Goal: Task Accomplishment & Management: Manage account settings

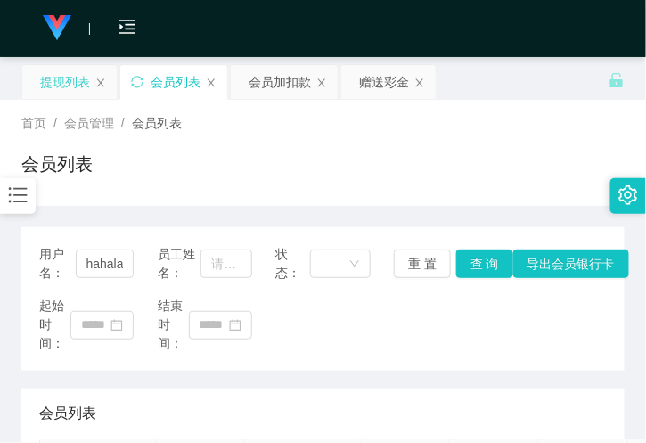
click at [69, 86] on div "提现列表" at bounding box center [65, 82] width 50 height 34
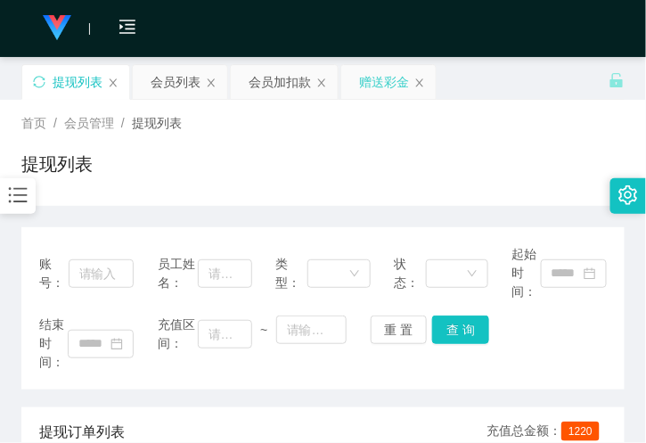
click at [395, 76] on div "赠送彩金" at bounding box center [384, 82] width 50 height 34
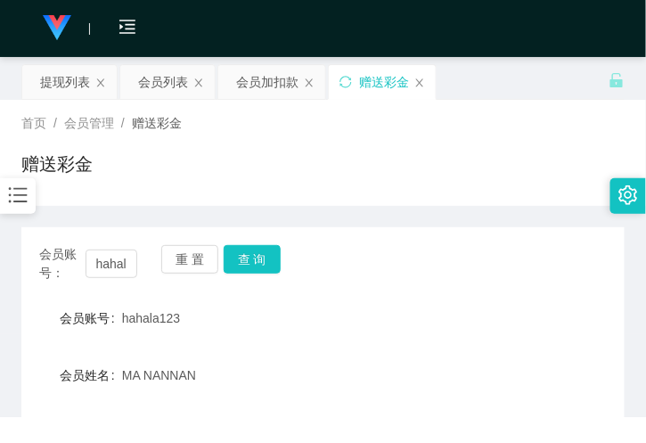
click at [82, 265] on span "会员账号：" at bounding box center [62, 263] width 46 height 37
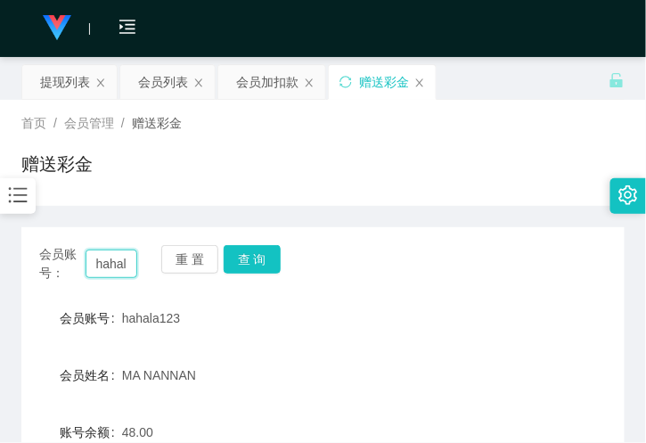
click at [117, 264] on input "hahala123" at bounding box center [112, 263] width 52 height 29
paste input "MWMW01"
type input "MWMW01"
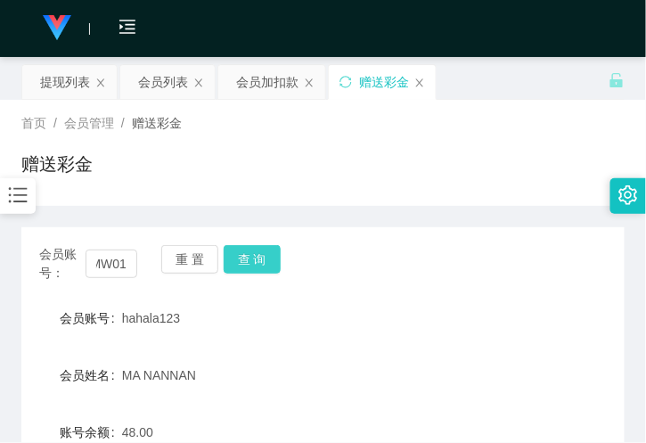
click at [240, 255] on button "查 询" at bounding box center [252, 259] width 57 height 29
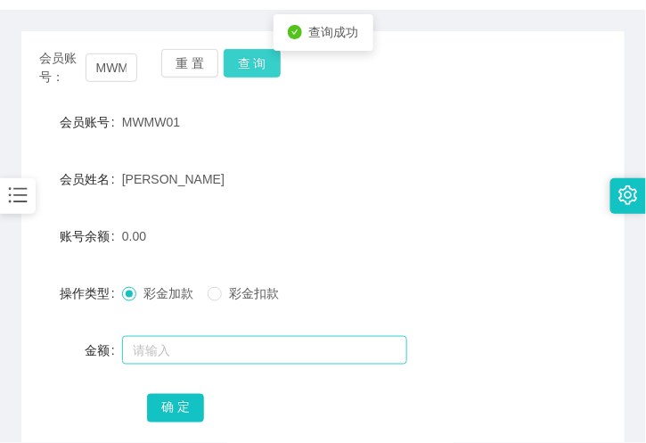
scroll to position [198, 0]
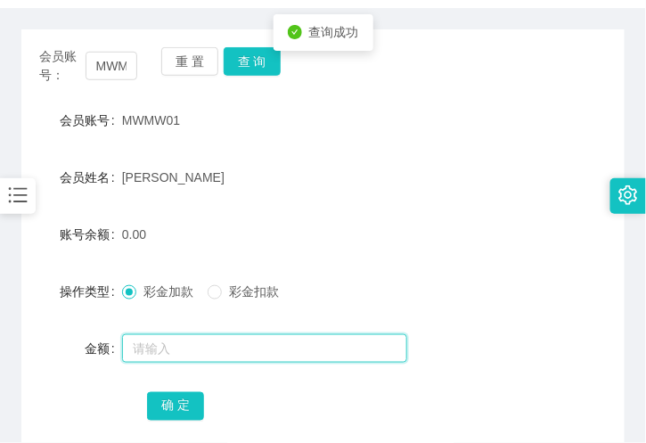
click at [193, 344] on input "text" at bounding box center [264, 348] width 285 height 29
type input "500"
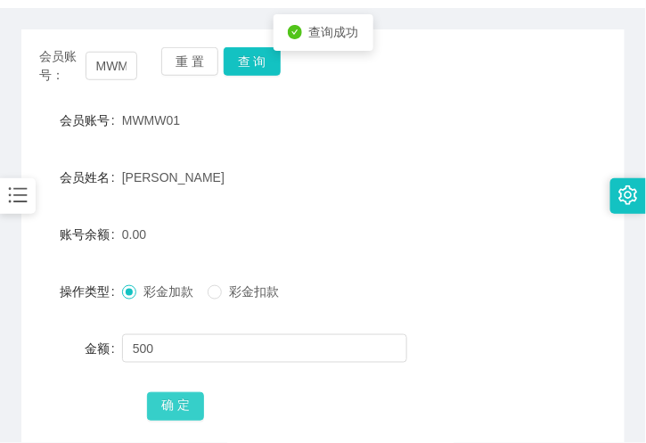
click at [167, 406] on button "确 定" at bounding box center [175, 406] width 57 height 29
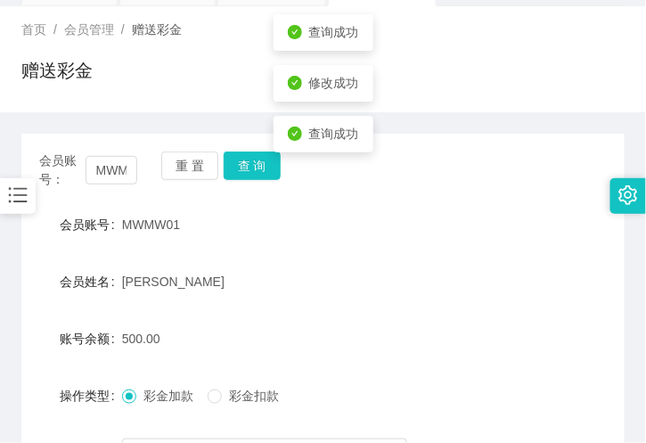
scroll to position [0, 0]
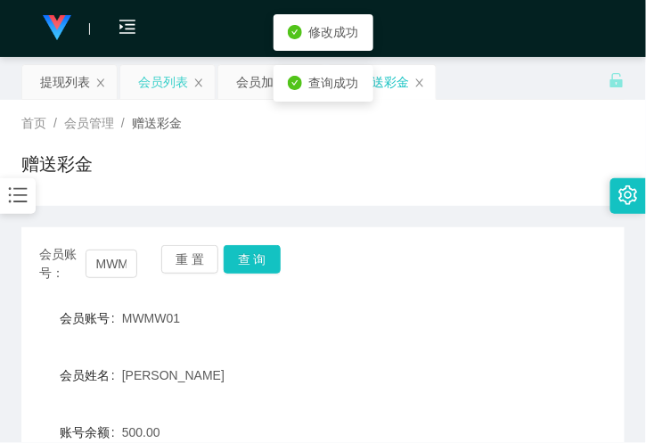
click at [158, 84] on div "会员列表" at bounding box center [163, 82] width 50 height 34
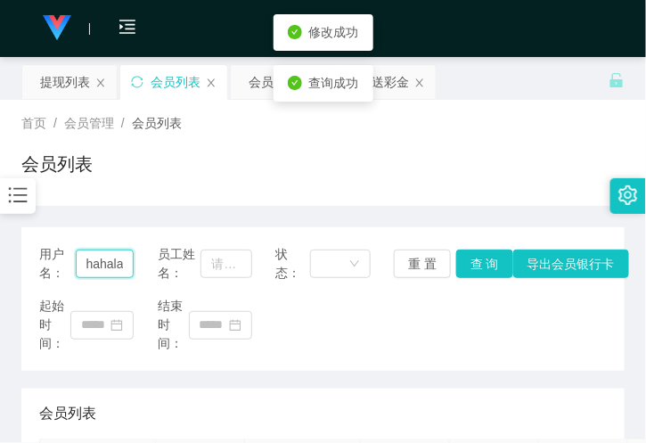
click at [111, 257] on input "hahala123" at bounding box center [105, 263] width 59 height 29
paste input "MWMW01"
type input "MWMW01"
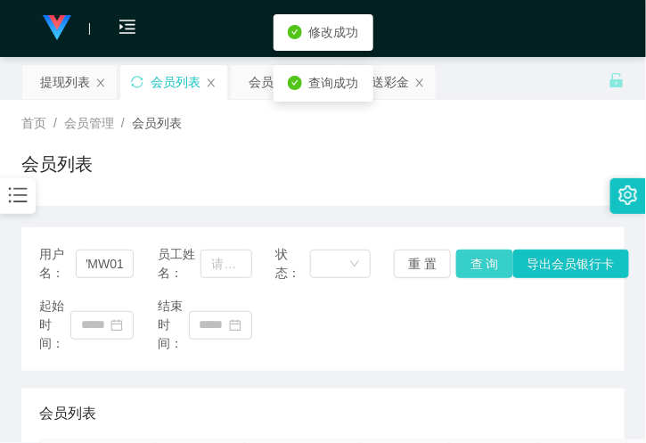
click at [466, 252] on button "查 询" at bounding box center [484, 263] width 57 height 29
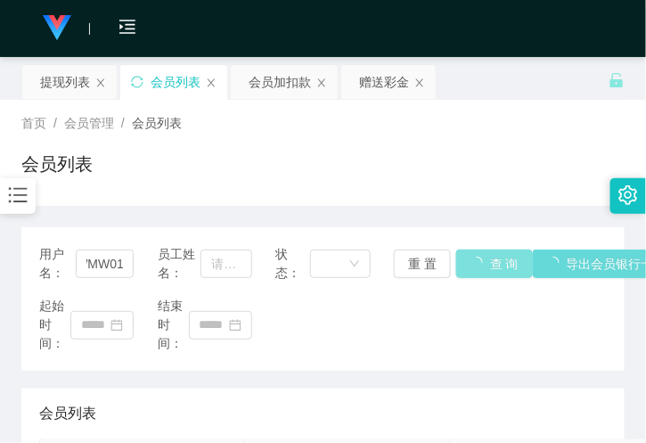
scroll to position [0, 0]
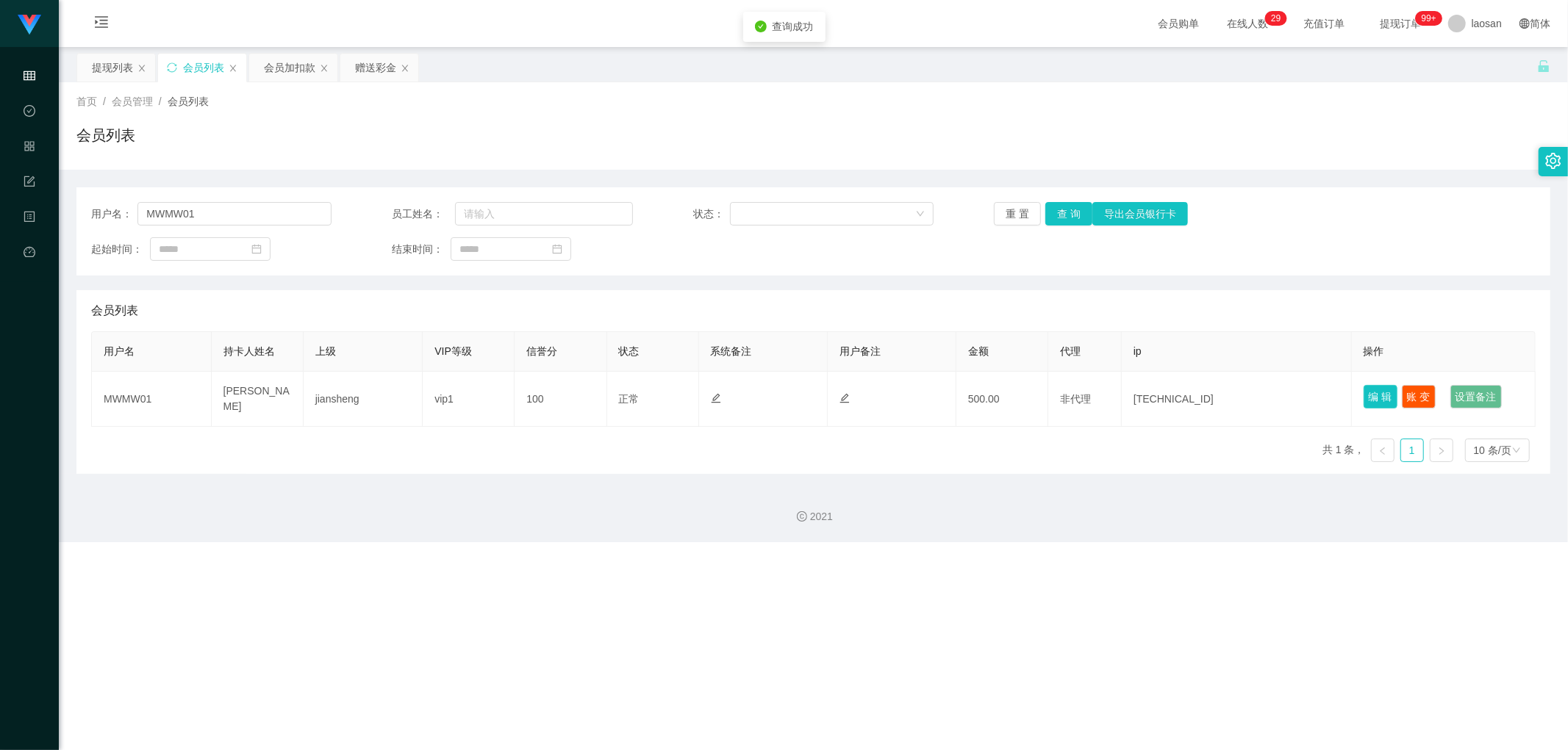
click at [532, 365] on button "编 辑" at bounding box center [1380, 397] width 34 height 24
type input "MWMW01"
type input "[PERSON_NAME]"
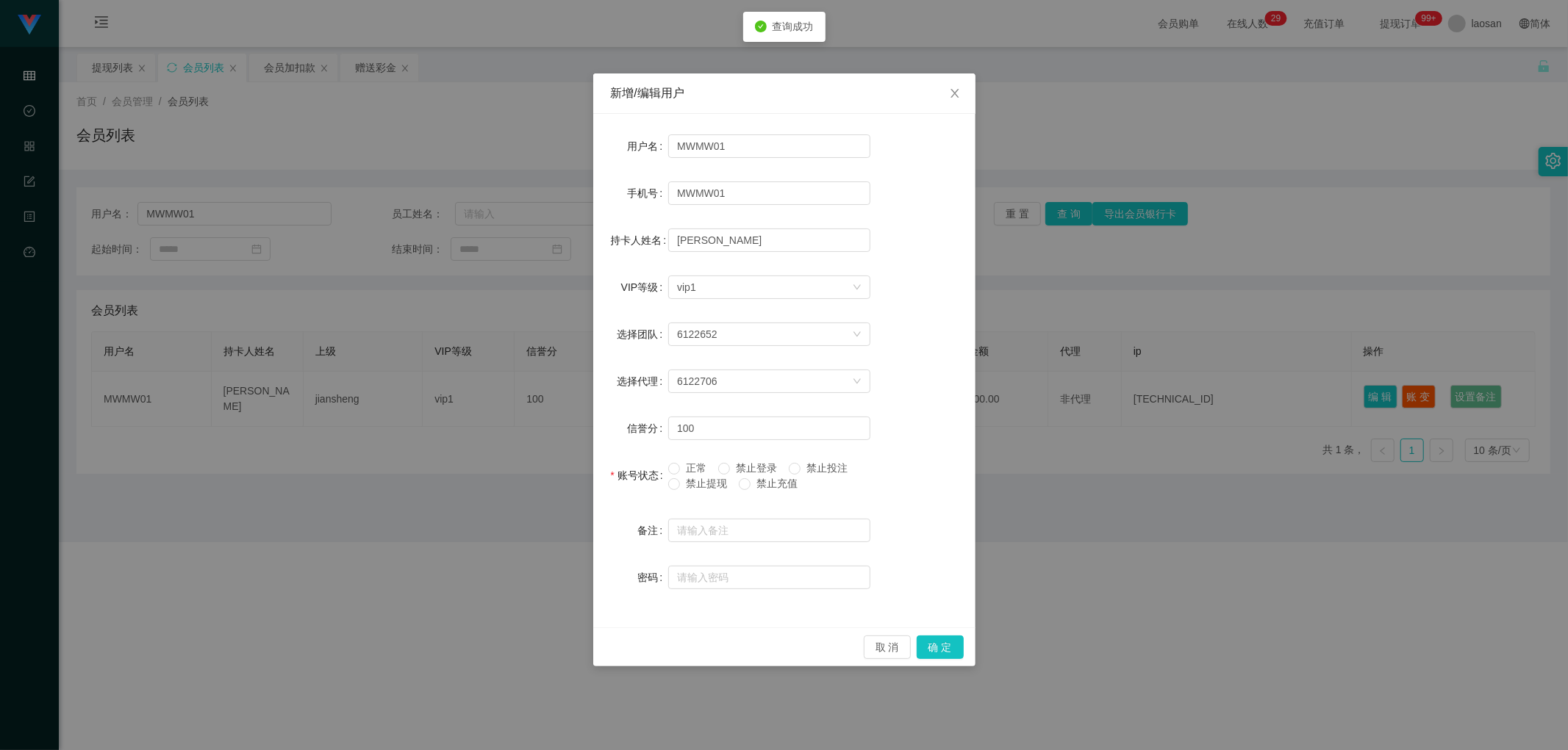
click at [532, 365] on span "禁止提现" at bounding box center [706, 483] width 53 height 12
click at [532, 365] on button "确 定" at bounding box center [940, 647] width 47 height 24
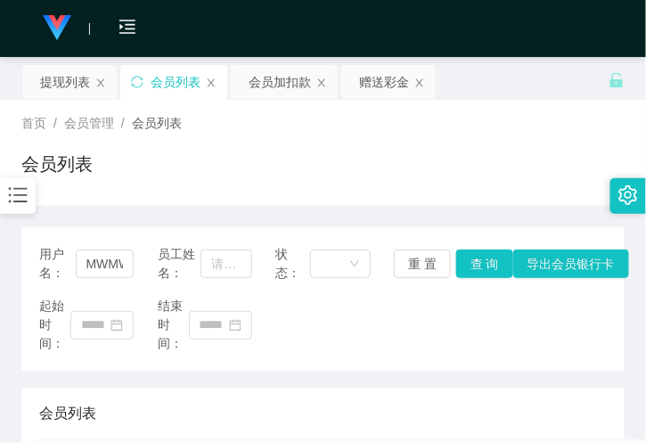
click at [211, 376] on div "用户名： MWMW01 员工姓名： 状态： 重 置 查 询 导出会员银行卡 起始时间： 结束时间： 会员列表 用户名 持卡人姓名 上级 VIP等级 信誉分 状…" at bounding box center [322, 443] width 603 height 433
click at [256, 197] on div "首页 / 会员管理 / 会员列表 / 会员列表" at bounding box center [323, 153] width 646 height 106
click at [175, 77] on div "会员列表" at bounding box center [176, 82] width 50 height 34
click at [134, 271] on div "用户名： MWMW01 员工姓名： 状态： 重 置 查 询 导出会员银行卡" at bounding box center [322, 263] width 567 height 37
click at [119, 268] on input "MWMW01" at bounding box center [105, 263] width 59 height 29
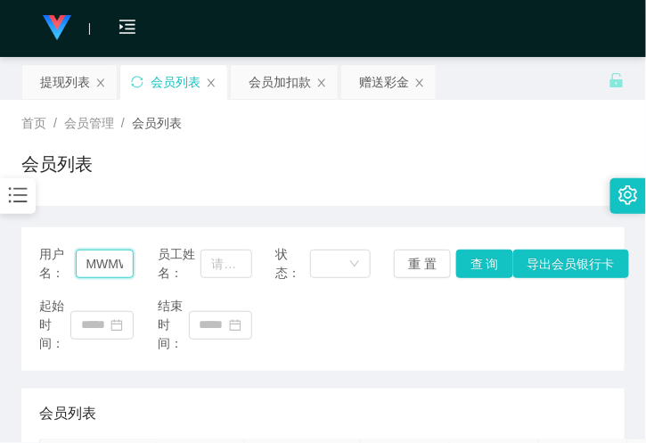
click at [119, 268] on input "MWMW01" at bounding box center [105, 263] width 59 height 29
click at [474, 265] on button "查 询" at bounding box center [484, 263] width 57 height 29
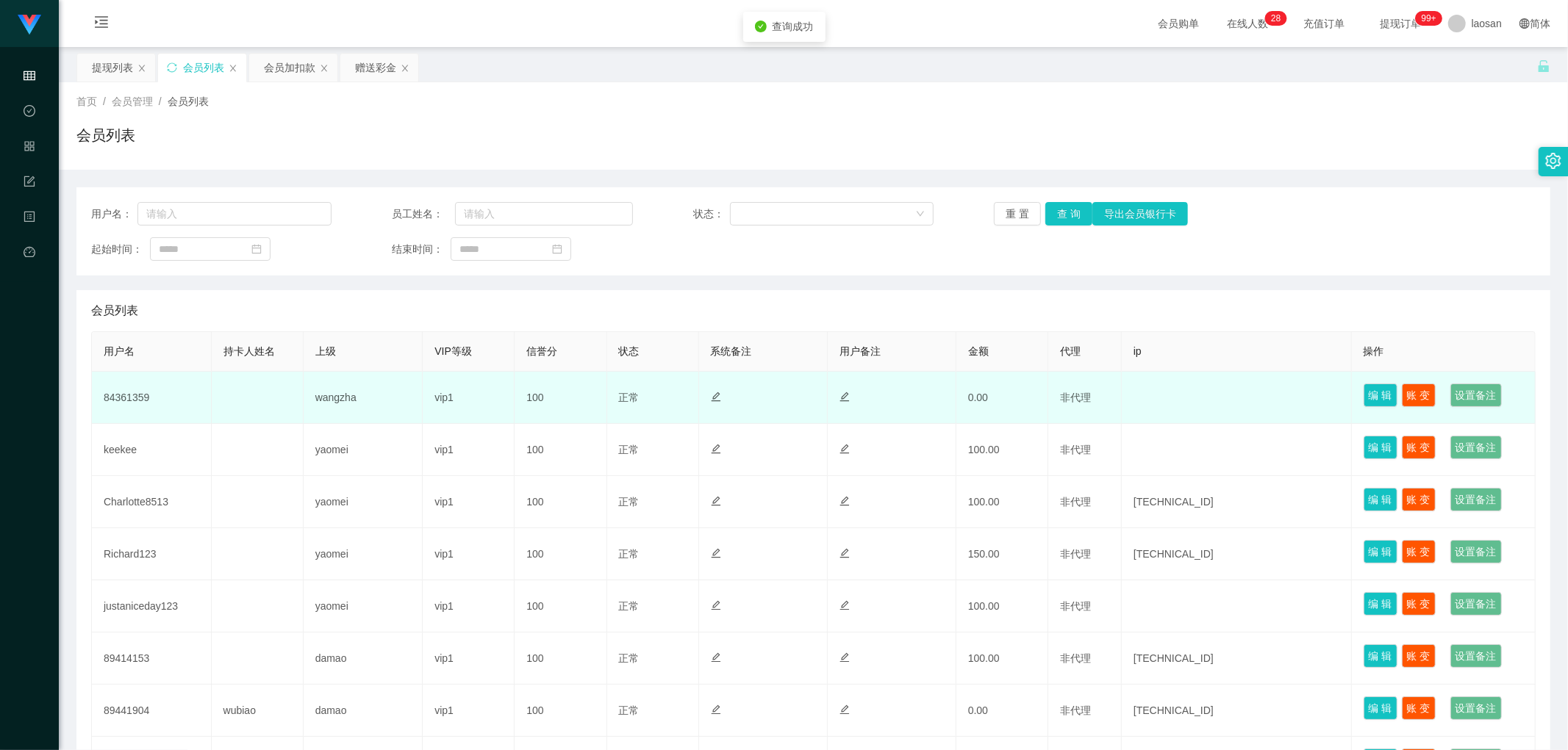
click at [134, 365] on td "84361359" at bounding box center [151, 398] width 120 height 52
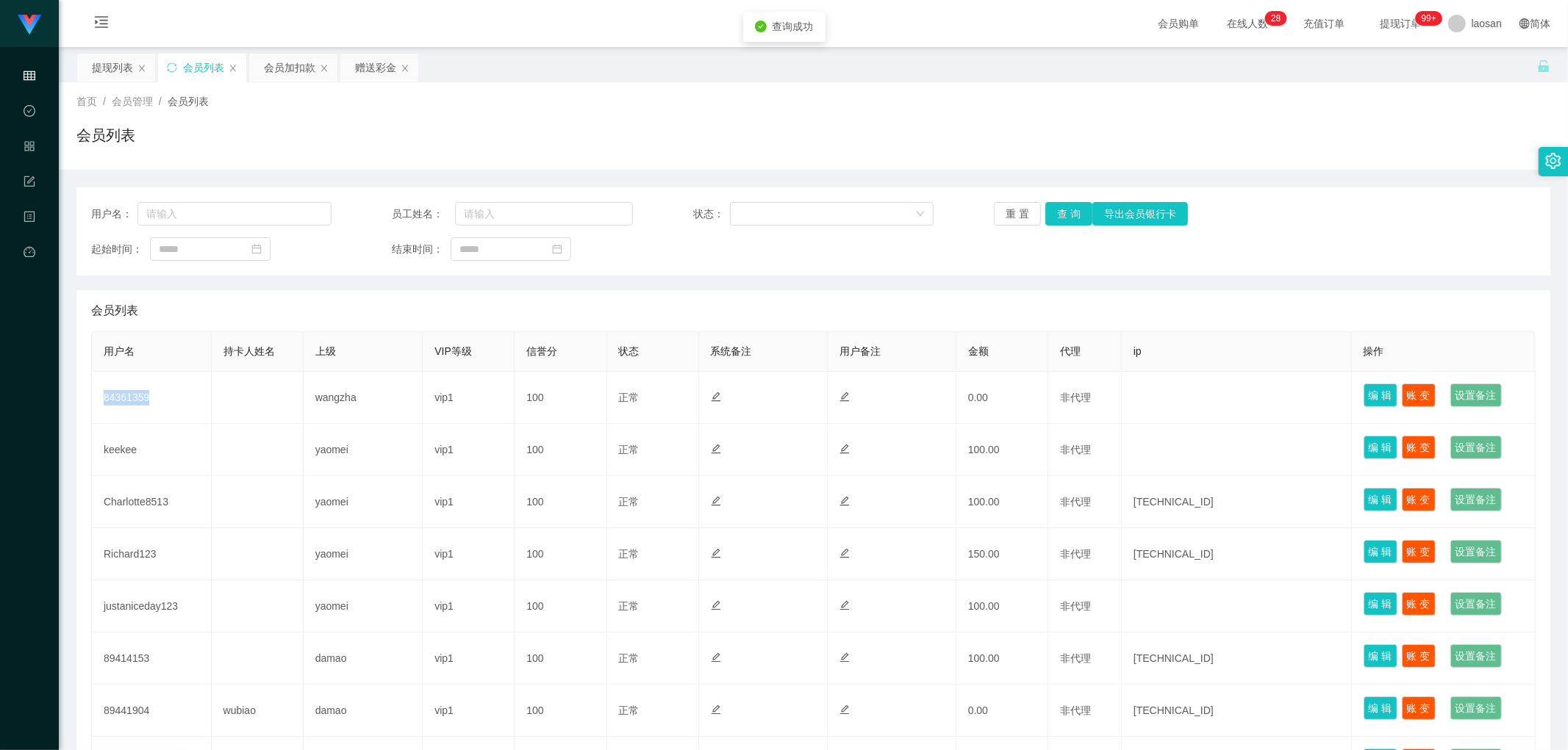
drag, startPoint x: 134, startPoint y: 398, endPoint x: 394, endPoint y: 301, distance: 277.5
click at [134, 365] on td "84361359" at bounding box center [151, 398] width 120 height 52
copy td "84361359"
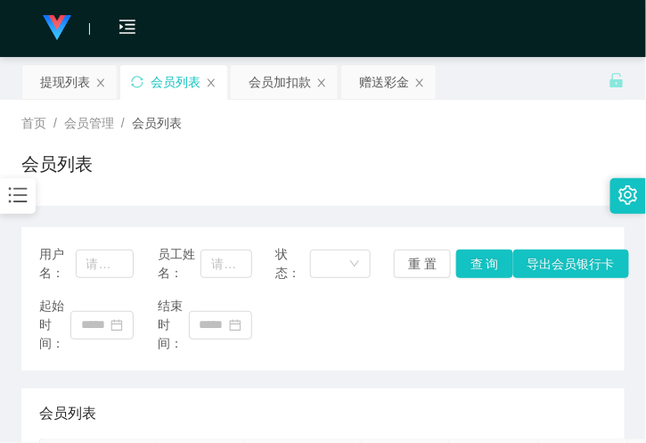
click at [166, 175] on div "会员列表" at bounding box center [322, 171] width 603 height 41
click at [380, 86] on div "赠送彩金" at bounding box center [384, 82] width 50 height 34
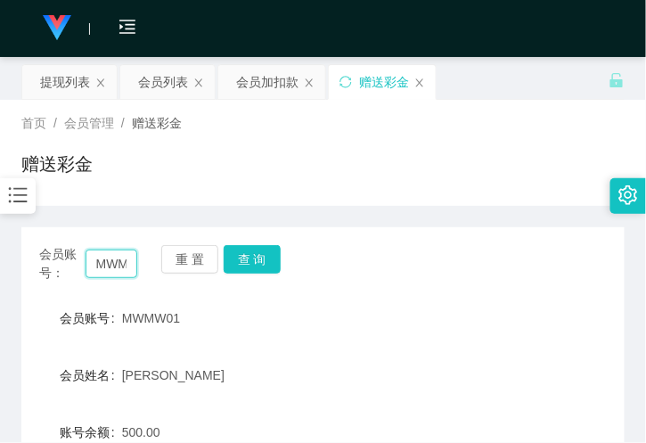
click at [118, 249] on input "MWMW01" at bounding box center [112, 263] width 52 height 29
paste input "84361359"
type input "84361359"
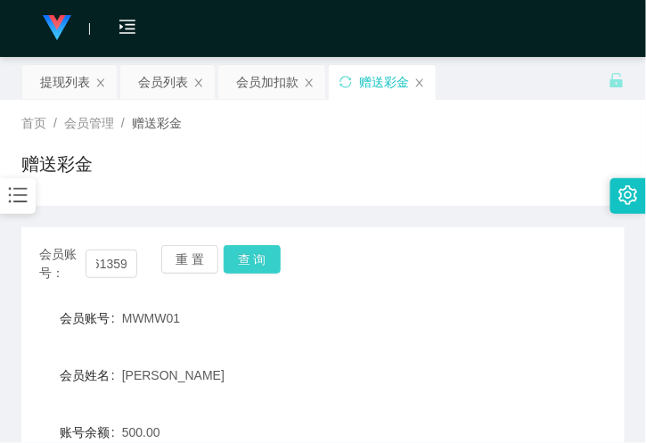
drag, startPoint x: 256, startPoint y: 254, endPoint x: 257, endPoint y: 264, distance: 9.8
click at [256, 254] on button "查 询" at bounding box center [252, 259] width 57 height 29
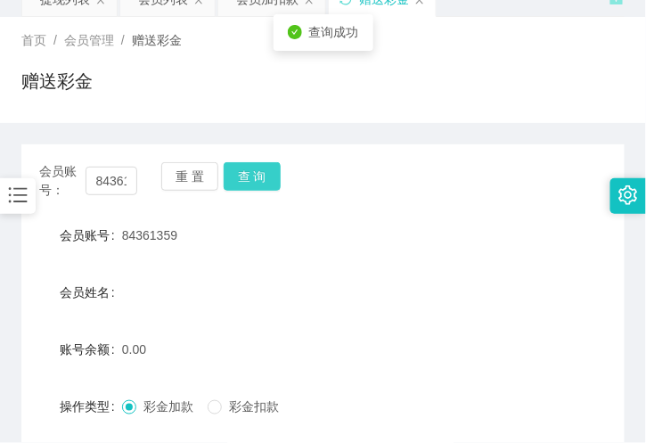
scroll to position [198, 0]
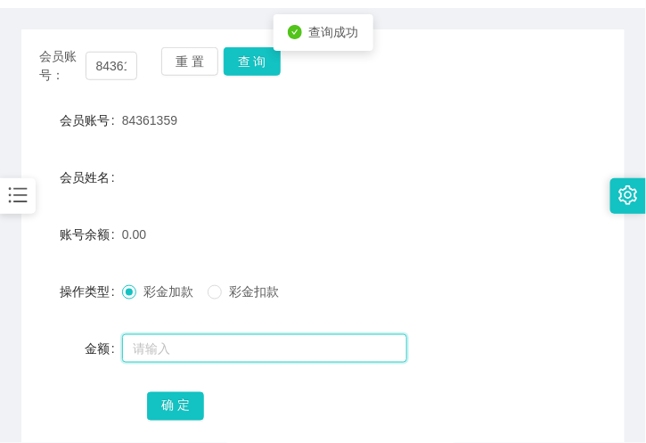
click at [161, 353] on input "text" at bounding box center [264, 348] width 285 height 29
type input "100"
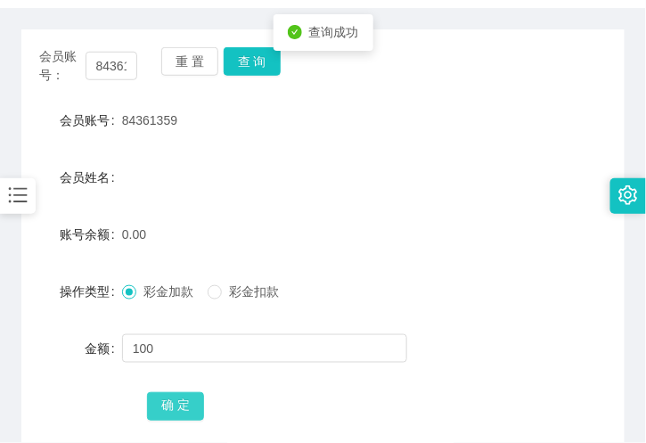
click at [170, 413] on button "确 定" at bounding box center [175, 406] width 57 height 29
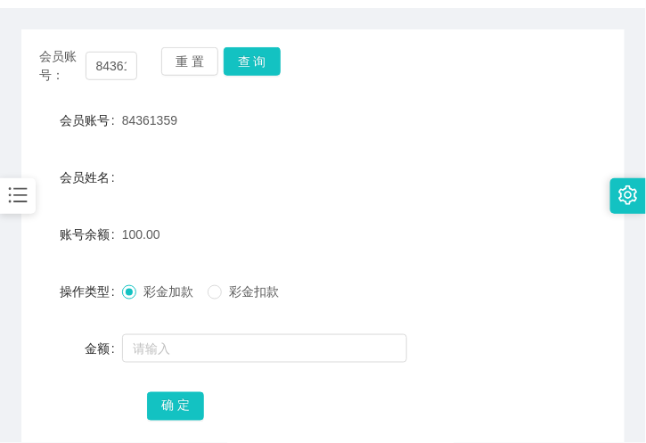
click at [175, 198] on form "会员账号 84361359 会员姓名 账号余额 100.00 操作类型 彩金加款 彩金扣款 金额 确 定" at bounding box center [322, 262] width 603 height 321
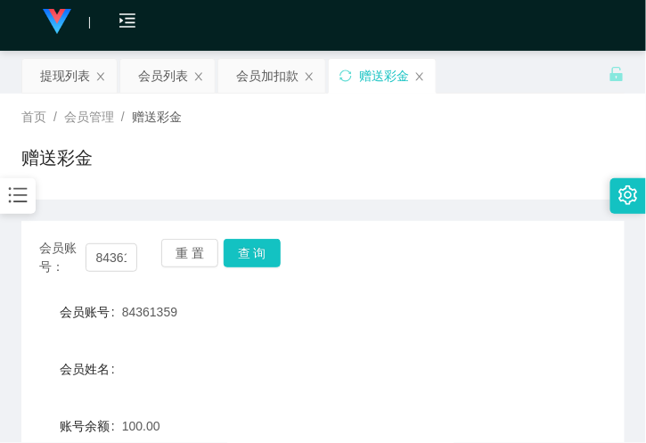
scroll to position [0, 0]
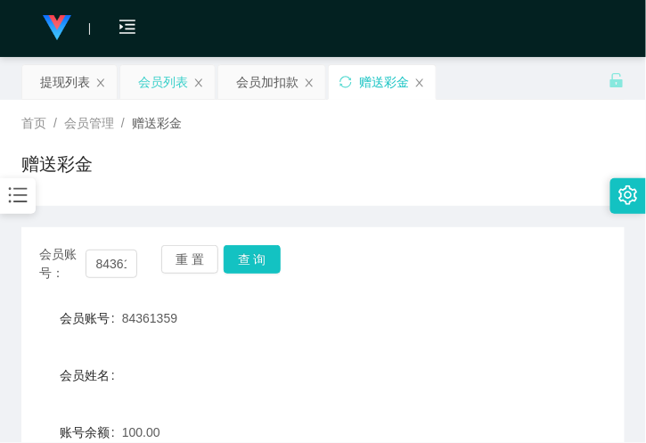
click at [152, 74] on div "会员列表" at bounding box center [163, 82] width 50 height 34
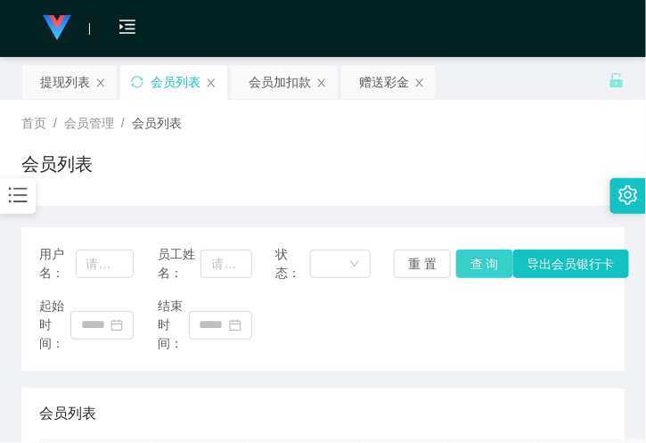
click at [470, 265] on button "查 询" at bounding box center [484, 263] width 57 height 29
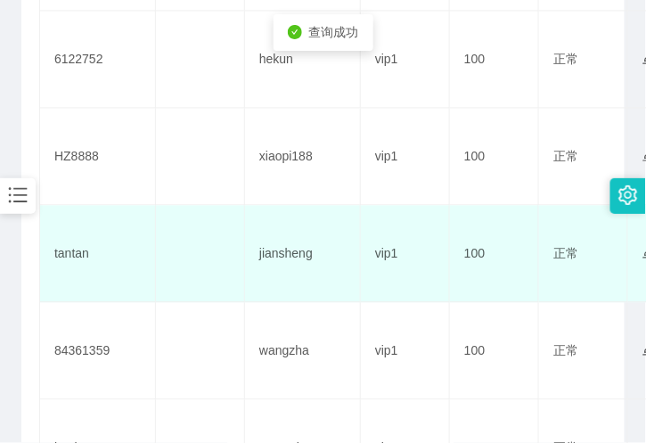
scroll to position [593, 0]
click at [74, 246] on td "tantan" at bounding box center [98, 252] width 116 height 97
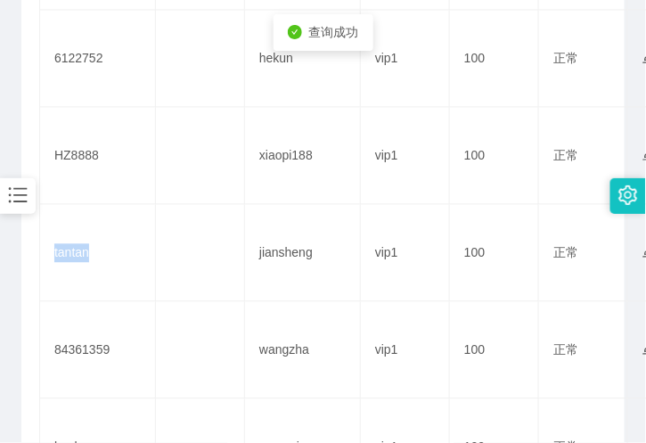
copy td "tantan"
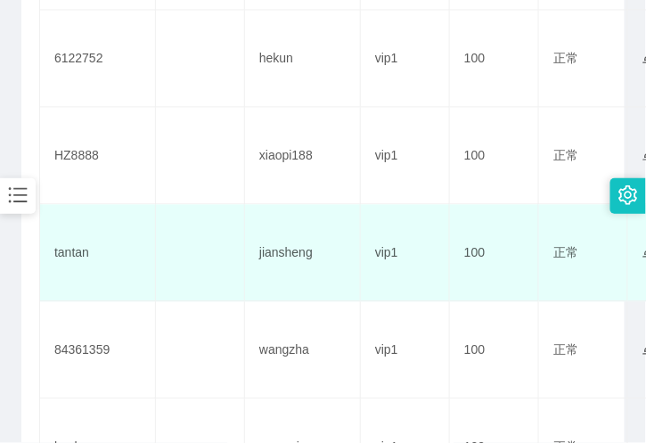
click at [279, 248] on td "jiansheng" at bounding box center [303, 252] width 116 height 97
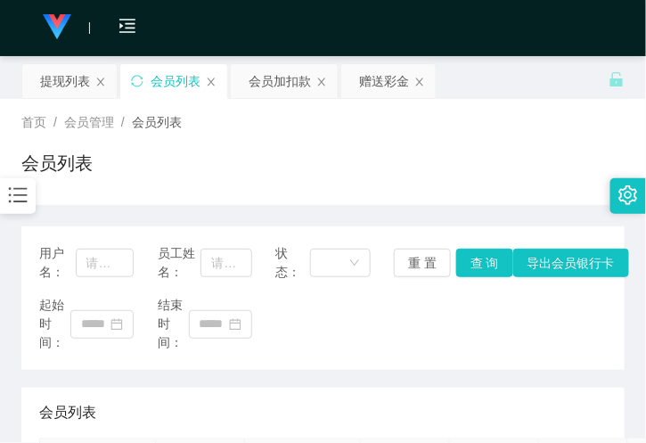
scroll to position [0, 0]
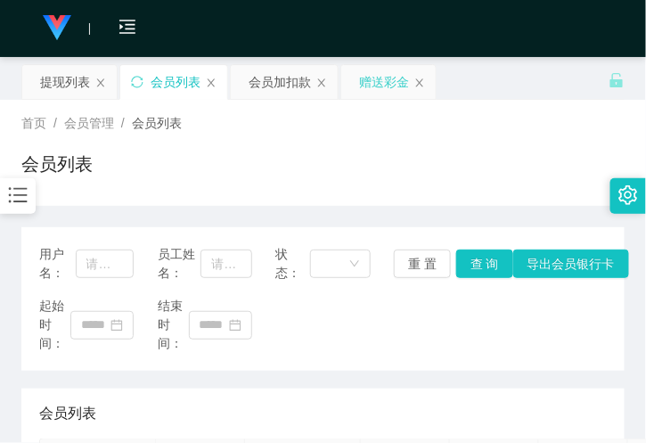
click at [385, 86] on div "赠送彩金" at bounding box center [384, 82] width 50 height 34
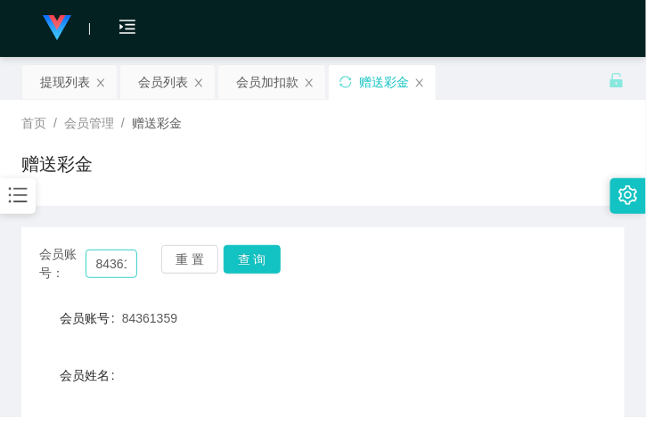
click at [131, 265] on div "会员账号： 84361359 重 置 查 询" at bounding box center [322, 263] width 603 height 37
click at [131, 265] on input "84361359" at bounding box center [112, 263] width 52 height 29
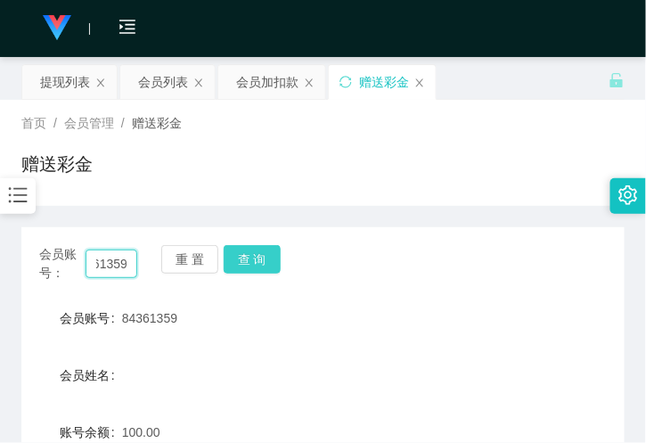
paste input "tantan"
type input "tantan"
click at [260, 248] on button "查 询" at bounding box center [252, 259] width 57 height 29
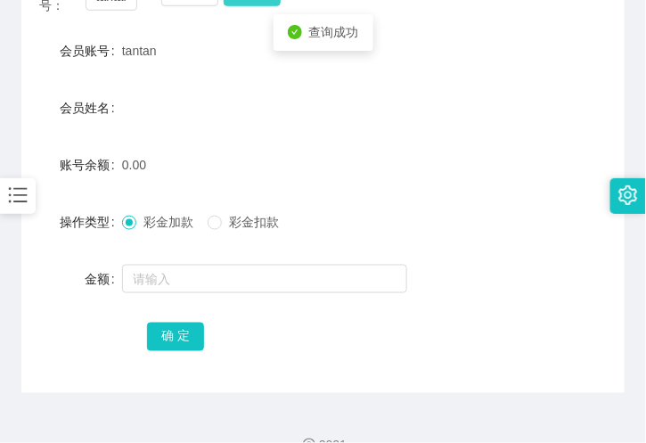
scroll to position [297, 0]
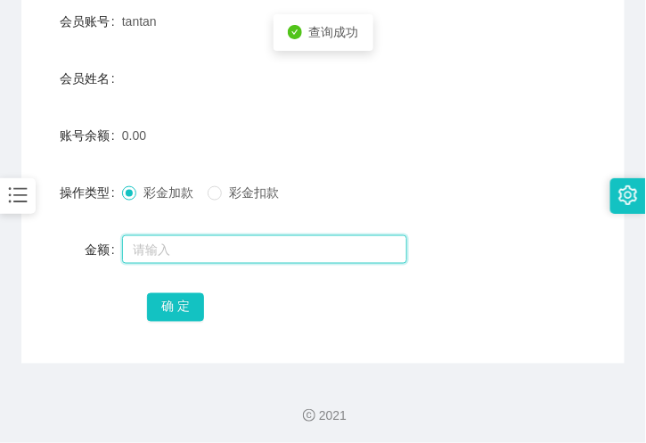
click at [203, 260] on input "text" at bounding box center [264, 249] width 285 height 29
type input "100"
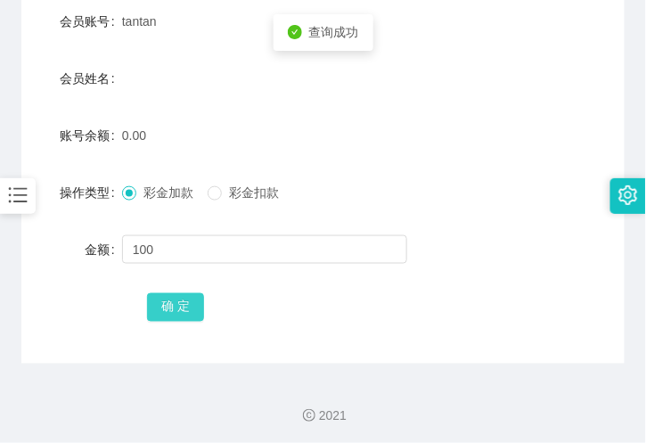
click at [169, 314] on button "确 定" at bounding box center [175, 307] width 57 height 29
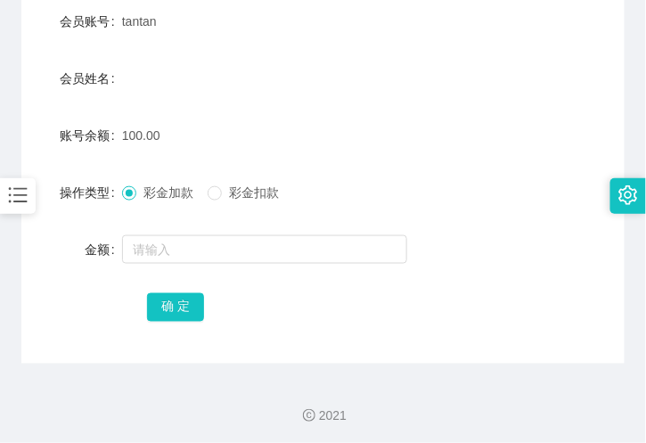
click at [221, 370] on div "2021" at bounding box center [323, 404] width 646 height 83
click at [210, 54] on form "会员账号 tantan 会员姓名 账号余额 100.00 操作类型 彩金加款 彩金扣款 金额 确 定" at bounding box center [322, 164] width 603 height 321
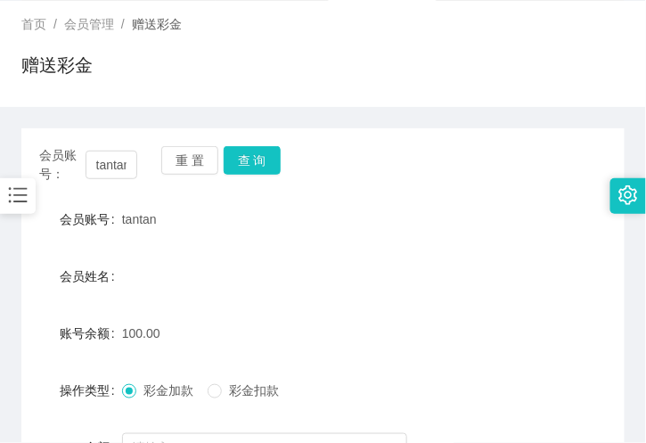
scroll to position [0, 0]
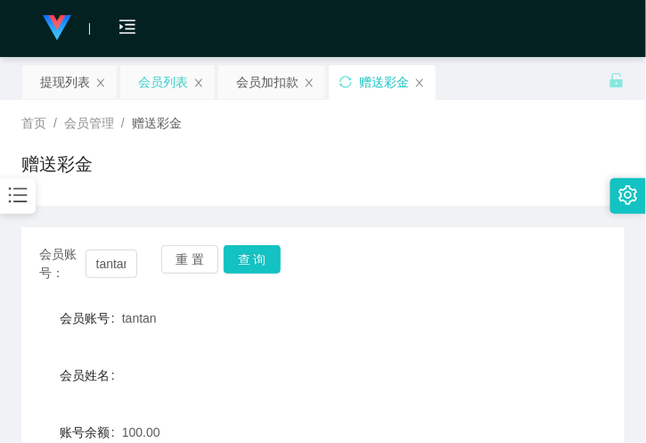
click at [176, 82] on div "会员列表" at bounding box center [163, 82] width 50 height 34
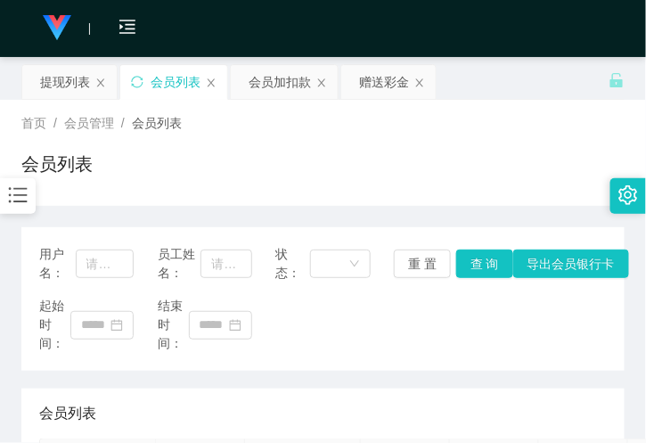
click at [147, 408] on div "会员列表" at bounding box center [322, 413] width 567 height 50
click at [491, 269] on button "查 询" at bounding box center [484, 263] width 57 height 29
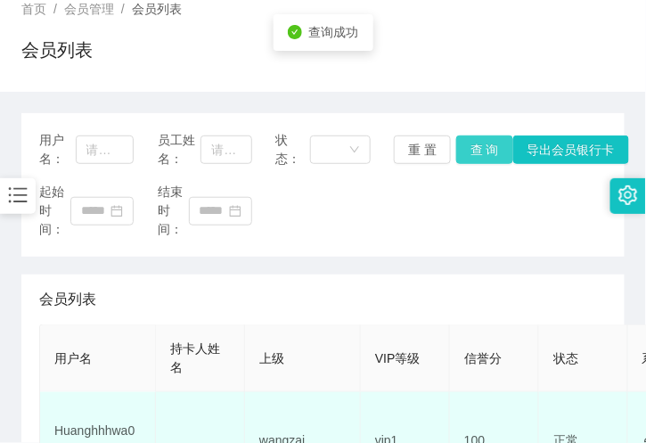
scroll to position [297, 0]
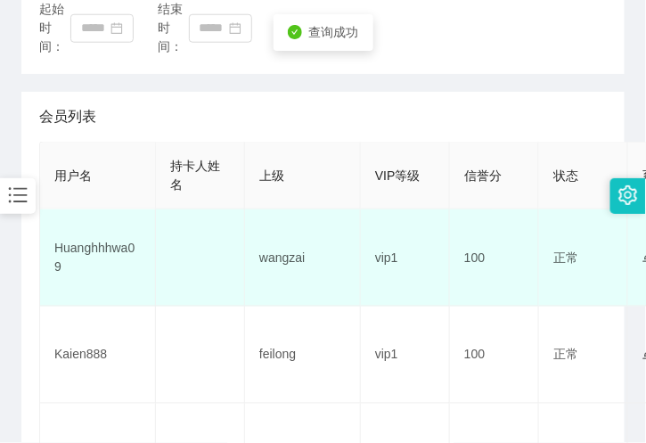
click at [96, 259] on td "Huanghhhwa09" at bounding box center [98, 257] width 116 height 97
click at [94, 238] on td "Huanghhhwa09" at bounding box center [98, 257] width 116 height 97
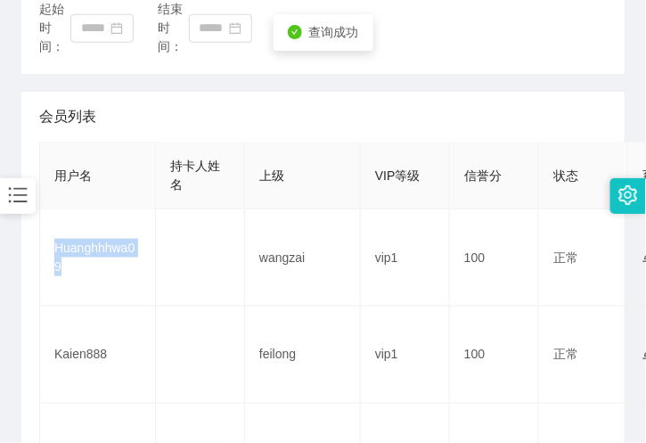
copy td "Huanghhhwa09"
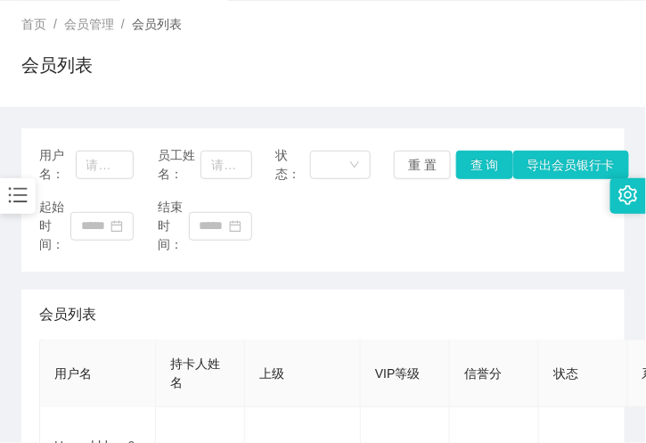
scroll to position [0, 0]
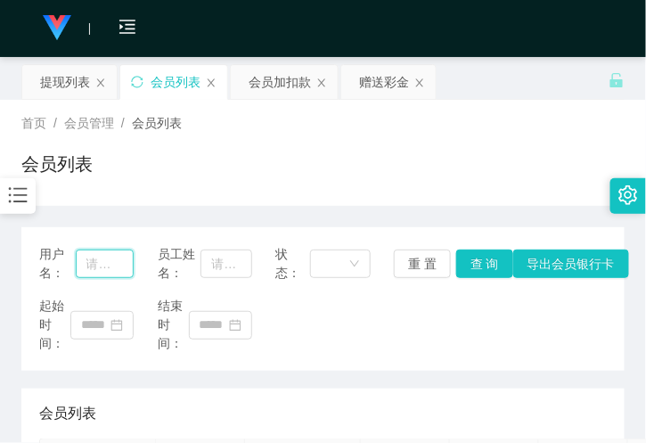
click at [103, 269] on input "text" at bounding box center [105, 263] width 59 height 29
click at [354, 86] on div "赠送彩金" at bounding box center [388, 82] width 94 height 34
click at [369, 86] on div "赠送彩金" at bounding box center [384, 82] width 50 height 34
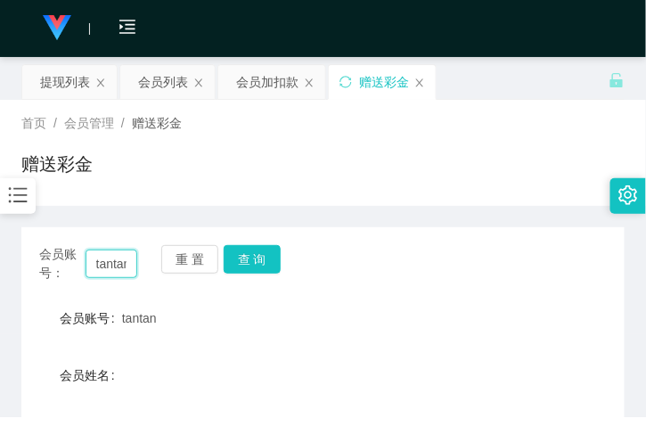
click at [95, 262] on input "tantan" at bounding box center [112, 263] width 52 height 29
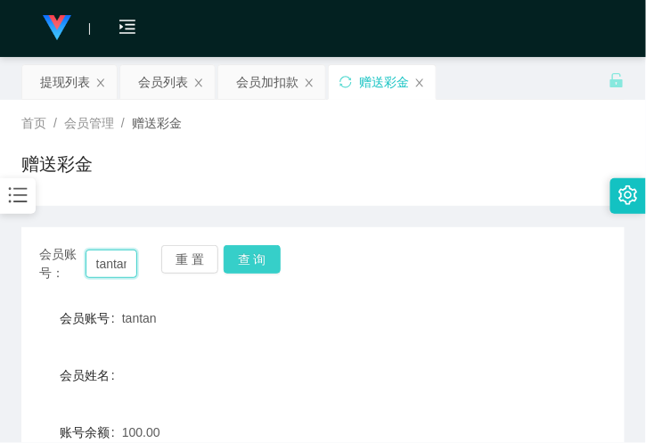
paste input "Huanghhhwa09"
type input "Huanghhhwa09"
click at [292, 255] on div "会员账号： Huanghhhwa09 重 置 查 询" at bounding box center [322, 263] width 603 height 37
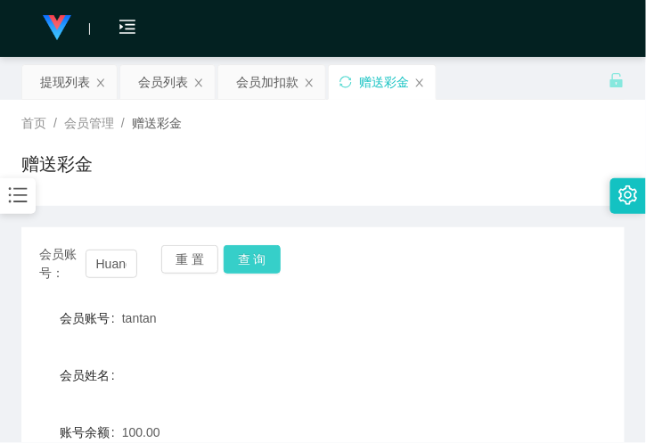
click at [265, 256] on button "查 询" at bounding box center [252, 259] width 57 height 29
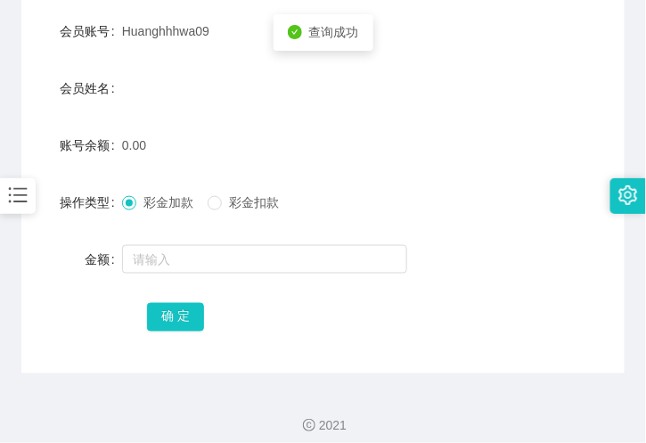
scroll to position [297, 0]
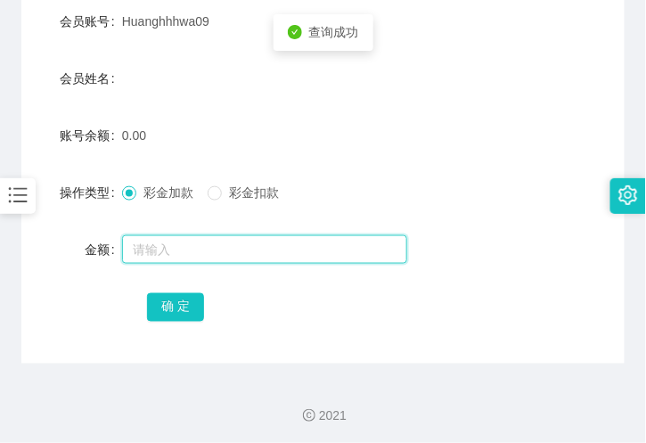
click at [166, 237] on input "text" at bounding box center [264, 249] width 285 height 29
type input "100"
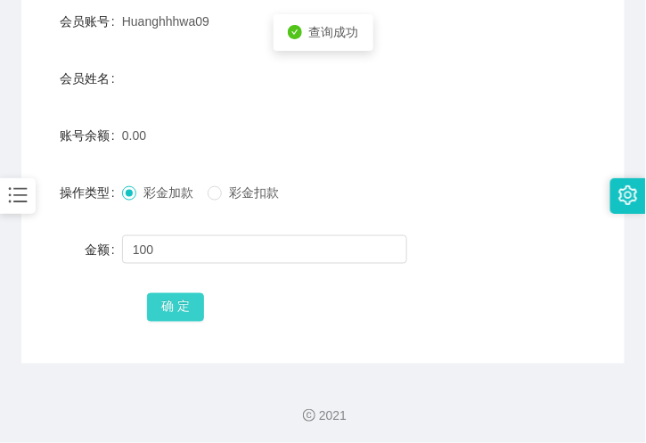
click at [180, 306] on button "确 定" at bounding box center [175, 307] width 57 height 29
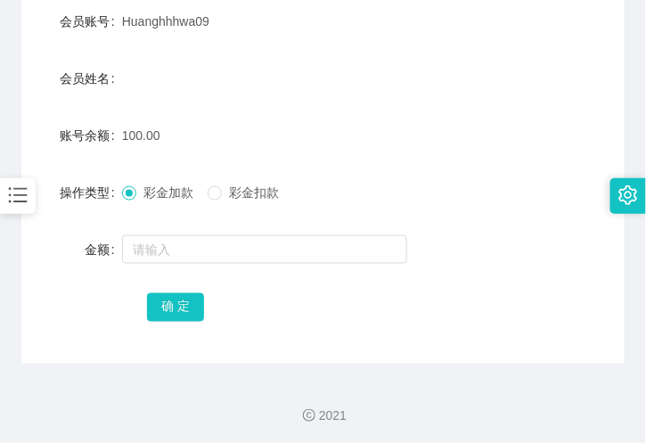
click at [200, 51] on form "会员账号 Huanghhhwa09 会员姓名 账号余额 100.00 操作类型 彩金加款 彩金扣款 金额 确 定" at bounding box center [322, 164] width 603 height 321
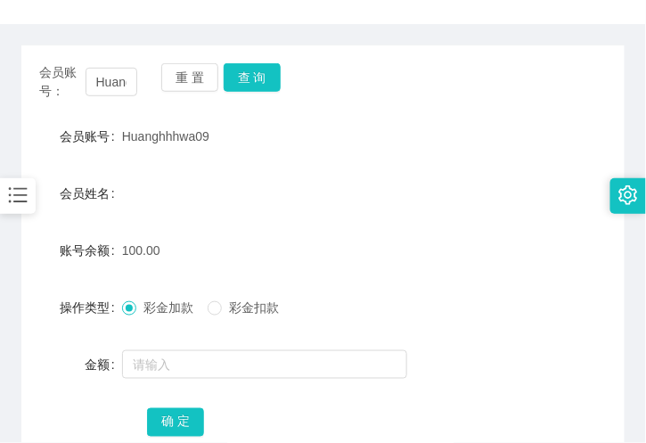
scroll to position [0, 0]
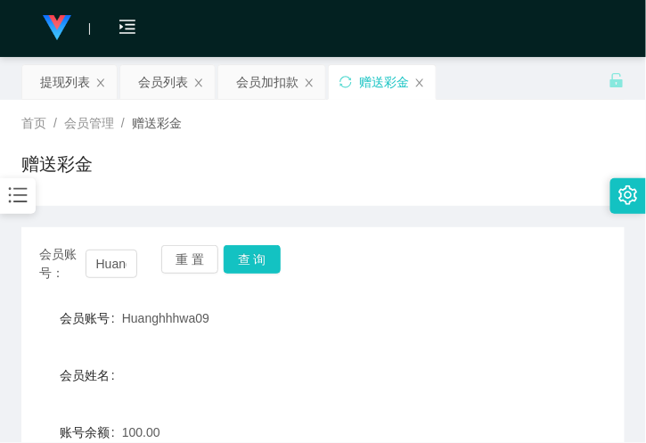
click at [15, 200] on icon "图标: bars" at bounding box center [17, 194] width 23 height 23
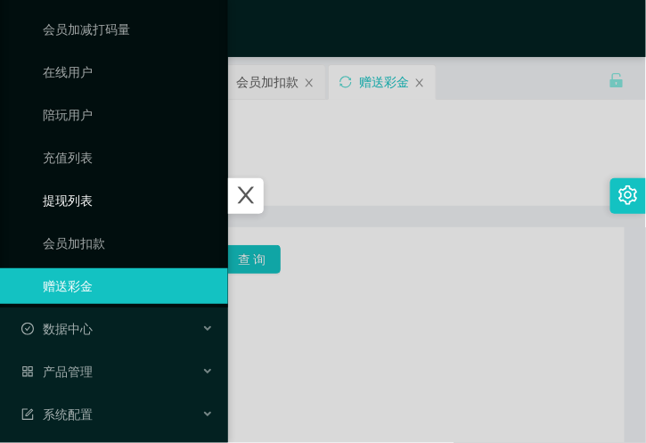
scroll to position [198, 0]
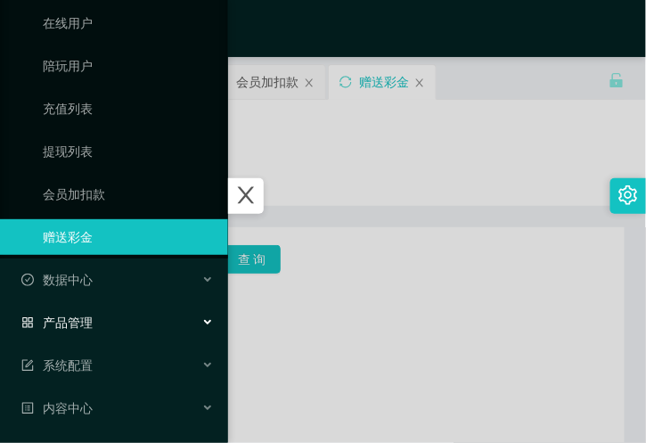
click at [94, 312] on div "产品管理" at bounding box center [114, 323] width 228 height 36
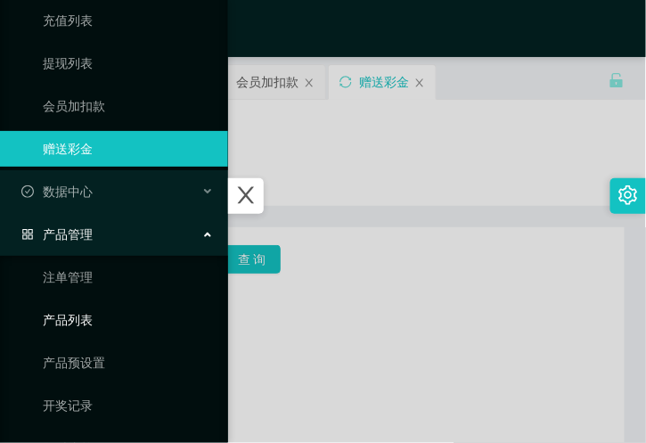
scroll to position [395, 0]
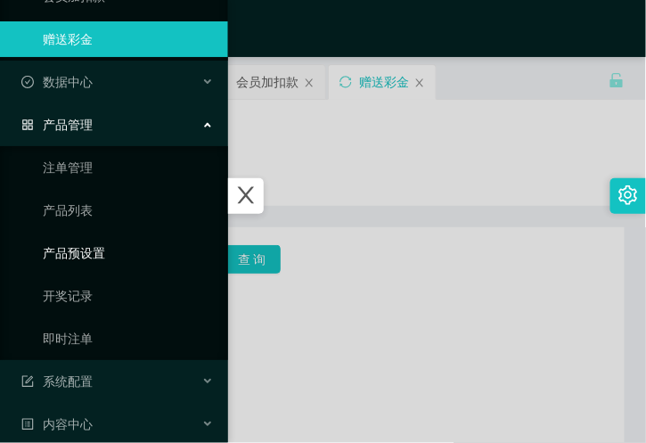
click at [95, 251] on link "产品预设置" at bounding box center [128, 253] width 171 height 36
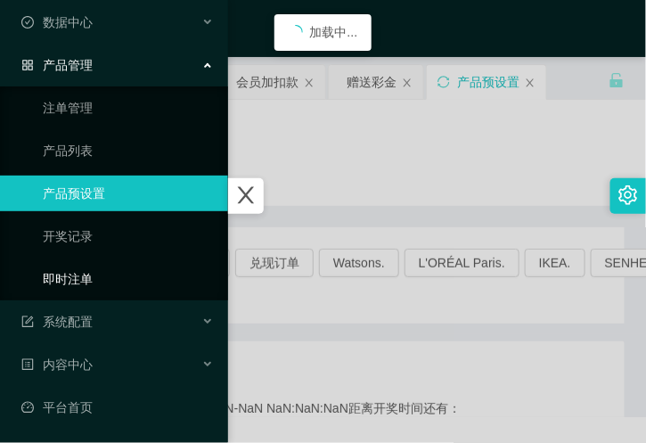
scroll to position [112, 0]
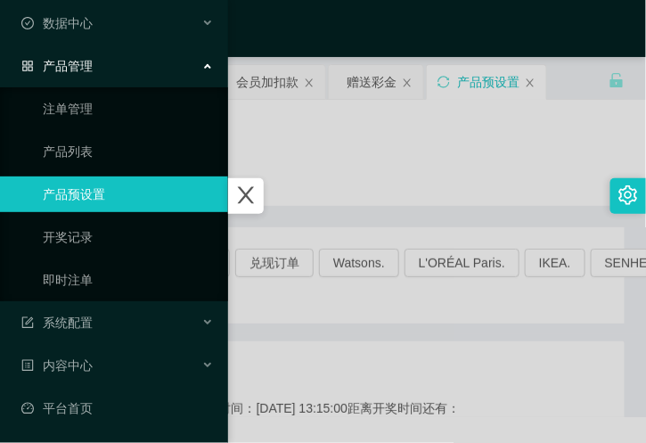
click at [383, 174] on div at bounding box center [323, 221] width 646 height 443
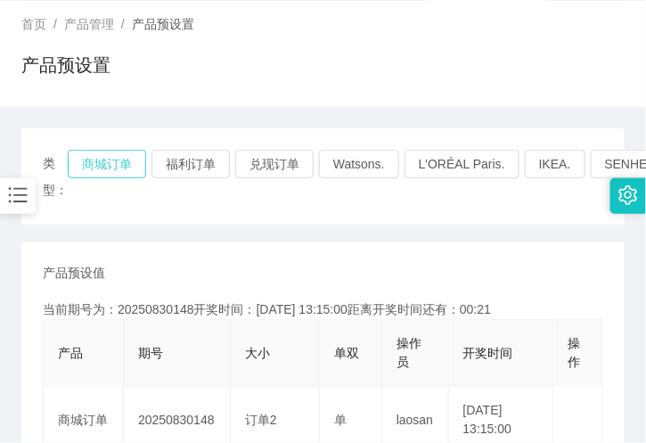
click at [94, 160] on button "商城订单" at bounding box center [107, 164] width 78 height 29
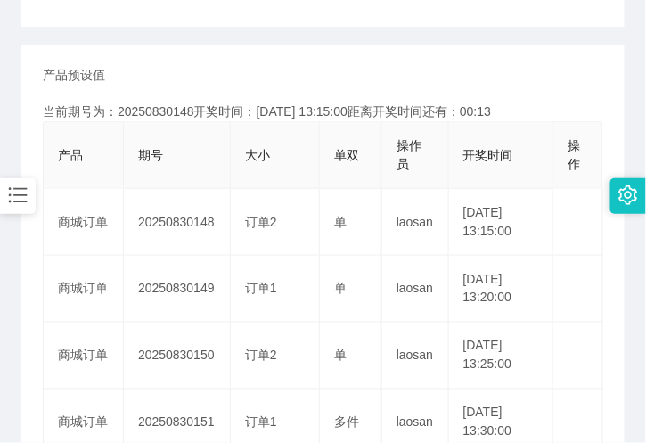
click at [201, 42] on div "类型： 商城订单 福利订单 兑现订单 Watsons. L'ORÉAL Paris. IKEA. [GEOGRAPHIC_DATA]. COURTS. 产品预…" at bounding box center [322, 433] width 603 height 1005
click at [145, 134] on th "期号" at bounding box center [177, 155] width 107 height 67
click at [150, 148] on span "期号" at bounding box center [150, 155] width 25 height 14
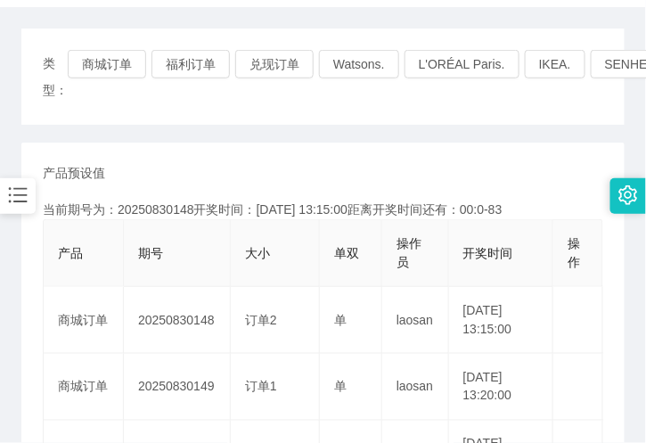
scroll to position [198, 0]
click at [84, 69] on button "商城订单" at bounding box center [107, 65] width 78 height 29
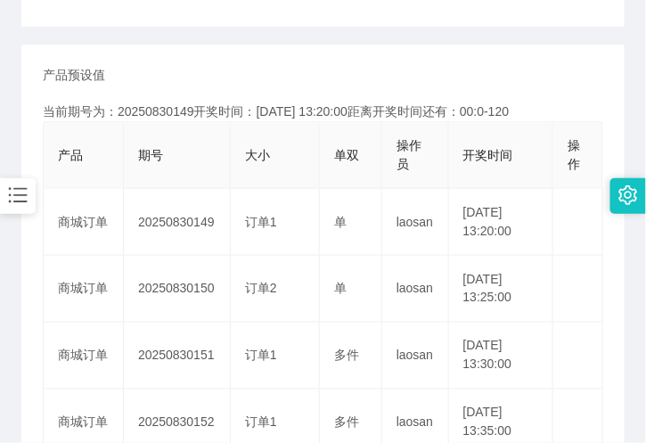
click at [183, 75] on div "产品预设值 添加期号" at bounding box center [323, 75] width 560 height 19
click at [437, 30] on div "类型： 商城订单 福利订单 兑现订单 Watsons. L'ORÉAL Paris. IKEA. [GEOGRAPHIC_DATA]. COURTS. 产品预…" at bounding box center [322, 433] width 603 height 1005
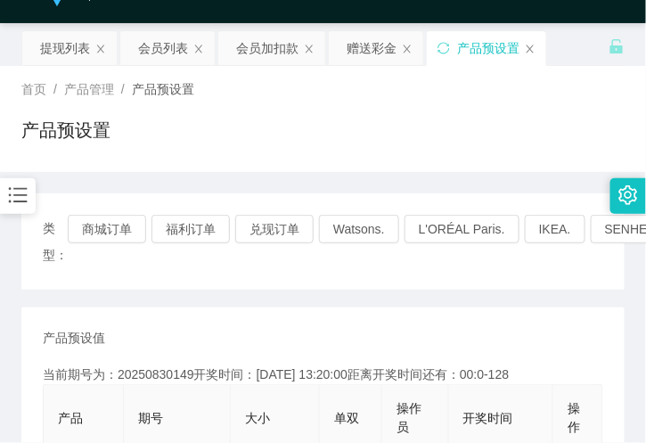
scroll to position [0, 0]
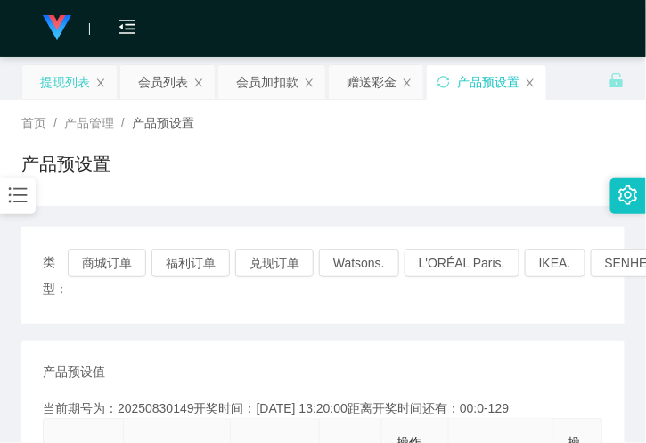
click at [52, 84] on div "提现列表" at bounding box center [65, 82] width 50 height 34
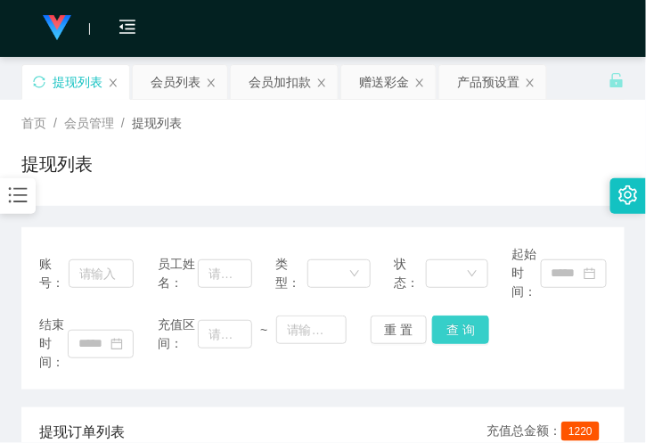
click at [466, 327] on button "查 询" at bounding box center [460, 329] width 57 height 29
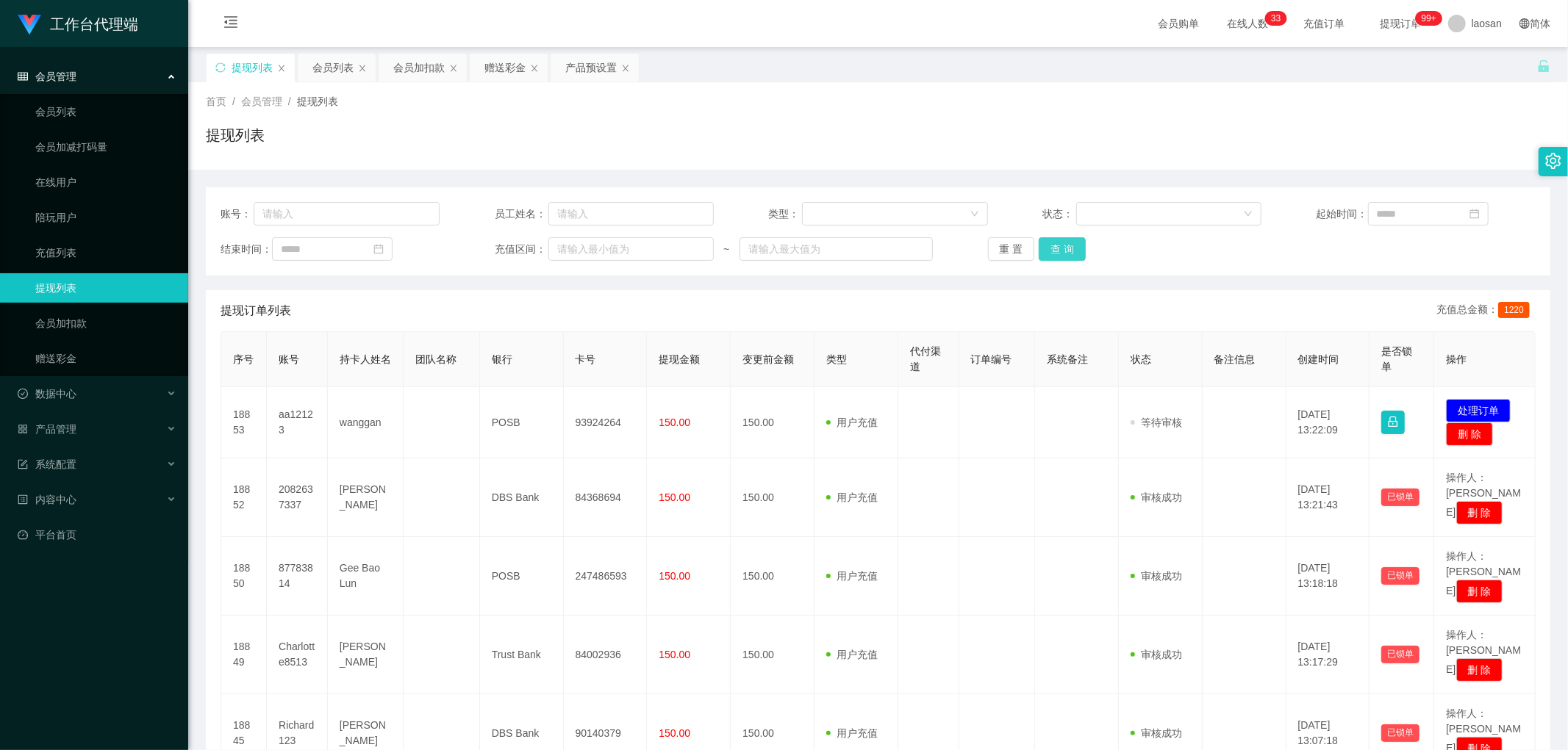
click at [532, 259] on button "查 询" at bounding box center [1062, 249] width 47 height 24
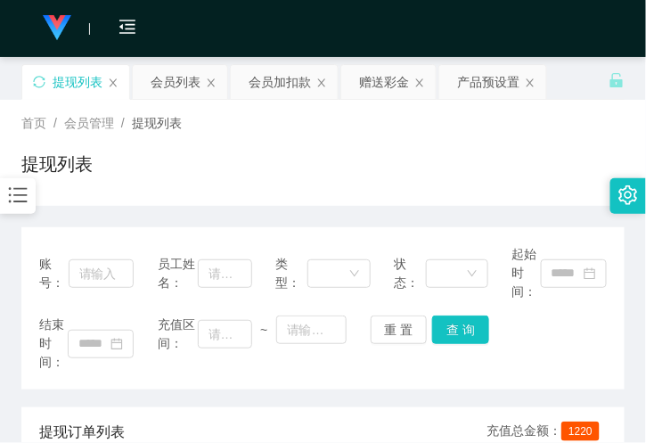
click at [192, 157] on div "提现列表" at bounding box center [322, 171] width 603 height 41
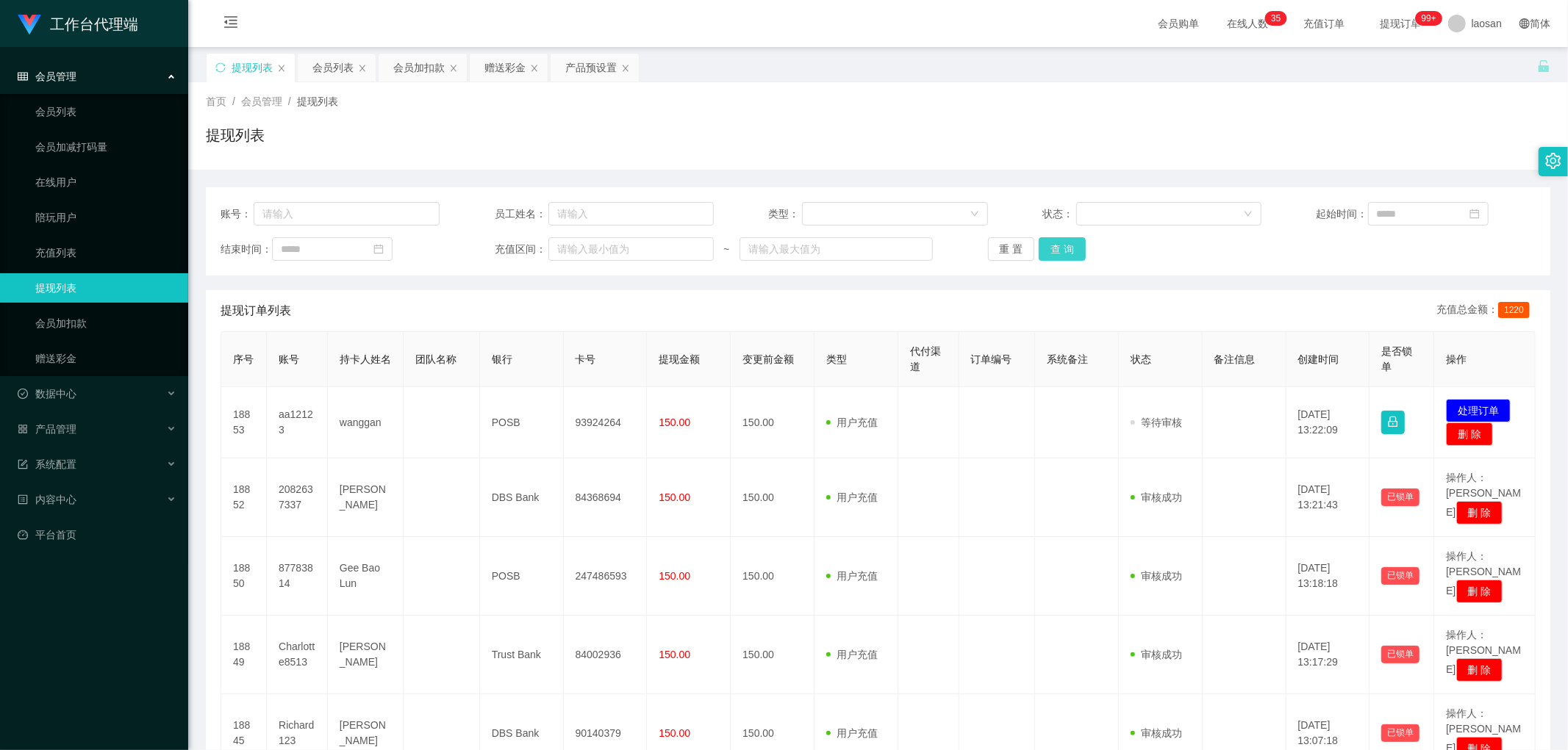
click at [532, 252] on button "查 询" at bounding box center [1062, 249] width 47 height 24
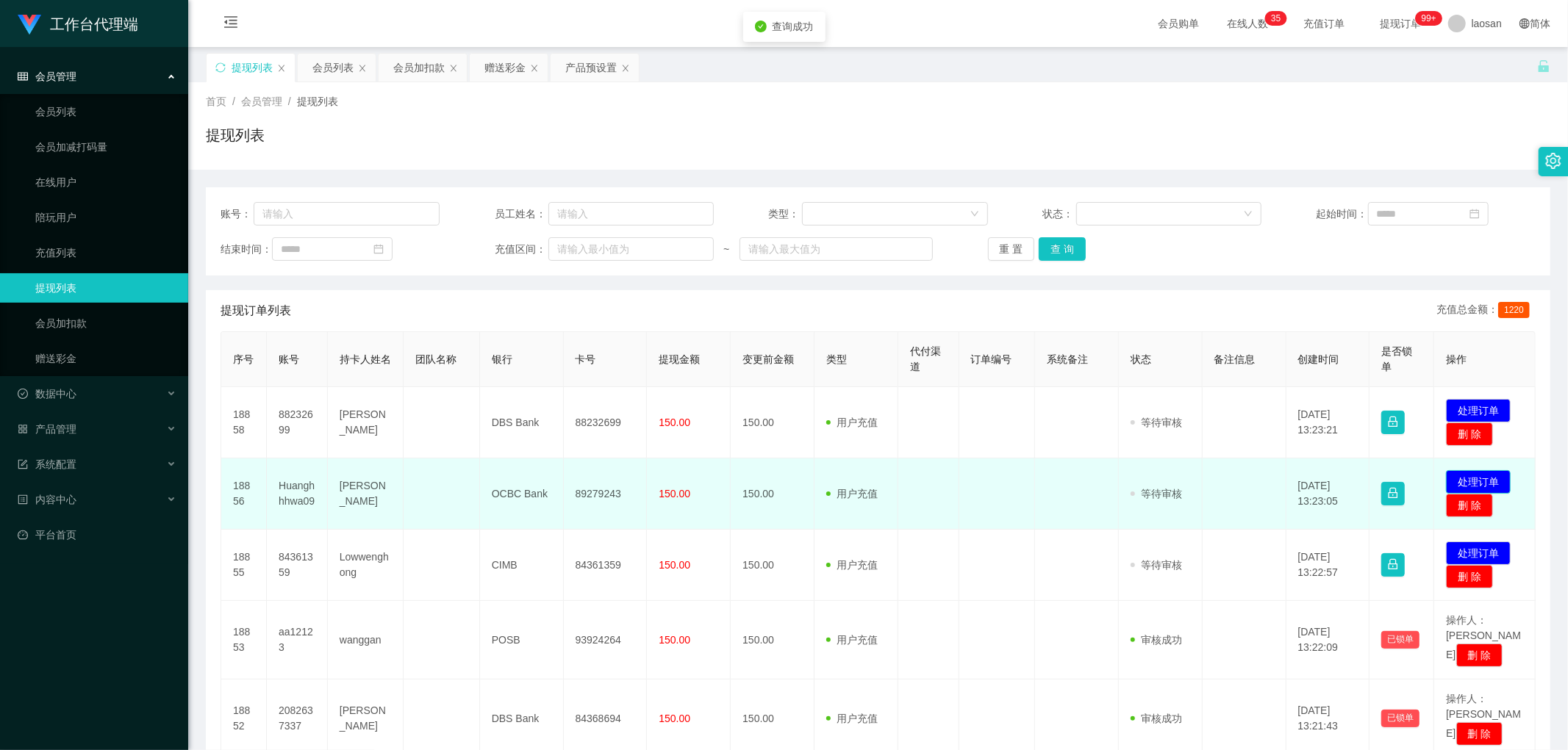
click at [532, 365] on button "处理订单" at bounding box center [1478, 482] width 64 height 24
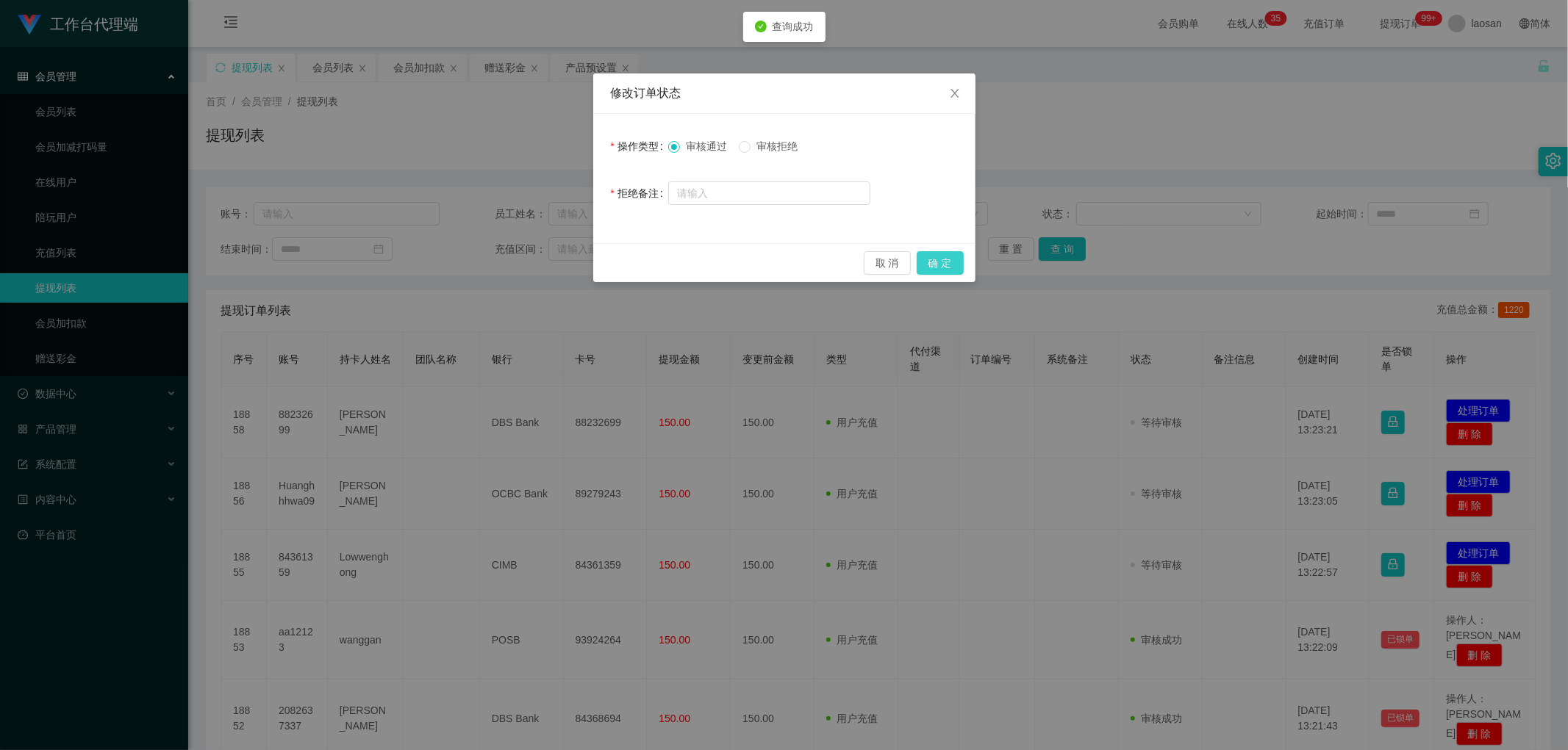
click at [532, 259] on button "确 定" at bounding box center [940, 263] width 47 height 24
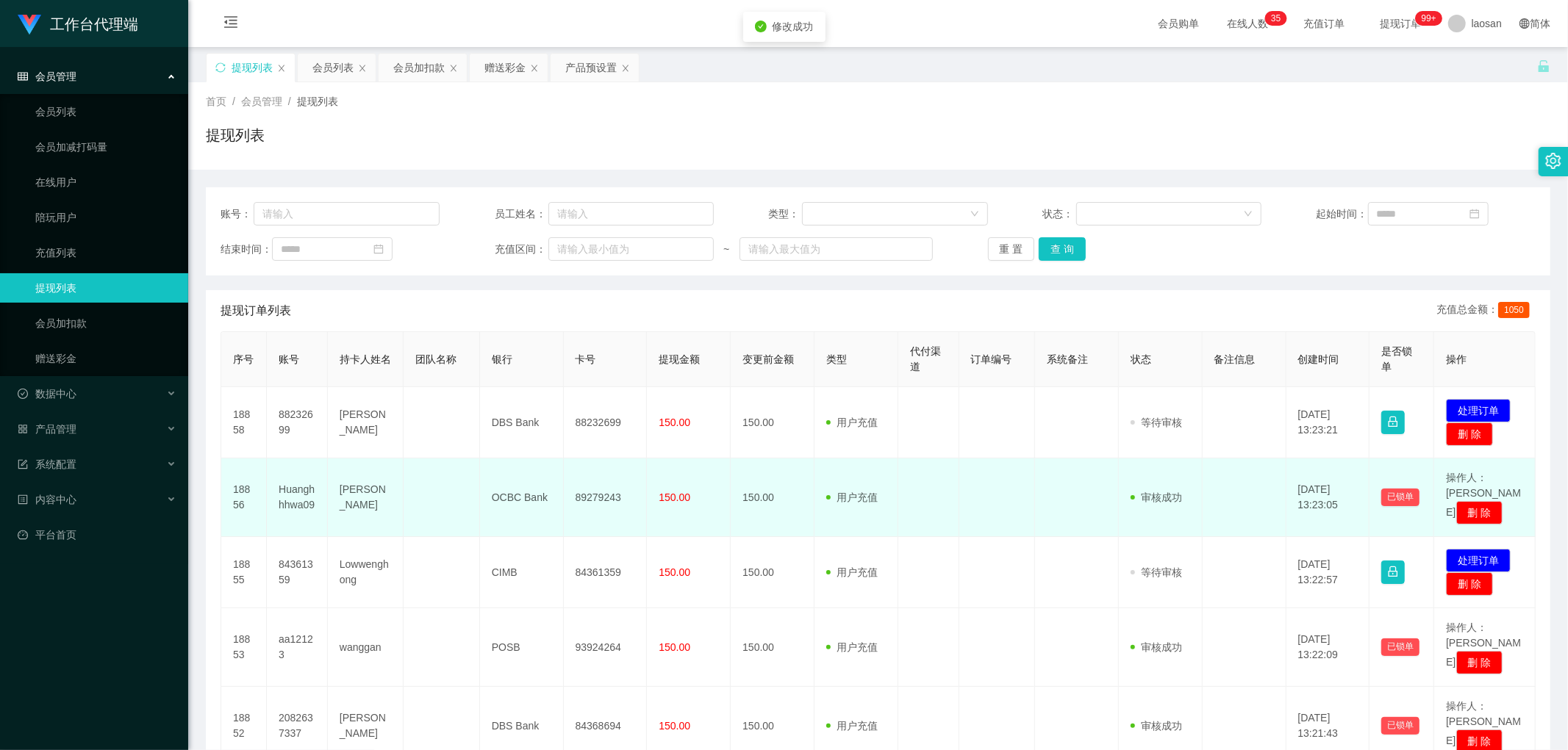
click at [532, 365] on td "89279243" at bounding box center [606, 498] width 84 height 78
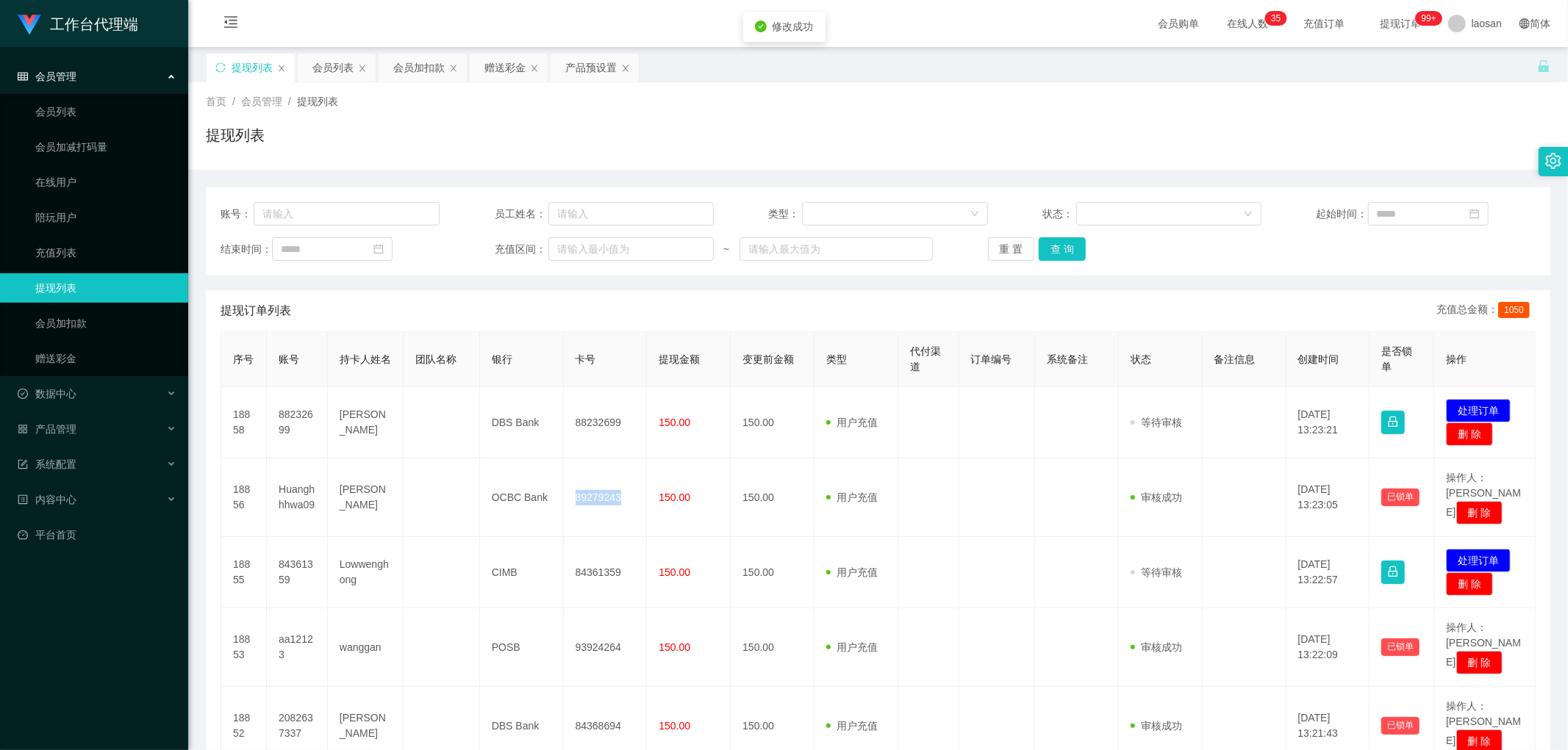
copy td "89279243"
click at [532, 365] on button "处理订单" at bounding box center [1478, 560] width 64 height 24
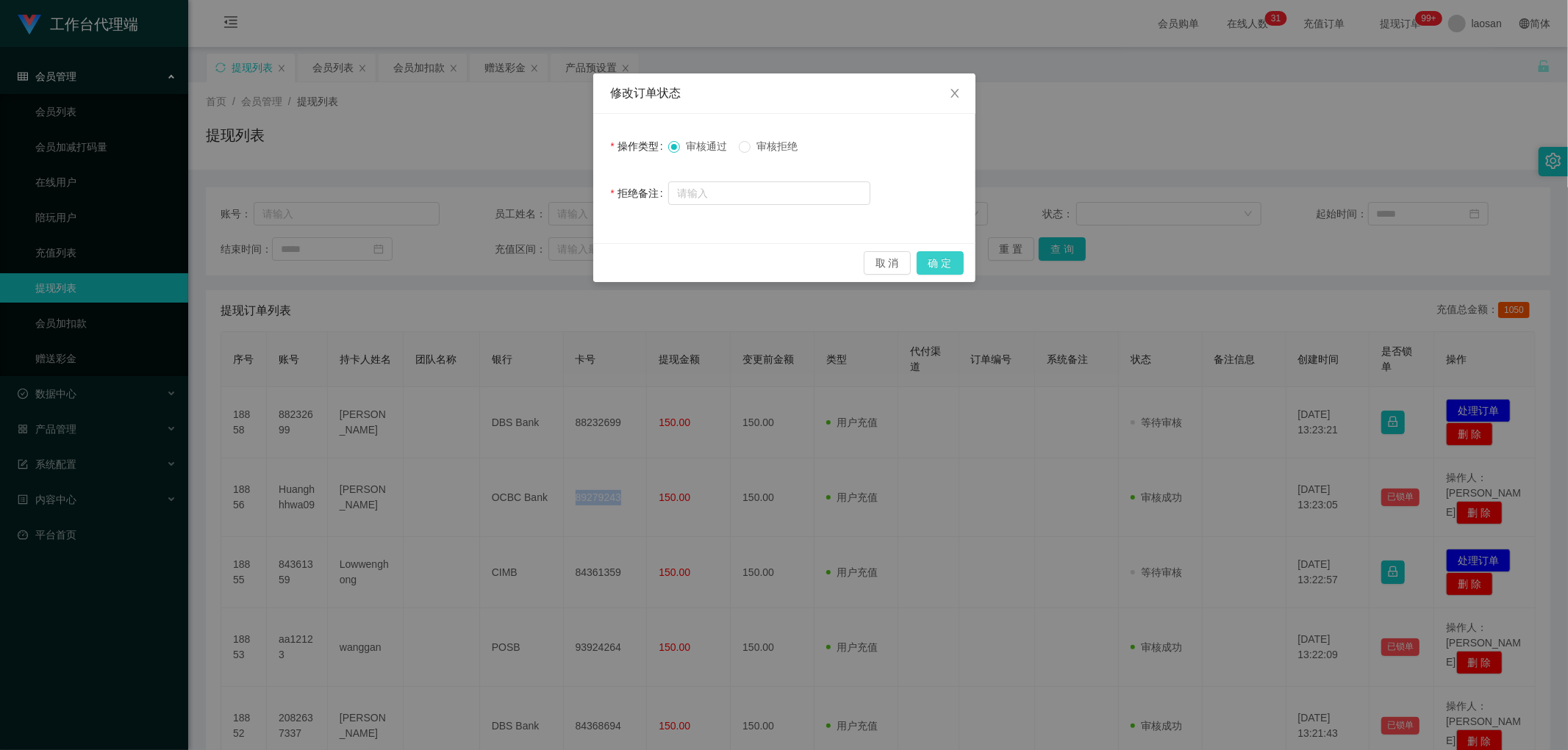
click at [532, 260] on button "确 定" at bounding box center [940, 263] width 47 height 24
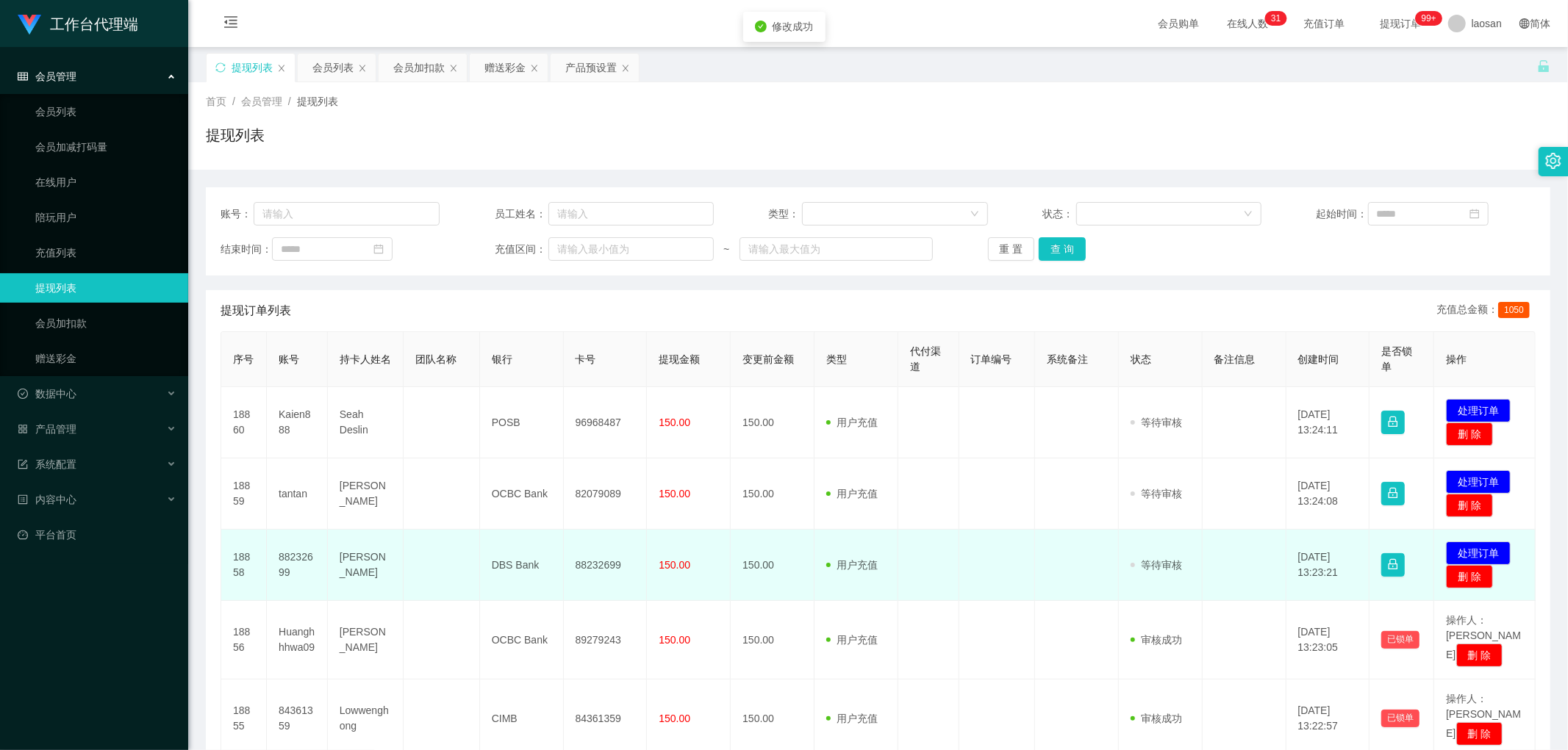
click at [532, 365] on td "88232699" at bounding box center [606, 565] width 84 height 71
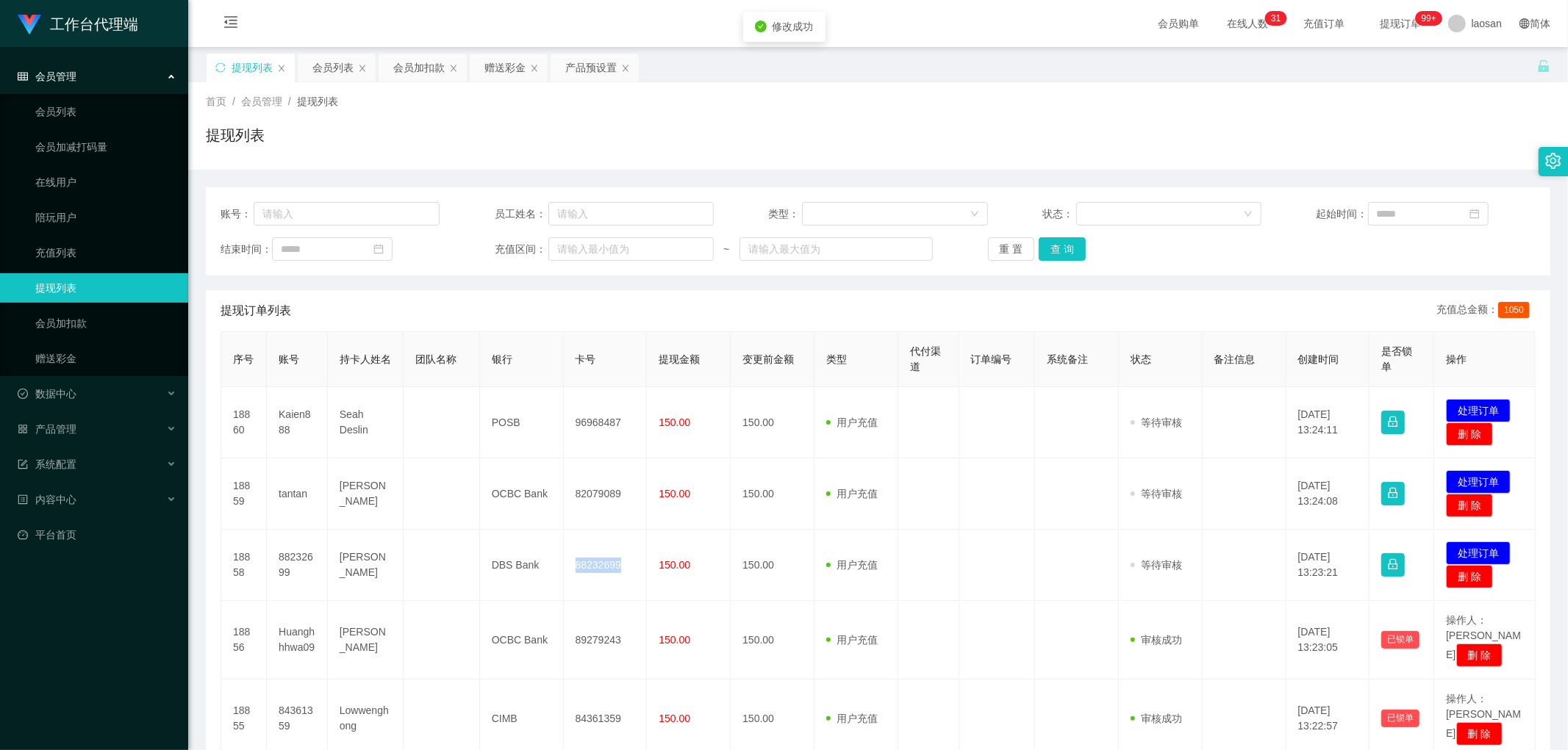
copy td "88232699"
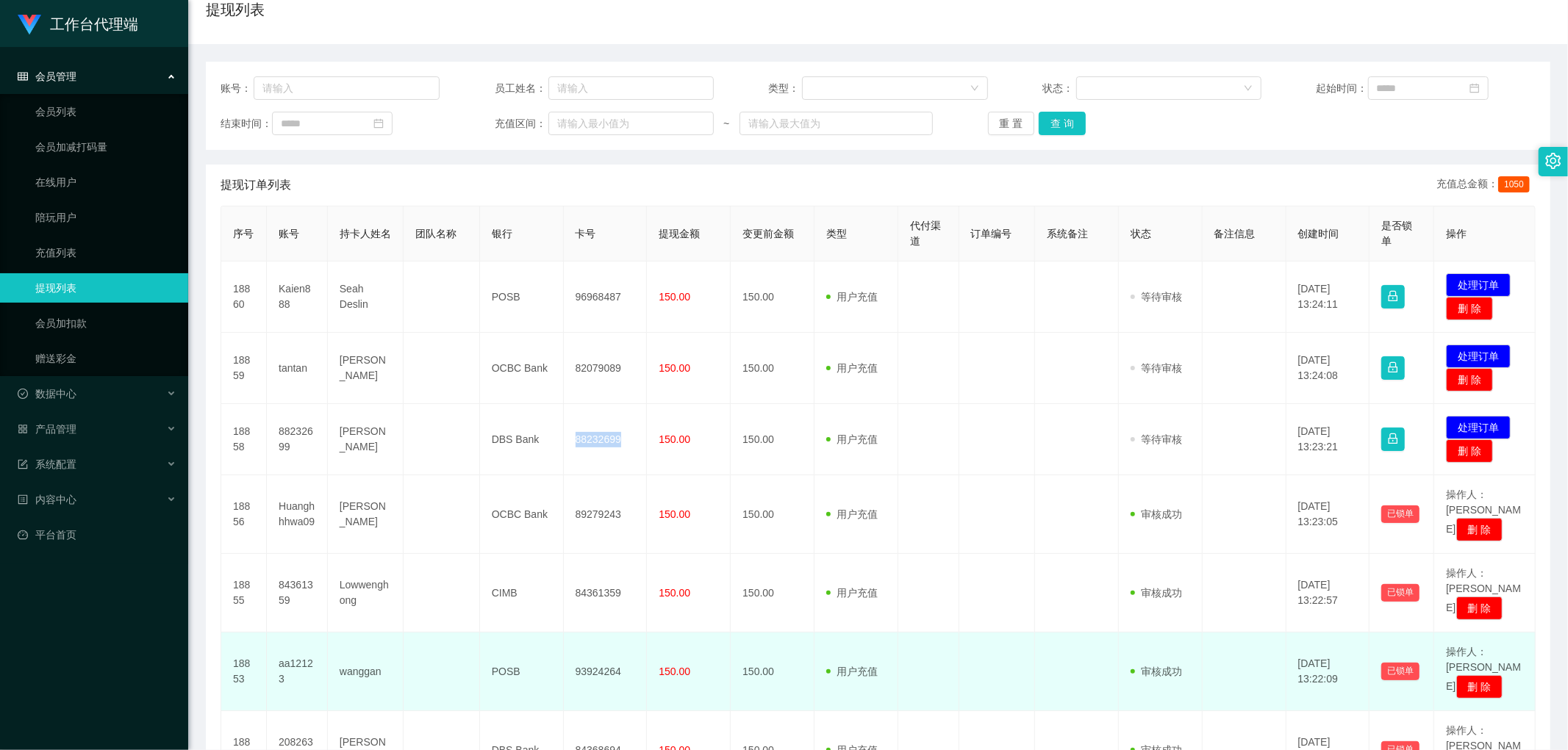
scroll to position [163, 0]
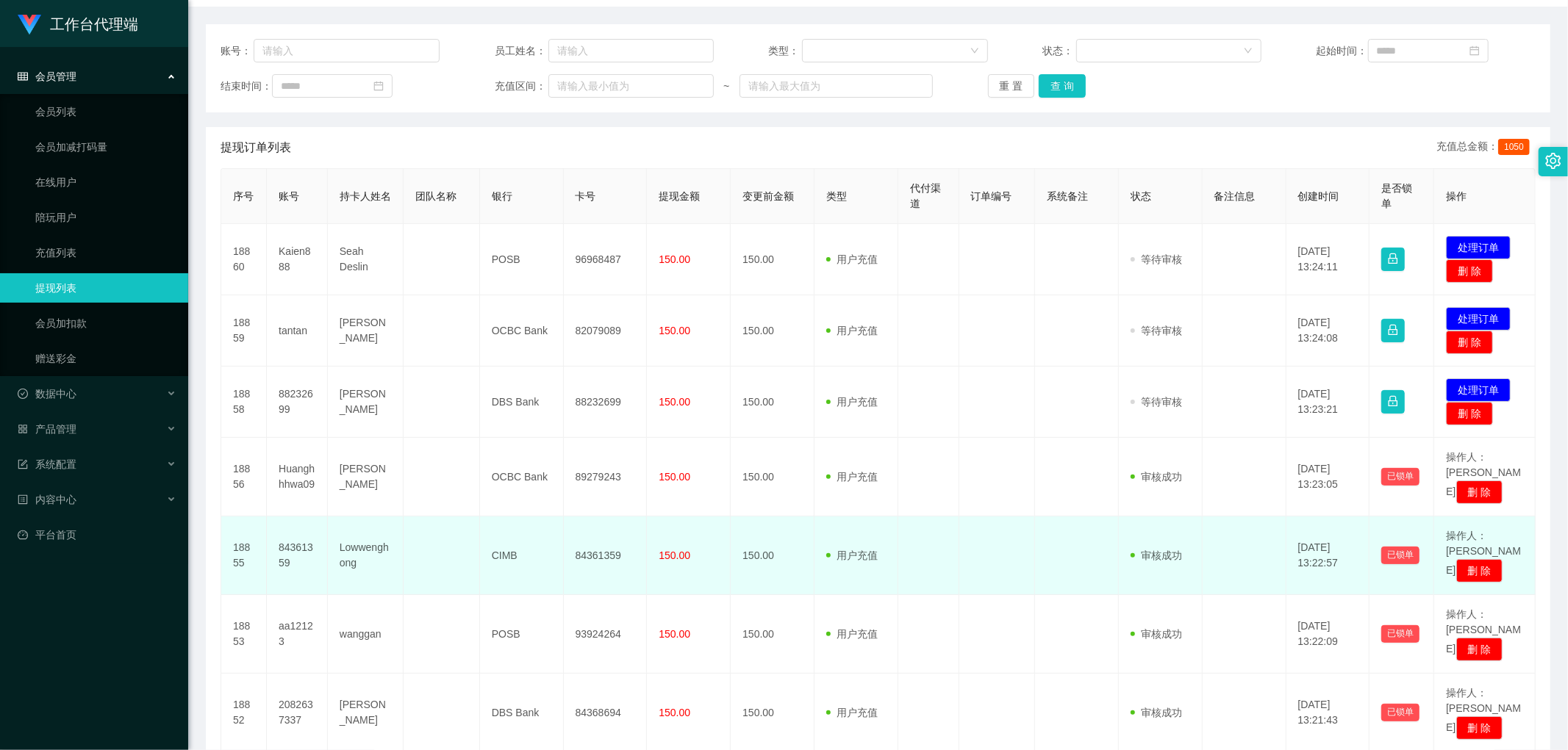
click at [532, 365] on td "84361359" at bounding box center [606, 555] width 84 height 78
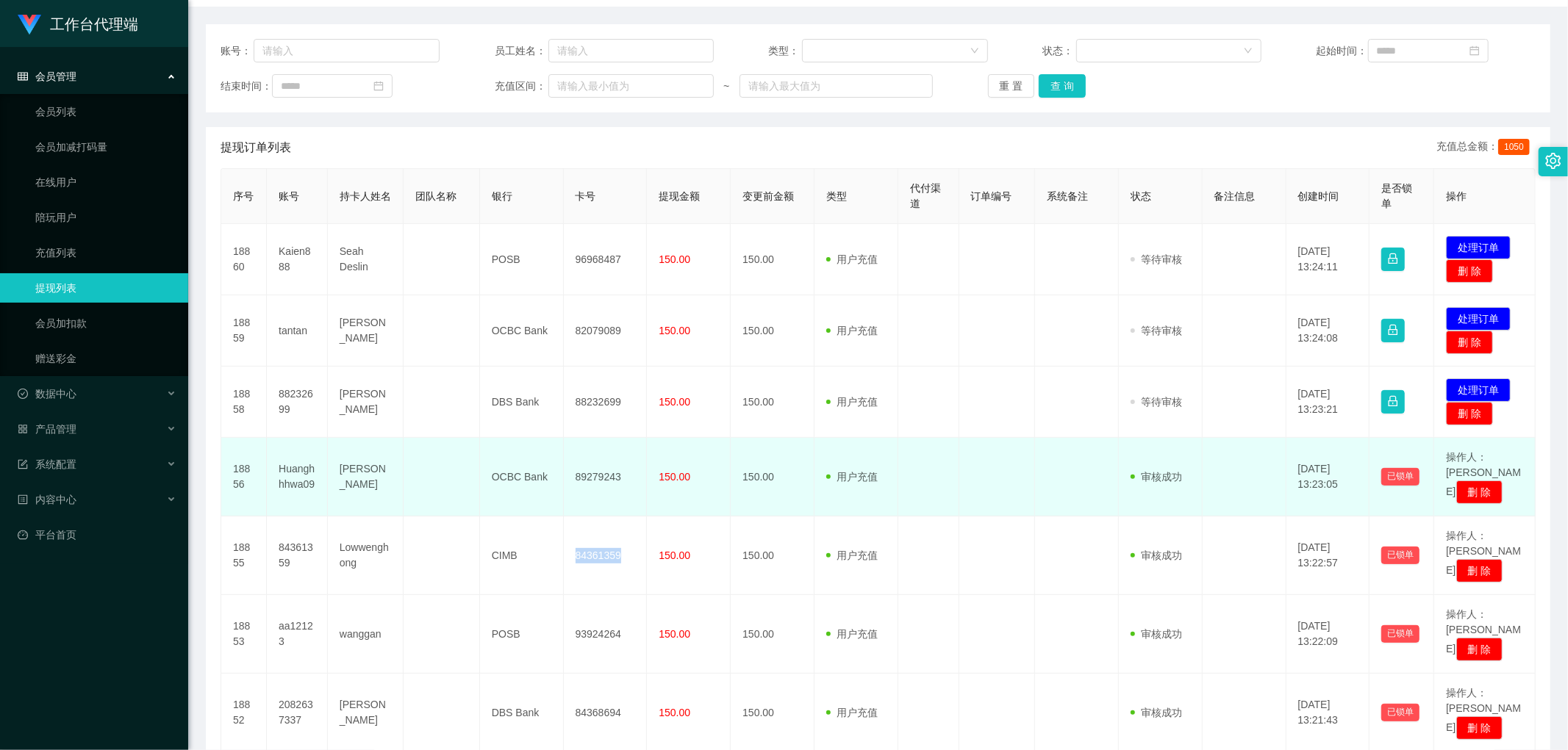
copy td "84361359"
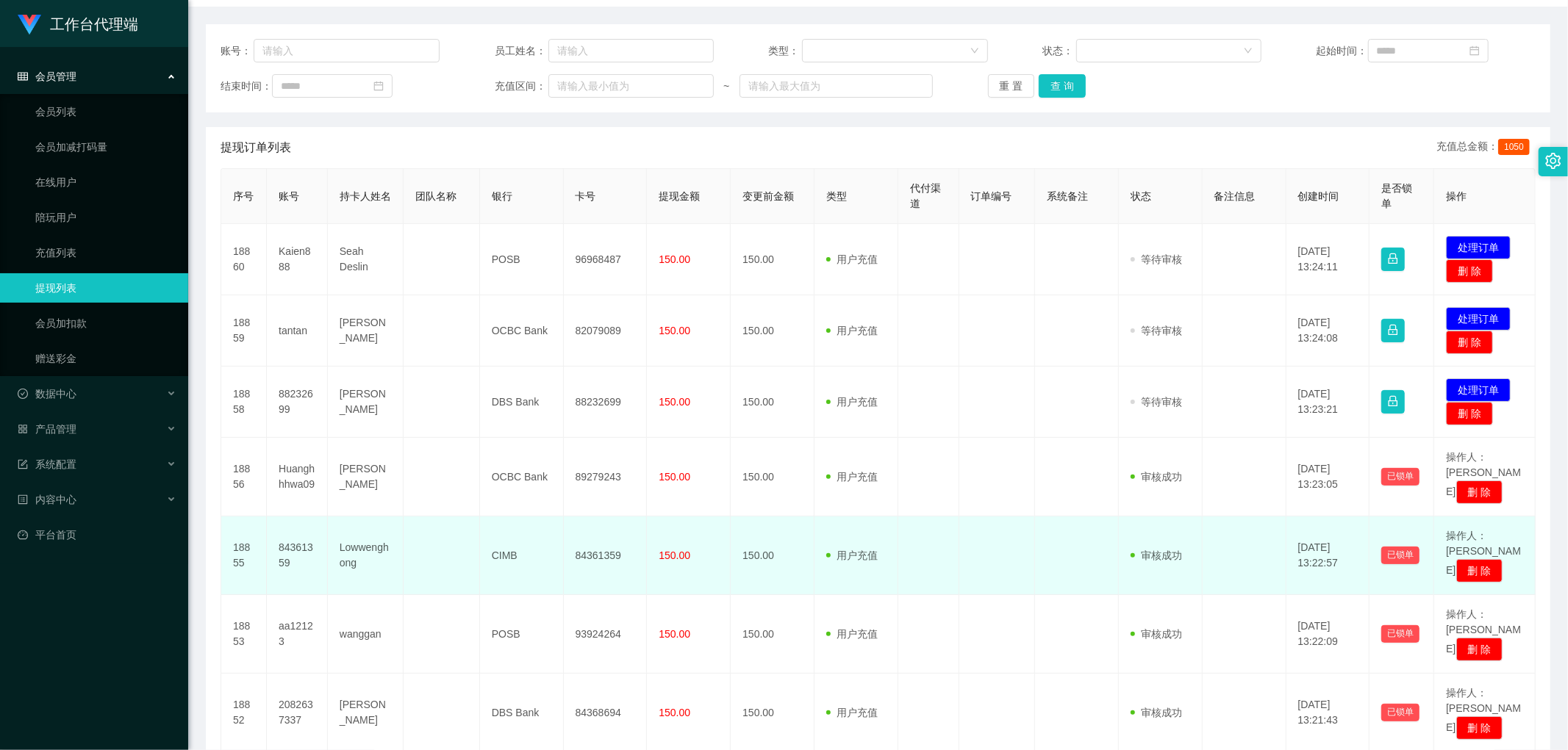
click at [532, 365] on td "审核驳回 审核成功 等待审核" at bounding box center [1161, 555] width 84 height 78
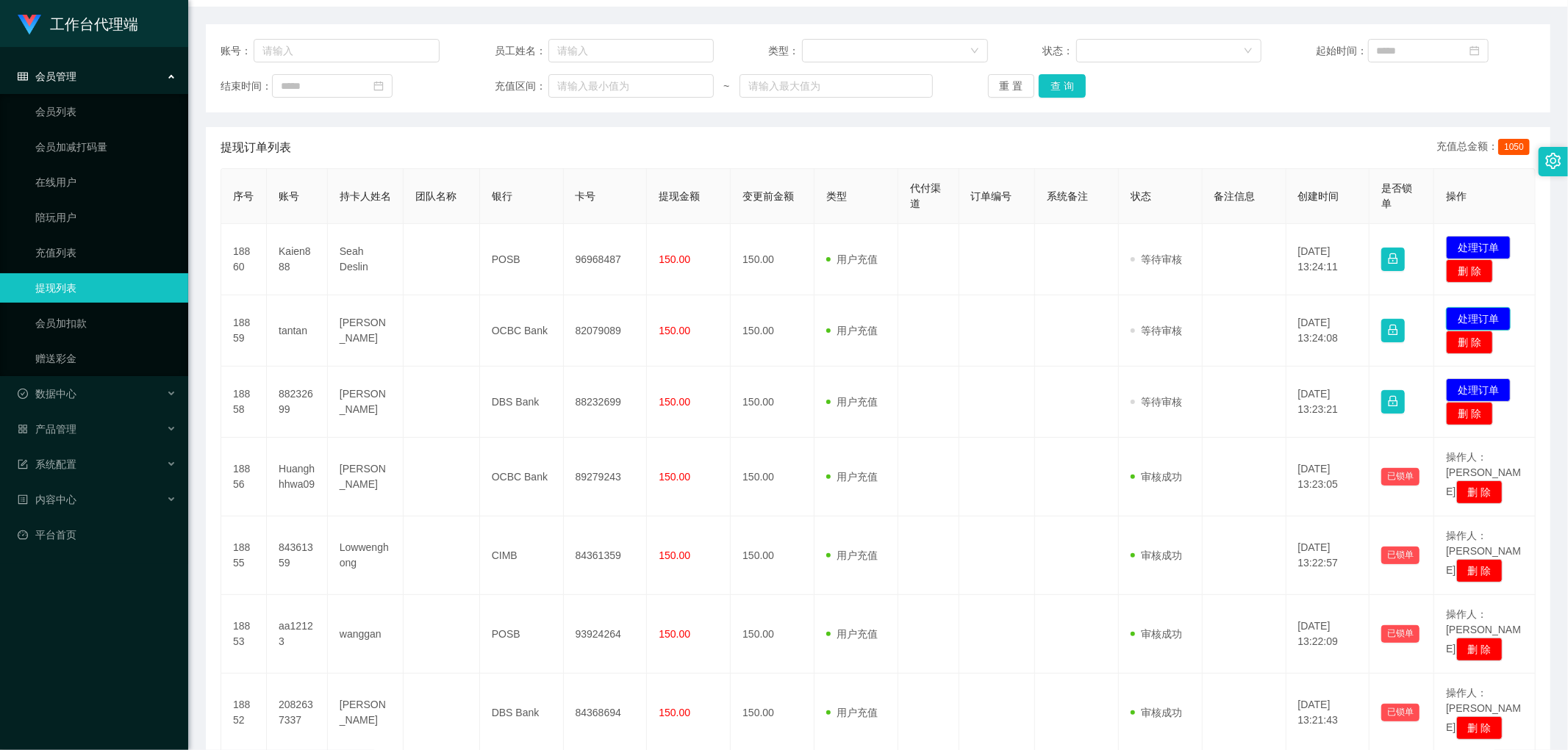
click at [532, 318] on button "处理订单" at bounding box center [1478, 318] width 64 height 24
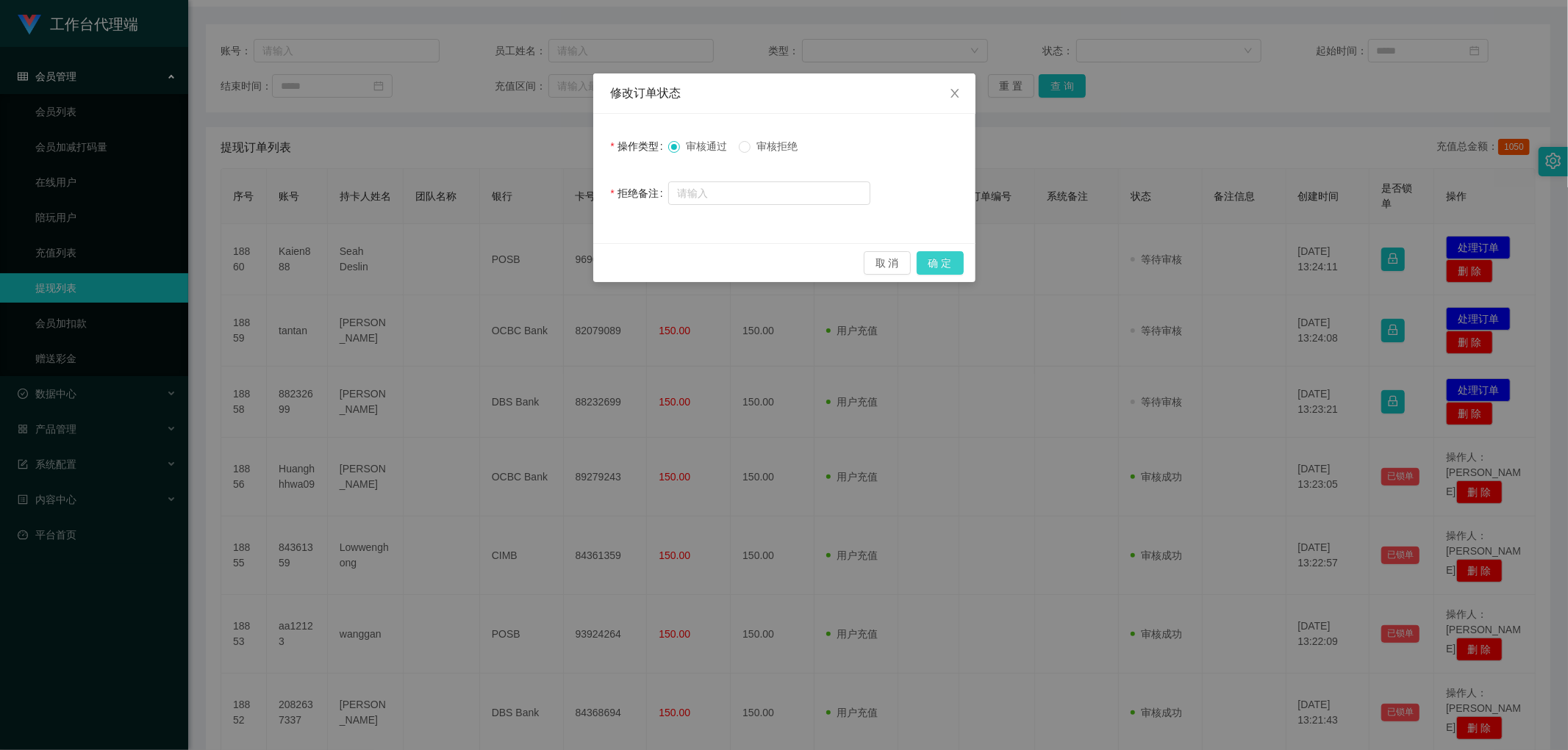
click at [532, 268] on button "确 定" at bounding box center [940, 263] width 47 height 24
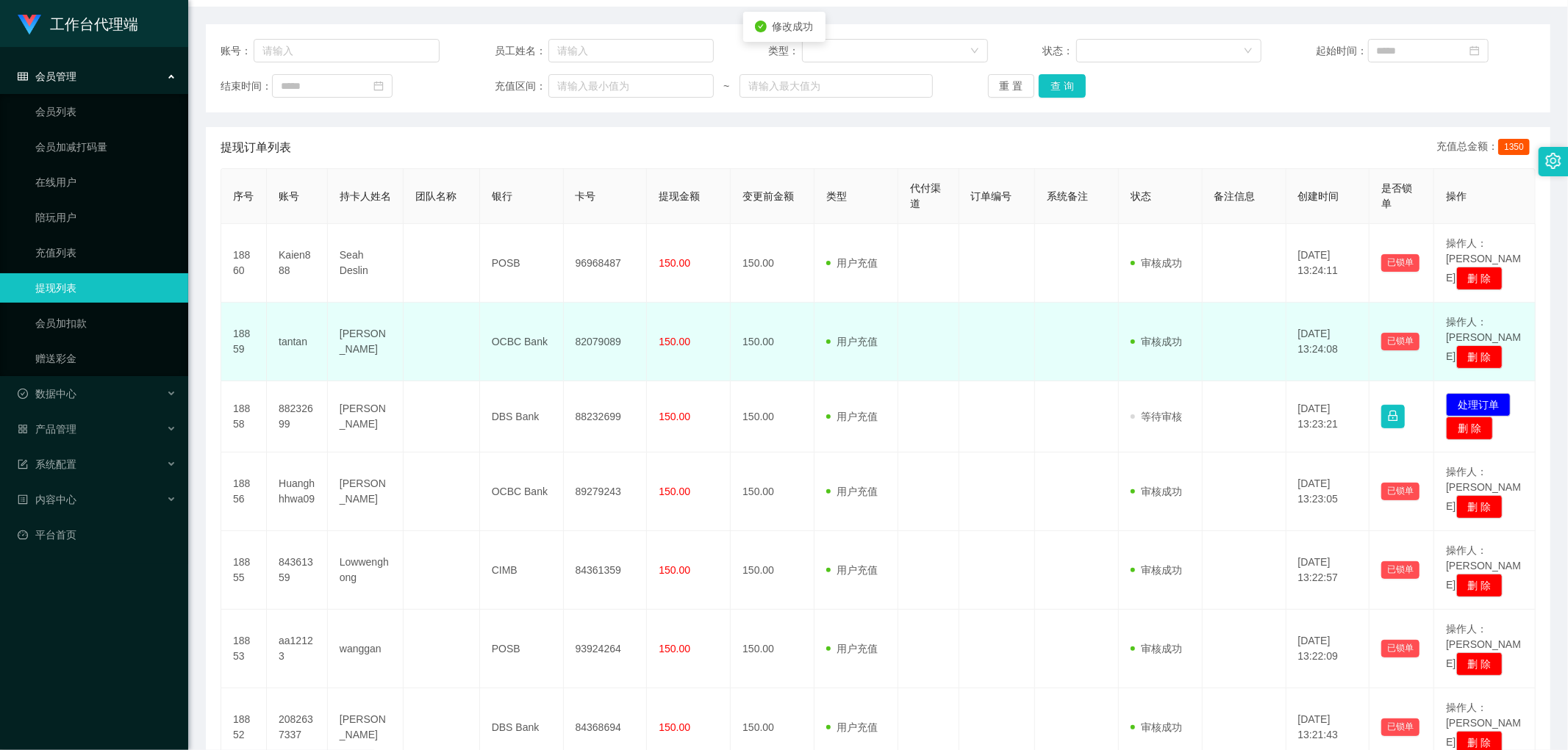
click at [532, 307] on td "82079089" at bounding box center [606, 342] width 84 height 78
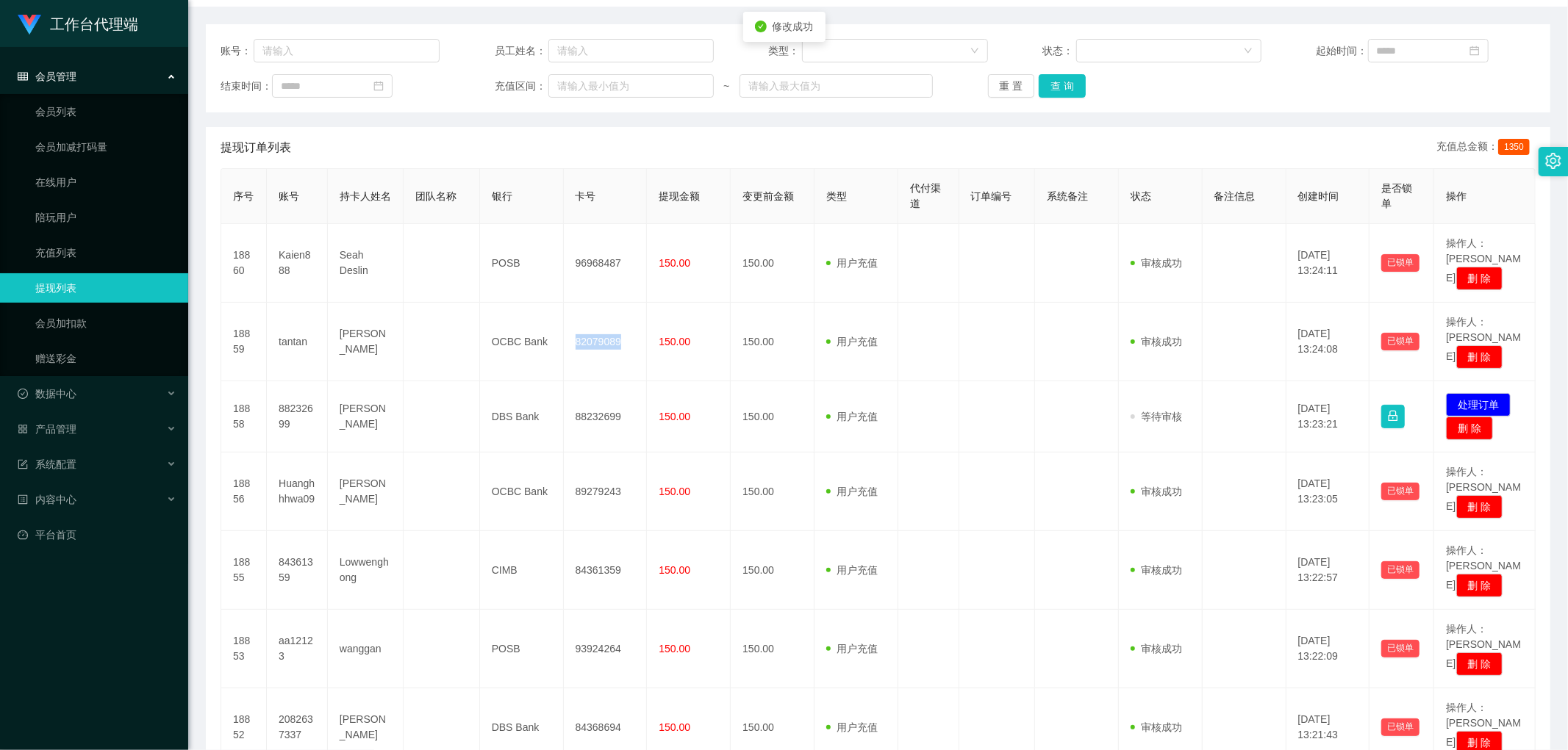
copy td "82079089"
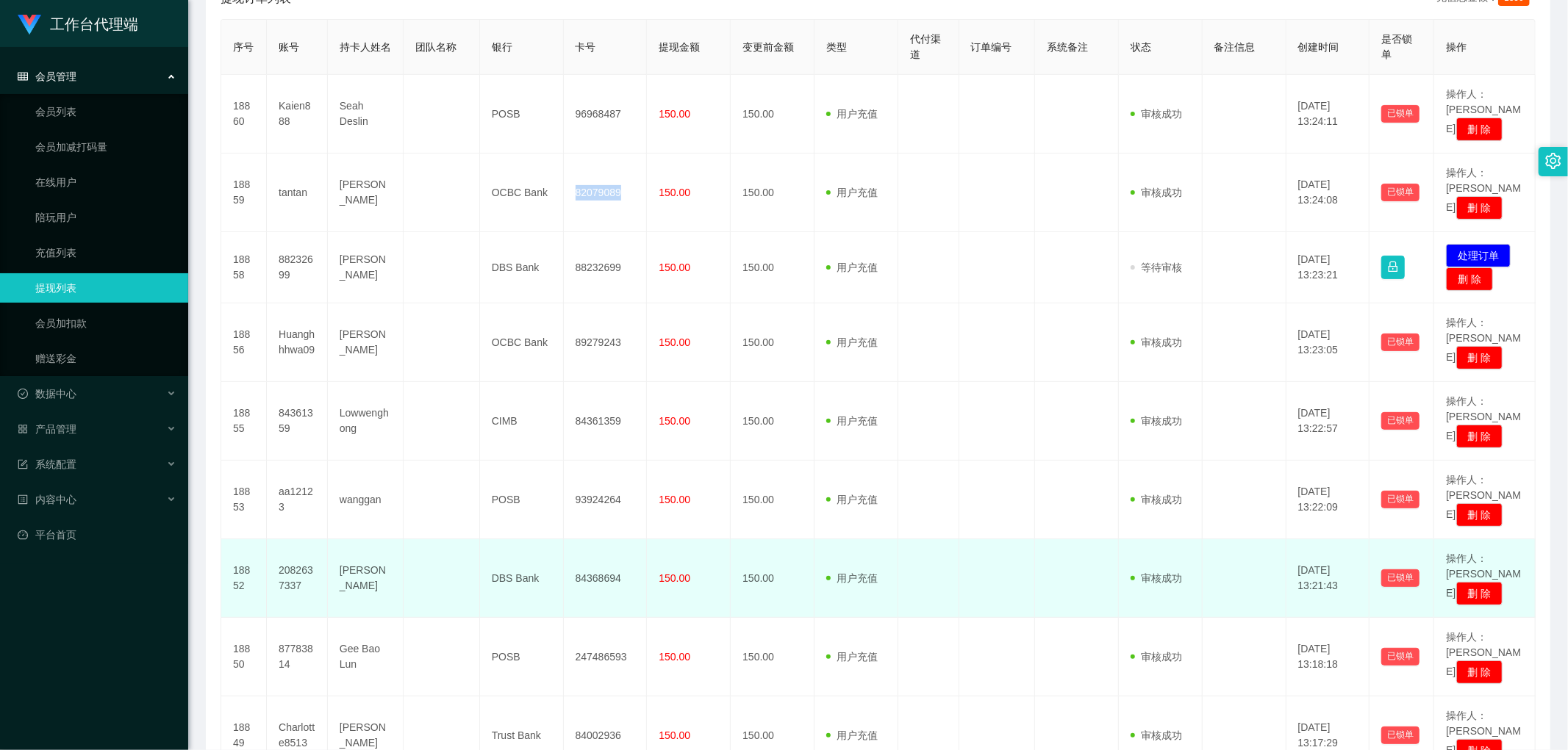
scroll to position [326, 0]
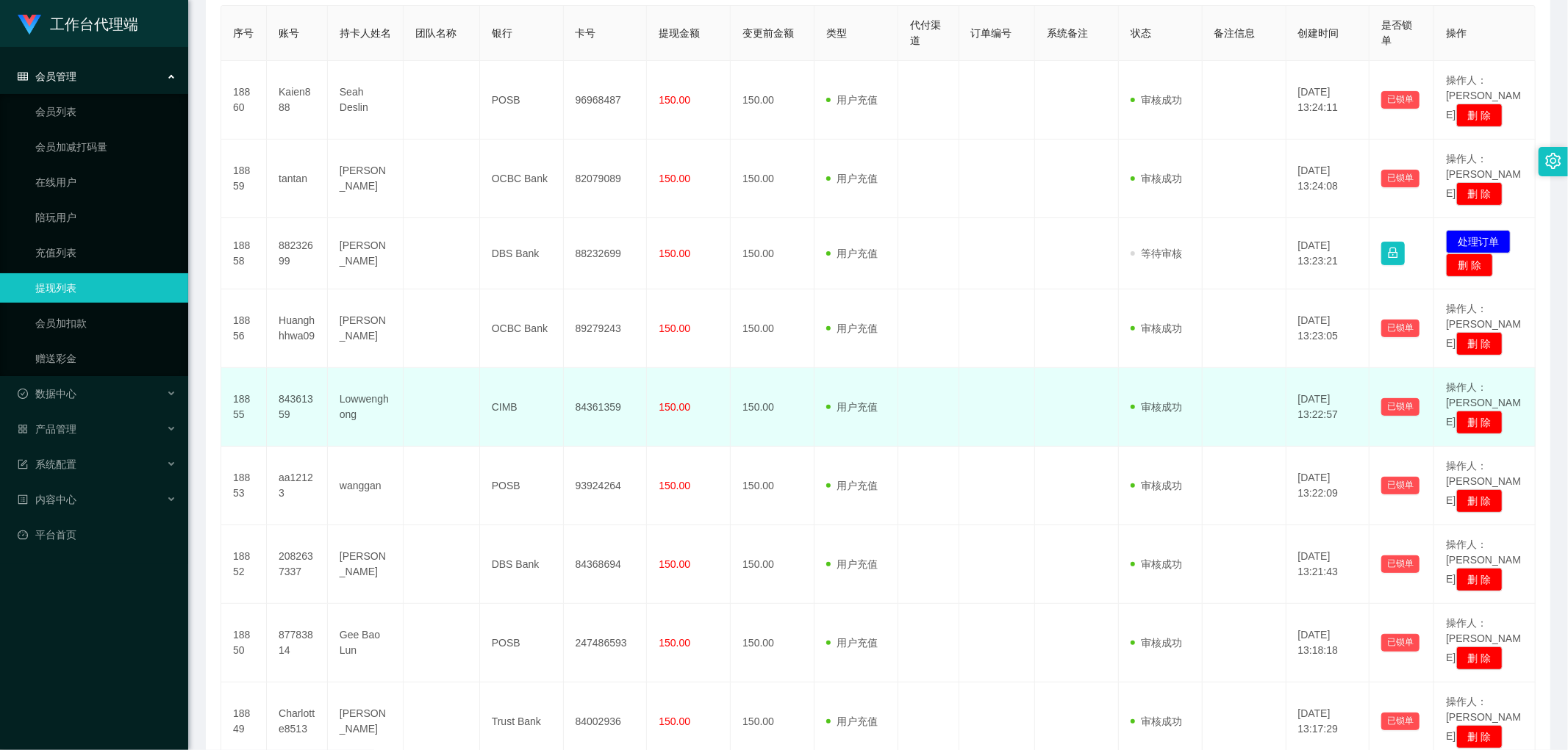
click at [298, 365] on td "84361359" at bounding box center [297, 407] width 61 height 78
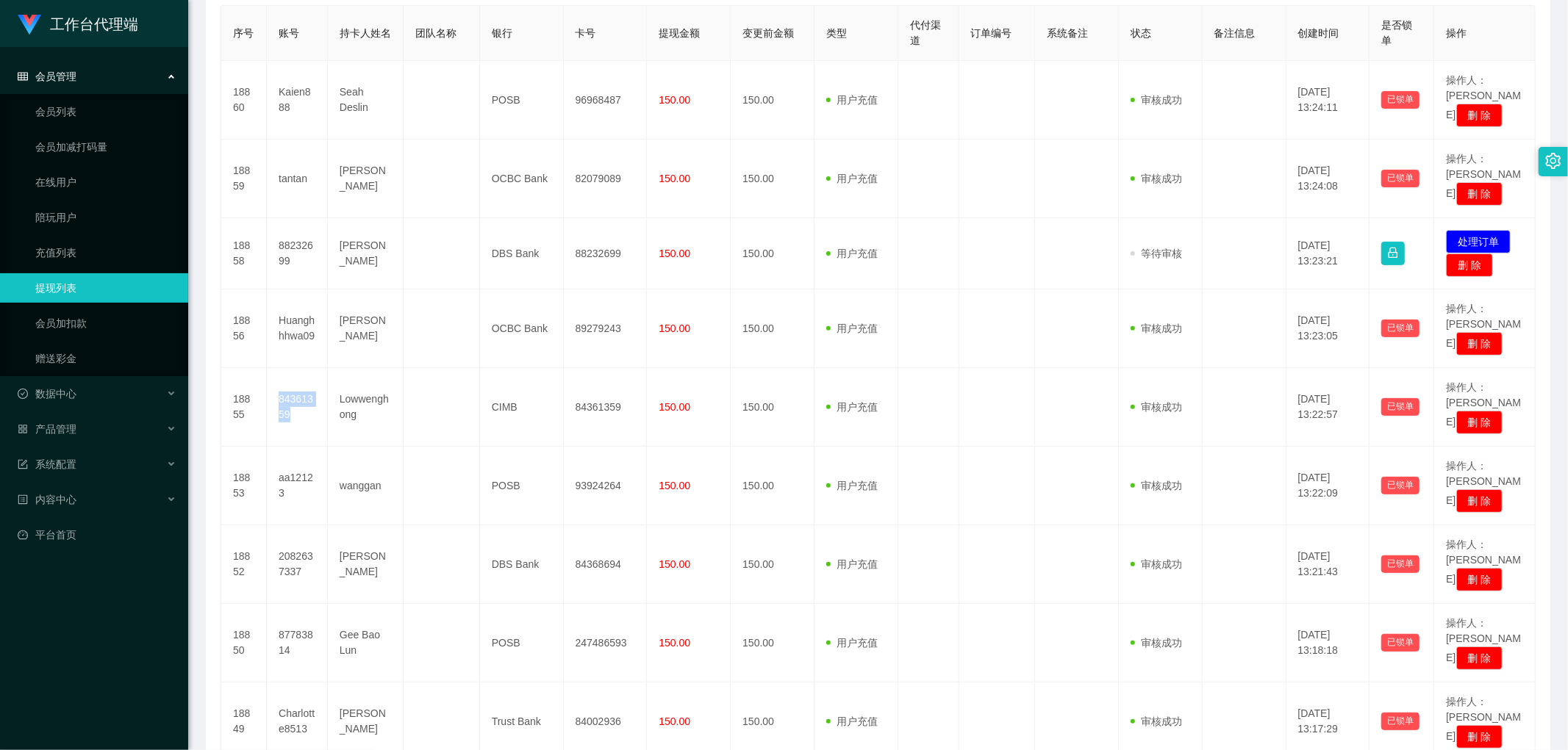
copy td "84361359"
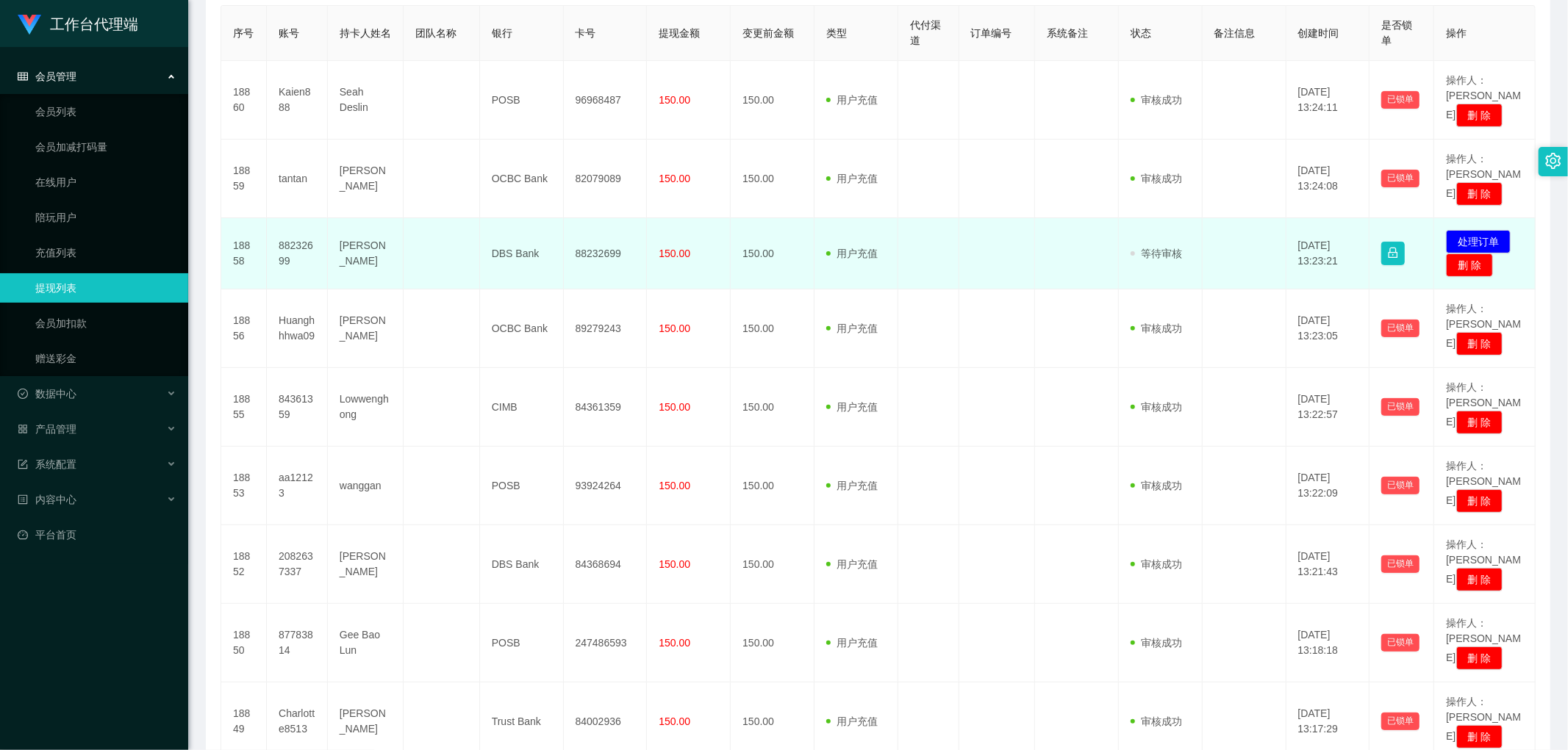
click at [289, 219] on td "88232699" at bounding box center [297, 254] width 61 height 71
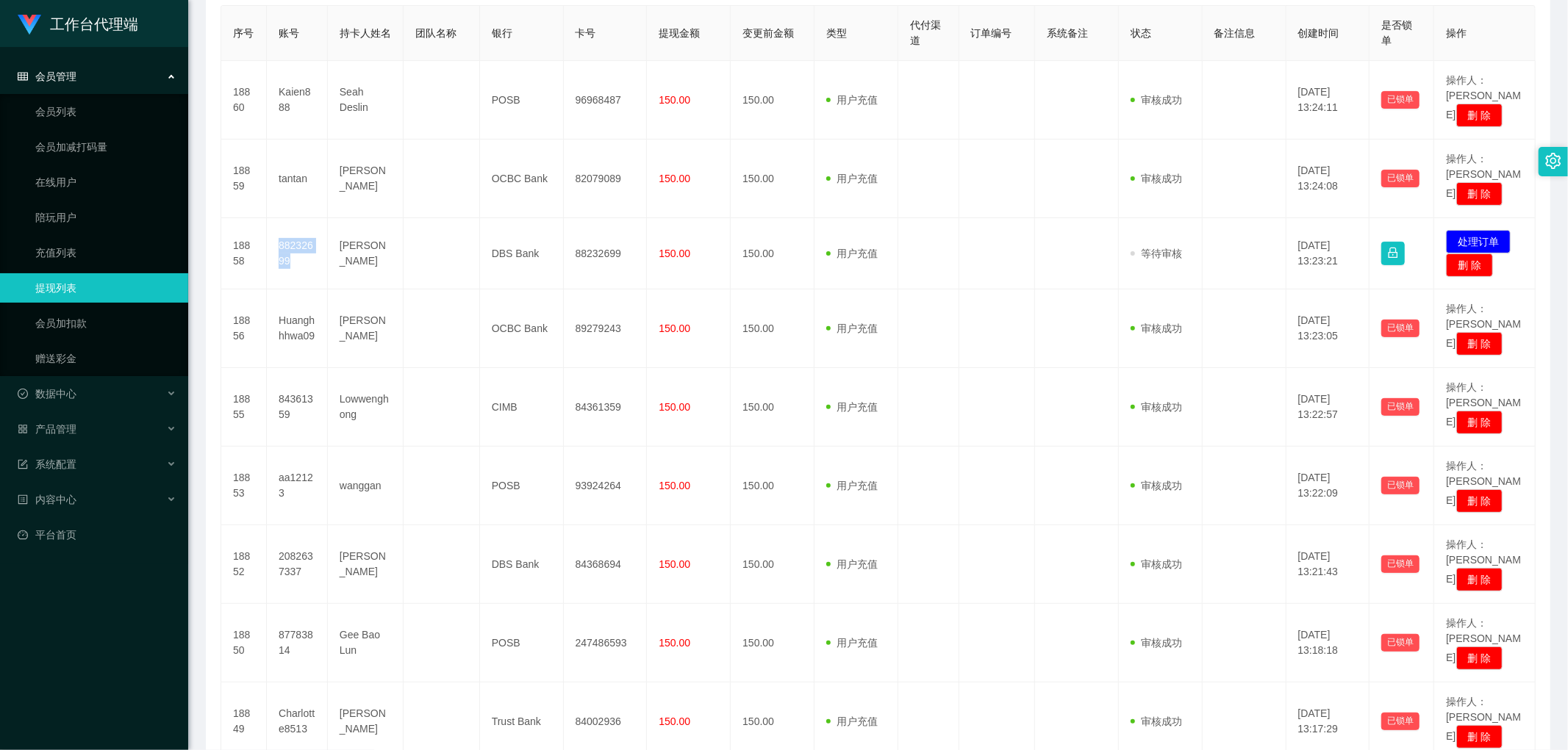
copy td "88232699"
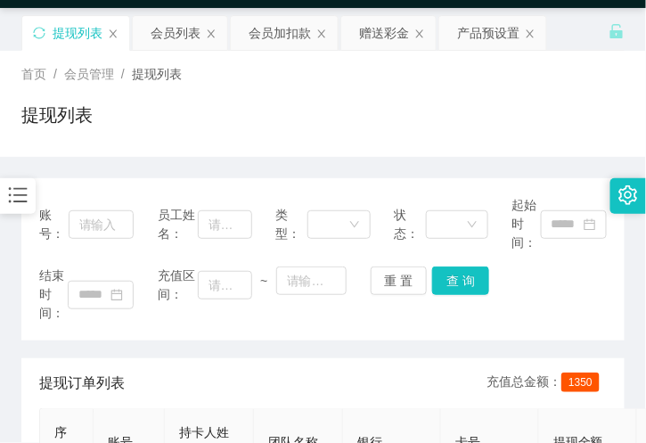
scroll to position [0, 0]
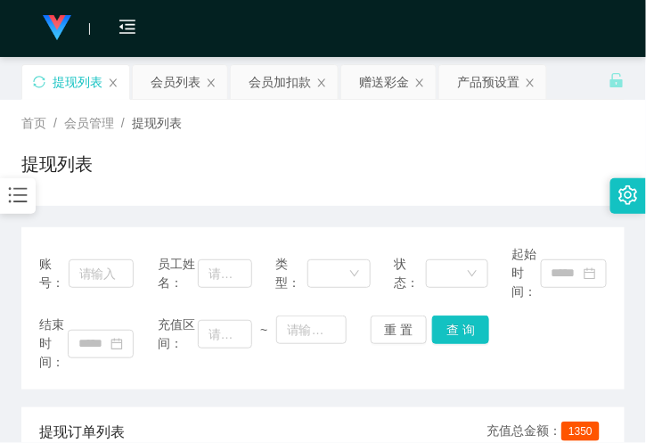
click at [192, 181] on div "提现列表" at bounding box center [322, 171] width 603 height 41
click at [372, 83] on div "赠送彩金" at bounding box center [384, 82] width 50 height 34
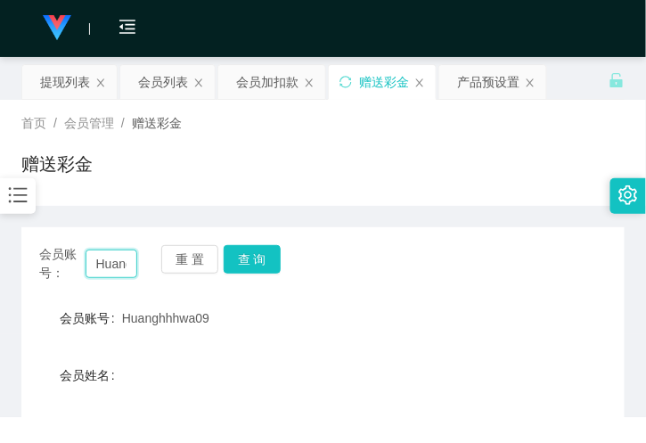
click at [116, 262] on input "Huanghhhwa09" at bounding box center [112, 263] width 52 height 29
click at [110, 265] on input "Huanghhhwa09" at bounding box center [112, 263] width 52 height 29
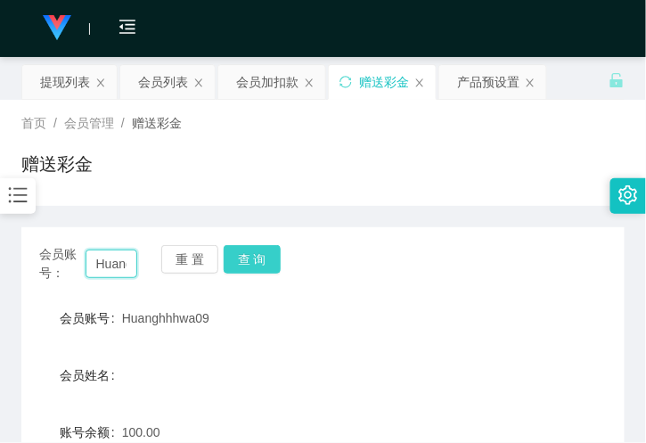
paste input "8436135"
type input "84361359"
click at [246, 263] on button "查 询" at bounding box center [252, 259] width 57 height 29
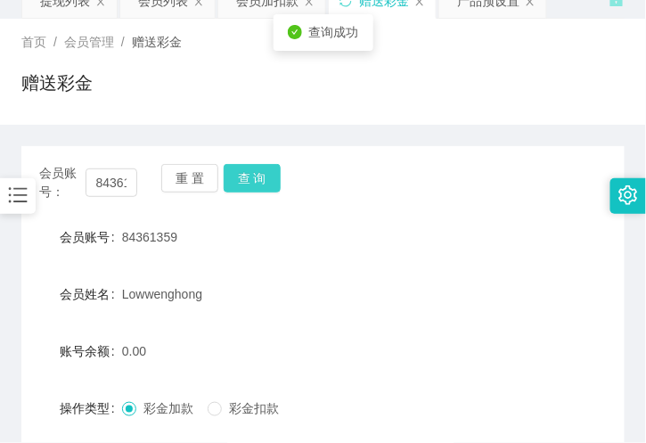
scroll to position [198, 0]
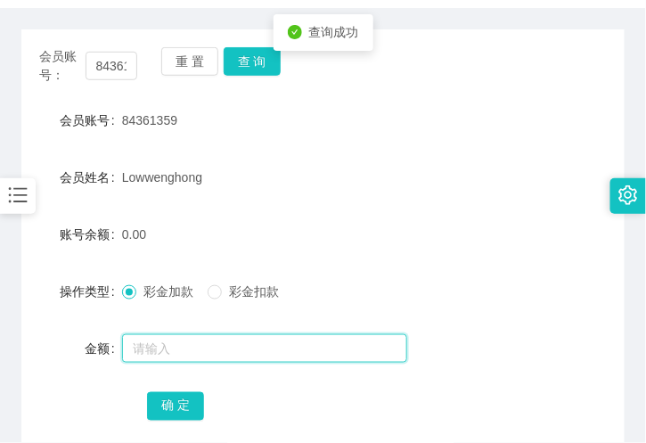
click at [183, 341] on input "text" at bounding box center [264, 348] width 285 height 29
type input "100"
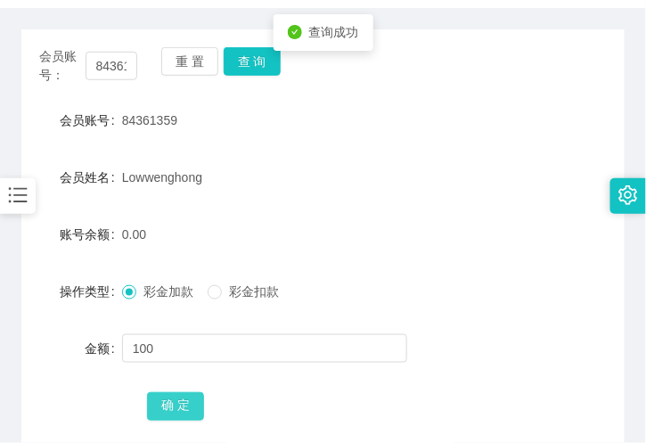
click at [167, 402] on button "确 定" at bounding box center [175, 406] width 57 height 29
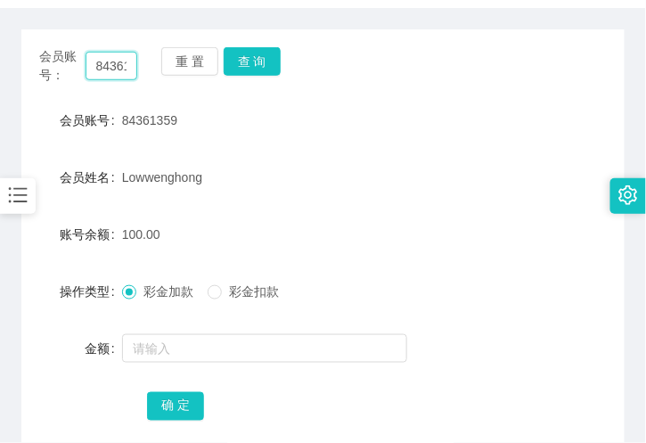
click at [130, 69] on input "84361359" at bounding box center [112, 66] width 52 height 29
click at [126, 69] on input "84361359" at bounding box center [112, 66] width 52 height 29
paste input "tantan"
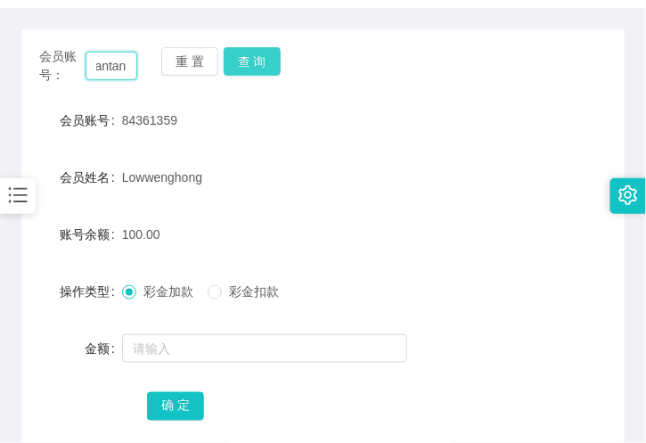
type input "tantan"
click at [274, 62] on button "查 询" at bounding box center [252, 61] width 57 height 29
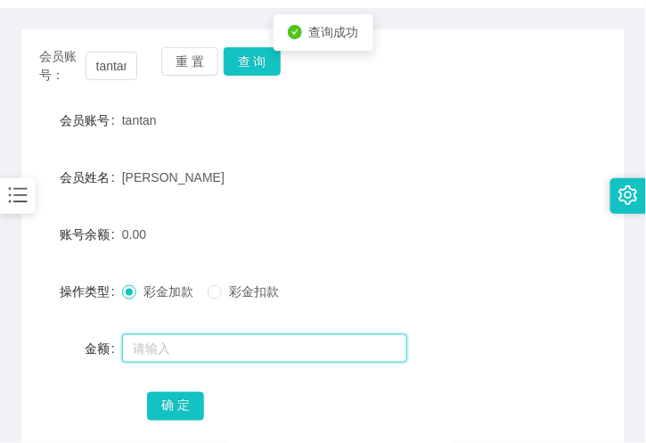
click at [172, 355] on input "text" at bounding box center [264, 348] width 285 height 29
type input "100"
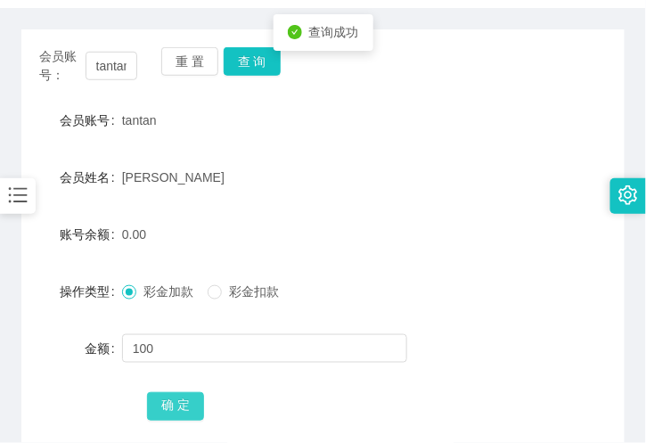
click at [167, 412] on button "确 定" at bounding box center [175, 406] width 57 height 29
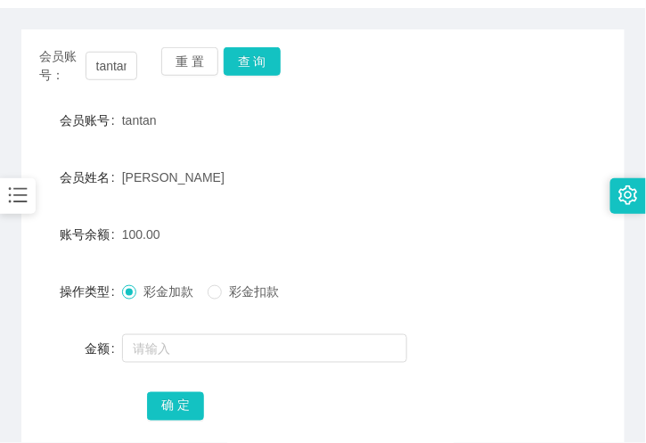
click at [183, 245] on div "100.00" at bounding box center [298, 234] width 352 height 36
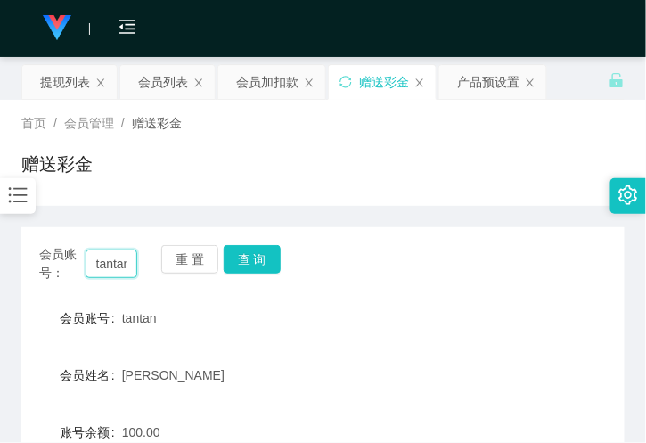
click at [105, 269] on input "tantan" at bounding box center [112, 263] width 52 height 29
click at [175, 84] on div "会员列表" at bounding box center [163, 82] width 50 height 34
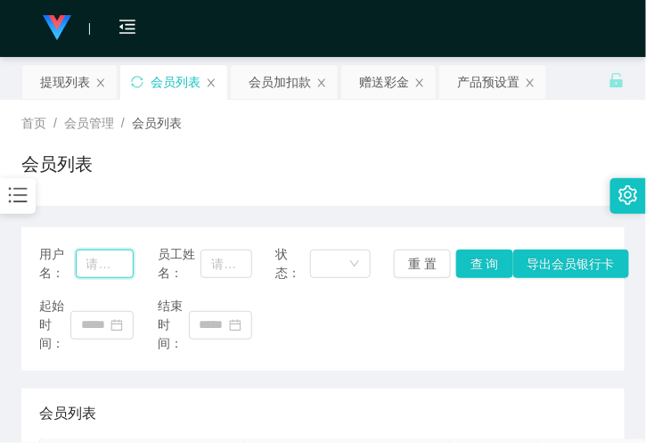
click at [110, 263] on input "text" at bounding box center [105, 263] width 59 height 29
paste input "tantan"
type input "tantan"
click at [474, 258] on button "查 询" at bounding box center [484, 263] width 57 height 29
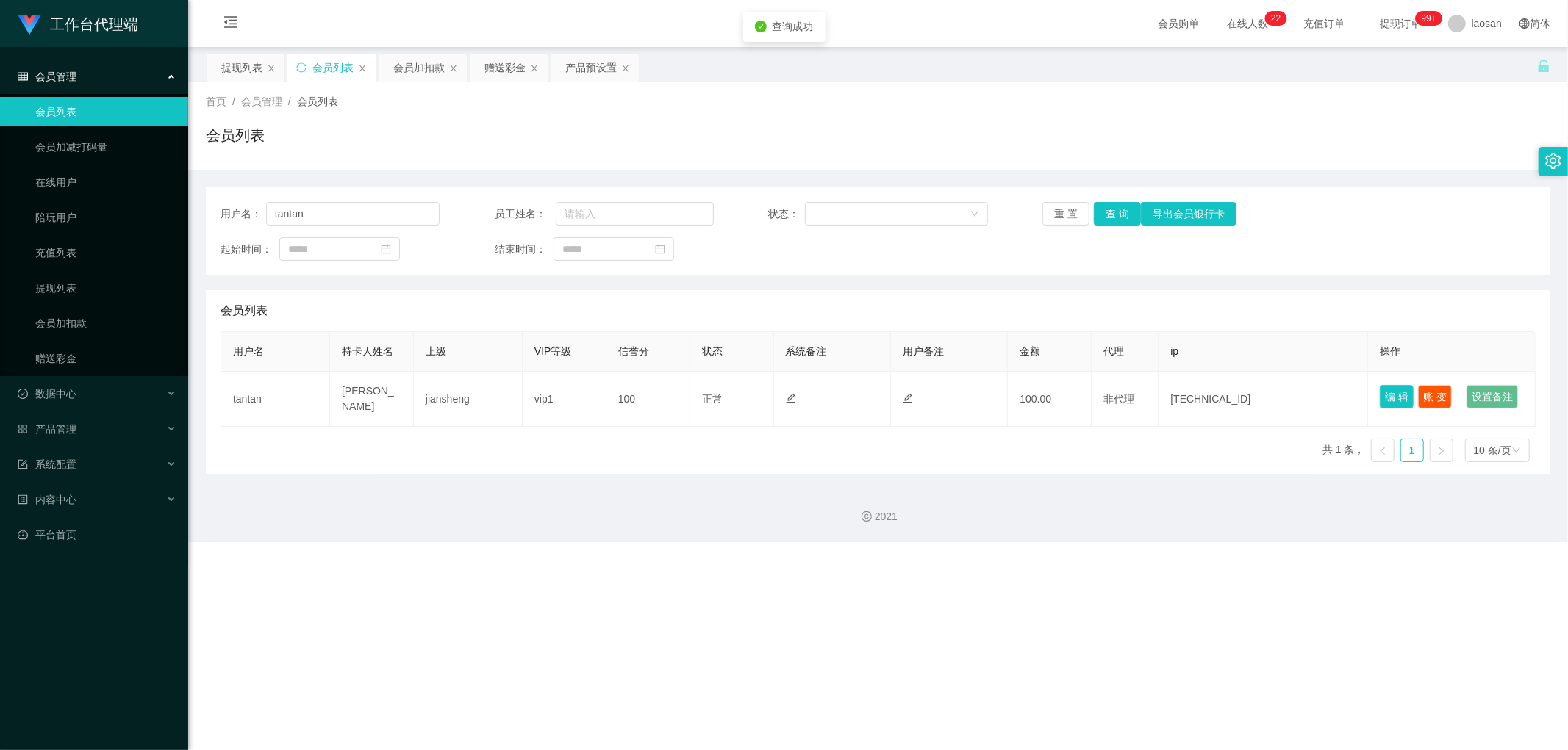
click at [532, 365] on button "编 辑" at bounding box center [1396, 397] width 34 height 24
type input "tantan"
type input "[PERSON_NAME]"
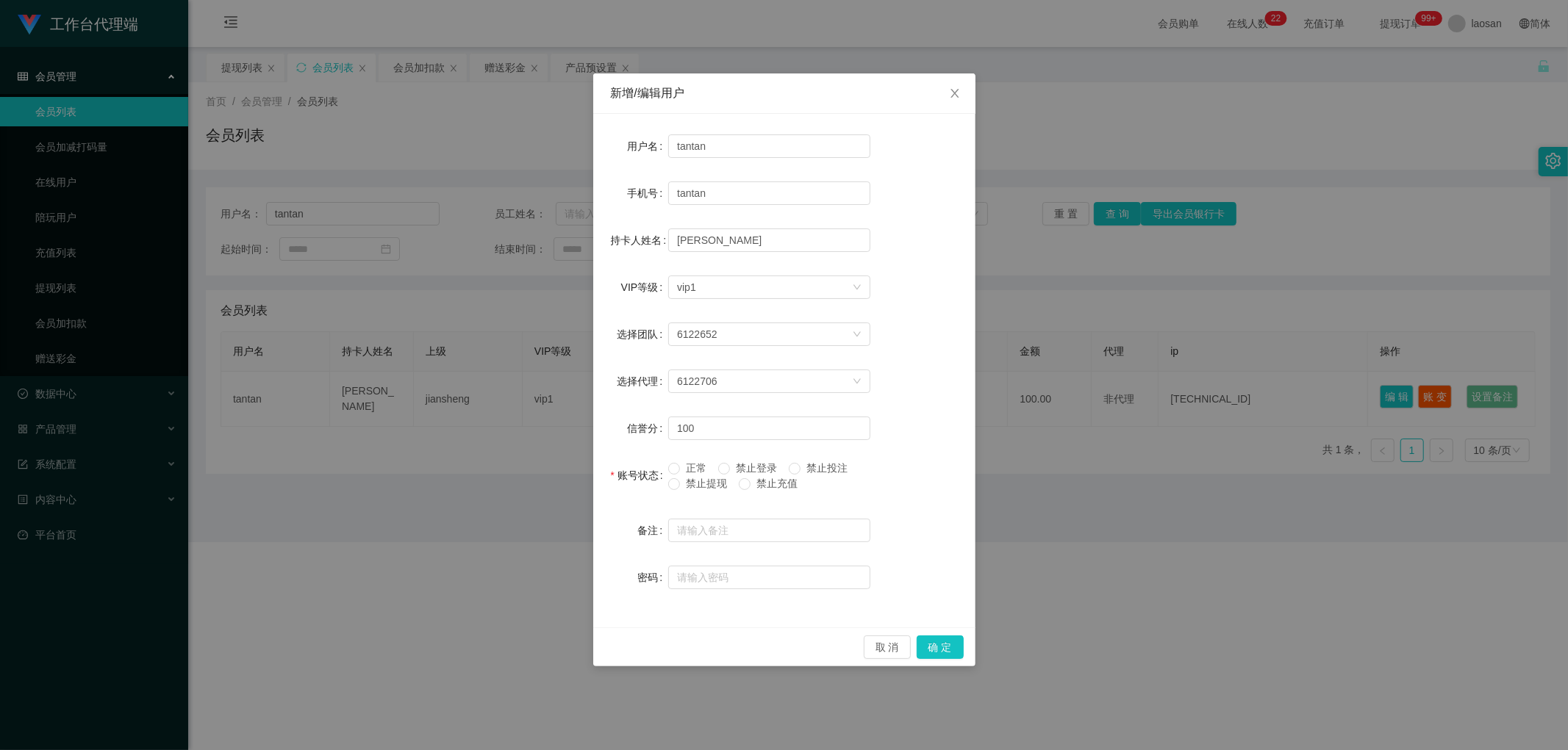
click at [532, 365] on span "禁止提现" at bounding box center [706, 483] width 53 height 12
click at [532, 365] on button "确 定" at bounding box center [940, 647] width 47 height 24
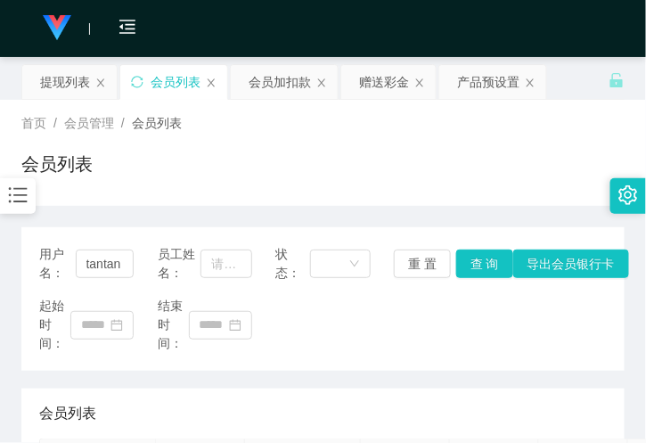
drag, startPoint x: 249, startPoint y: 153, endPoint x: 126, endPoint y: 237, distance: 149.5
click at [249, 153] on div "会员列表" at bounding box center [322, 171] width 603 height 41
click at [95, 265] on input "tantan" at bounding box center [105, 263] width 59 height 29
paste input "84361359"
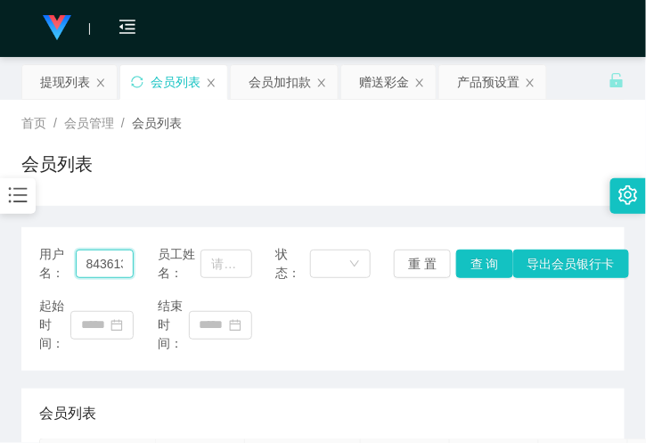
scroll to position [0, 18]
type input "84361359"
click at [475, 259] on button "查 询" at bounding box center [484, 263] width 57 height 29
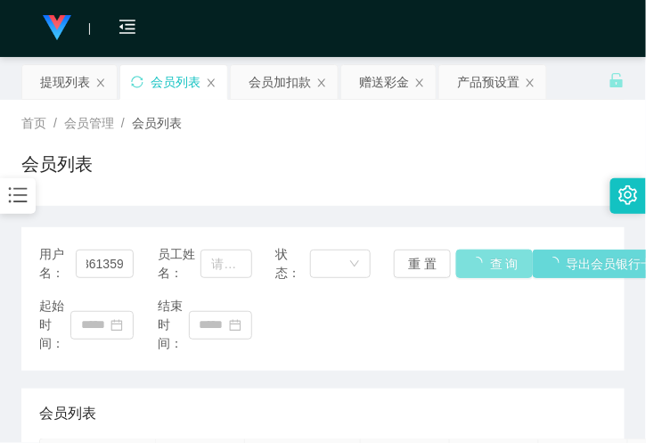
scroll to position [0, 0]
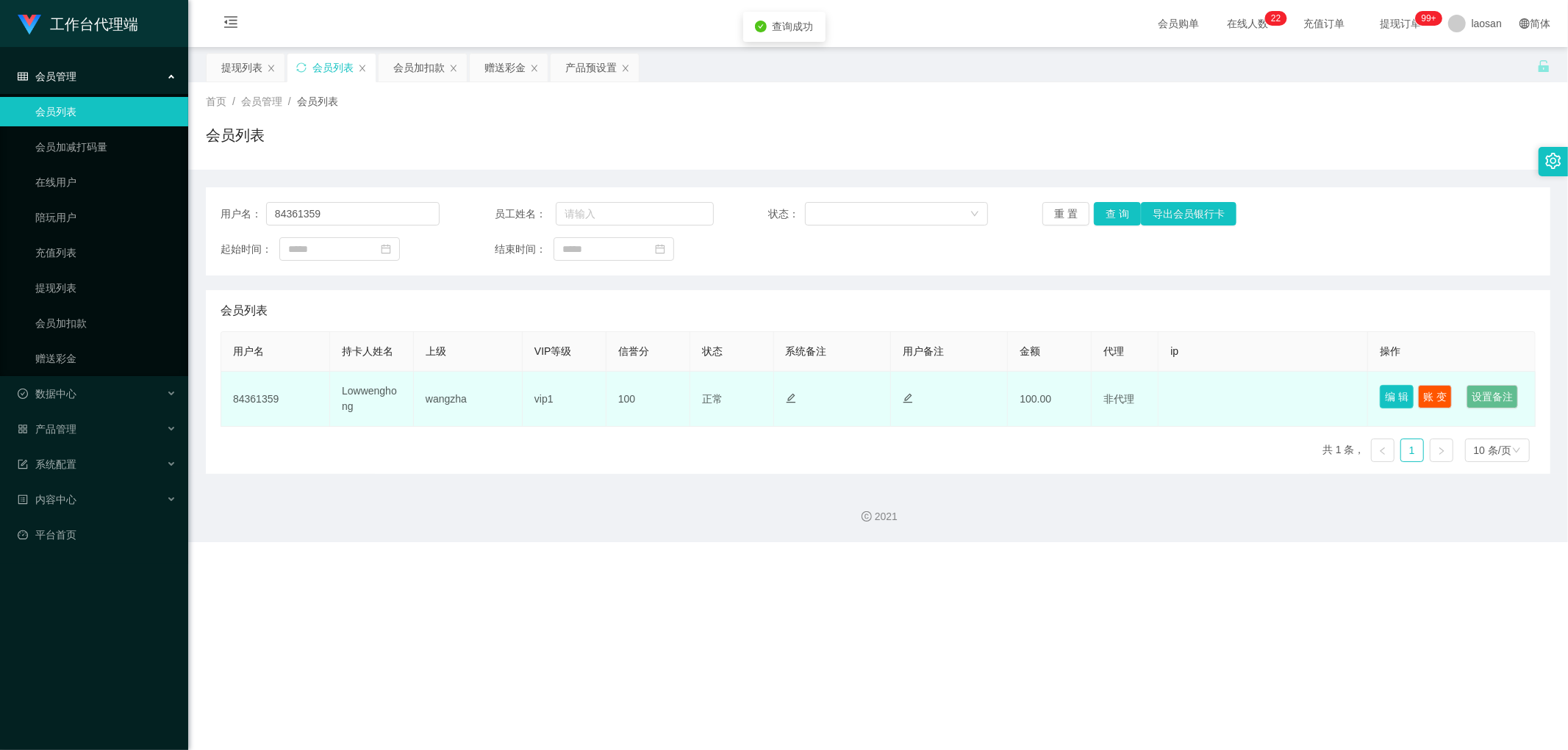
click at [532, 365] on button "编 辑" at bounding box center [1396, 397] width 34 height 24
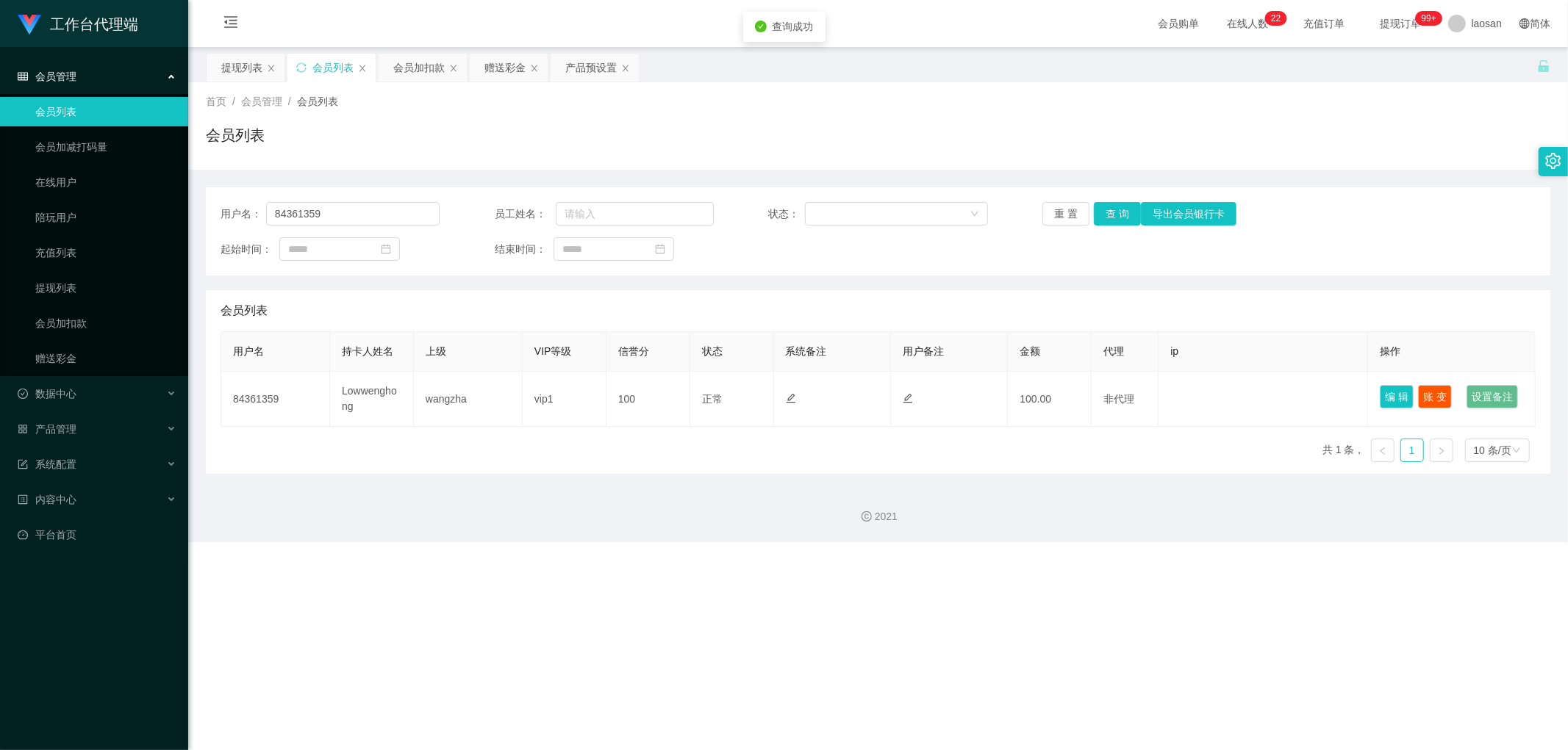
type input "84361359"
type input "Lowwenghong"
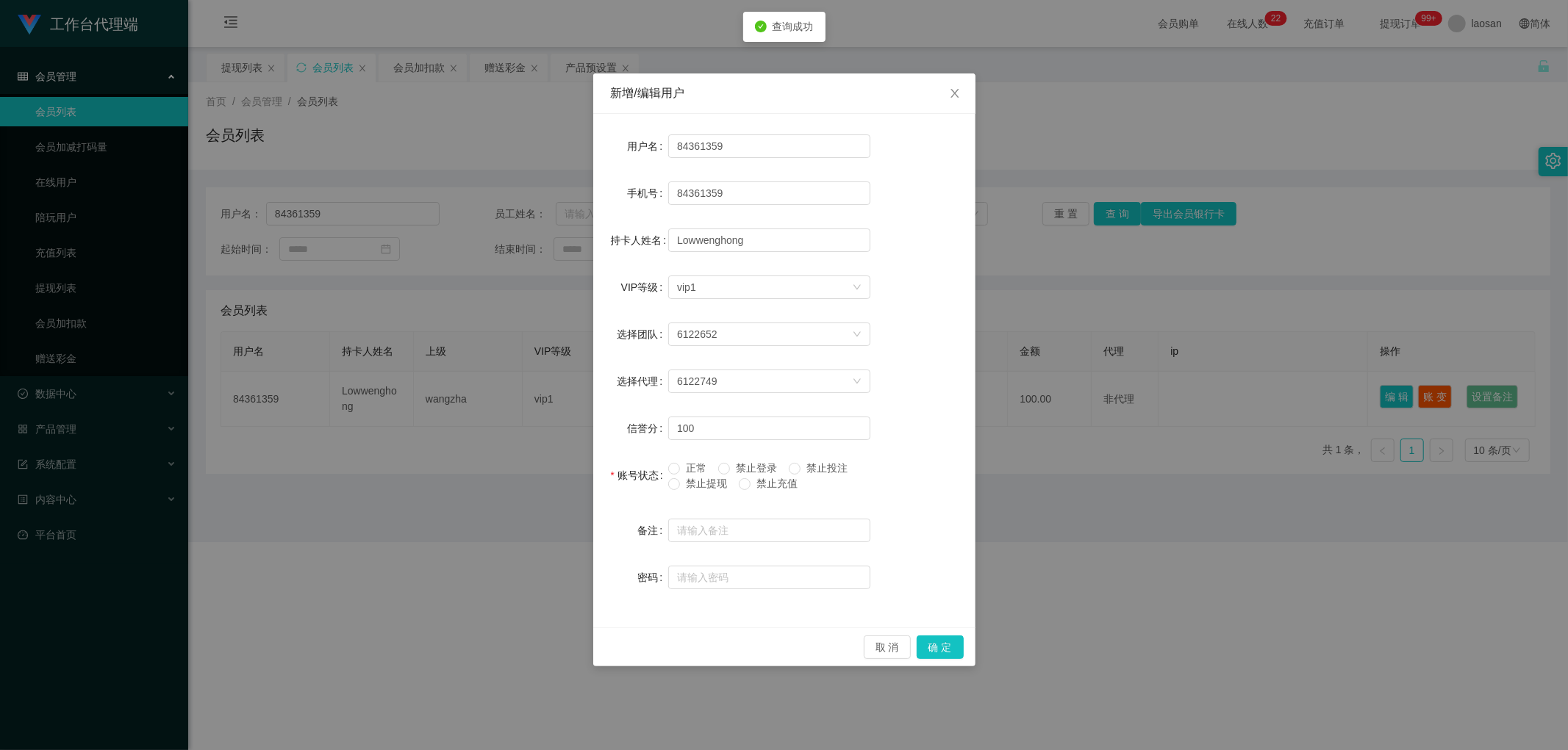
click at [532, 365] on label "禁止提现" at bounding box center [701, 483] width 64 height 16
drag, startPoint x: 697, startPoint y: 479, endPoint x: 753, endPoint y: 500, distance: 59.8
click at [532, 365] on span "禁止提现" at bounding box center [706, 483] width 53 height 12
click at [532, 365] on button "确 定" at bounding box center [940, 647] width 47 height 24
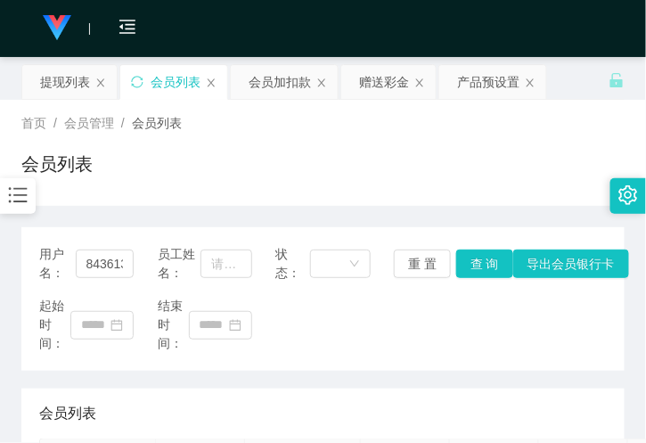
click at [183, 202] on div "首页 / 会员管理 / 会员列表 / 会员列表" at bounding box center [323, 153] width 646 height 106
click at [380, 76] on div "赠送彩金" at bounding box center [384, 82] width 50 height 34
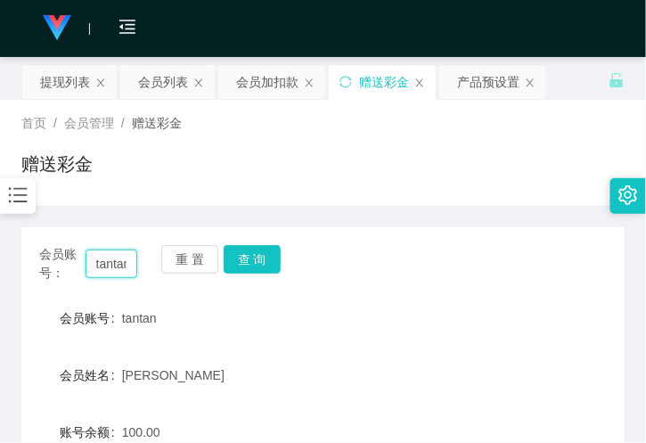
click at [110, 262] on input "tantan" at bounding box center [112, 263] width 52 height 29
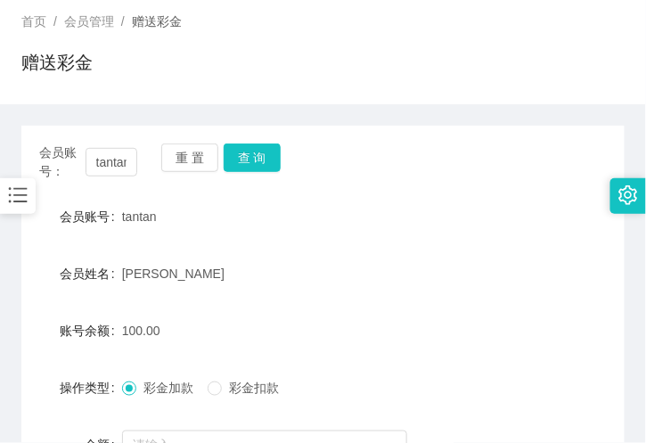
scroll to position [198, 0]
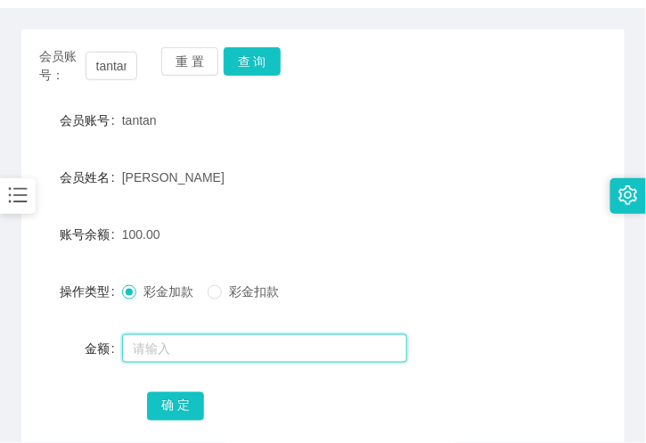
click at [179, 359] on input "text" at bounding box center [264, 348] width 285 height 29
type input "50"
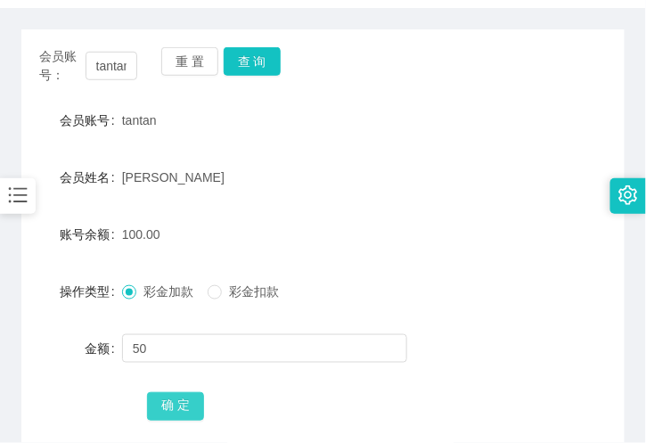
click at [171, 402] on button "确 定" at bounding box center [175, 406] width 57 height 29
click at [101, 57] on input "tantan" at bounding box center [112, 66] width 52 height 29
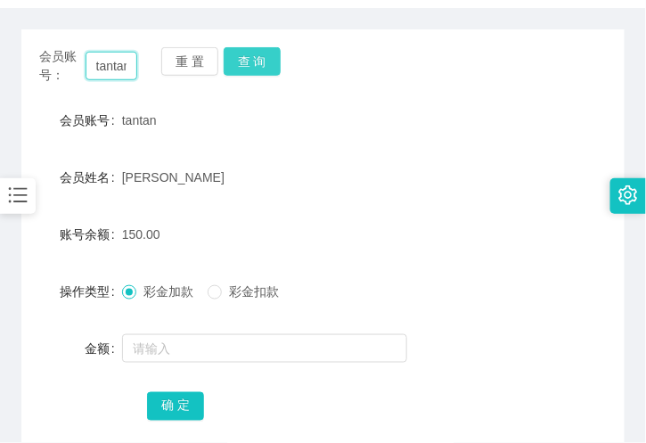
paste input "Huanghhhwa09"
type input "Huanghhhwa09"
click at [237, 64] on button "查 询" at bounding box center [252, 61] width 57 height 29
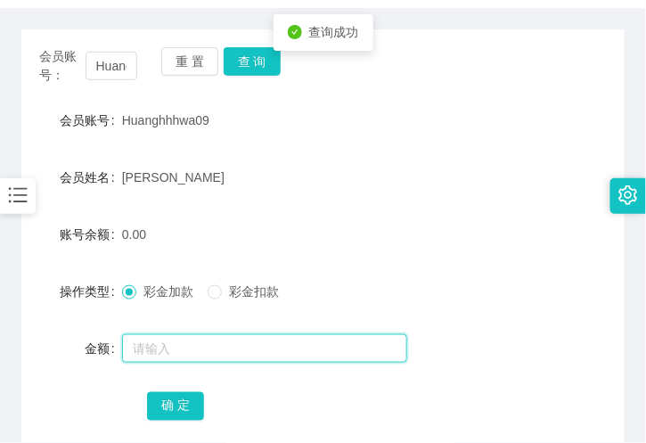
click at [189, 348] on input "text" at bounding box center [264, 348] width 285 height 29
type input "50"
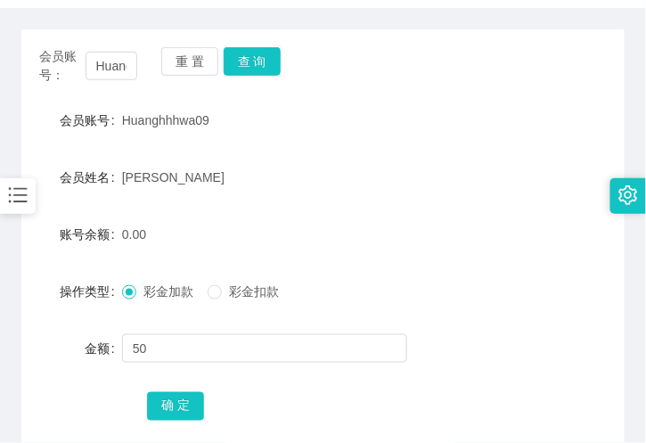
click at [143, 403] on div "确 定" at bounding box center [322, 405] width 603 height 36
click at [155, 404] on button "确 定" at bounding box center [175, 406] width 57 height 29
click at [174, 159] on div "[PERSON_NAME]" at bounding box center [298, 177] width 352 height 36
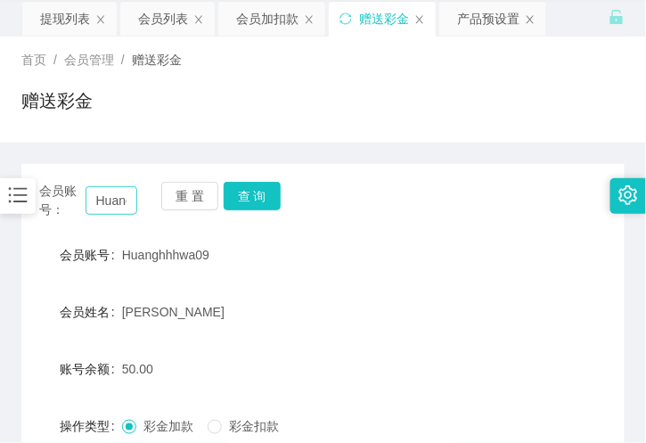
scroll to position [99, 0]
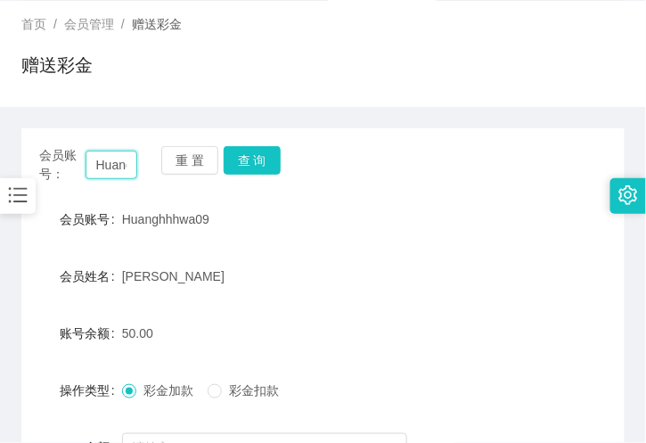
click at [100, 157] on input "Huanghhhwa09" at bounding box center [112, 165] width 52 height 29
paste input "8436135"
type input "84361359"
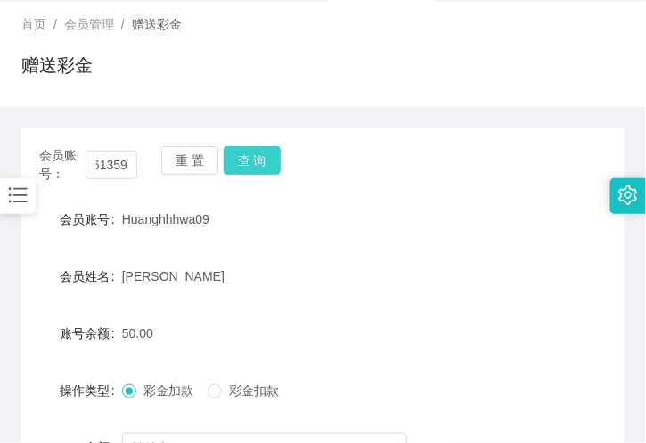
click at [253, 156] on button "查 询" at bounding box center [252, 160] width 57 height 29
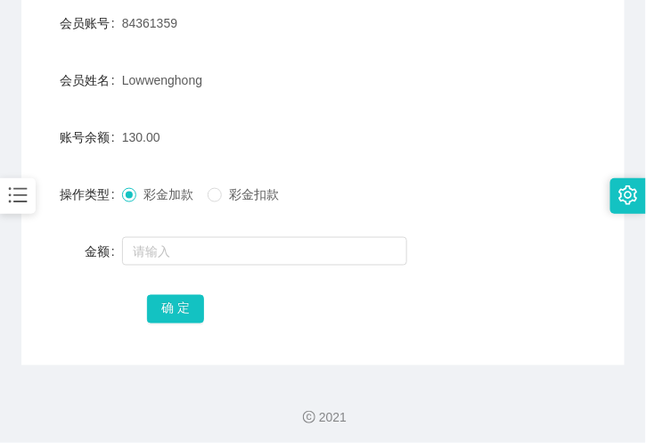
scroll to position [297, 0]
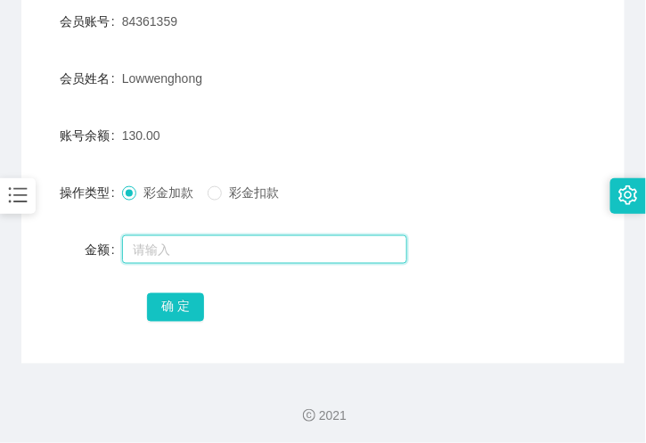
click at [181, 257] on input "text" at bounding box center [264, 249] width 285 height 29
type input "55"
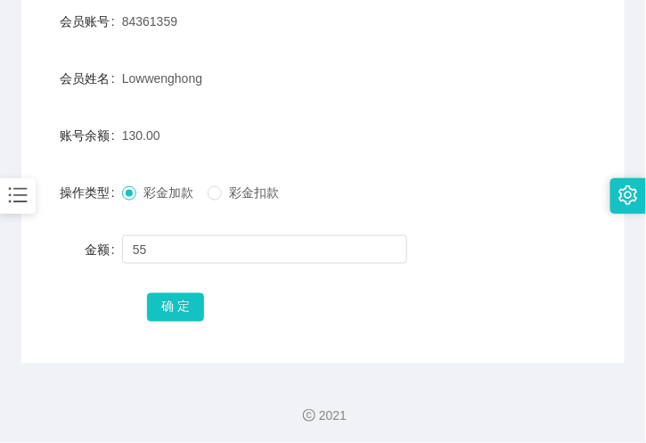
click at [182, 289] on div "确 定" at bounding box center [323, 307] width 352 height 36
click at [179, 297] on button "确 定" at bounding box center [175, 307] width 57 height 29
click at [379, 118] on div "185.00" at bounding box center [298, 136] width 352 height 36
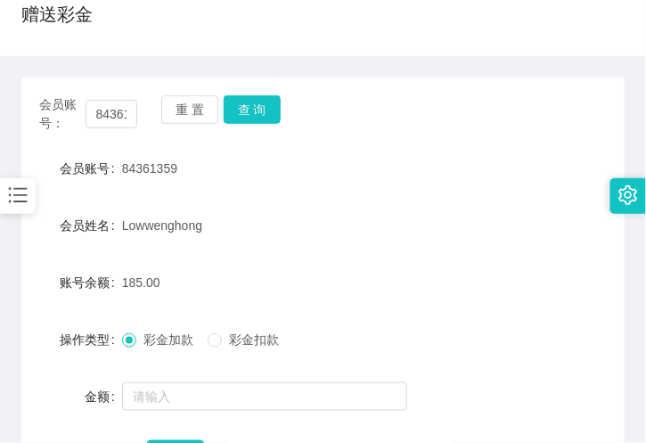
scroll to position [0, 0]
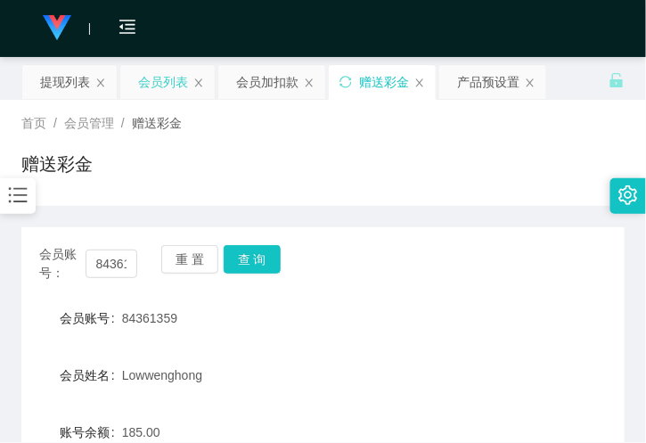
click at [162, 89] on div "会员列表" at bounding box center [163, 82] width 50 height 34
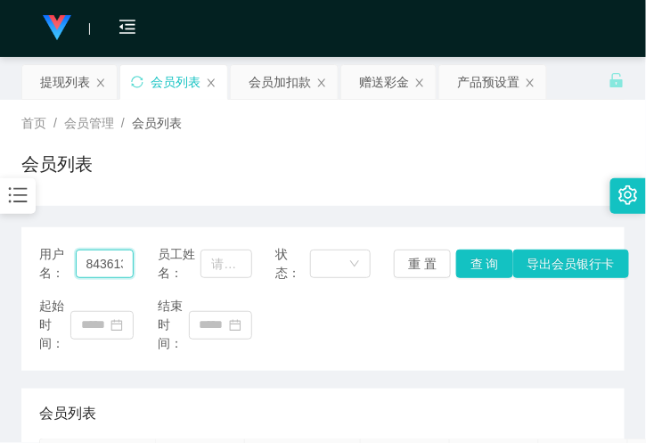
click at [105, 263] on input "84361359" at bounding box center [105, 263] width 59 height 29
paste input "tantan"
type input "tantan"
click at [470, 260] on button "查 询" at bounding box center [484, 263] width 57 height 29
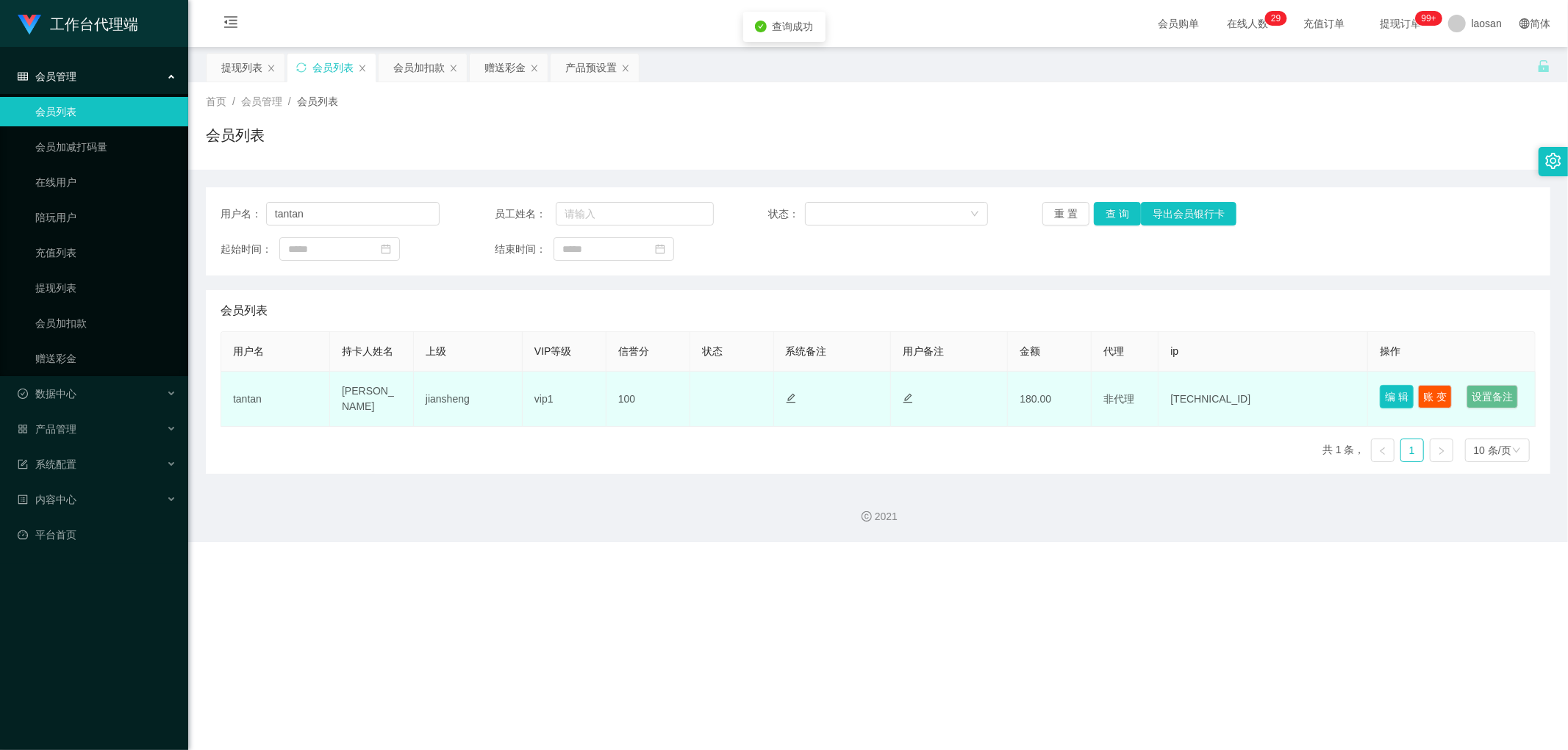
click at [532, 365] on button "编 辑" at bounding box center [1396, 397] width 34 height 24
type input "tantan"
type input "[PERSON_NAME]"
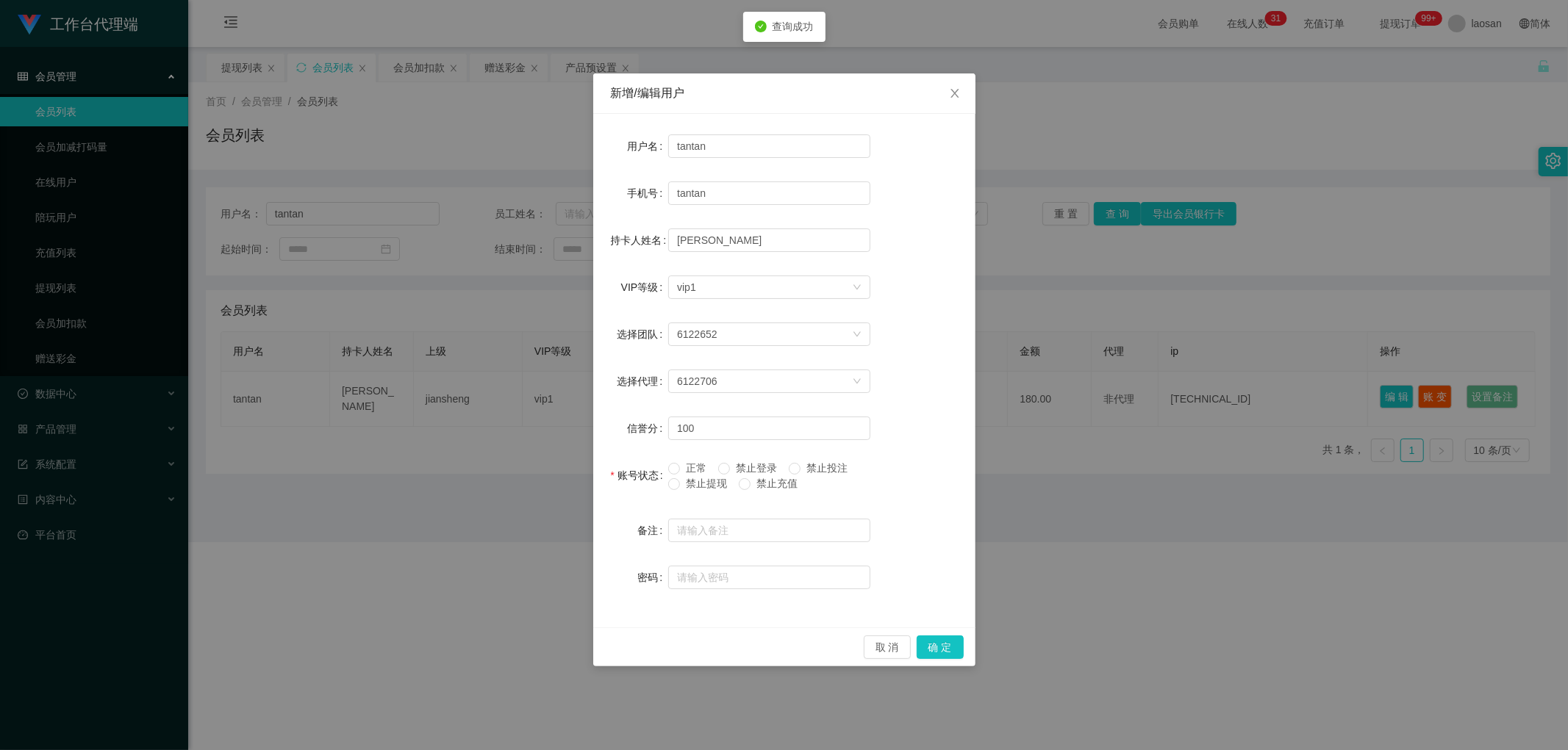
click at [532, 365] on span "禁止提现" at bounding box center [706, 483] width 53 height 12
click at [532, 365] on span "正常" at bounding box center [696, 468] width 32 height 12
click at [532, 365] on button "确 定" at bounding box center [940, 647] width 47 height 24
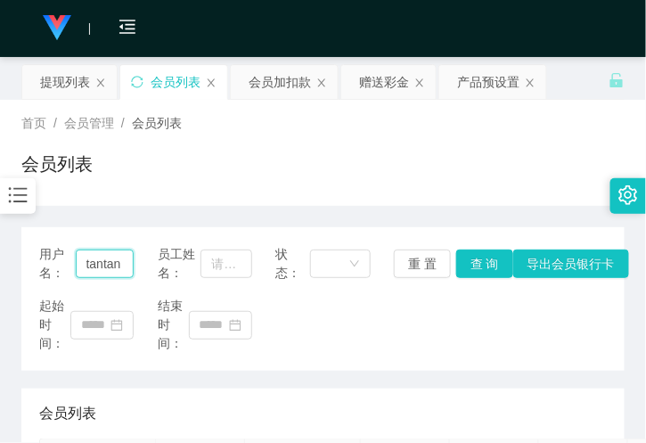
click at [100, 256] on input "tantan" at bounding box center [105, 263] width 59 height 29
drag, startPoint x: 100, startPoint y: 256, endPoint x: 110, endPoint y: 257, distance: 9.8
click at [100, 256] on input "tantan" at bounding box center [105, 263] width 59 height 29
paste input "84361359"
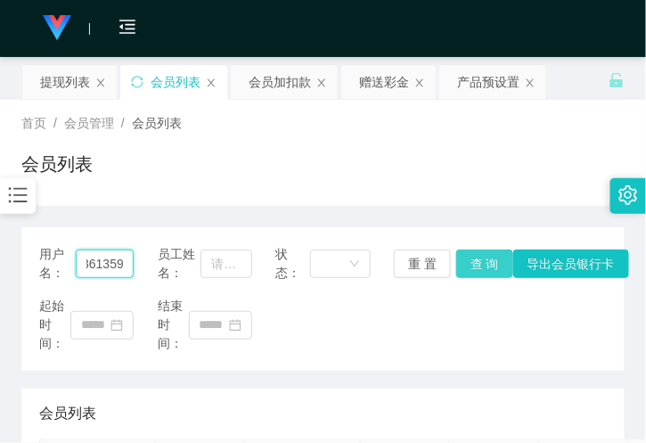
type input "84361359"
click at [484, 257] on button "查 询" at bounding box center [484, 263] width 57 height 29
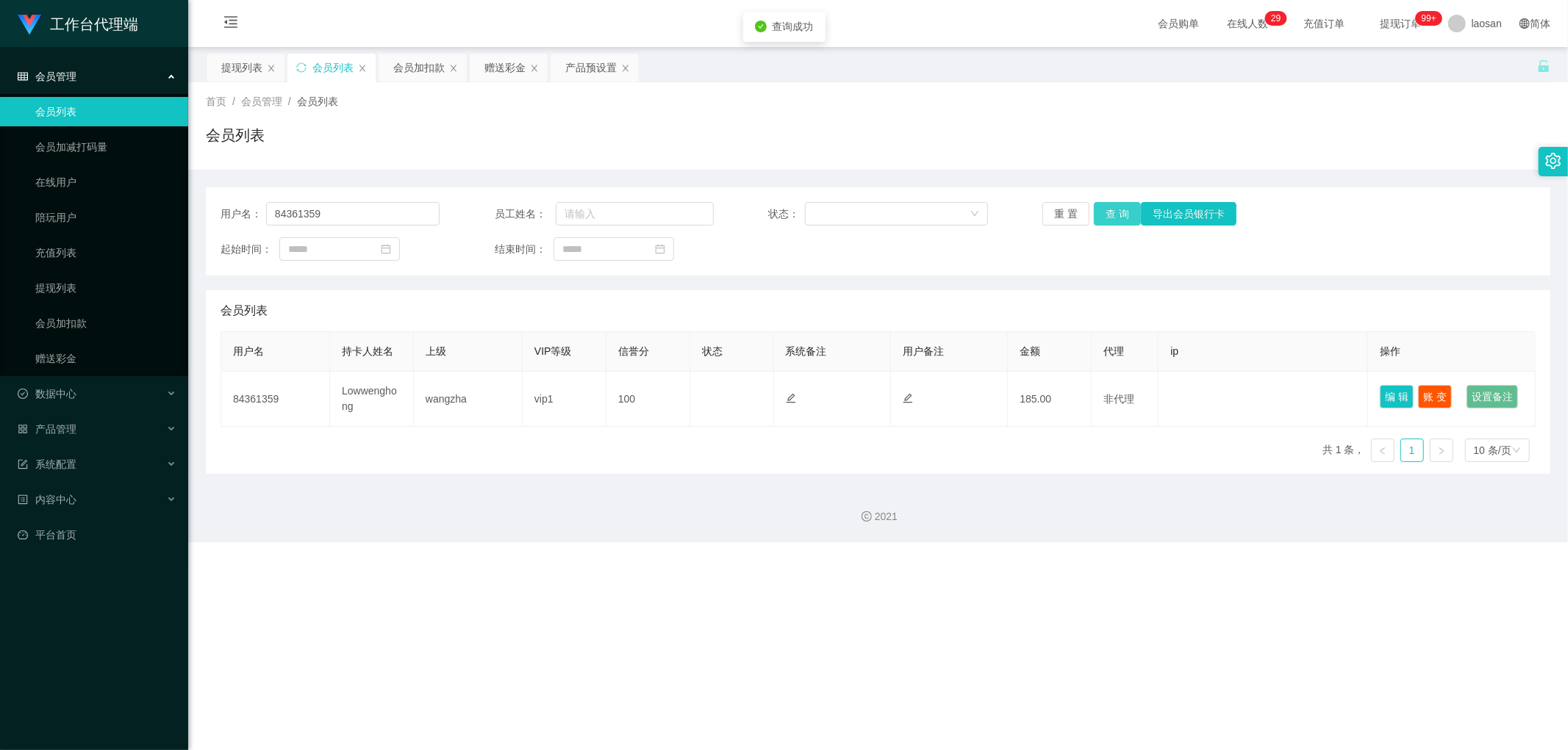
scroll to position [0, 0]
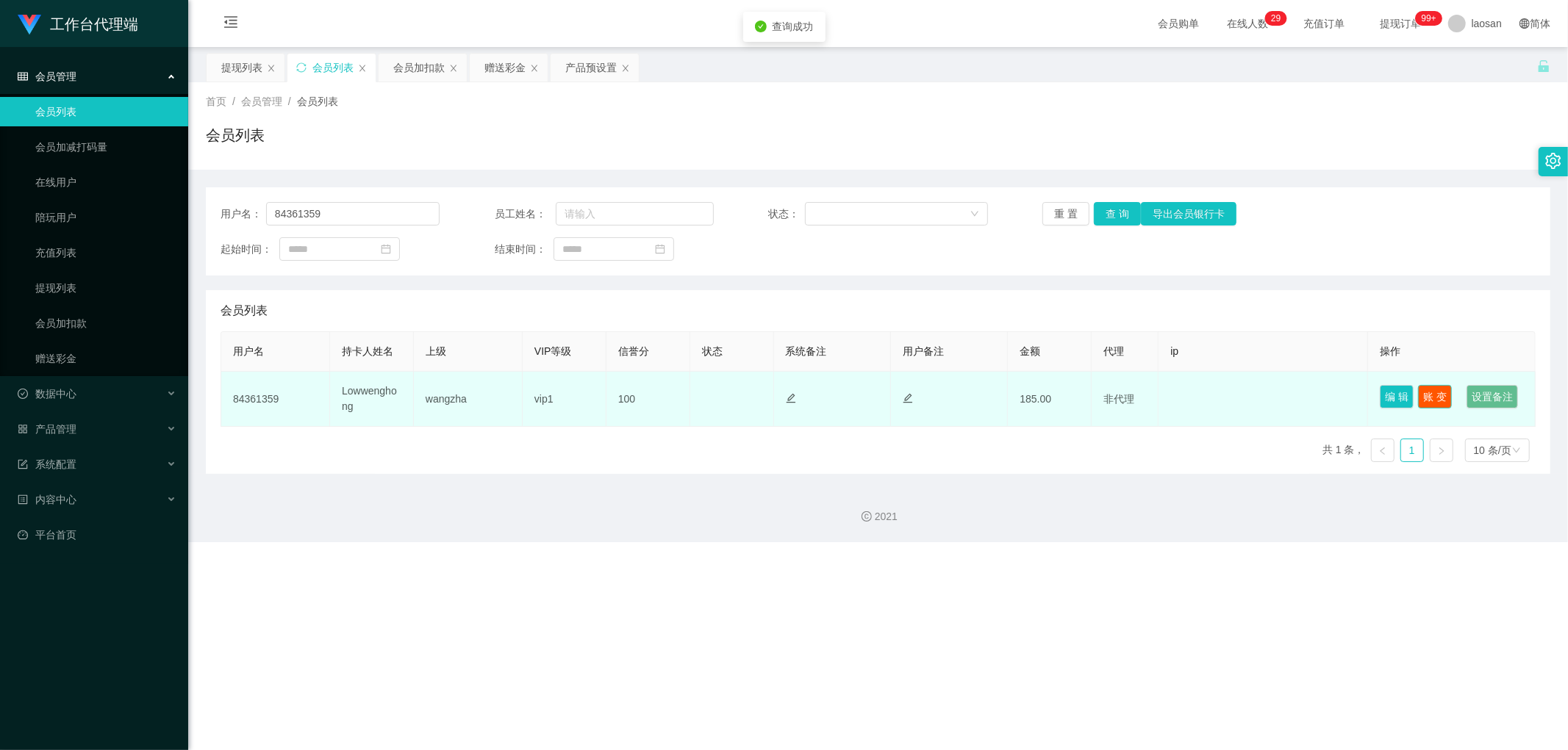
click at [532, 365] on button "账 变" at bounding box center [1434, 397] width 34 height 24
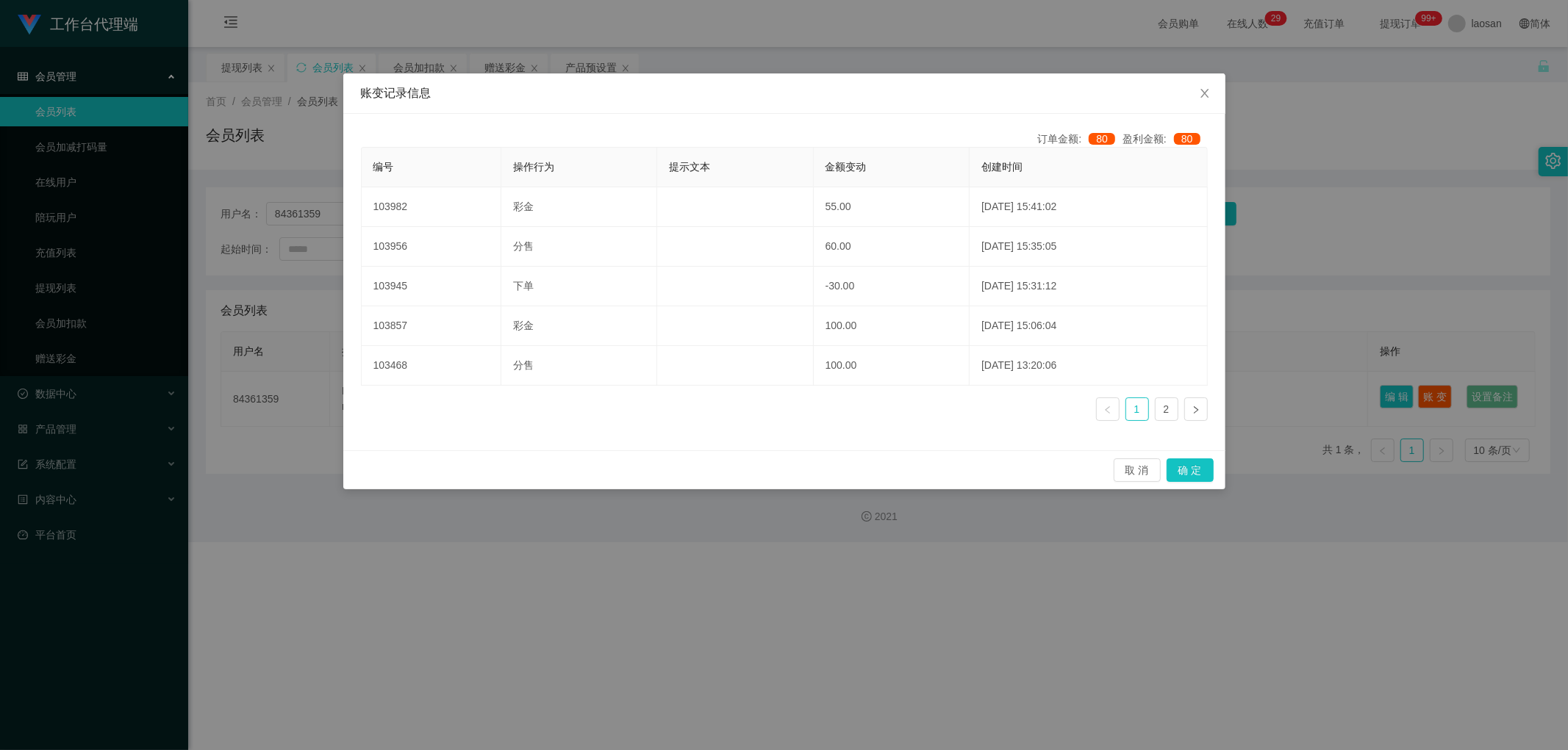
drag, startPoint x: 1387, startPoint y: 372, endPoint x: 1378, endPoint y: 380, distance: 12.0
click at [532, 365] on div "账变记录信息 订单金额: 80 盈利金额: 80 编号 操作行为 提示文本 金额变动 创建时间 103982 彩金 55.00 [DATE] 15:41:02…" at bounding box center [784, 375] width 1568 height 750
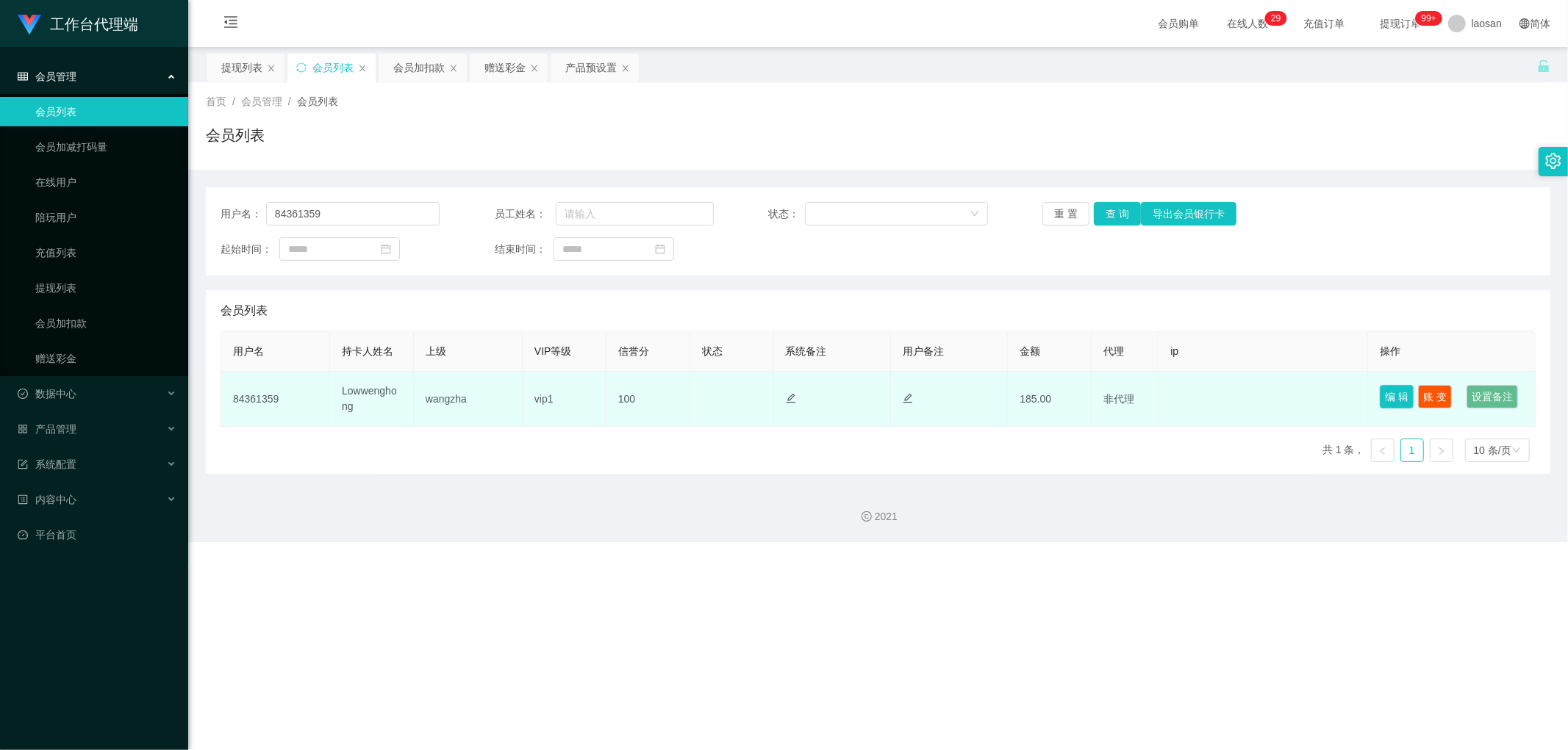
click at [532, 365] on button "编 辑" at bounding box center [1396, 397] width 34 height 24
type input "84361359"
type input "Lowwenghong"
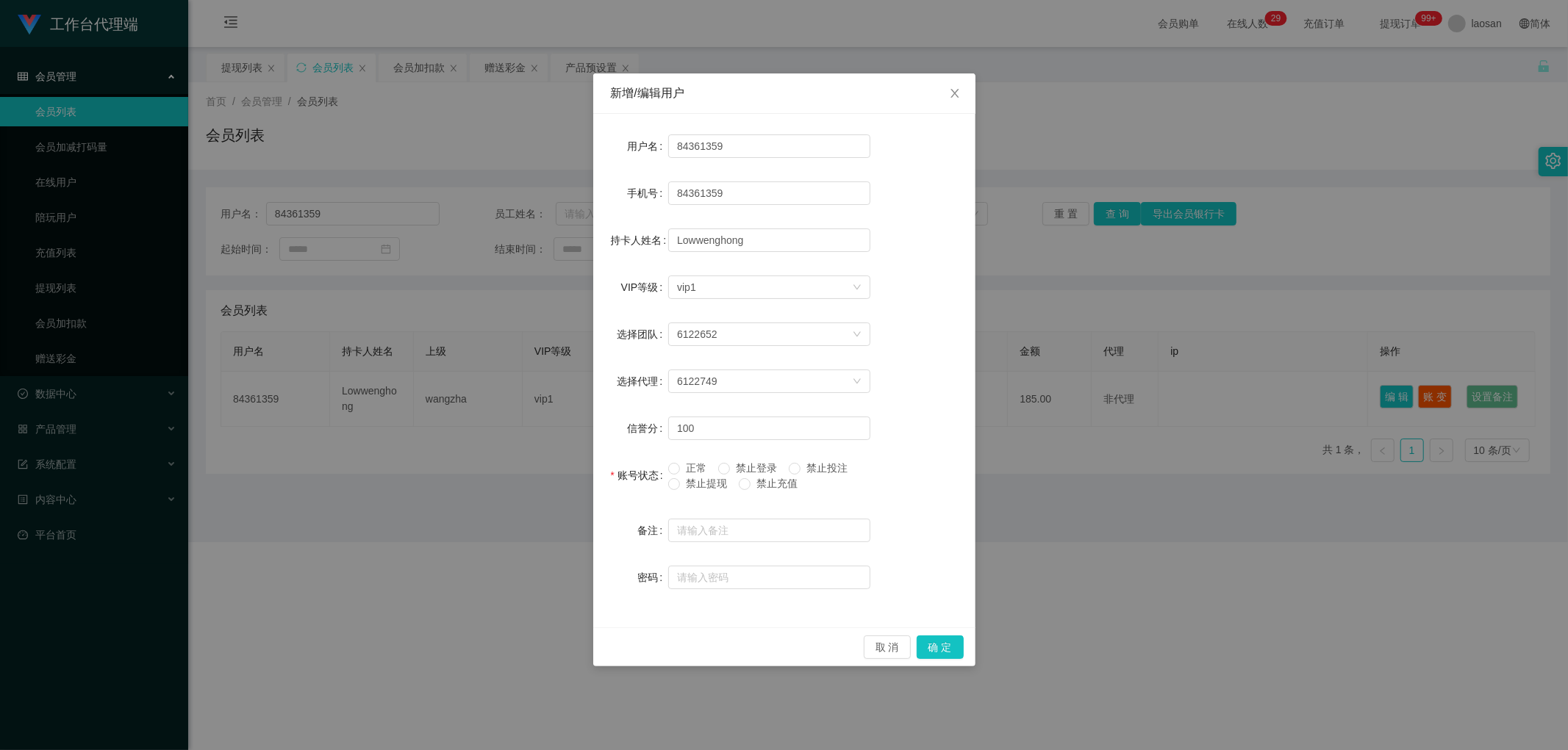
click at [532, 365] on span "正常" at bounding box center [696, 468] width 32 height 12
click at [532, 365] on button "确 定" at bounding box center [940, 647] width 47 height 24
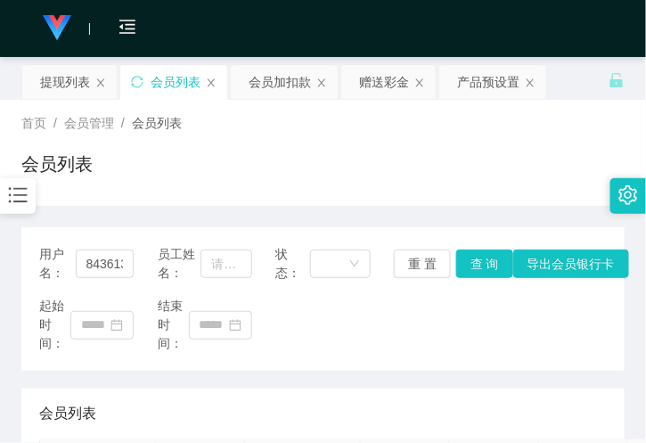
click at [201, 200] on div "首页 / 会员管理 / 会员列表 / 会员列表" at bounding box center [323, 153] width 646 height 106
drag, startPoint x: 52, startPoint y: 83, endPoint x: 223, endPoint y: 71, distance: 171.4
click at [52, 83] on div "提现列表" at bounding box center [65, 82] width 50 height 34
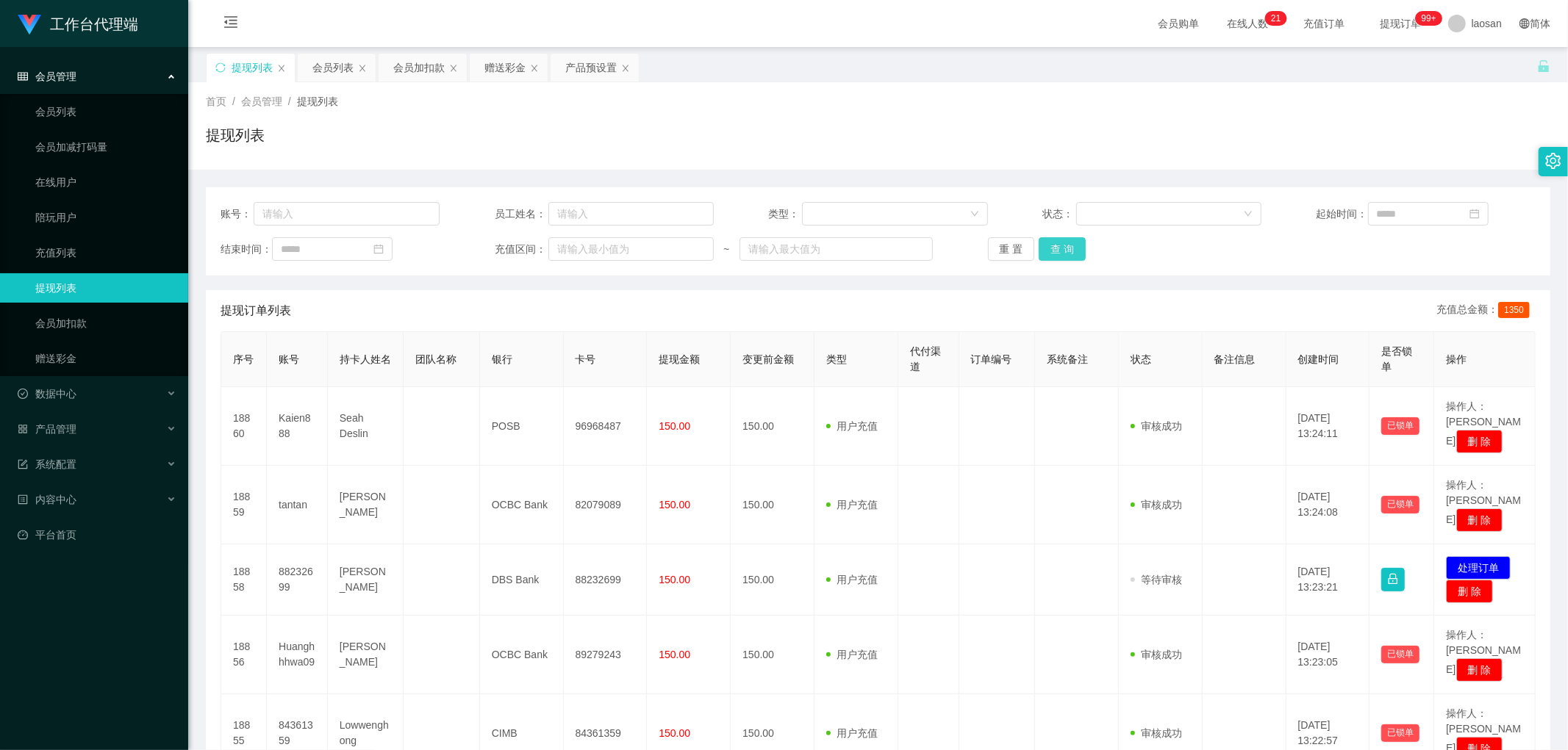
click at [532, 245] on button "查 询" at bounding box center [1062, 249] width 47 height 24
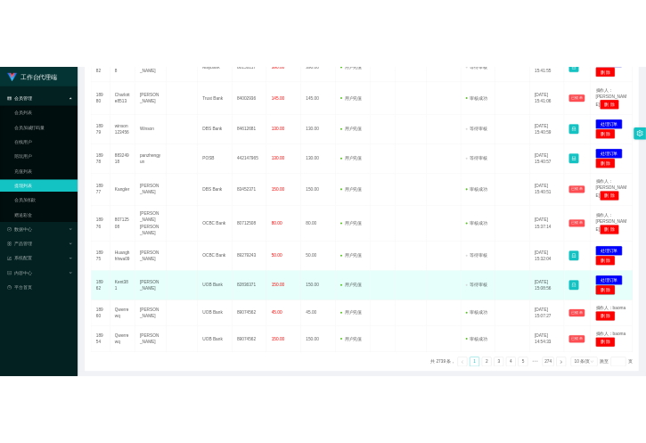
scroll to position [515, 0]
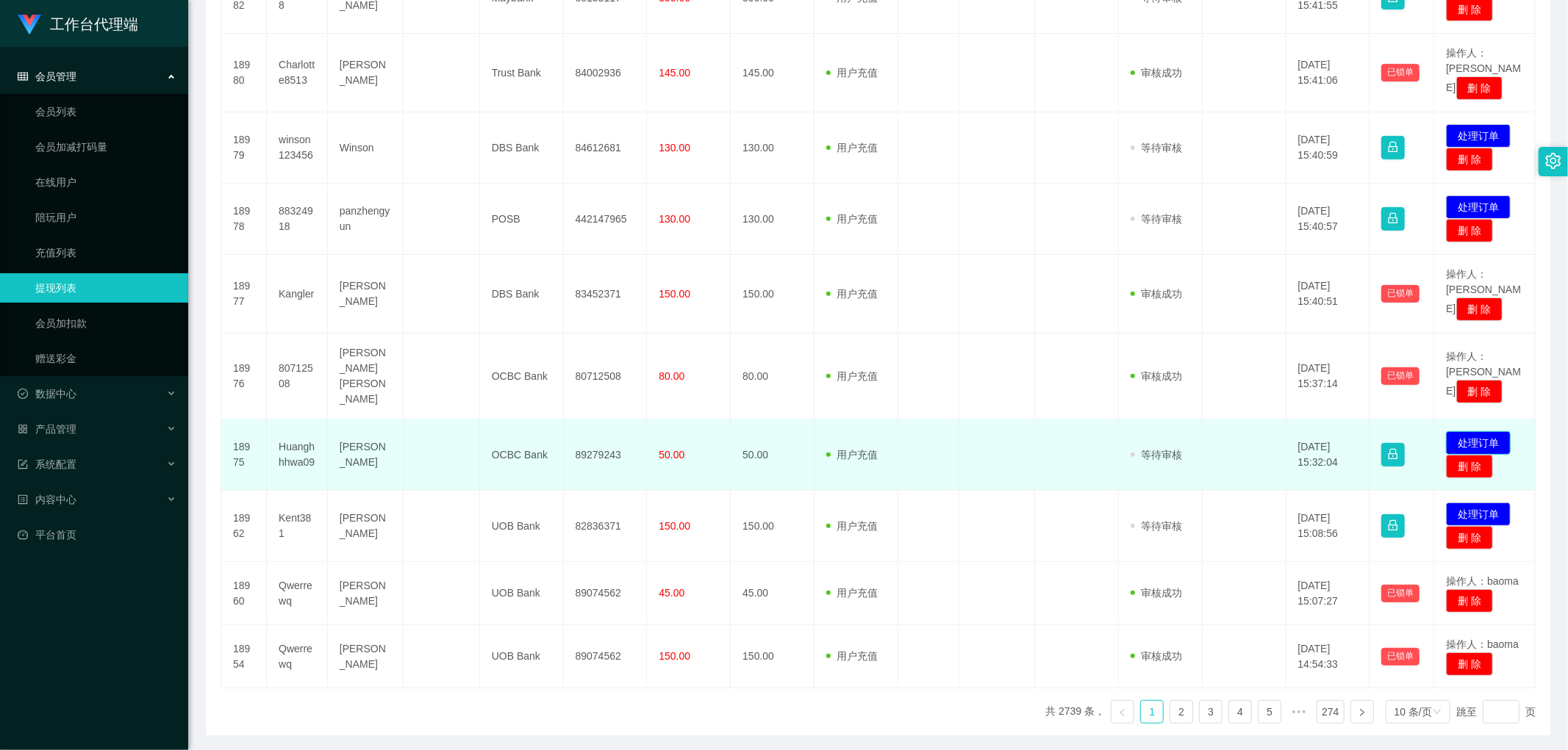
click at [532, 365] on button "处理订单" at bounding box center [1478, 443] width 64 height 24
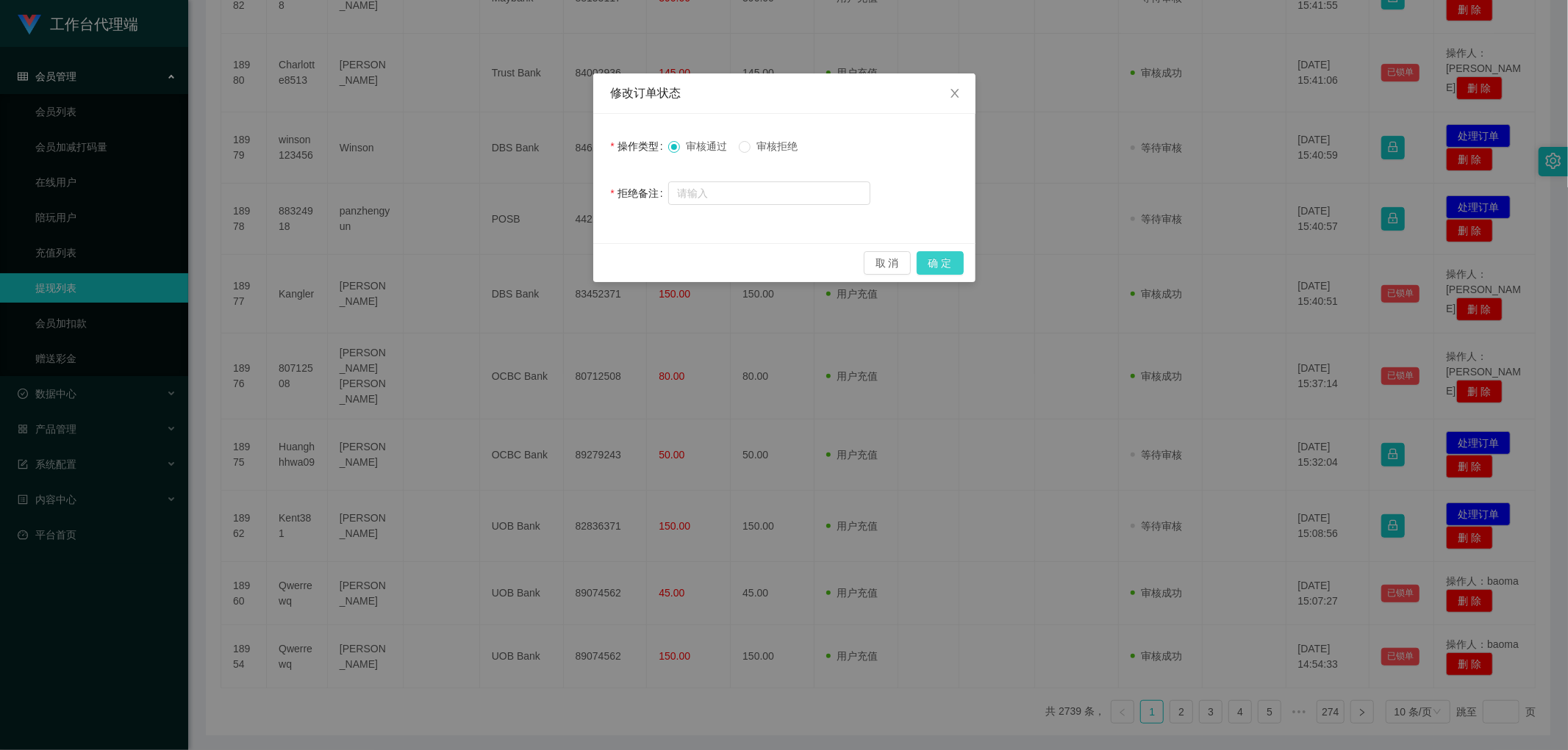
click at [532, 262] on button "确 定" at bounding box center [940, 263] width 47 height 24
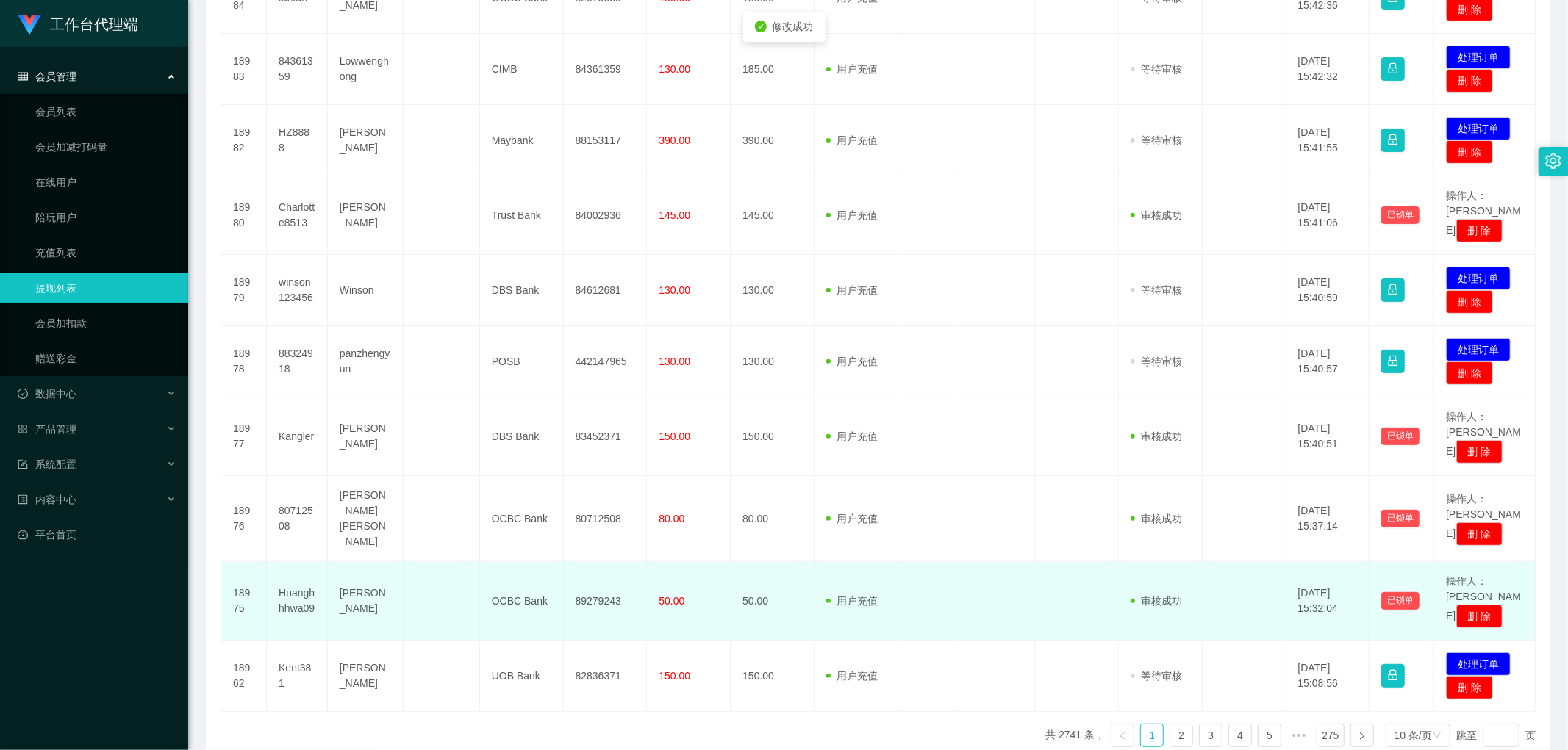
click at [532, 365] on td "89279243" at bounding box center [606, 601] width 84 height 78
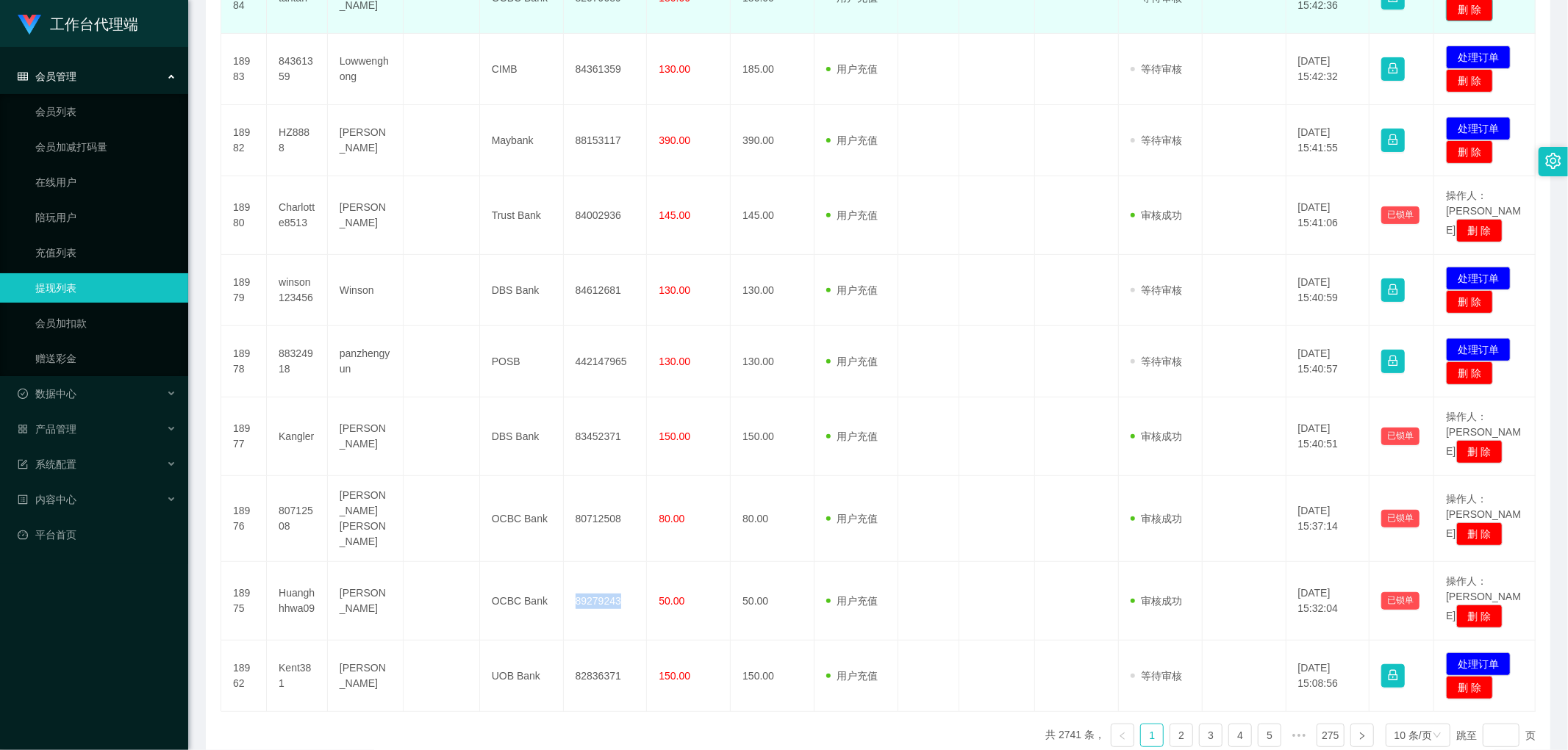
copy td "89279243"
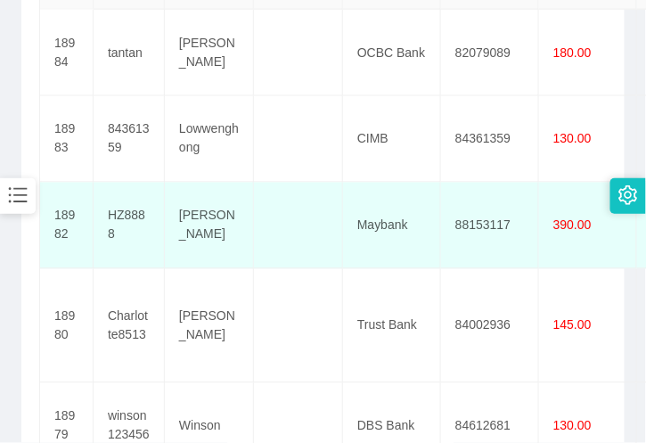
click at [196, 240] on td "[PERSON_NAME]" at bounding box center [209, 226] width 89 height 86
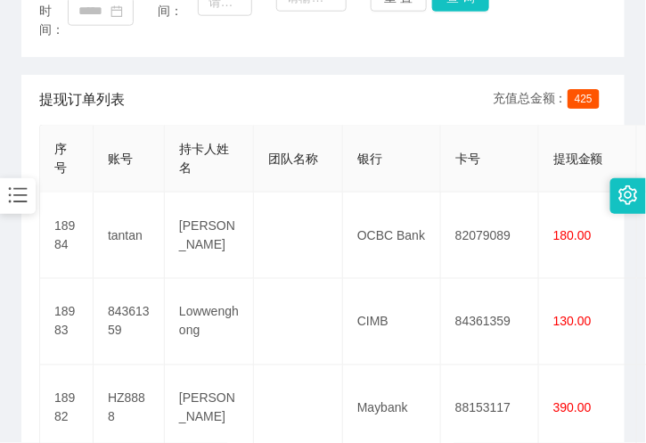
scroll to position [218, 0]
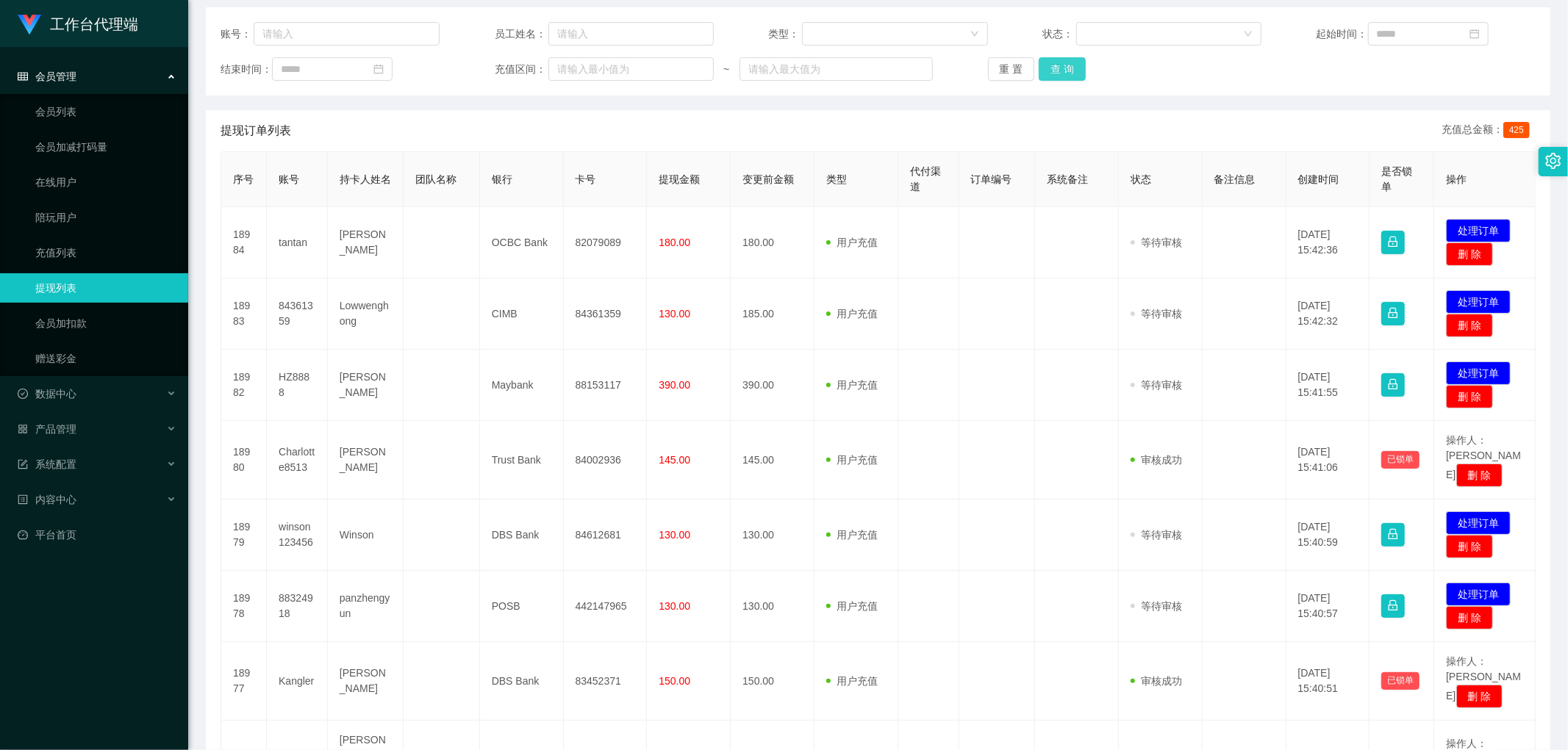
click at [532, 79] on button "查 询" at bounding box center [1062, 68] width 47 height 24
click at [532, 68] on button "查 询" at bounding box center [1070, 68] width 64 height 24
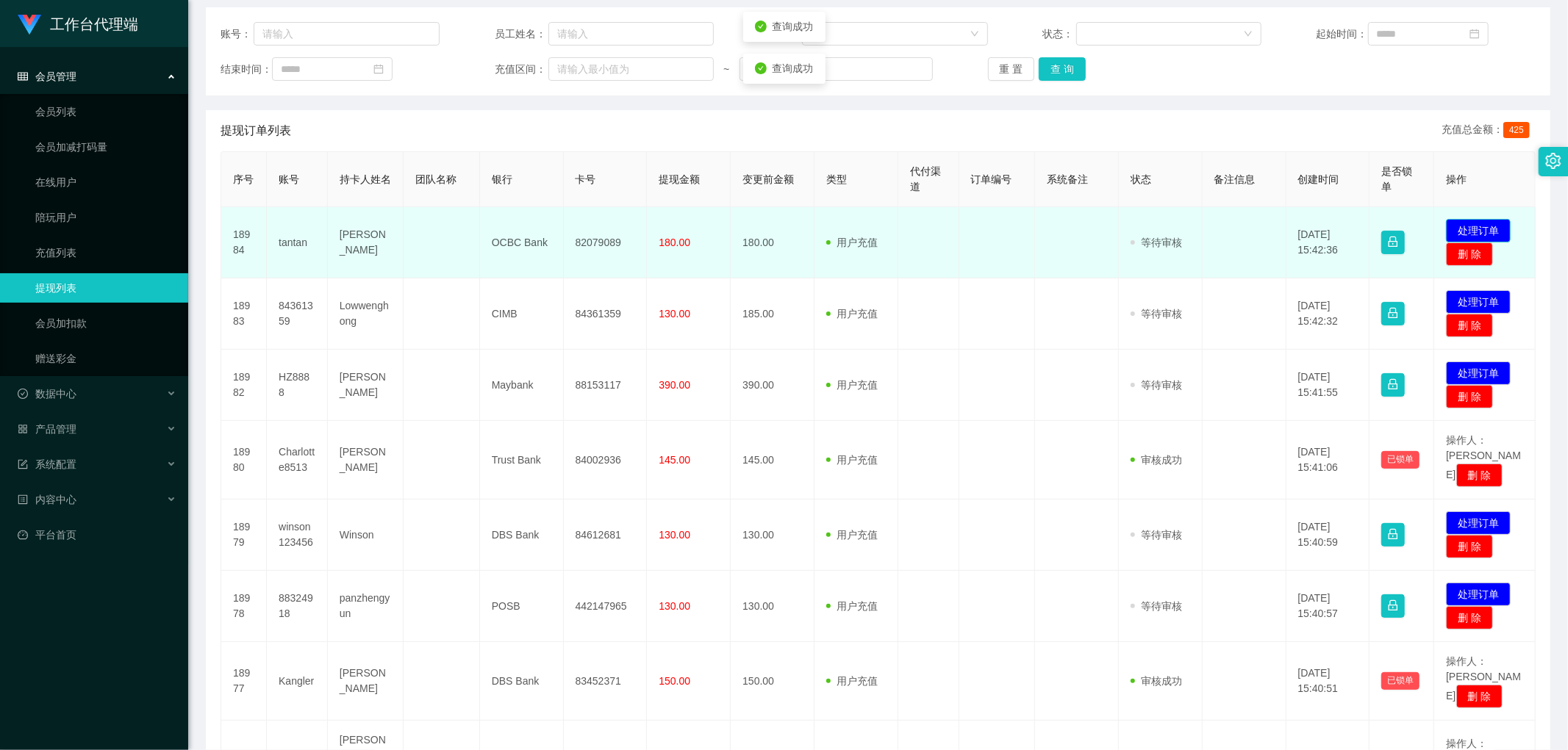
click at [532, 229] on button "处理订单" at bounding box center [1478, 230] width 64 height 24
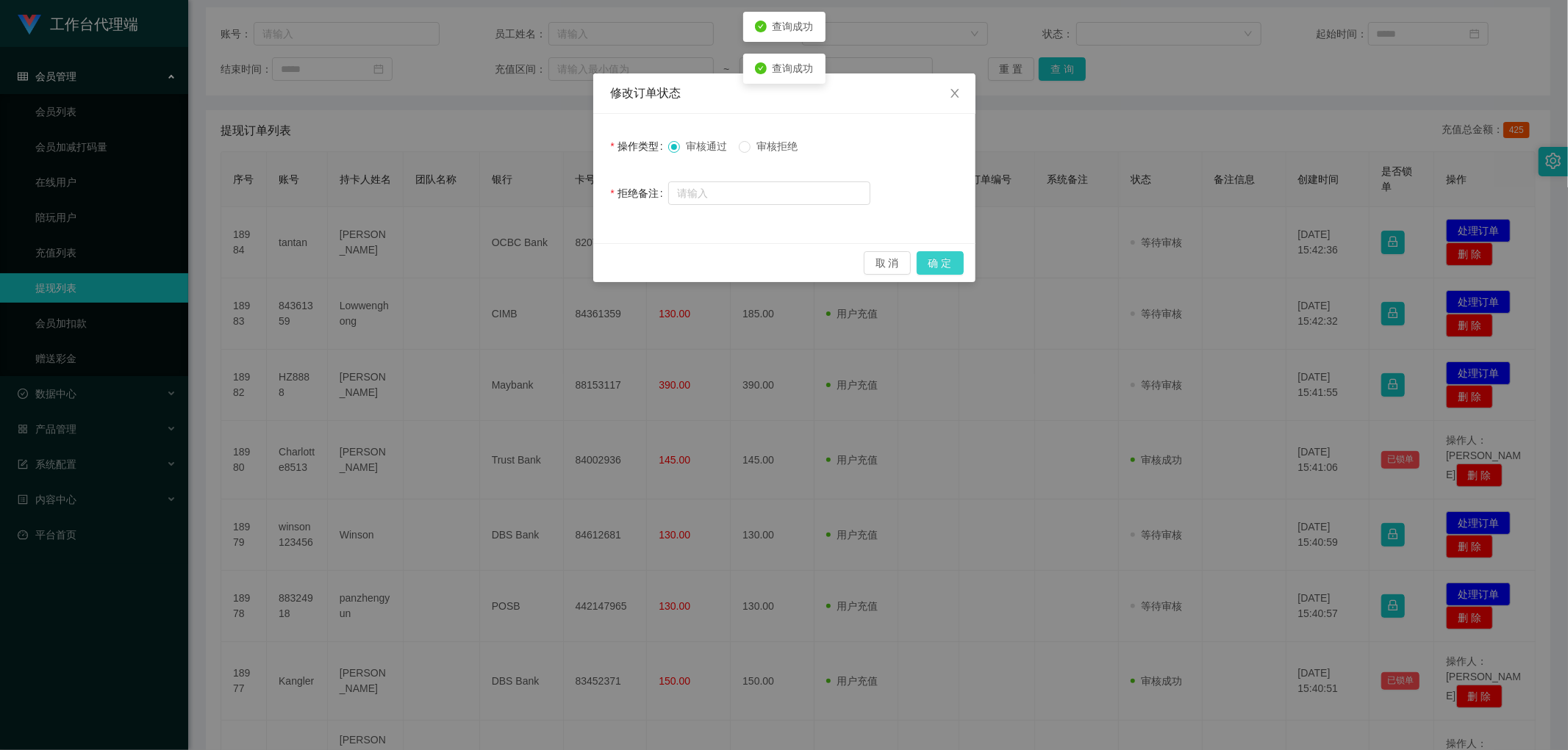
click at [532, 252] on button "确 定" at bounding box center [940, 263] width 47 height 24
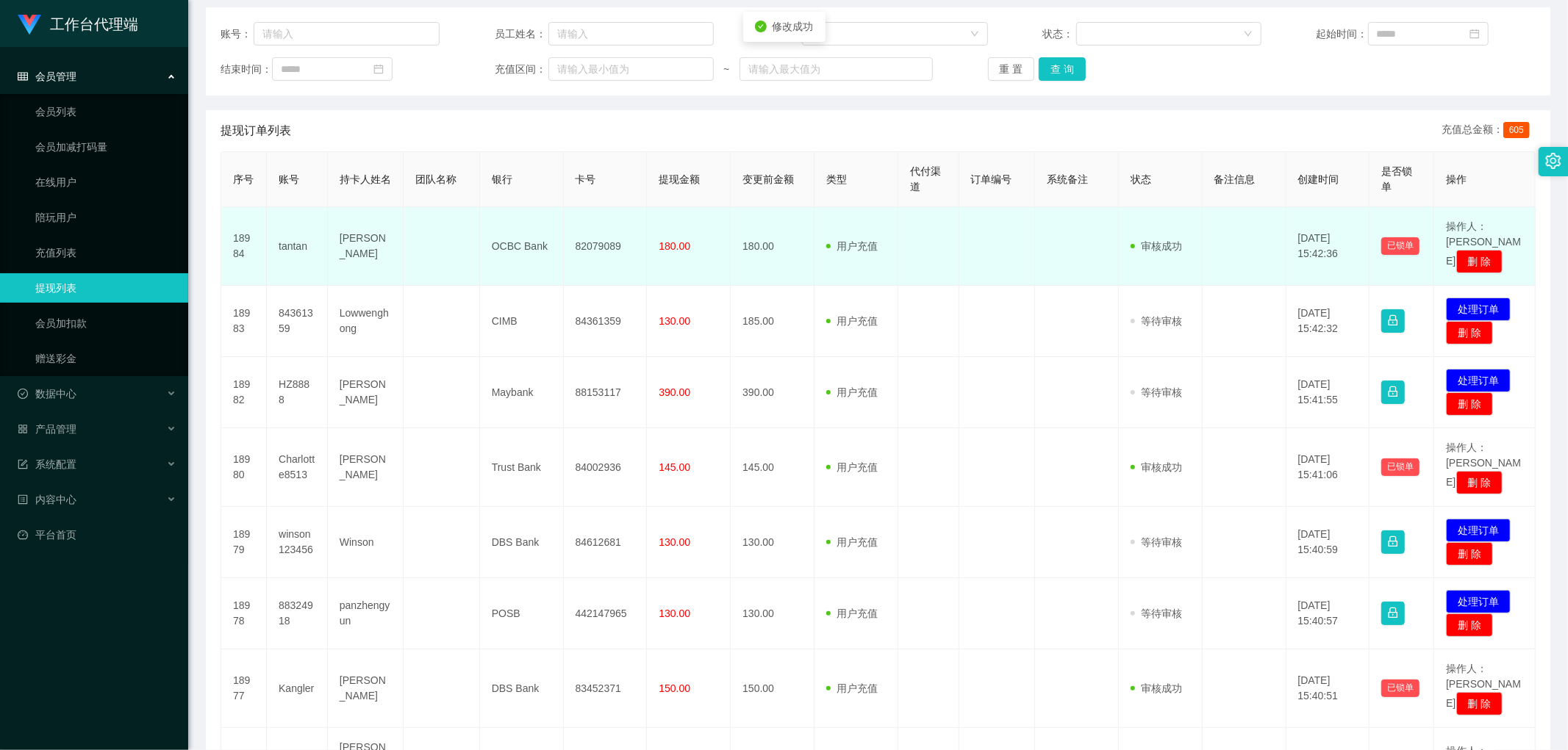
click at [532, 239] on td "82079089" at bounding box center [606, 246] width 84 height 78
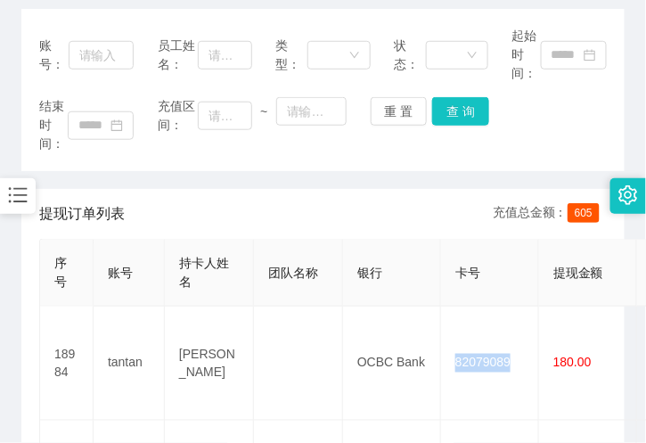
click at [162, 192] on div "提现订单列表 充值总金额： 605" at bounding box center [322, 214] width 567 height 50
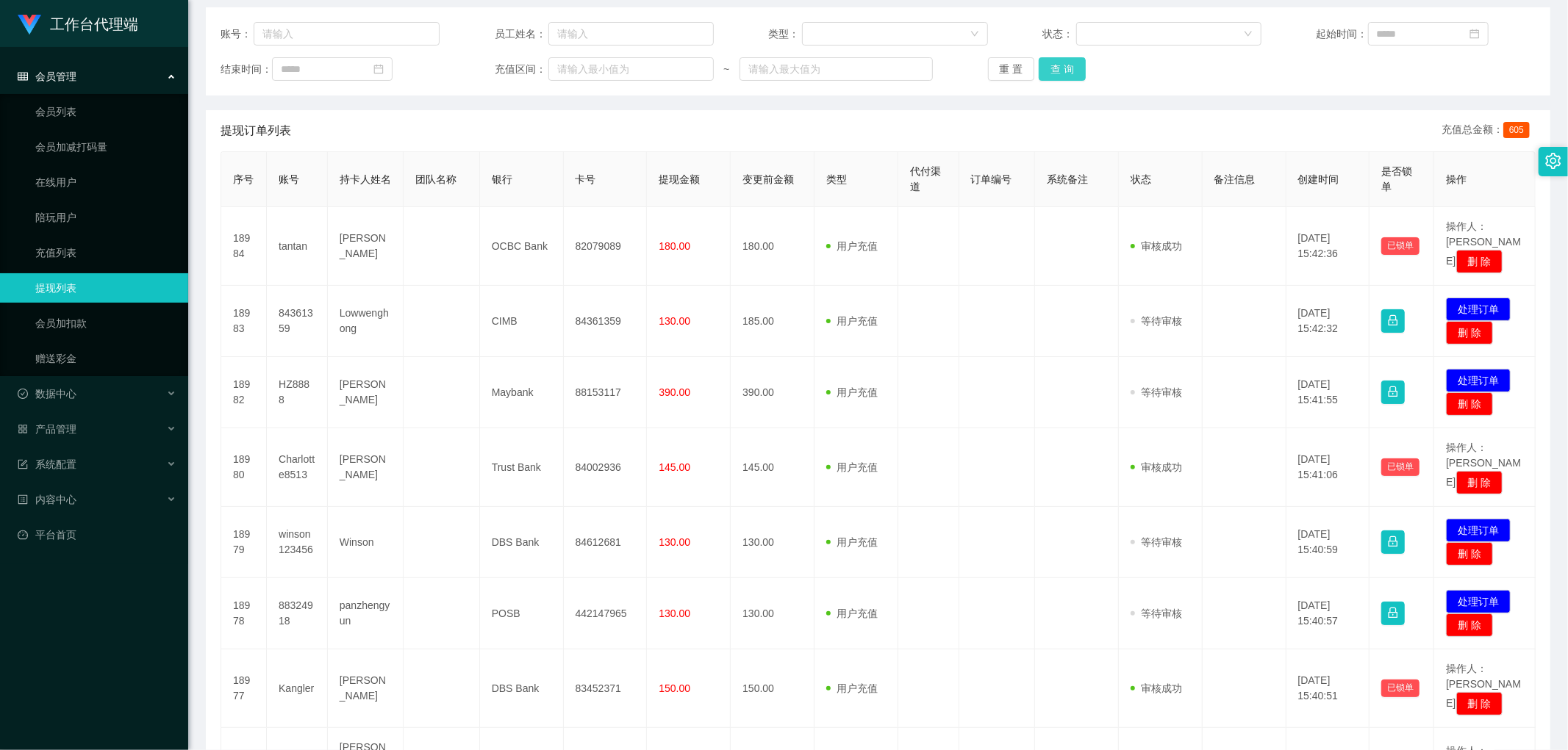
click at [532, 61] on button "查 询" at bounding box center [1062, 68] width 47 height 24
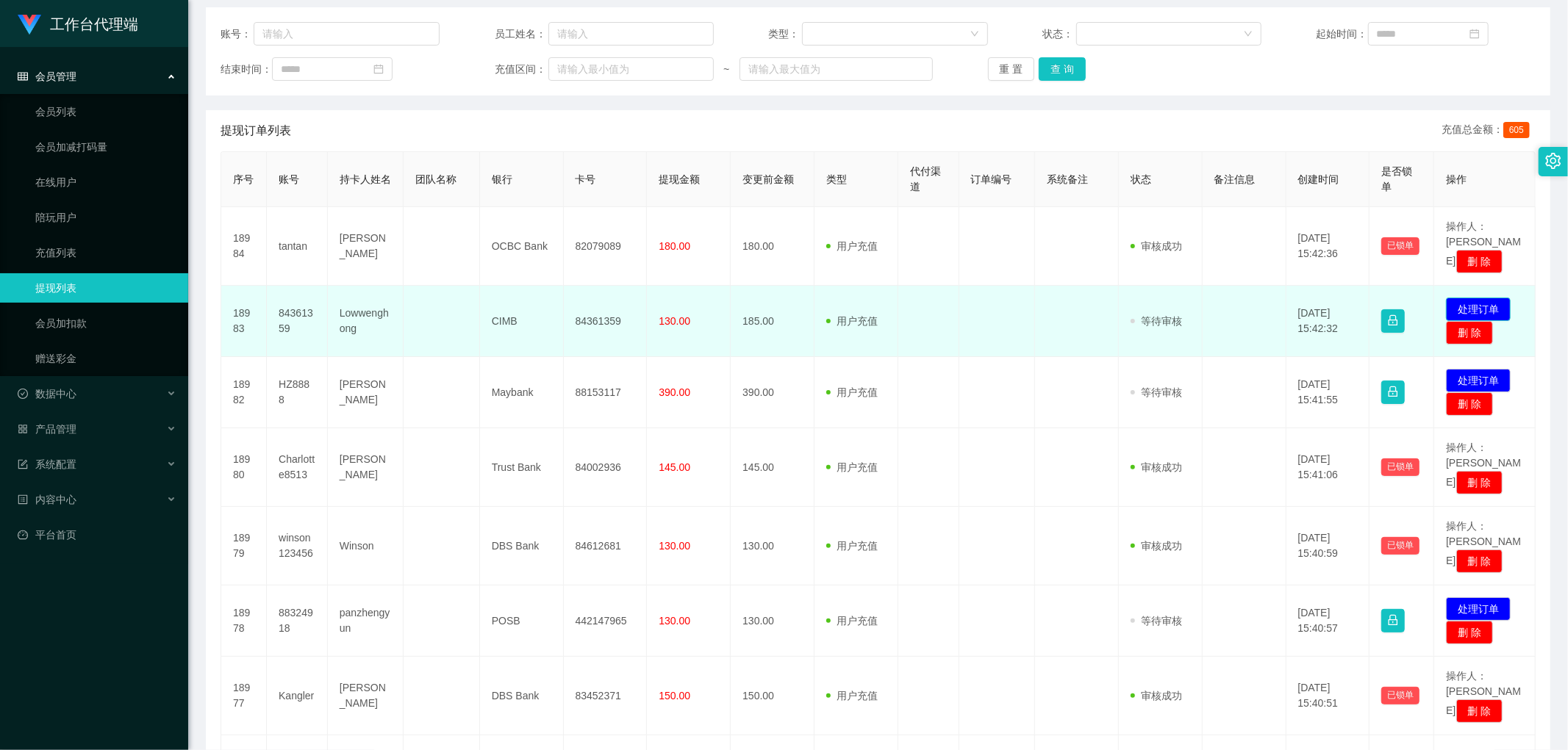
click at [532, 298] on button "处理订单" at bounding box center [1478, 309] width 64 height 24
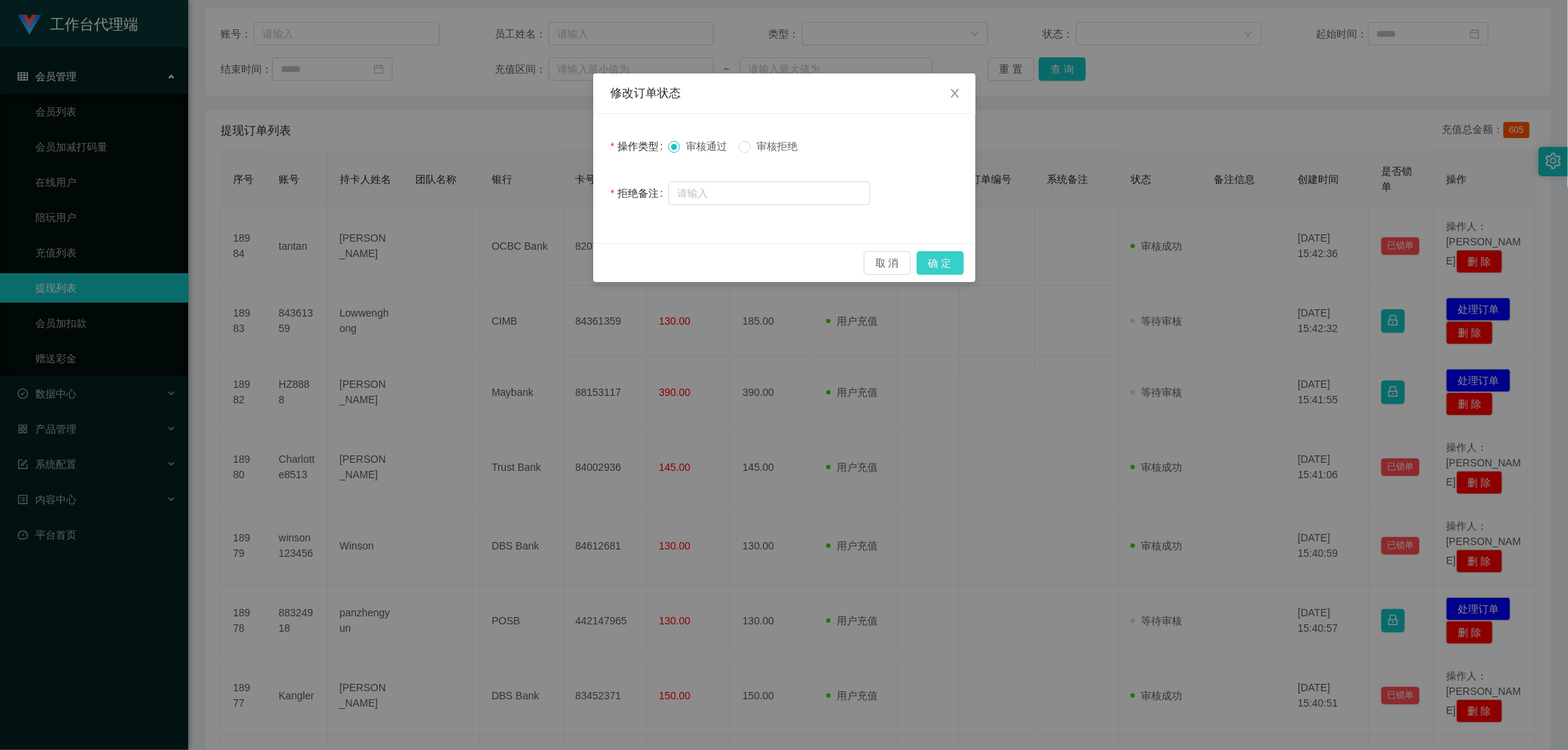
click at [532, 266] on button "确 定" at bounding box center [940, 263] width 47 height 24
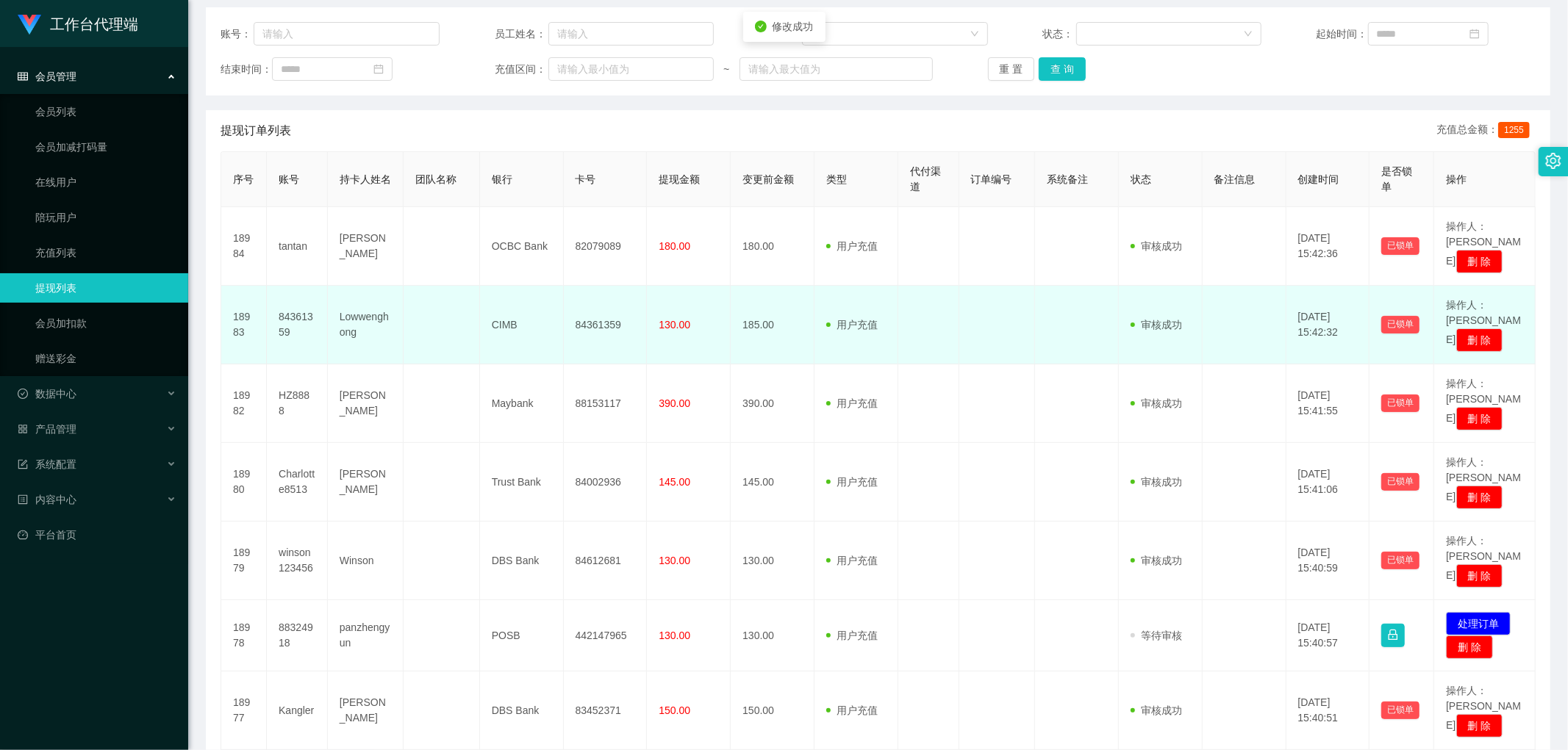
click at [532, 306] on td "84361359" at bounding box center [606, 324] width 84 height 78
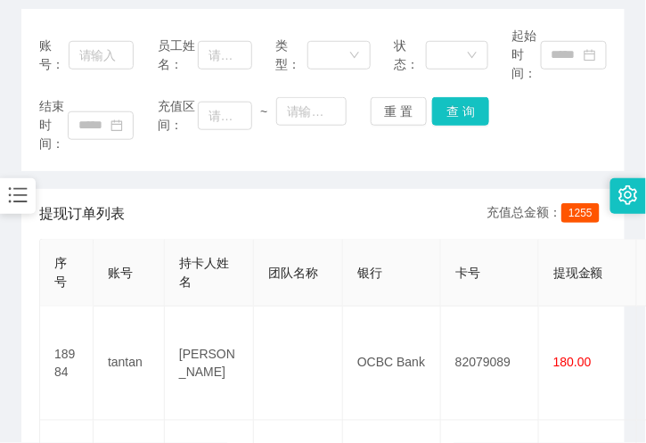
click at [138, 36] on div "账号： 员工姓名： 类型： 状态： 起始时间：" at bounding box center [322, 55] width 567 height 56
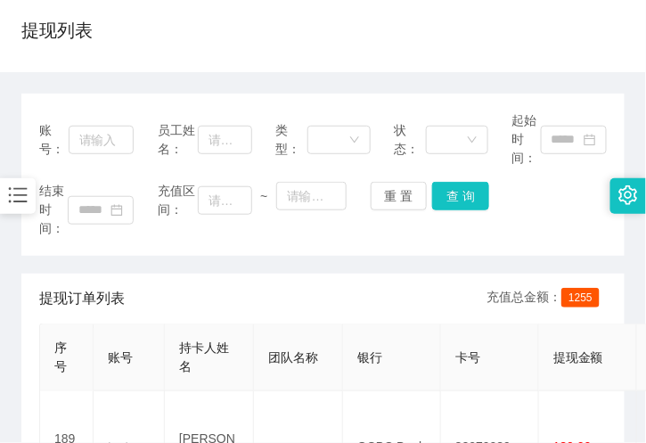
scroll to position [0, 0]
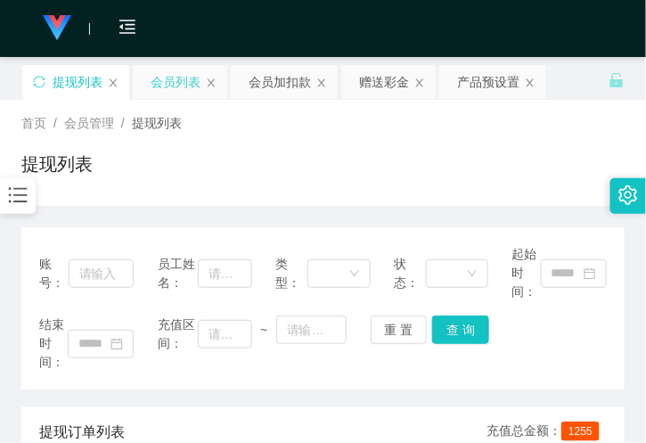
click at [192, 86] on div "会员列表" at bounding box center [176, 82] width 50 height 34
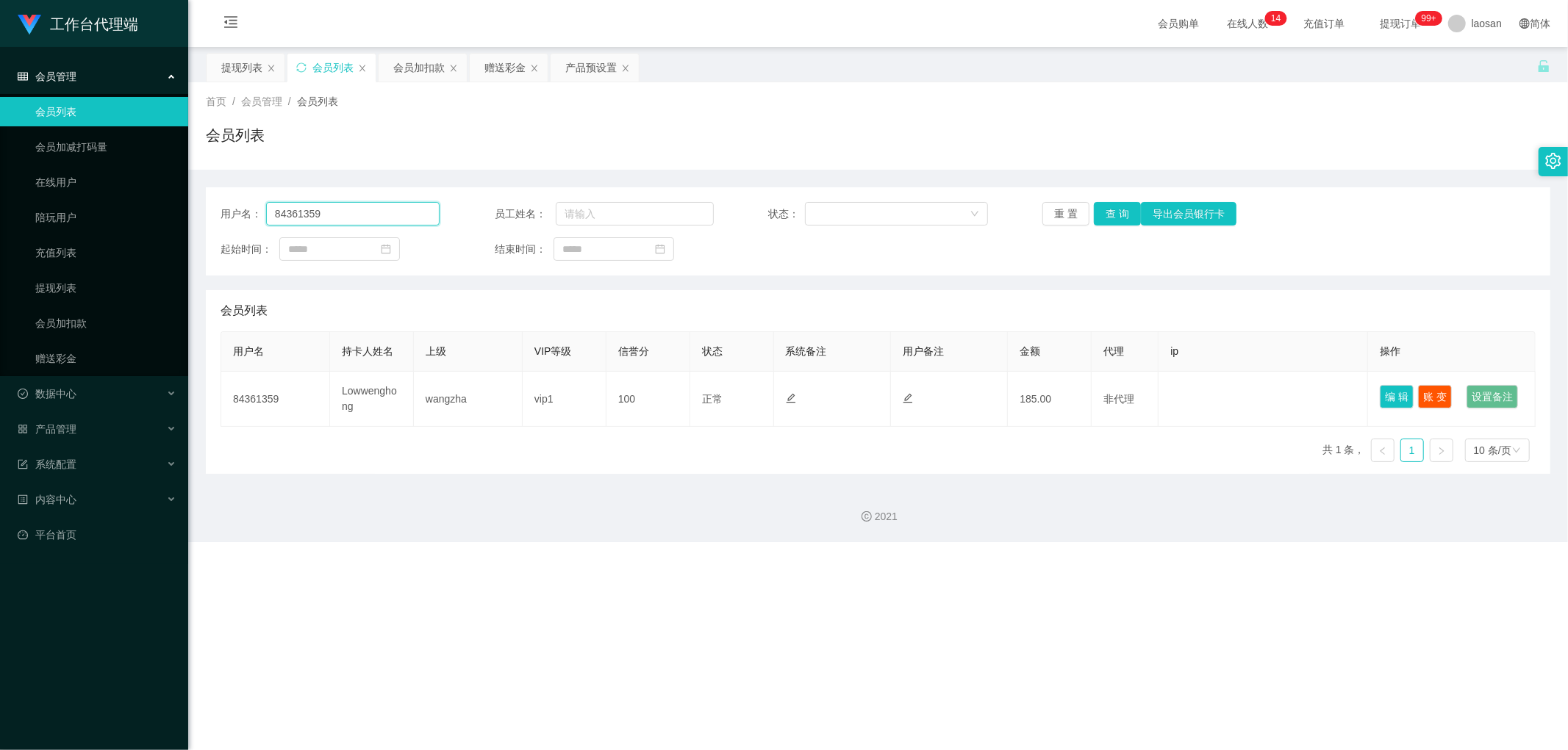
click at [356, 220] on input "84361359" at bounding box center [352, 214] width 173 height 24
drag, startPoint x: 1112, startPoint y: 210, endPoint x: 592, endPoint y: 248, distance: 521.4
click at [532, 210] on button "查 询" at bounding box center [1117, 214] width 47 height 24
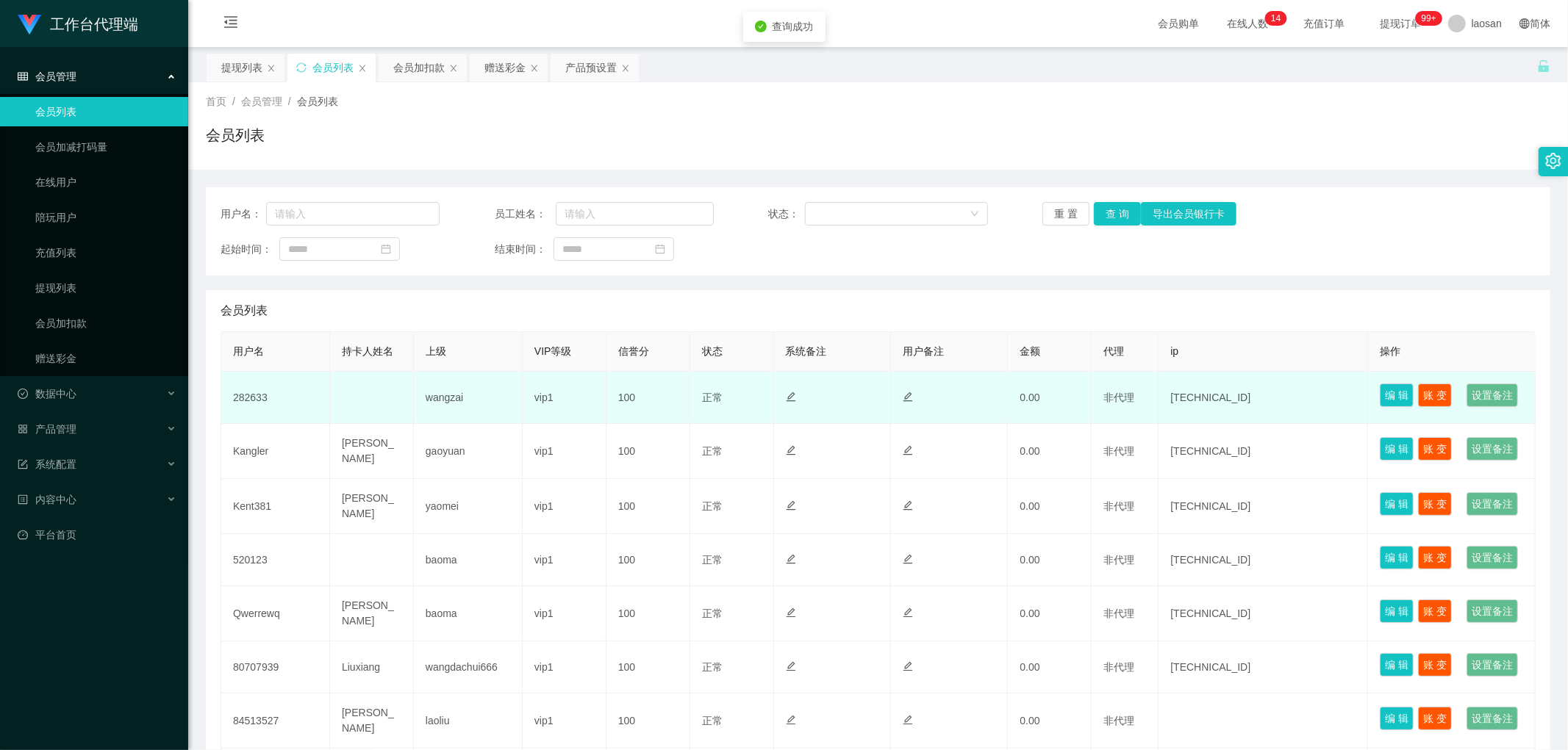
click at [261, 365] on td "282633" at bounding box center [276, 398] width 109 height 52
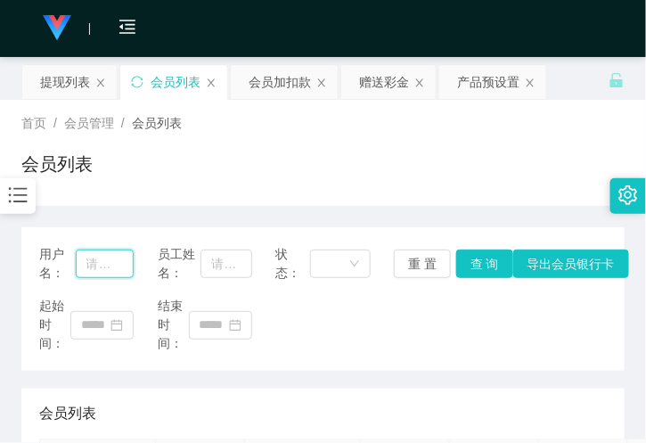
click at [94, 268] on input "text" at bounding box center [105, 263] width 59 height 29
paste input "282633"
type input "282633"
drag, startPoint x: 385, startPoint y: 86, endPoint x: 379, endPoint y: 98, distance: 13.9
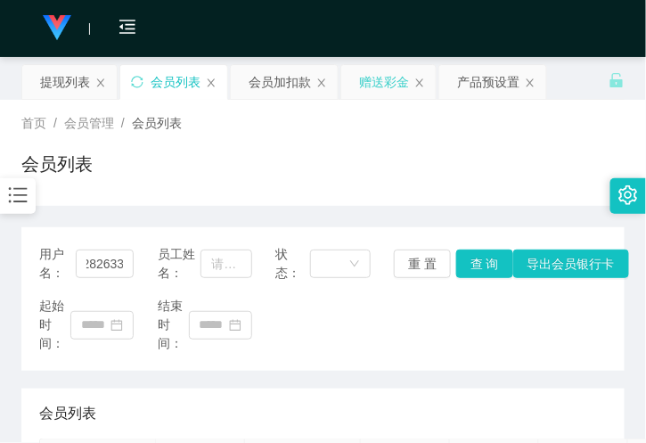
click at [385, 86] on div "赠送彩金" at bounding box center [384, 82] width 50 height 34
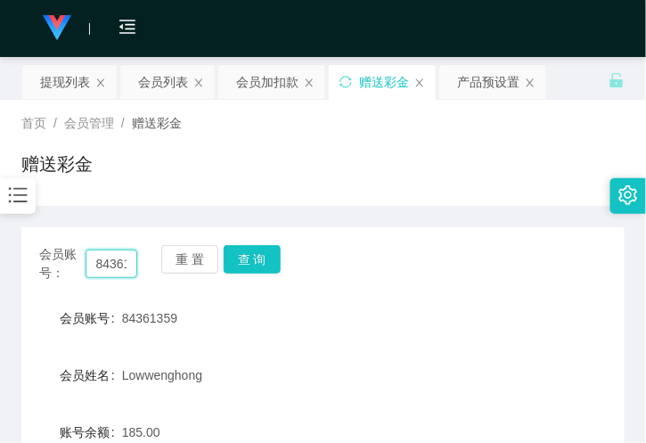
click at [108, 267] on input "84361359" at bounding box center [112, 263] width 52 height 29
paste input "282633"
type input "282633"
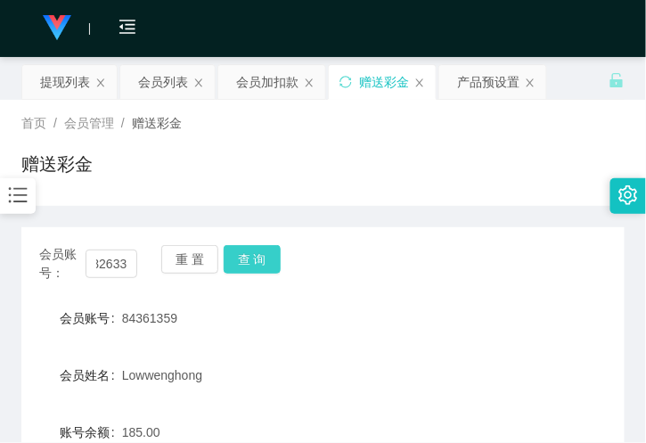
click at [271, 260] on button "查 询" at bounding box center [252, 259] width 57 height 29
click at [184, 180] on div "赠送彩金" at bounding box center [322, 171] width 603 height 41
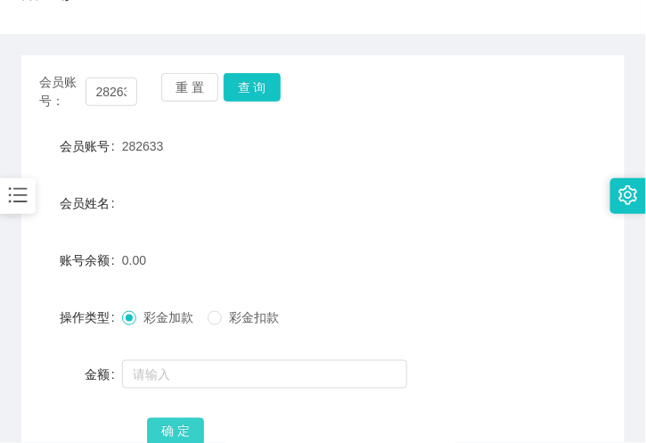
scroll to position [297, 0]
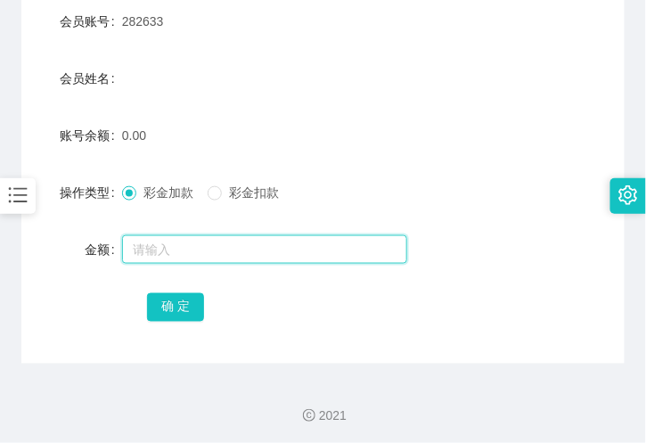
click at [179, 249] on input "text" at bounding box center [264, 249] width 285 height 29
type input "100"
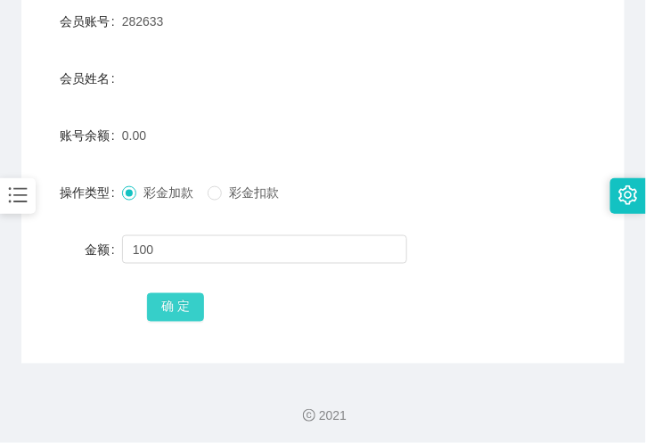
click at [181, 308] on button "确 定" at bounding box center [175, 307] width 57 height 29
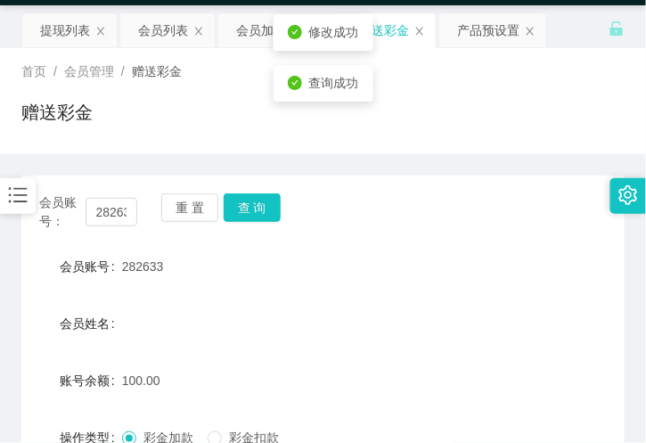
scroll to position [99, 0]
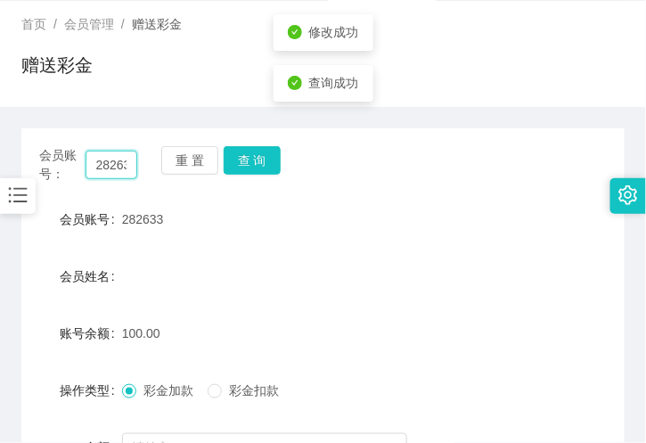
click at [101, 159] on input "282633" at bounding box center [112, 165] width 52 height 29
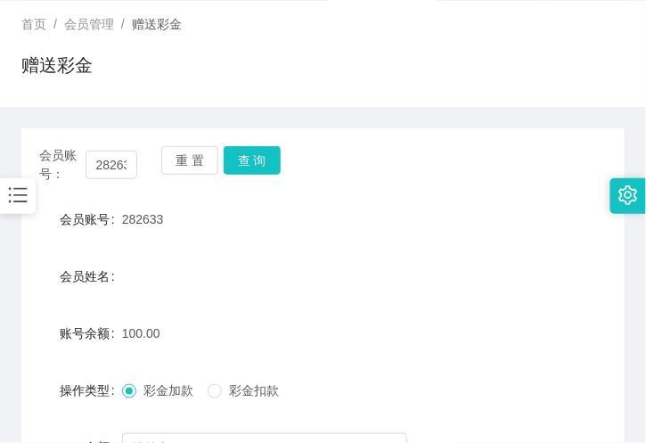
click at [216, 118] on div "会员账号： 282633 重 置 查 询 会员账号 282633 会员姓名 账号余额 100.00 操作类型 彩金加款 彩金扣款 金额 确 定" at bounding box center [322, 334] width 603 height 454
click at [245, 154] on button "查 询" at bounding box center [252, 160] width 57 height 29
click at [245, 154] on button "查 询" at bounding box center [262, 160] width 77 height 29
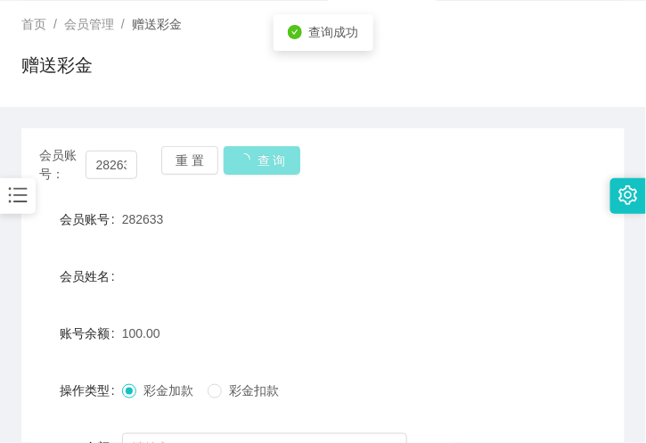
click at [245, 154] on button "查 询" at bounding box center [262, 160] width 77 height 29
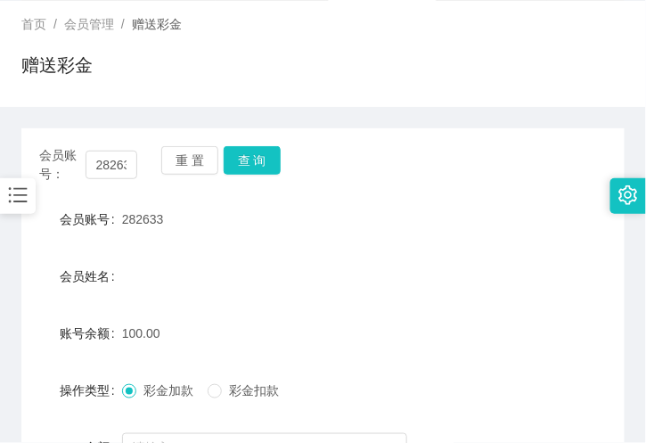
click at [207, 6] on div "首页 / 会员管理 / 赠送彩金 / 赠送彩金" at bounding box center [323, 54] width 646 height 106
click at [102, 175] on input "282633" at bounding box center [112, 165] width 52 height 29
paste input "84361359"
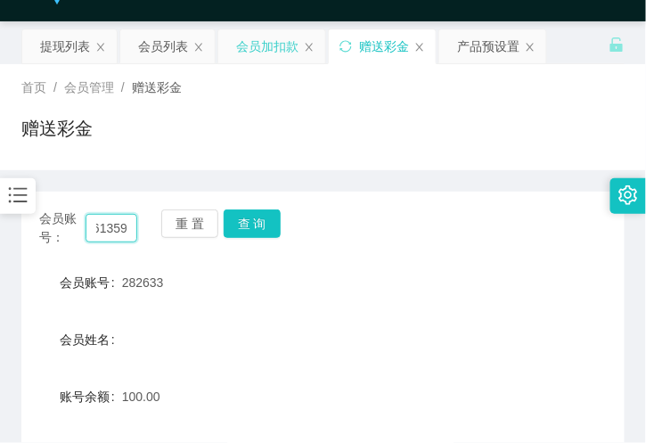
scroll to position [0, 0]
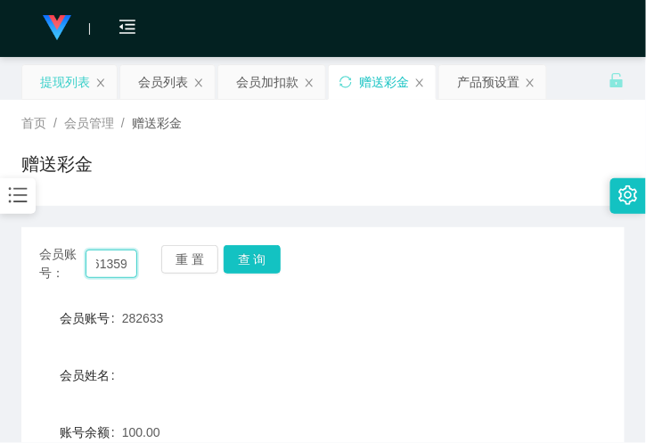
type input "84361359"
click at [56, 78] on div "提现列表" at bounding box center [65, 82] width 50 height 34
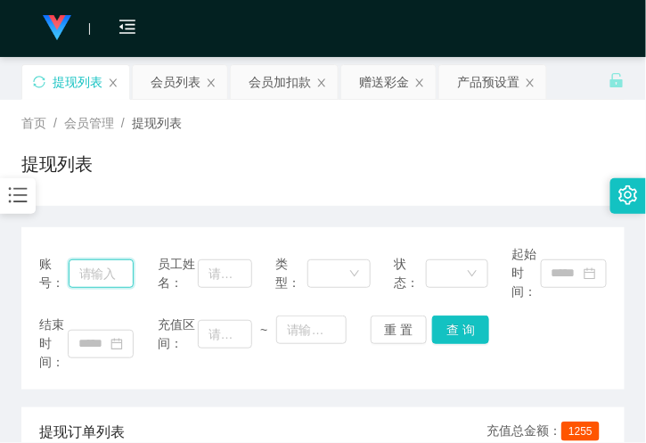
click at [94, 272] on input "text" at bounding box center [102, 273] width 66 height 29
paste input "84361359"
type input "84361359"
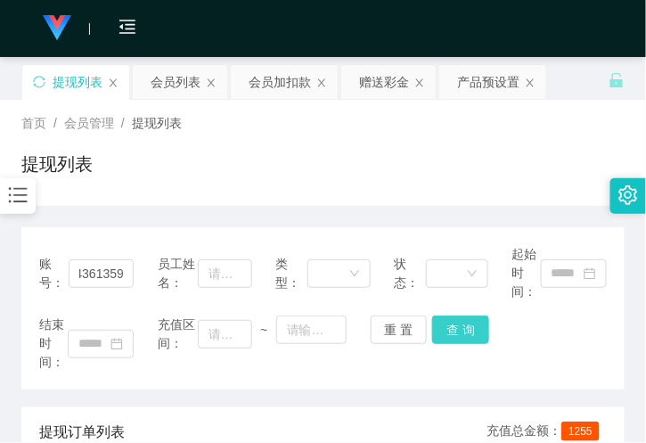
click at [467, 325] on button "查 询" at bounding box center [460, 329] width 57 height 29
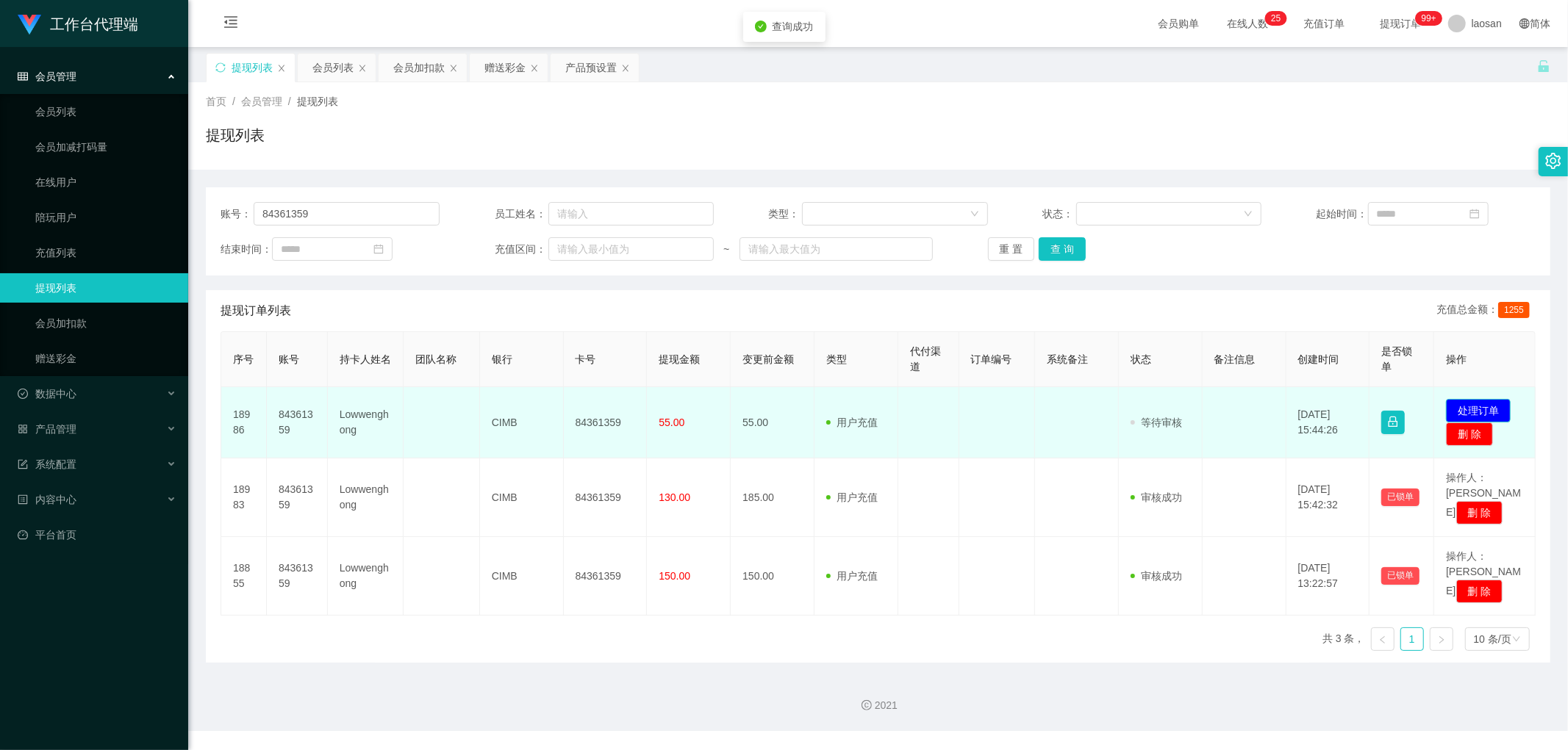
click at [532, 365] on button "处理订单" at bounding box center [1478, 411] width 64 height 24
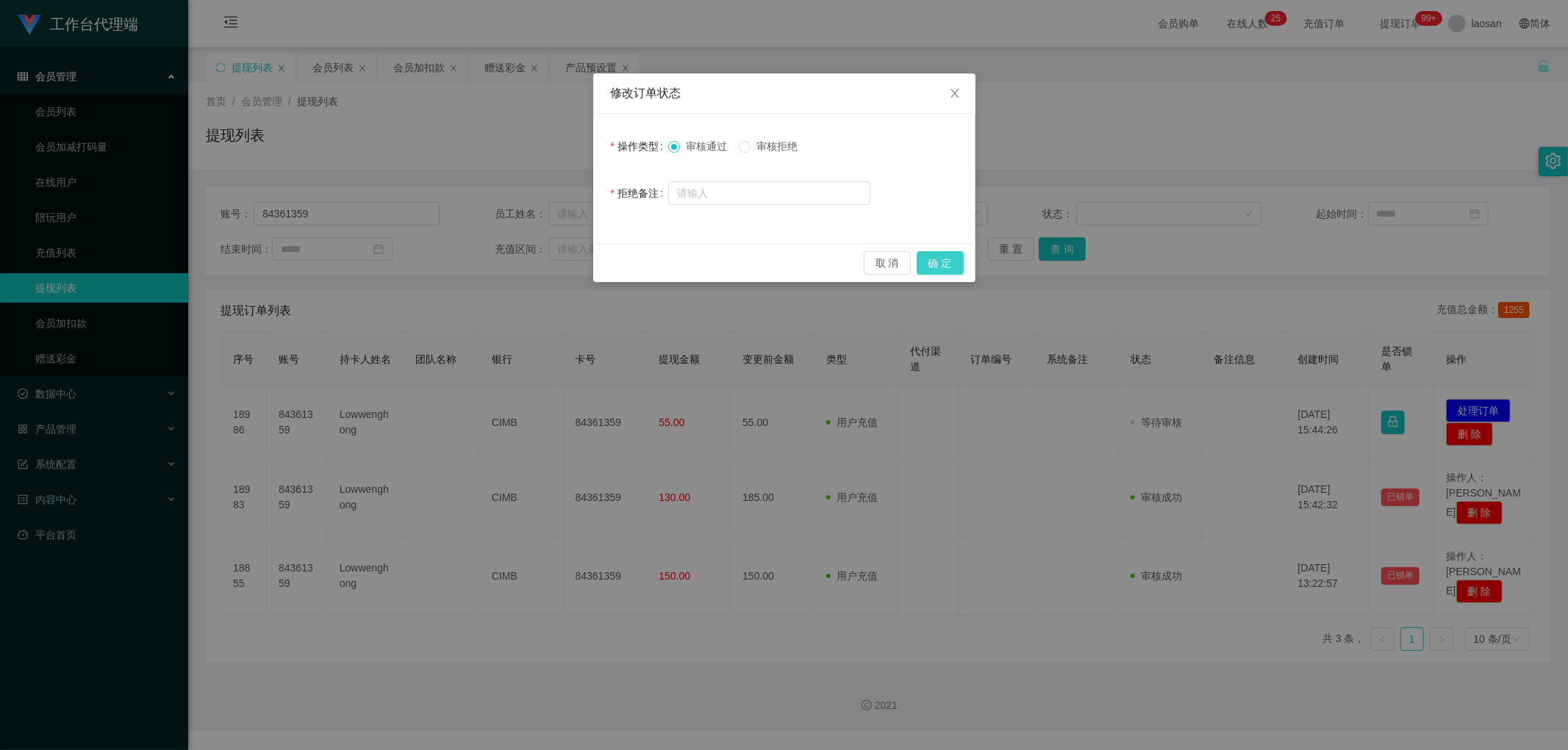
click at [532, 266] on button "确 定" at bounding box center [940, 263] width 47 height 24
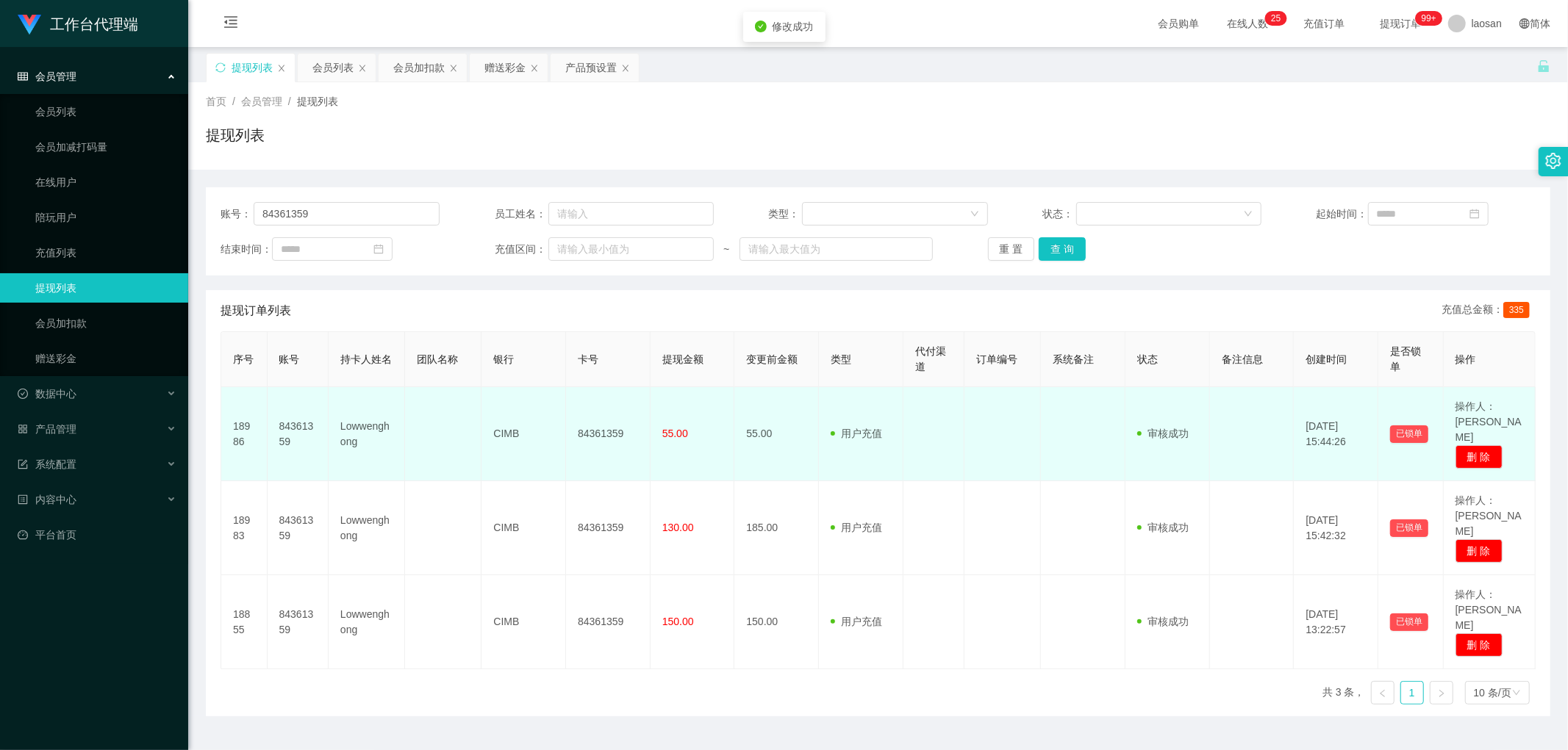
click at [532, 365] on td "84361359" at bounding box center [608, 434] width 84 height 94
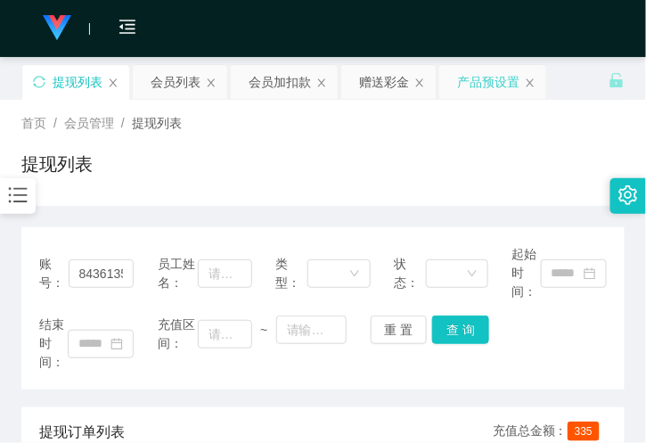
click at [482, 86] on div "产品预设置" at bounding box center [488, 82] width 62 height 34
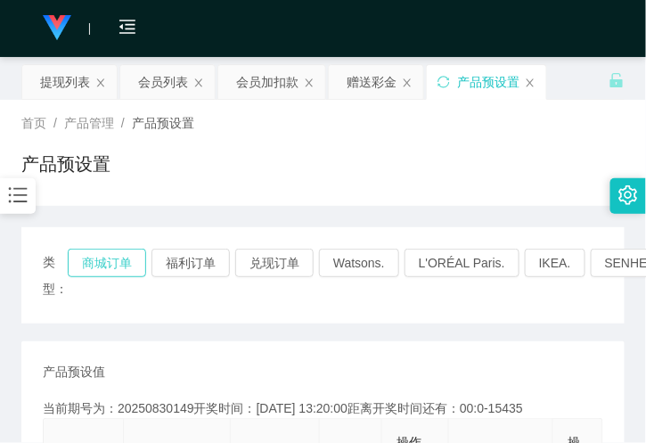
drag, startPoint x: 117, startPoint y: 255, endPoint x: 126, endPoint y: 265, distance: 13.2
click at [116, 255] on button "商城订单" at bounding box center [107, 263] width 78 height 29
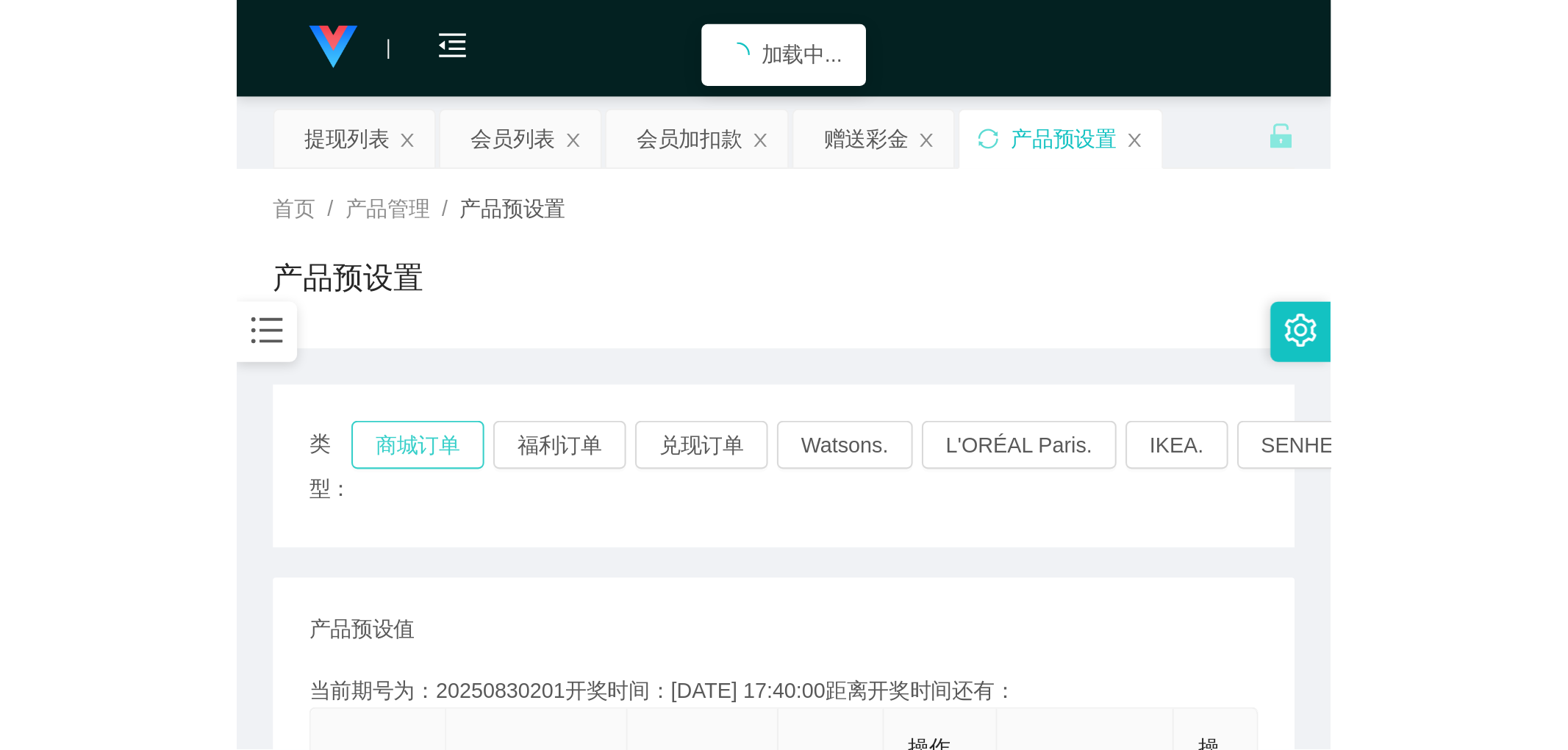
scroll to position [245, 0]
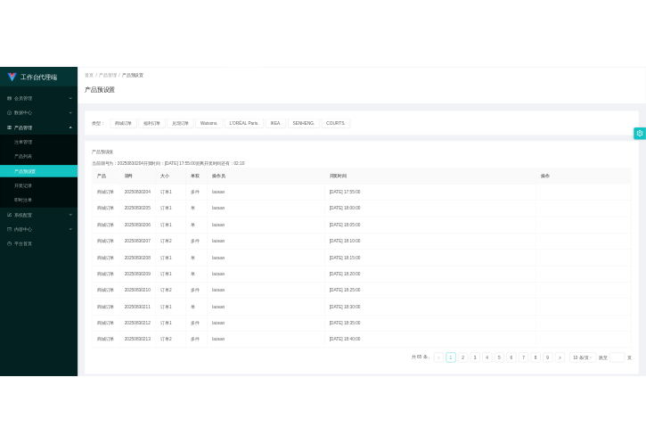
scroll to position [0, 0]
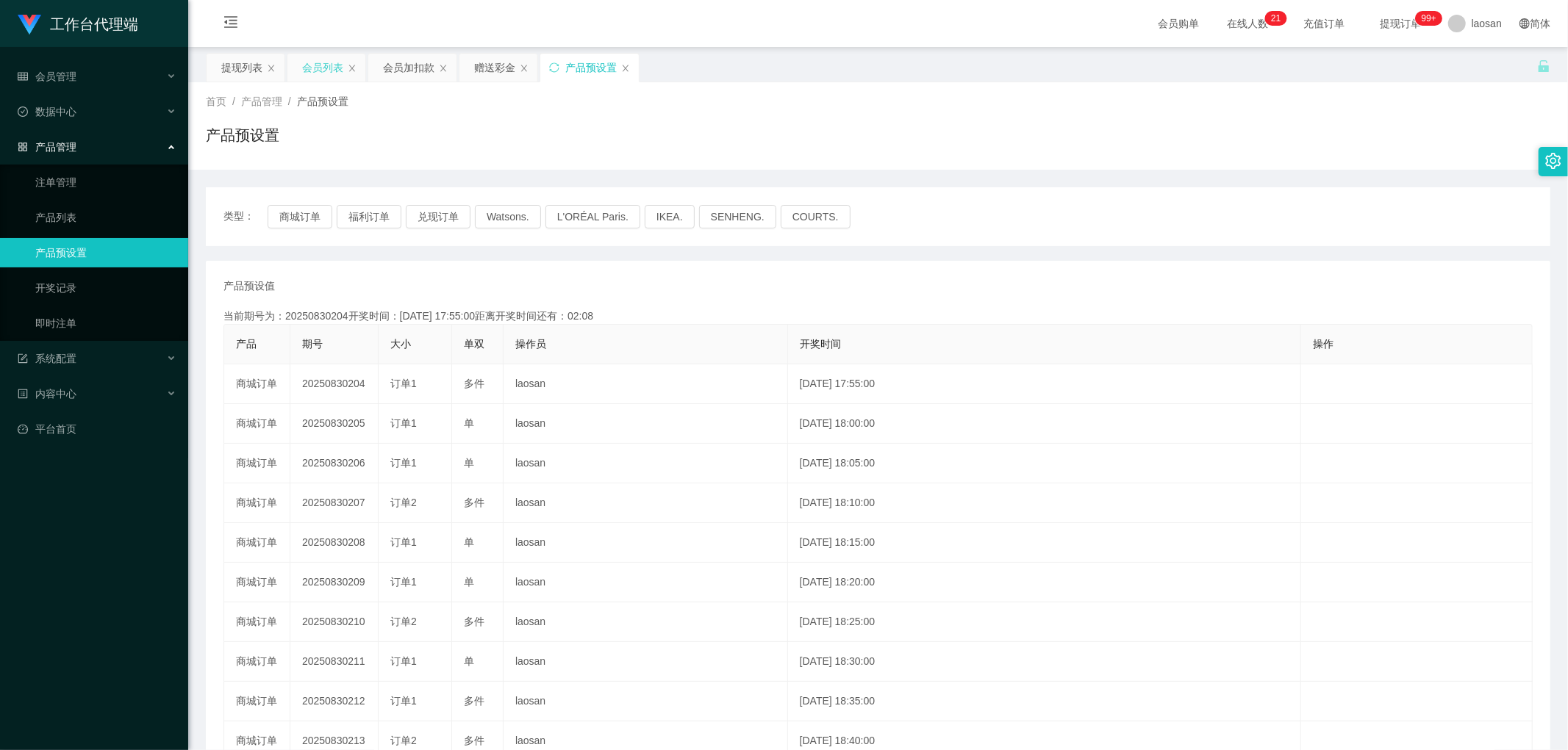
click at [319, 70] on div "会员列表" at bounding box center [323, 68] width 41 height 28
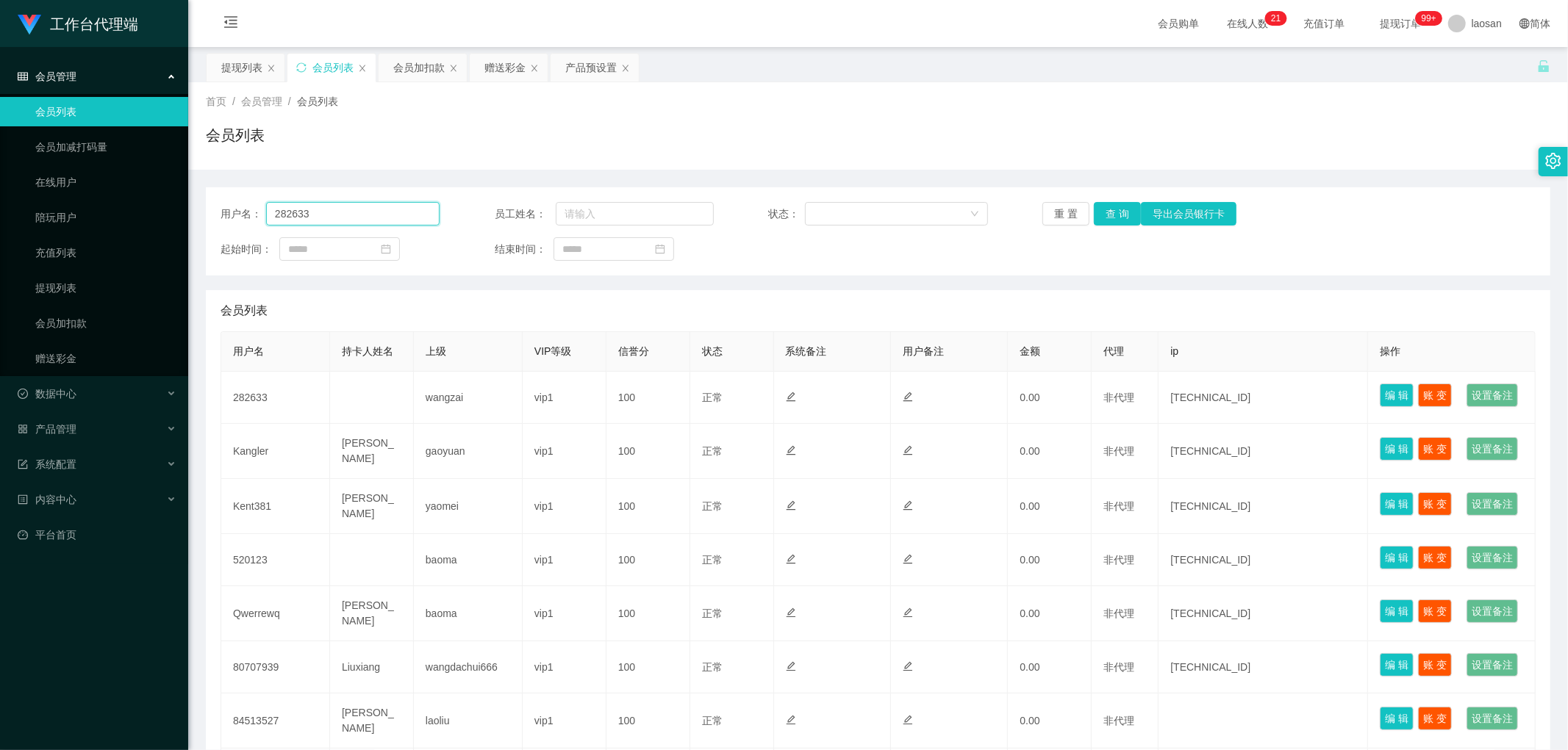
click at [327, 203] on input "282633" at bounding box center [352, 214] width 173 height 24
click at [532, 215] on button "查 询" at bounding box center [1117, 214] width 47 height 24
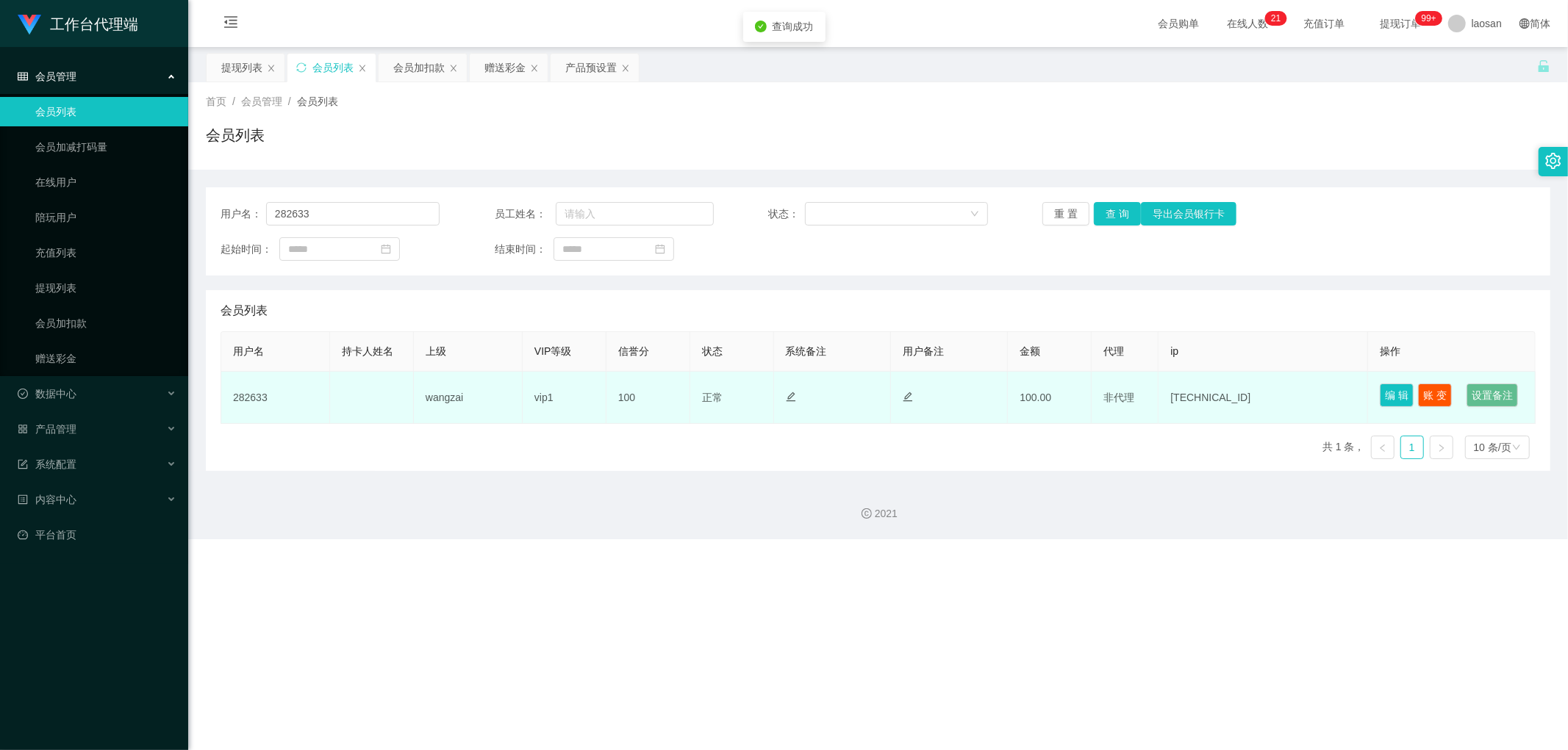
click at [532, 365] on td "100.00" at bounding box center [1050, 398] width 84 height 52
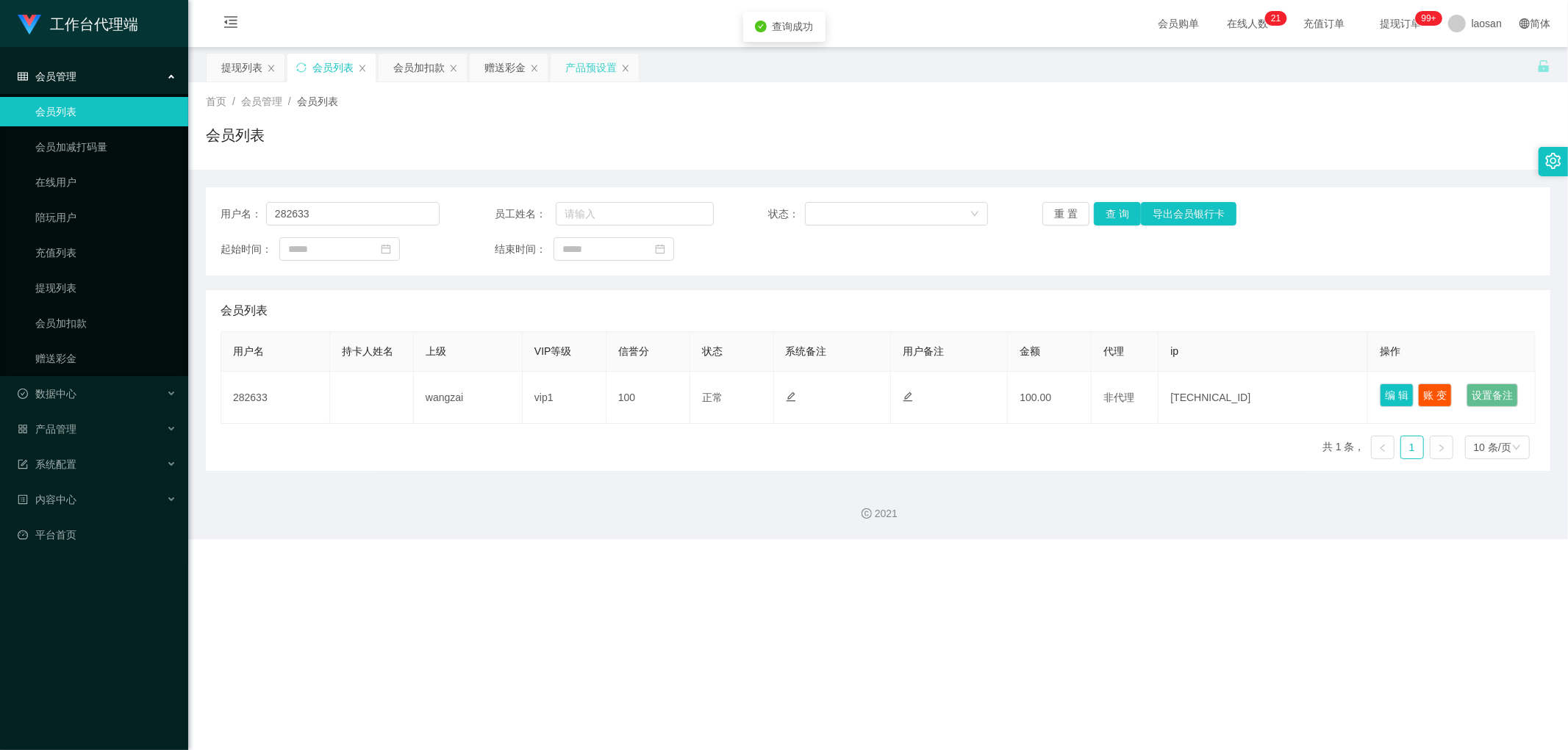
click at [532, 71] on div "产品预设置" at bounding box center [591, 68] width 51 height 28
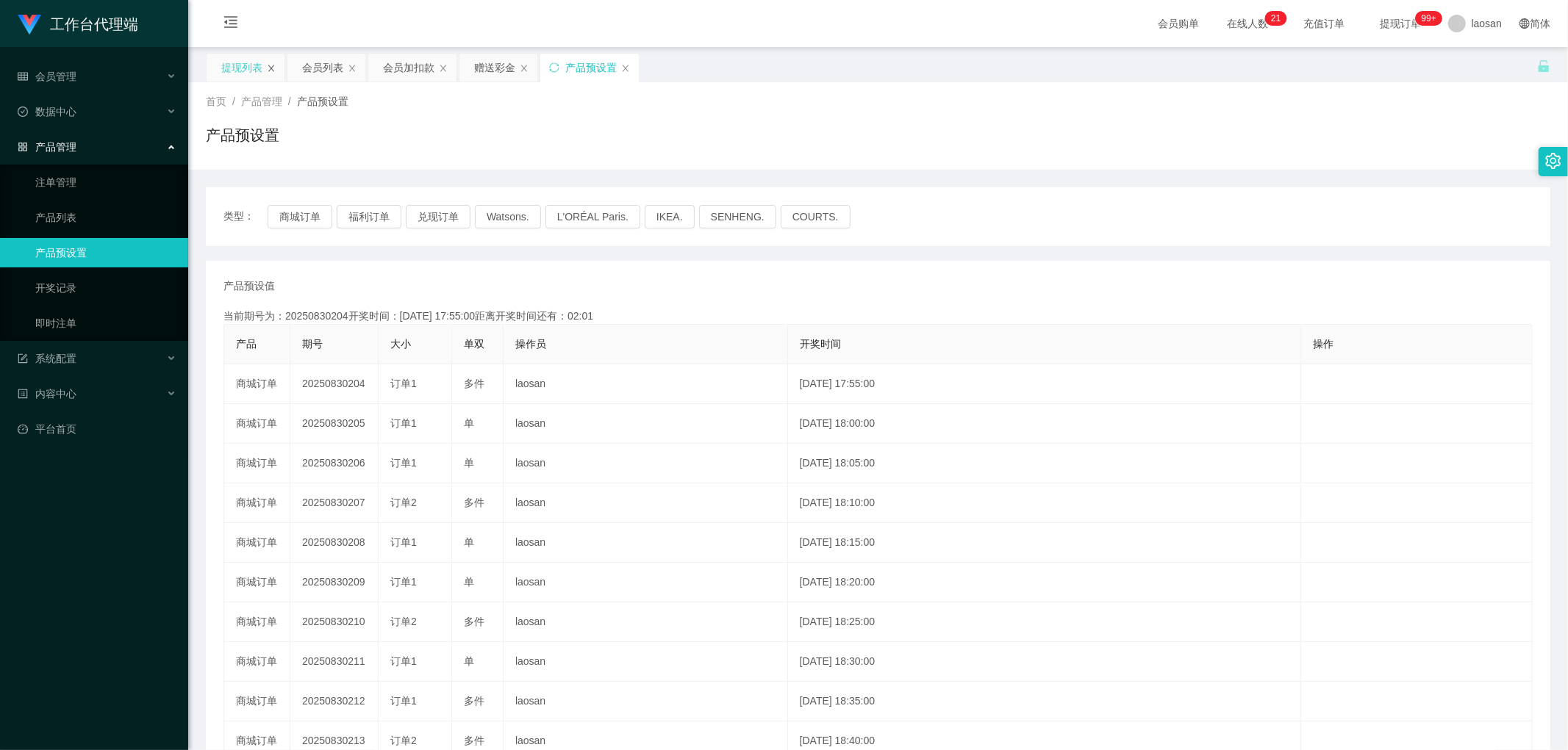
click at [270, 69] on icon "图标: close" at bounding box center [271, 68] width 6 height 7
click at [103, 84] on div "会员管理" at bounding box center [94, 77] width 188 height 30
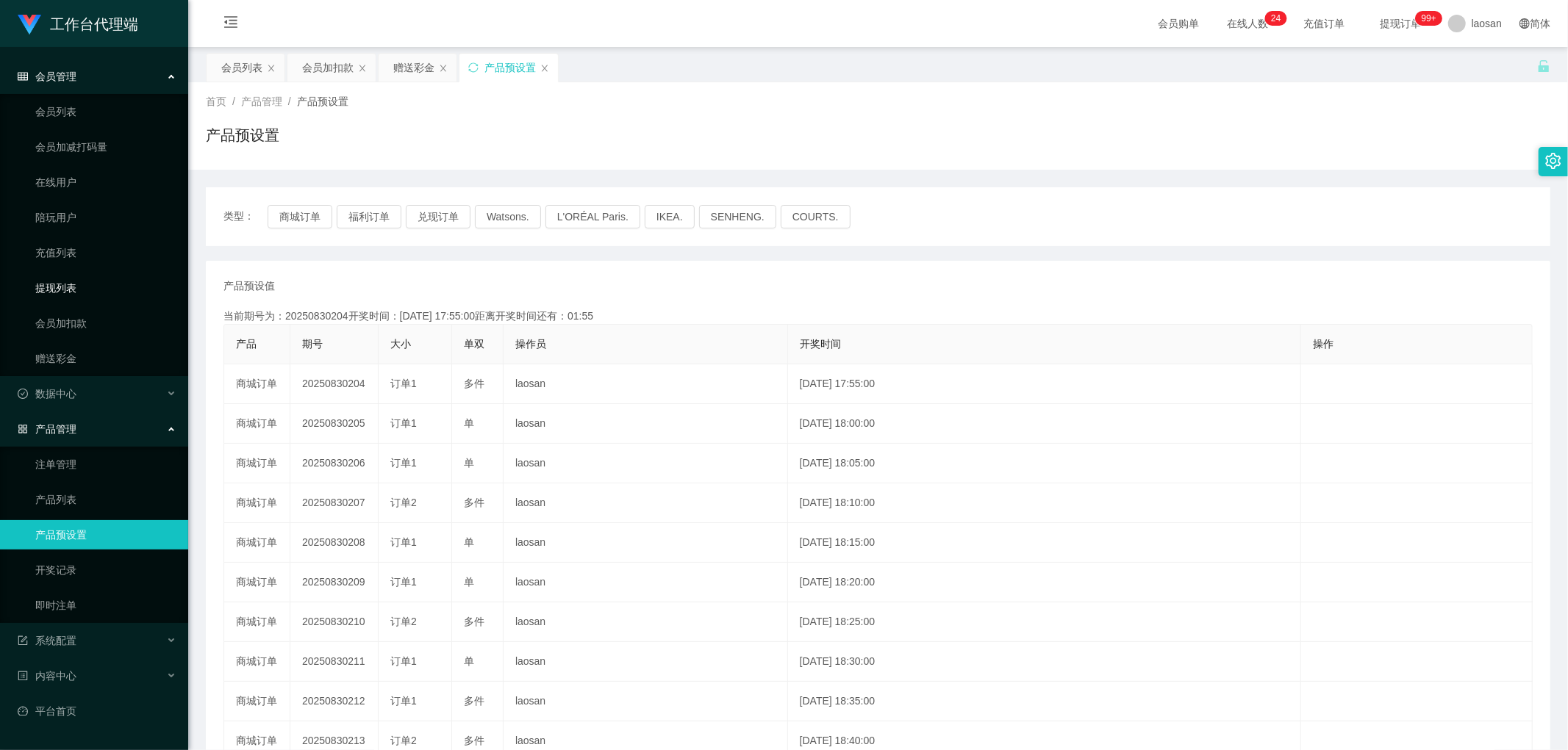
click at [90, 281] on link "提现列表" at bounding box center [106, 288] width 141 height 30
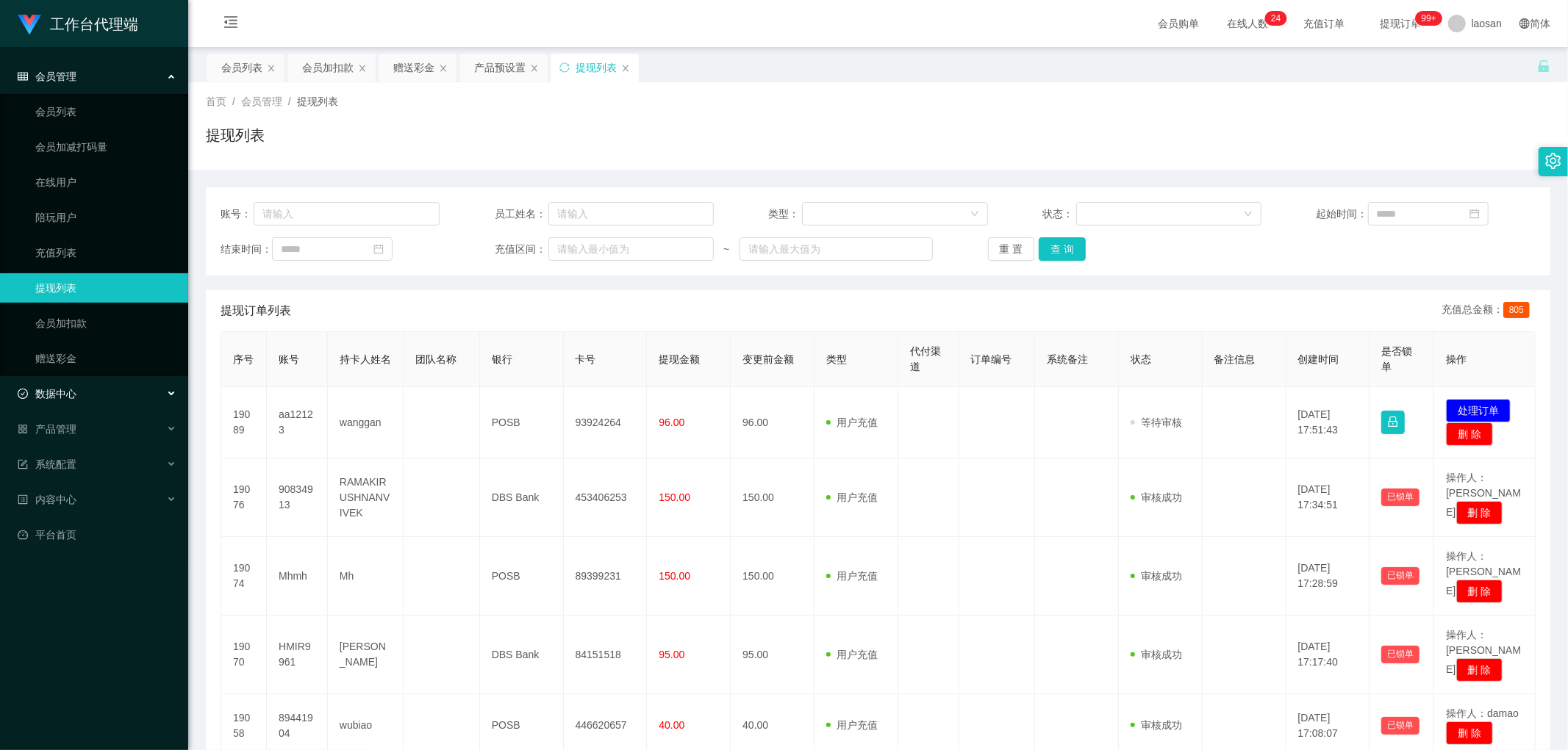
click at [71, 365] on div "数据中心" at bounding box center [94, 394] width 188 height 30
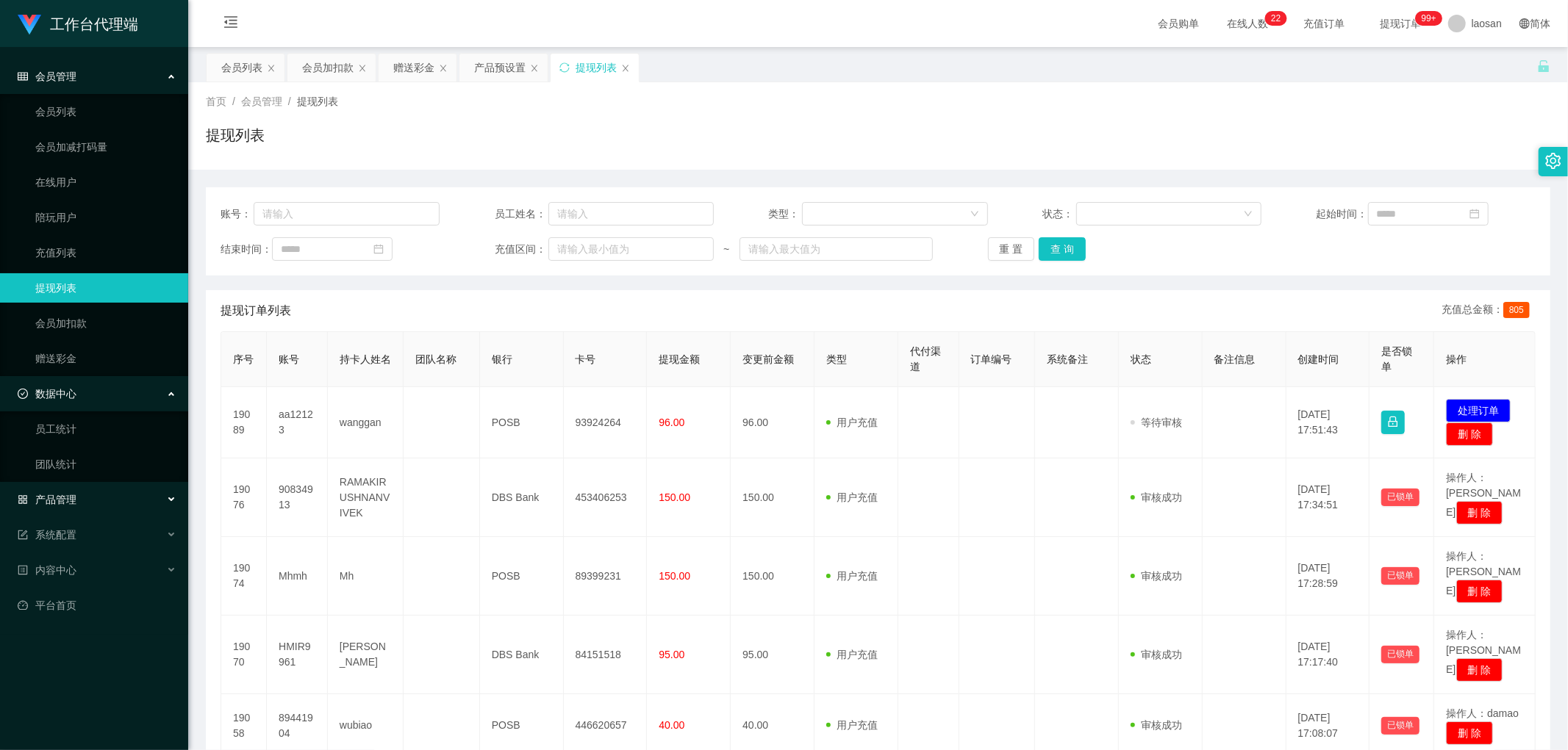
click at [84, 365] on div "产品管理" at bounding box center [94, 500] width 188 height 30
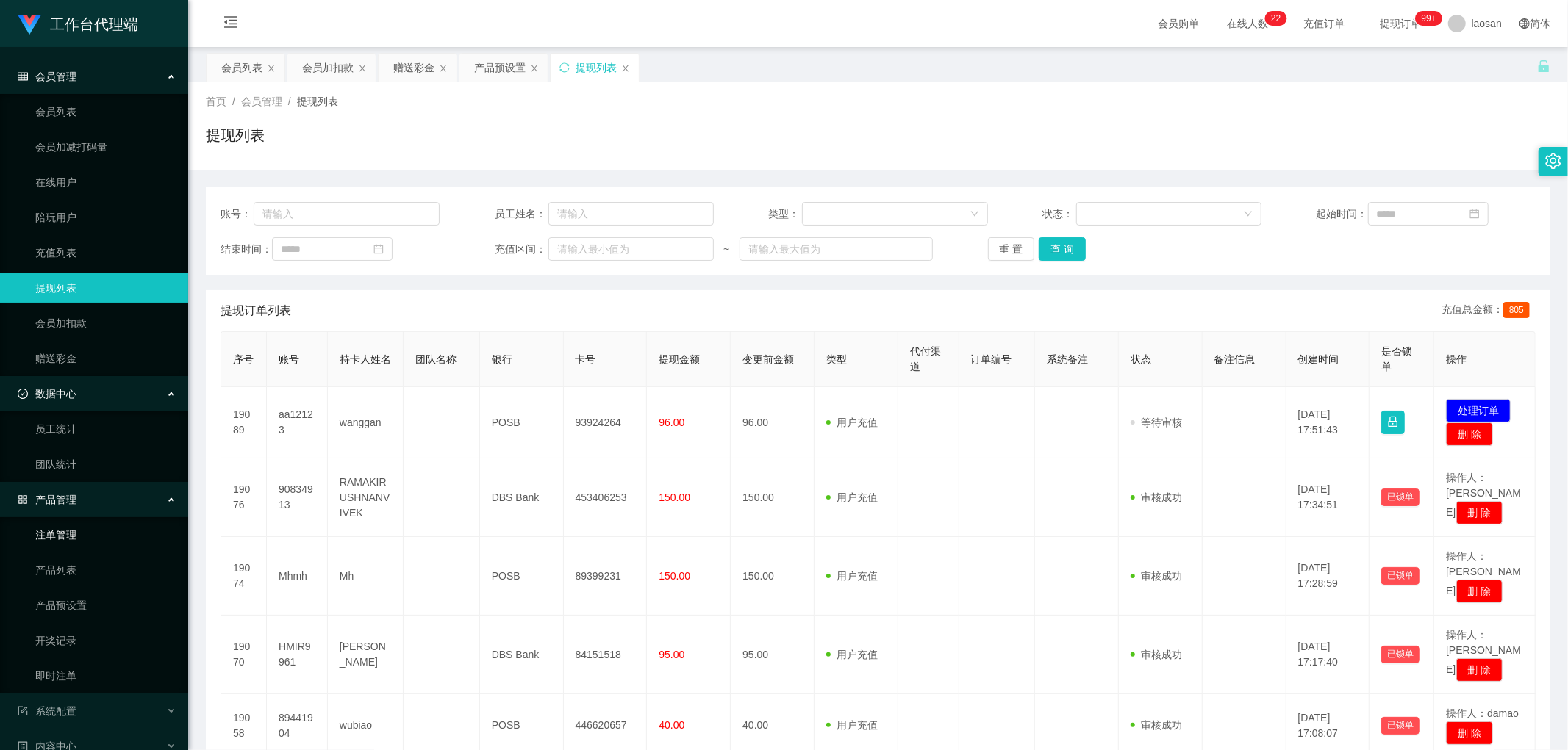
click at [71, 365] on link "注单管理" at bounding box center [106, 535] width 141 height 30
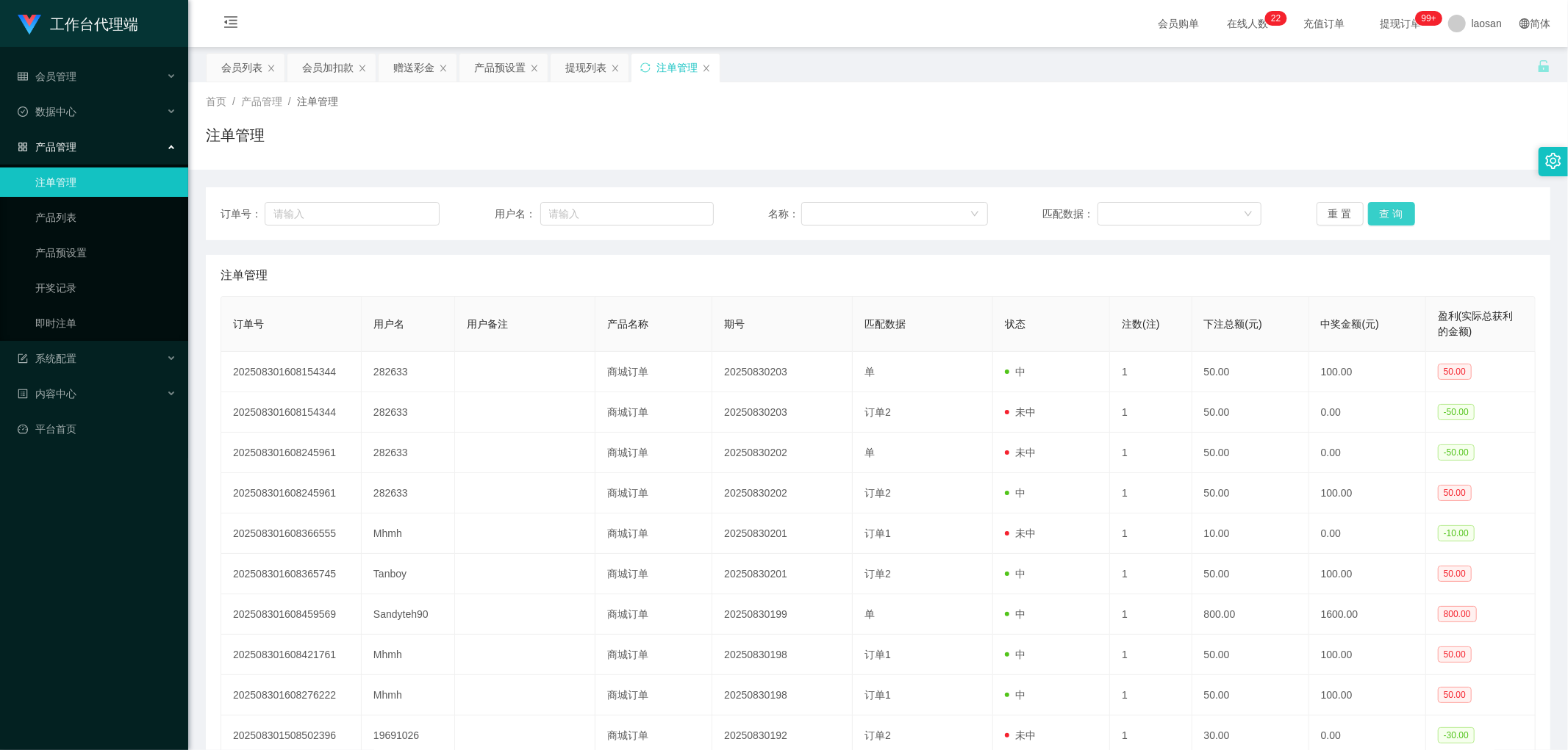
click at [532, 221] on button "查 询" at bounding box center [1391, 214] width 47 height 24
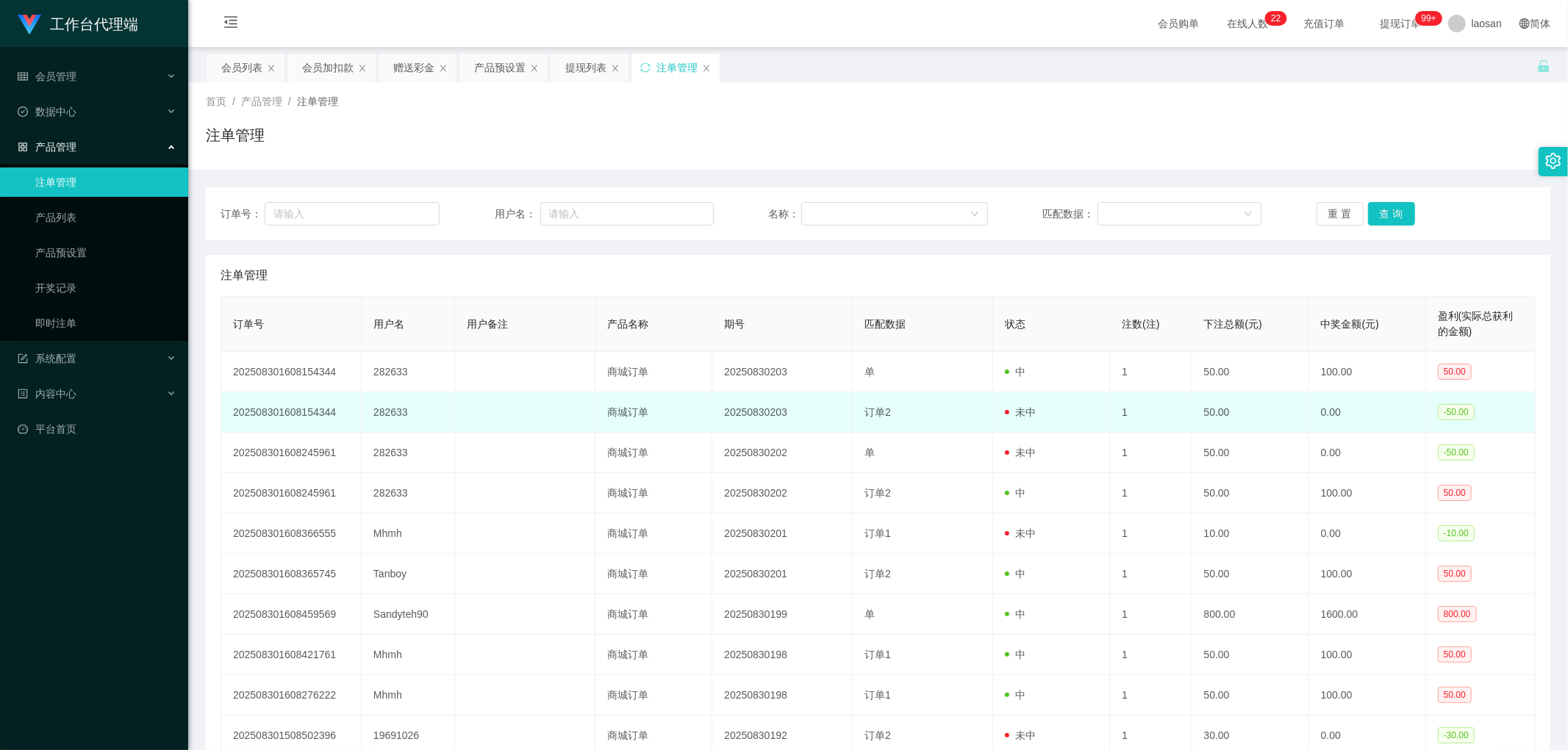
click at [532, 365] on td at bounding box center [525, 413] width 140 height 40
drag, startPoint x: 934, startPoint y: 498, endPoint x: 919, endPoint y: 412, distance: 87.3
click at [532, 365] on tbody "202508301608154344 282633 商城订单 20250830203 单 中 1 50.00 100.00 50.00 20250830160…" at bounding box center [878, 554] width 1315 height 404
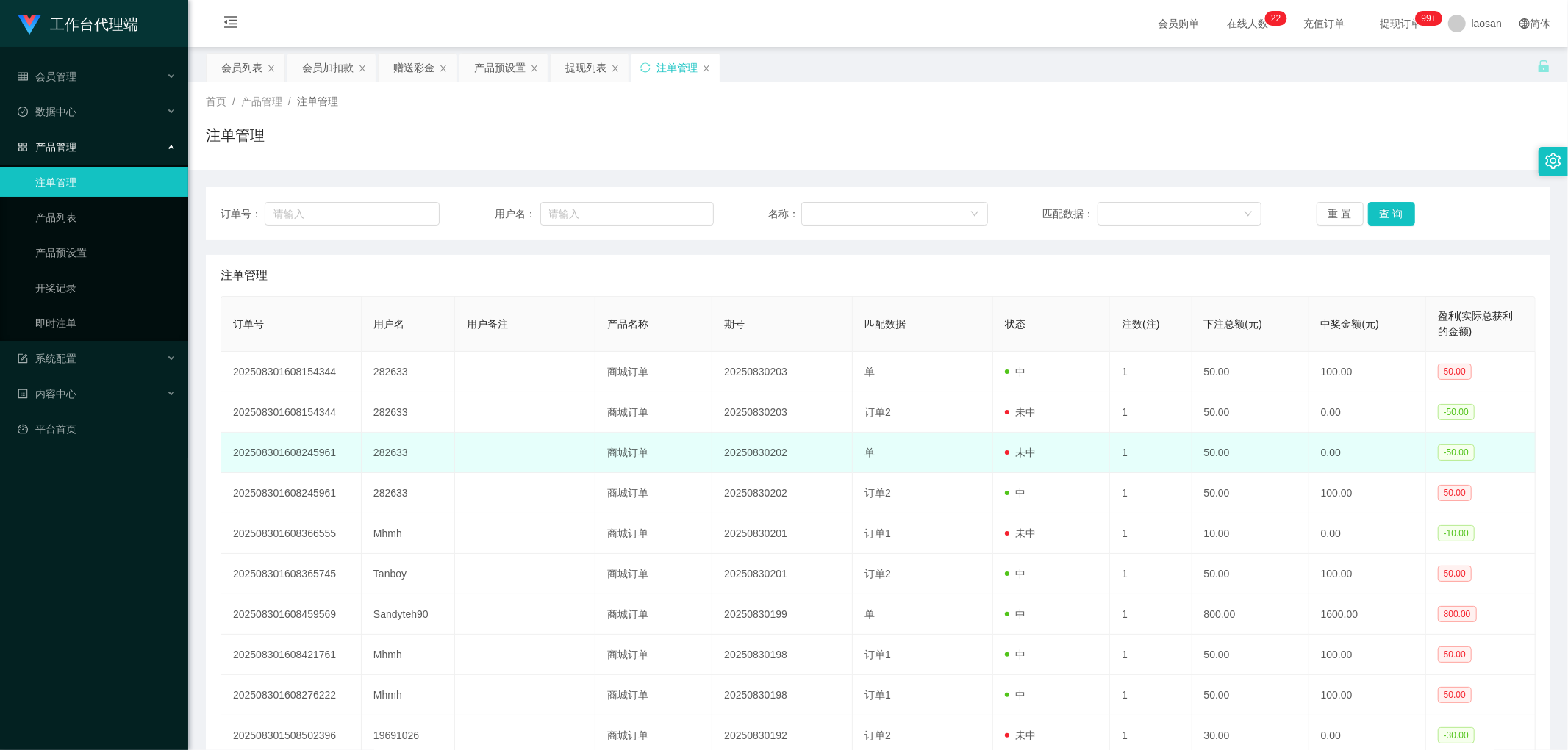
click at [532, 365] on td "单" at bounding box center [923, 453] width 140 height 40
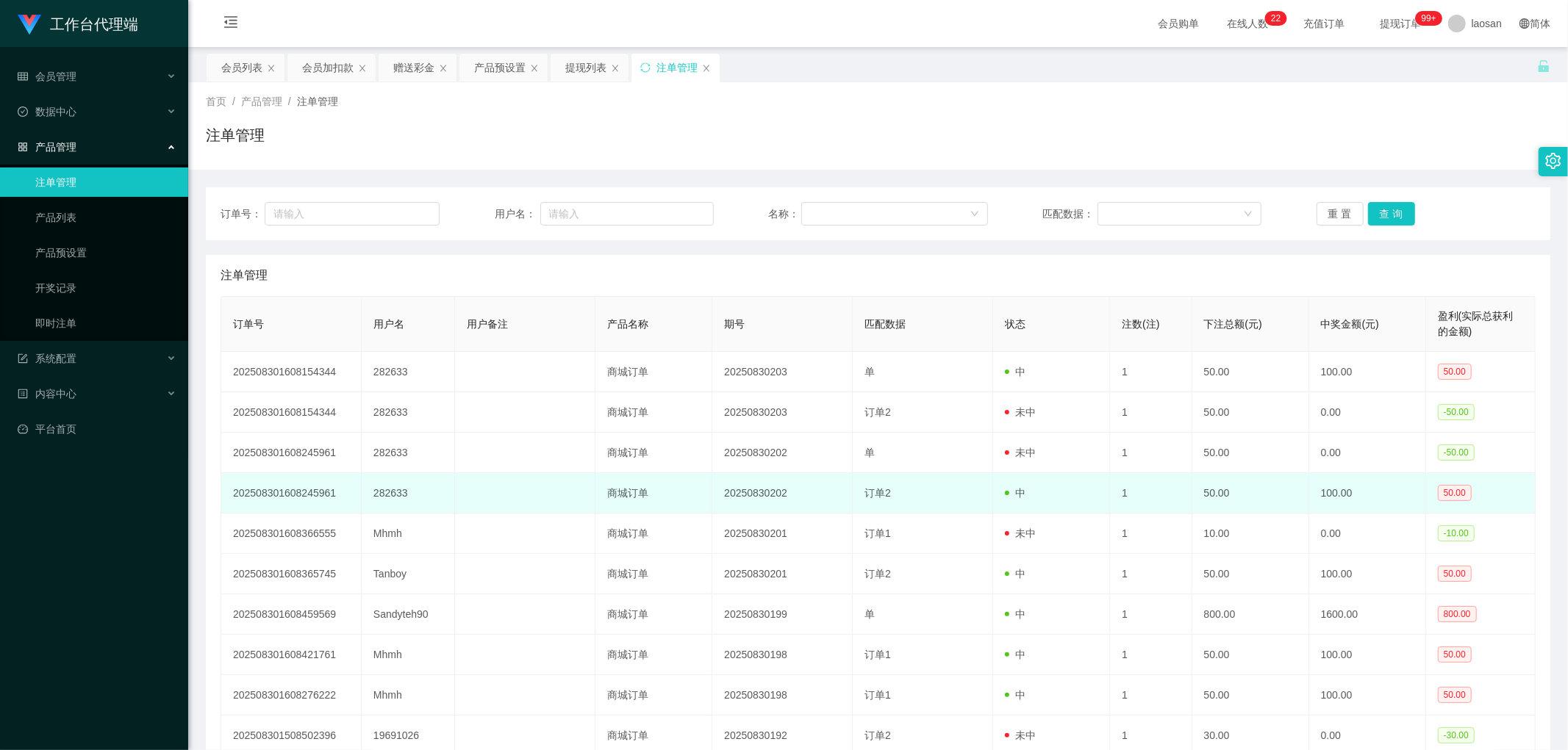
click at [532, 365] on td "订单2" at bounding box center [923, 493] width 140 height 40
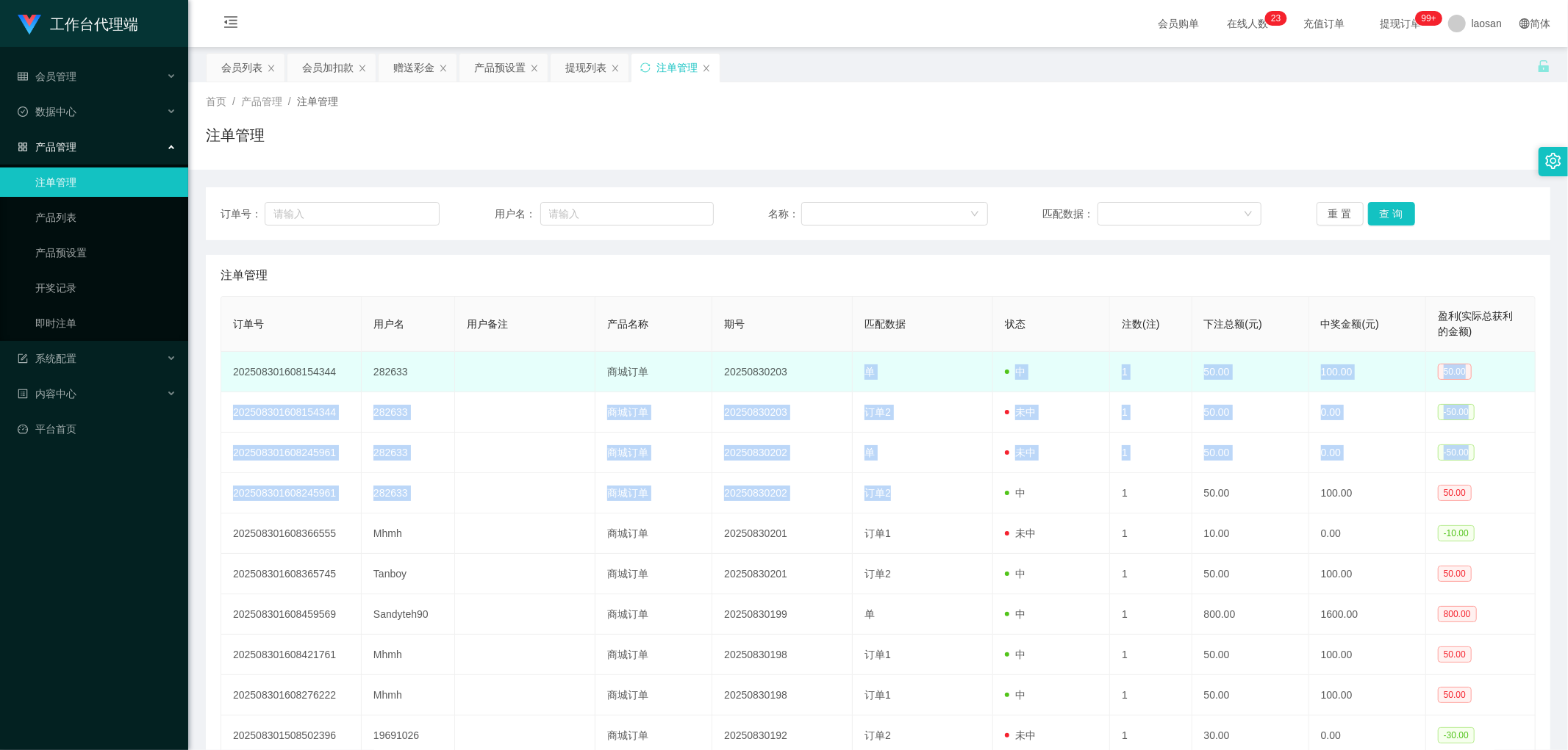
drag, startPoint x: 1004, startPoint y: 503, endPoint x: 847, endPoint y: 363, distance: 210.4
click at [532, 365] on tbody "202508301608154344 282633 商城订单 20250830203 单 中 1 50.00 100.00 50.00 20250830160…" at bounding box center [878, 554] width 1315 height 404
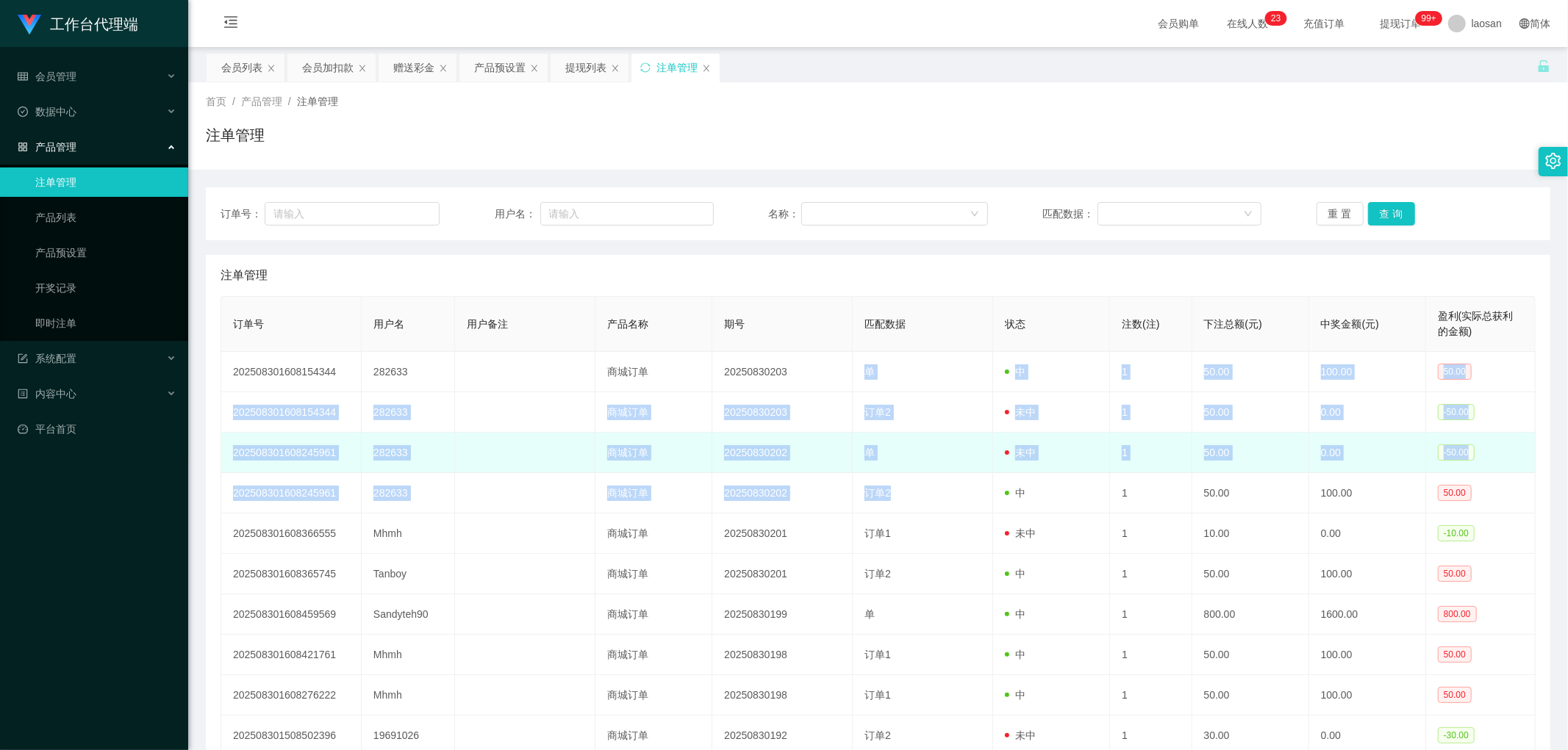
click at [532, 365] on td "单" at bounding box center [923, 453] width 140 height 40
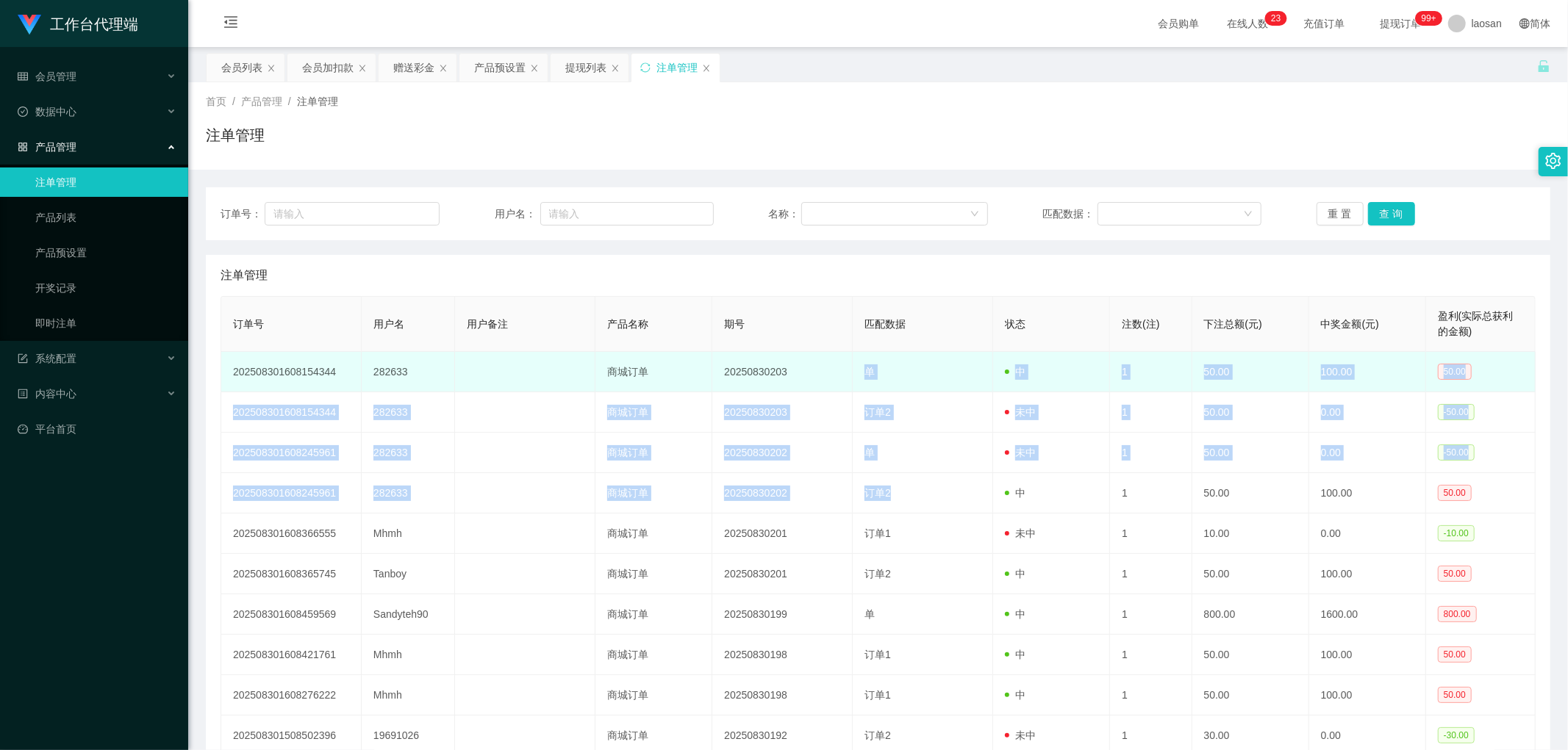
drag, startPoint x: 978, startPoint y: 480, endPoint x: 839, endPoint y: 356, distance: 186.3
click at [532, 356] on tbody "202508301608154344 282633 商城订单 20250830203 单 中 1 50.00 100.00 50.00 20250830160…" at bounding box center [878, 554] width 1315 height 404
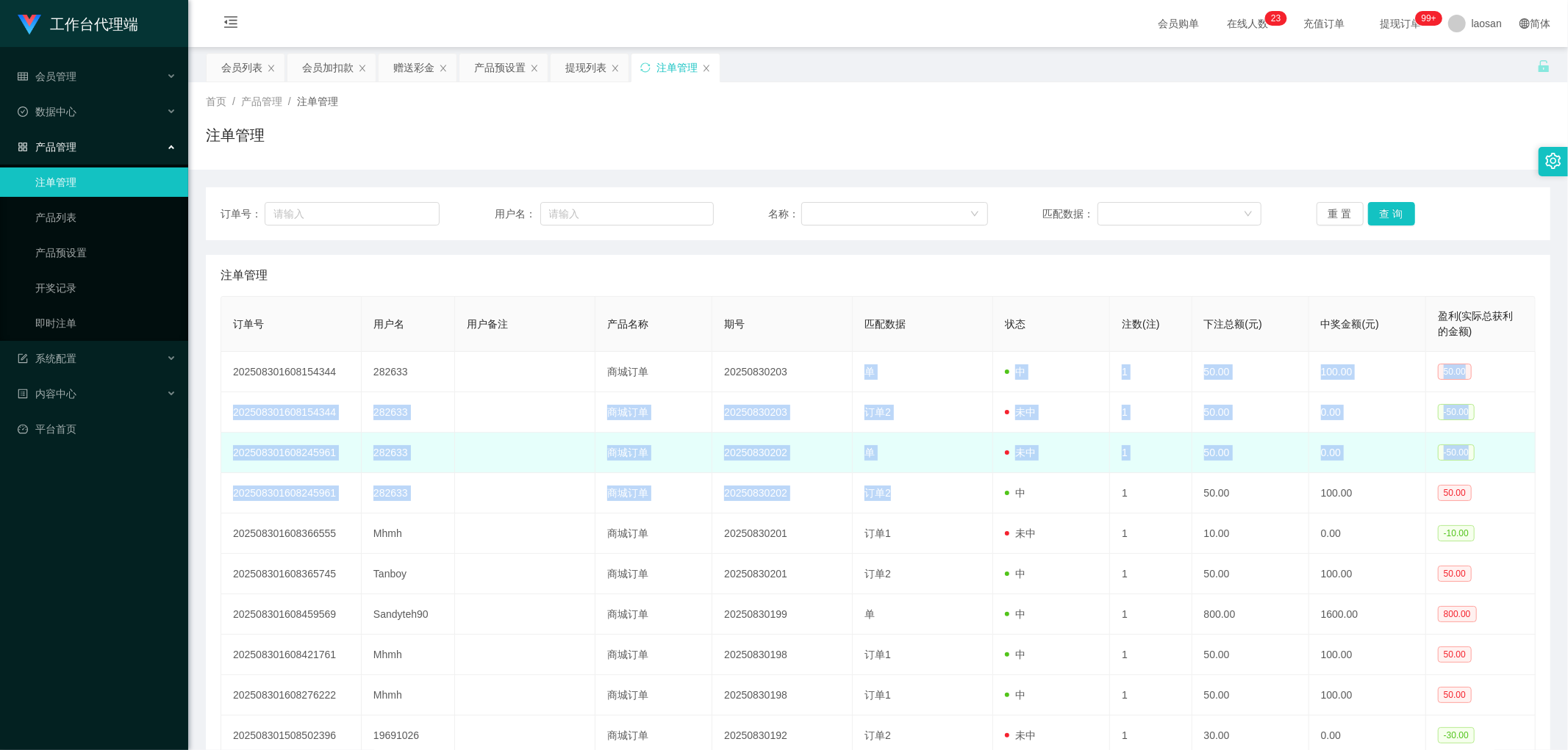
click at [532, 365] on td "未中" at bounding box center [1051, 453] width 117 height 40
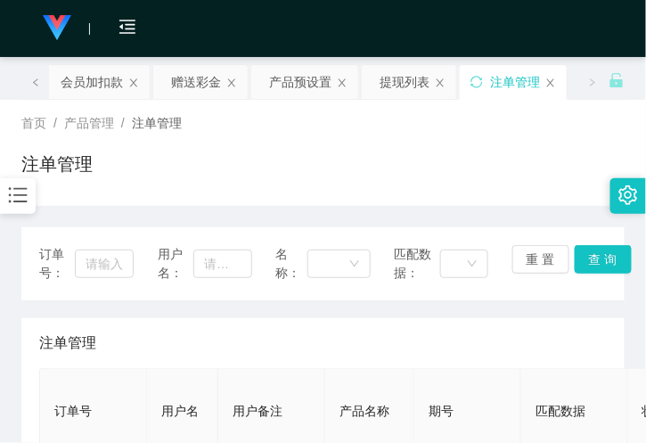
click at [182, 10] on div "会员购单 在线人数 0 1 2 3 4 5 6 7 8 9 0 1 2 3 4 5 6 7 8 9 0 1 2 3 4 5 6 7 8 9 0 1 2 3 4…" at bounding box center [323, 29] width 646 height 58
click at [32, 81] on icon "图标: left" at bounding box center [35, 81] width 9 height 9
click at [107, 81] on div "会员列表" at bounding box center [94, 82] width 50 height 34
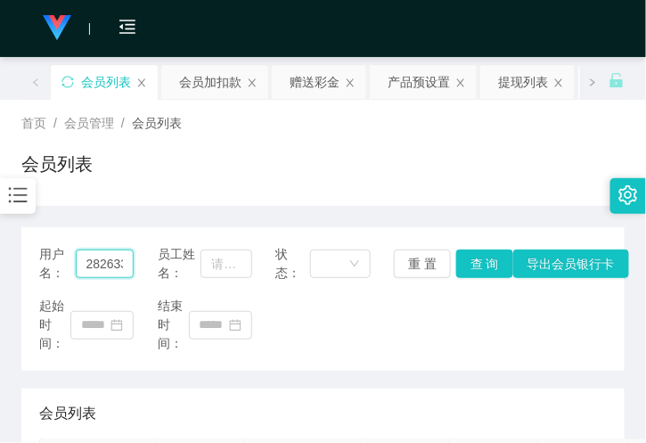
click at [110, 265] on input "282633" at bounding box center [105, 263] width 59 height 29
click at [486, 255] on button "查 询" at bounding box center [484, 263] width 57 height 29
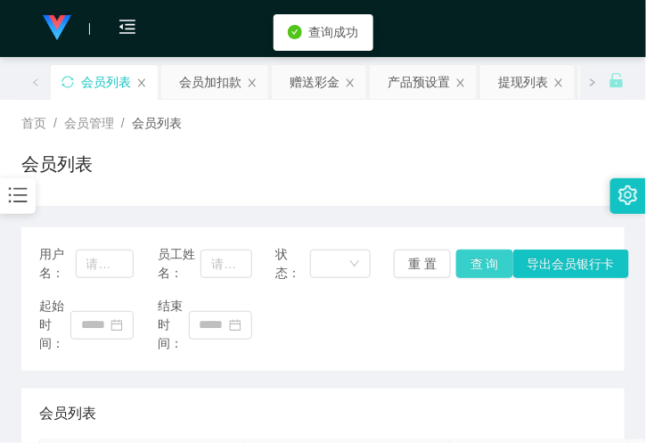
scroll to position [297, 0]
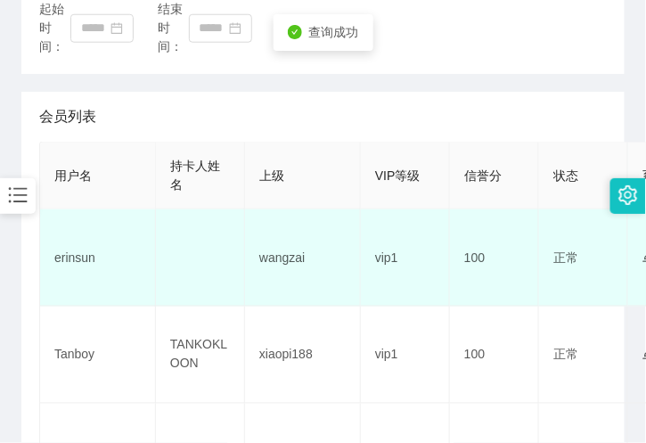
click at [86, 260] on td "erinsun" at bounding box center [98, 257] width 116 height 97
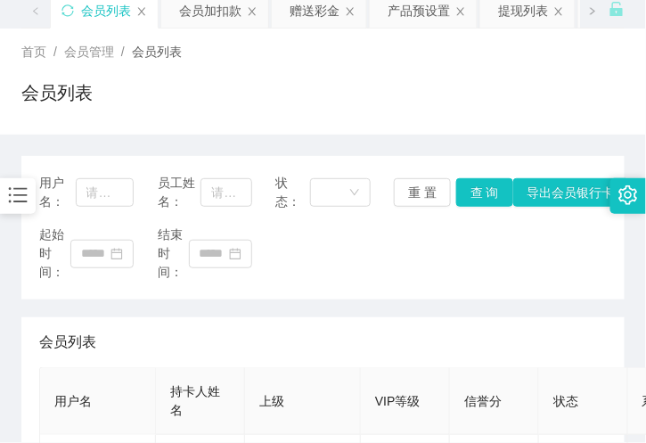
scroll to position [0, 0]
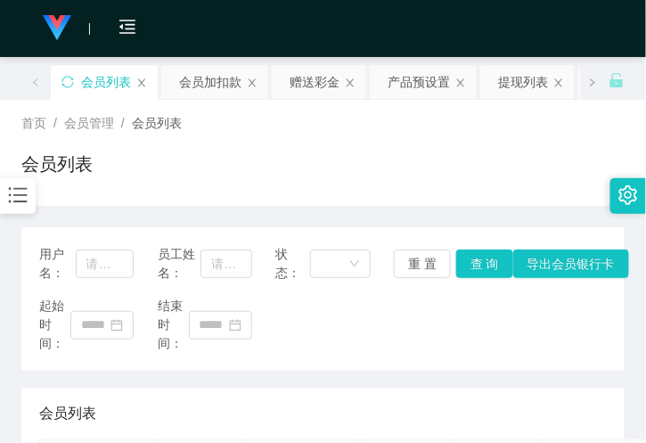
click at [310, 87] on div "赠送彩金" at bounding box center [314, 82] width 50 height 34
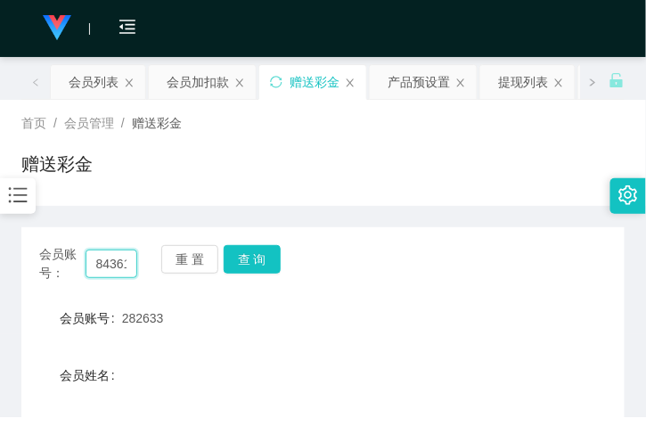
click at [112, 272] on input "84361359" at bounding box center [112, 263] width 52 height 29
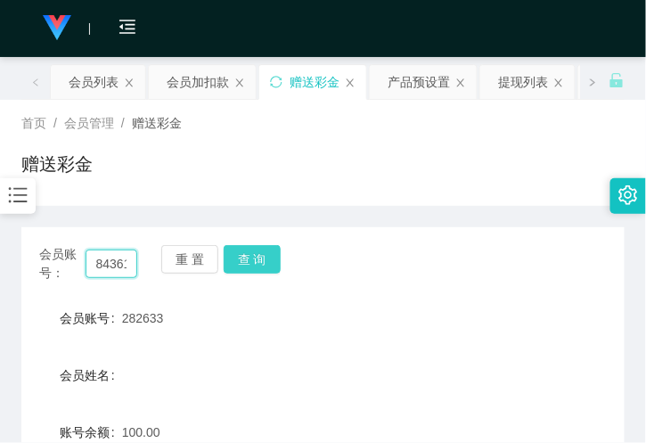
paste input "erinsun"
type input "erinsun"
click at [261, 252] on button "查 询" at bounding box center [252, 259] width 57 height 29
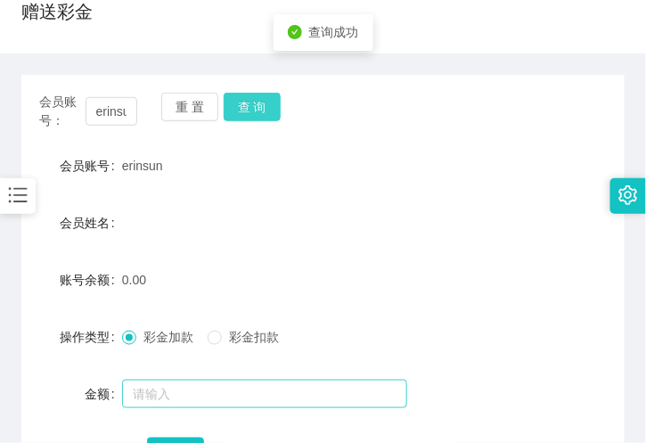
scroll to position [198, 0]
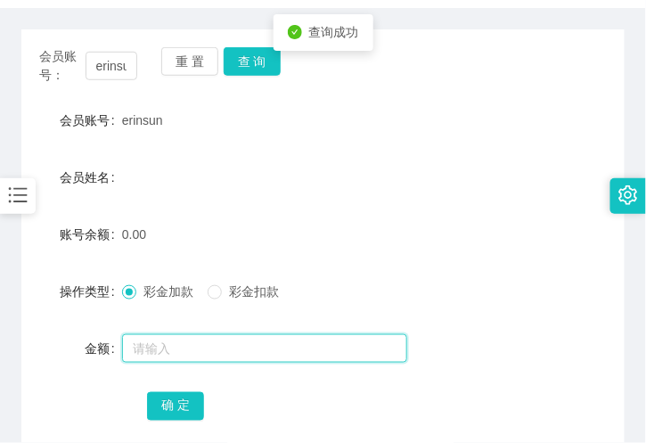
click at [153, 354] on input "text" at bounding box center [264, 348] width 285 height 29
type input "100"
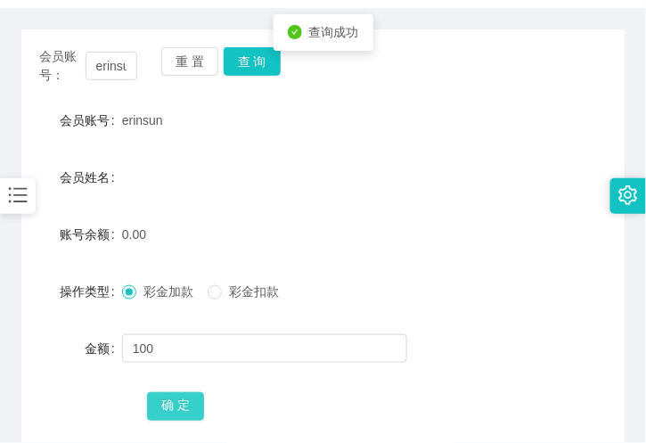
click at [155, 407] on button "确 定" at bounding box center [175, 406] width 57 height 29
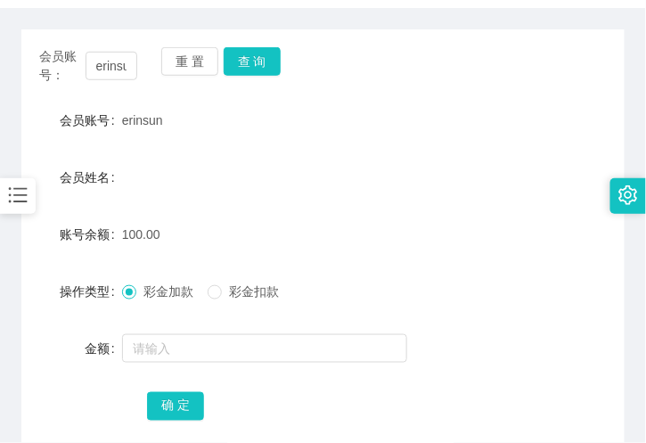
click at [147, 11] on div "会员账号： erinsun 重 置 查 询 会员账号 erinsun 会员姓名 账号余额 100.00 操作类型 彩金加款 彩金扣款 金额 确 定" at bounding box center [322, 235] width 603 height 454
click at [117, 66] on input "erinsun" at bounding box center [112, 66] width 52 height 29
paste input "282633"
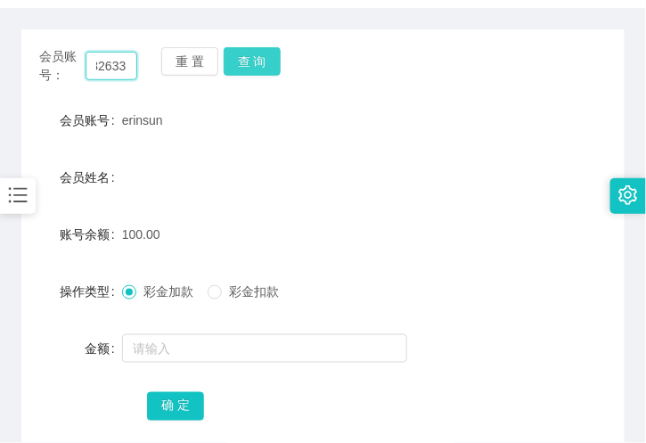
type input "282633"
click at [265, 64] on button "查 询" at bounding box center [252, 61] width 57 height 29
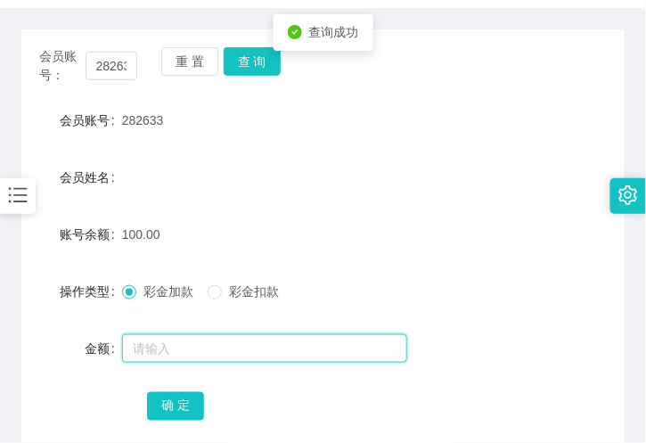
click at [198, 359] on input "text" at bounding box center [264, 348] width 285 height 29
type input "50"
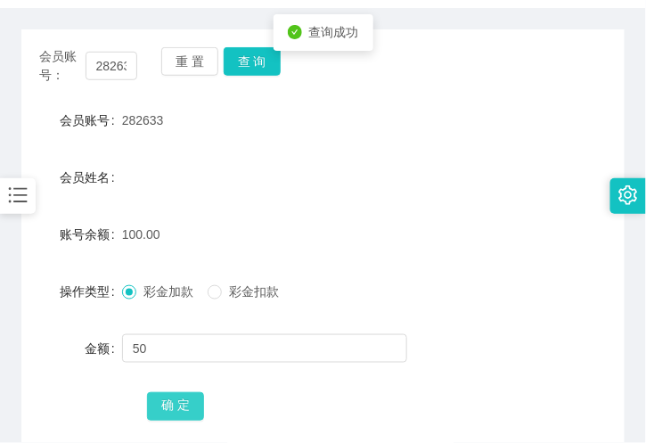
click at [175, 403] on button "确 定" at bounding box center [175, 406] width 57 height 29
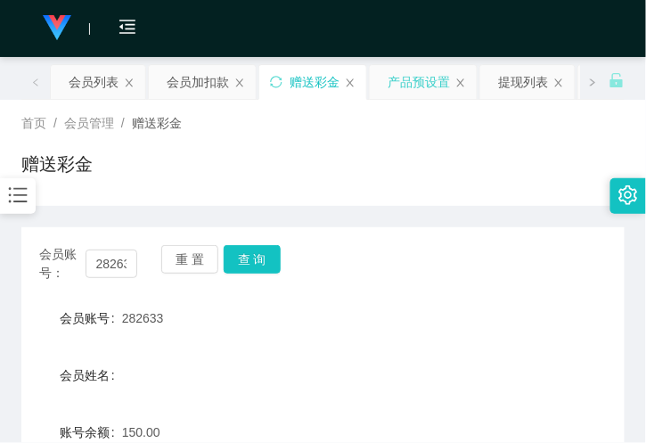
click at [389, 86] on div "产品预设置" at bounding box center [418, 82] width 62 height 34
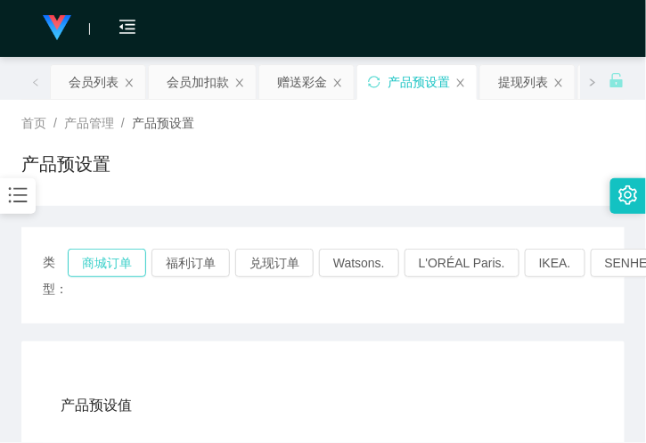
click at [94, 261] on button "商城订单" at bounding box center [107, 263] width 78 height 29
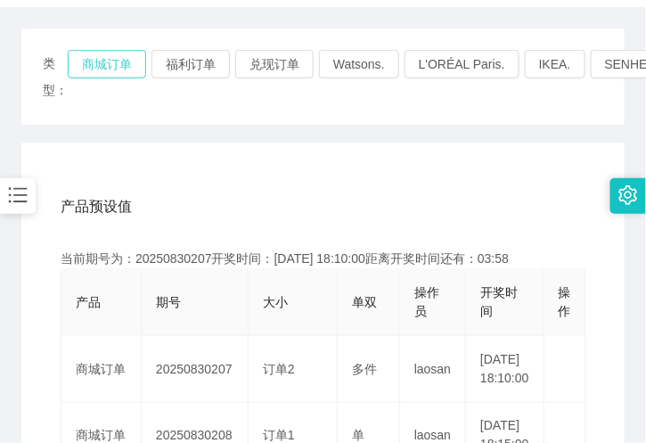
scroll to position [198, 0]
click at [105, 52] on button "商城订单" at bounding box center [107, 65] width 78 height 29
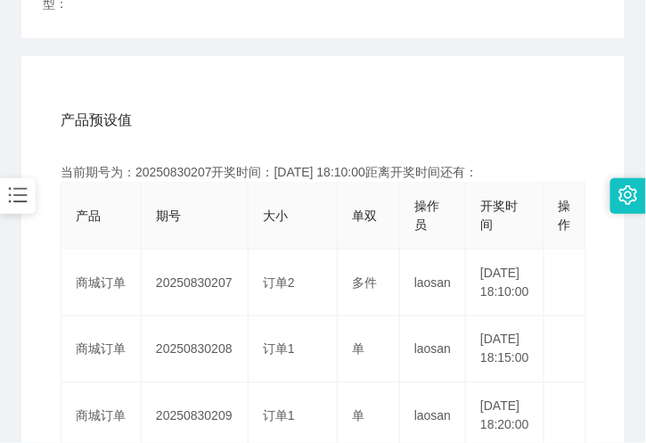
scroll to position [395, 0]
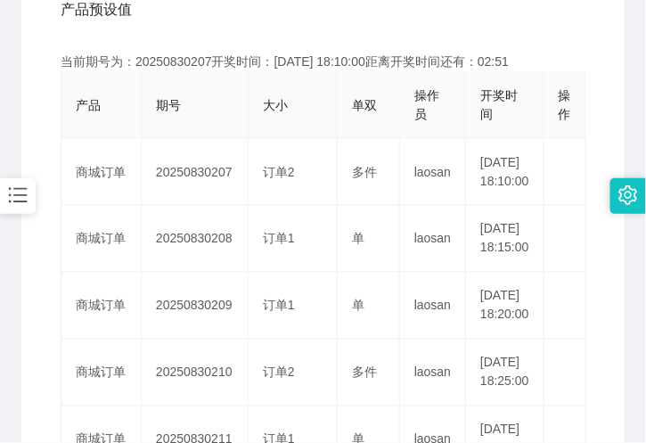
click at [175, 2] on div "产品预设值 添加期号" at bounding box center [323, 10] width 525 height 50
click at [188, 12] on div "产品预设值 添加期号" at bounding box center [323, 10] width 525 height 50
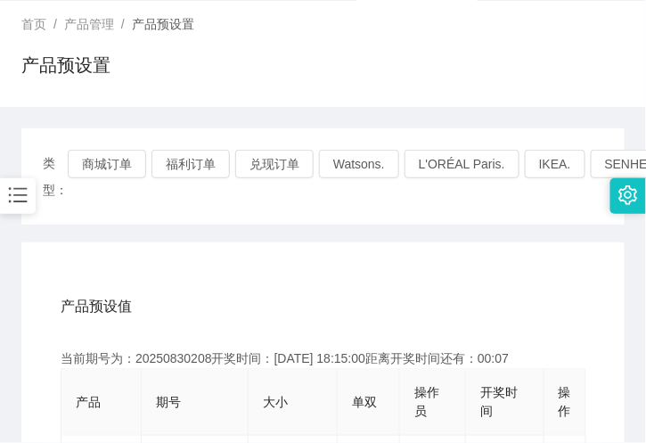
scroll to position [0, 0]
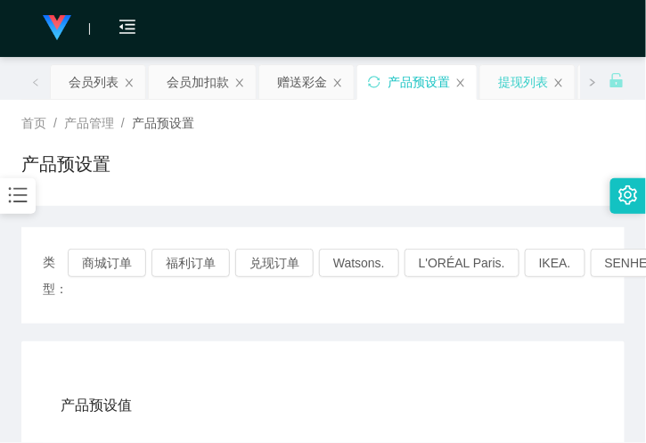
click at [518, 89] on div "提现列表" at bounding box center [523, 82] width 50 height 34
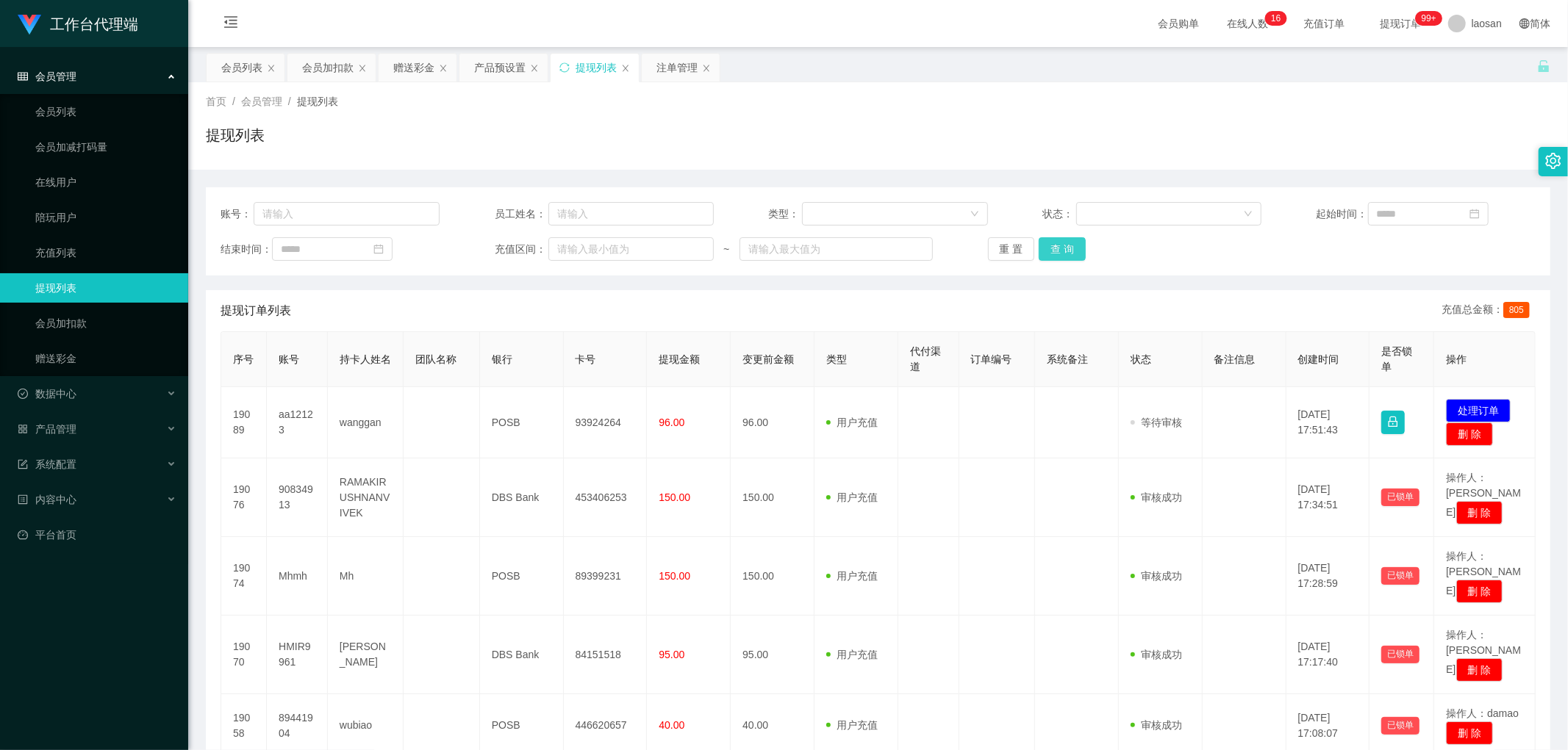
click at [532, 252] on button "查 询" at bounding box center [1062, 249] width 47 height 24
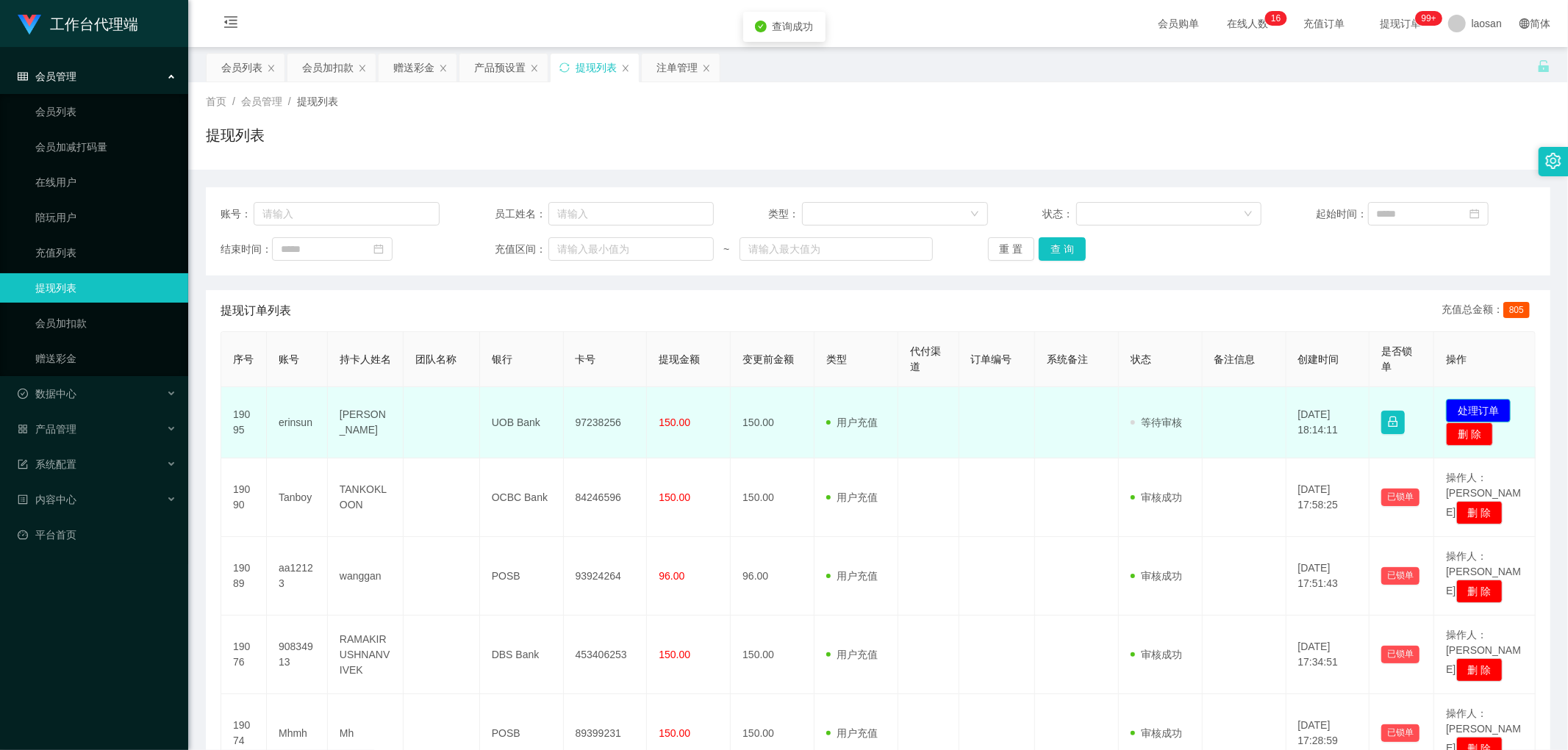
click at [532, 365] on button "处理订单" at bounding box center [1478, 411] width 64 height 24
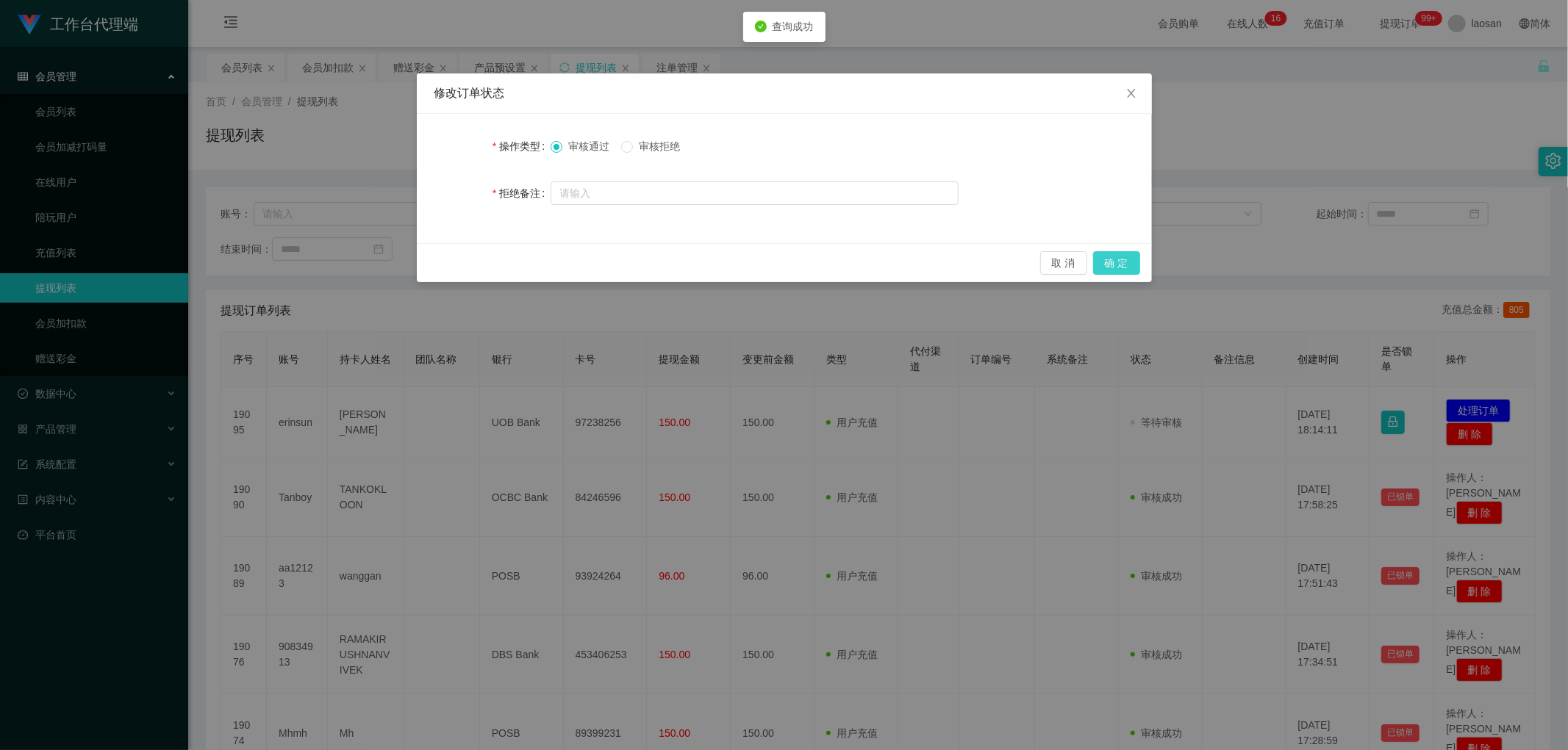
click at [532, 267] on button "确 定" at bounding box center [1116, 263] width 47 height 24
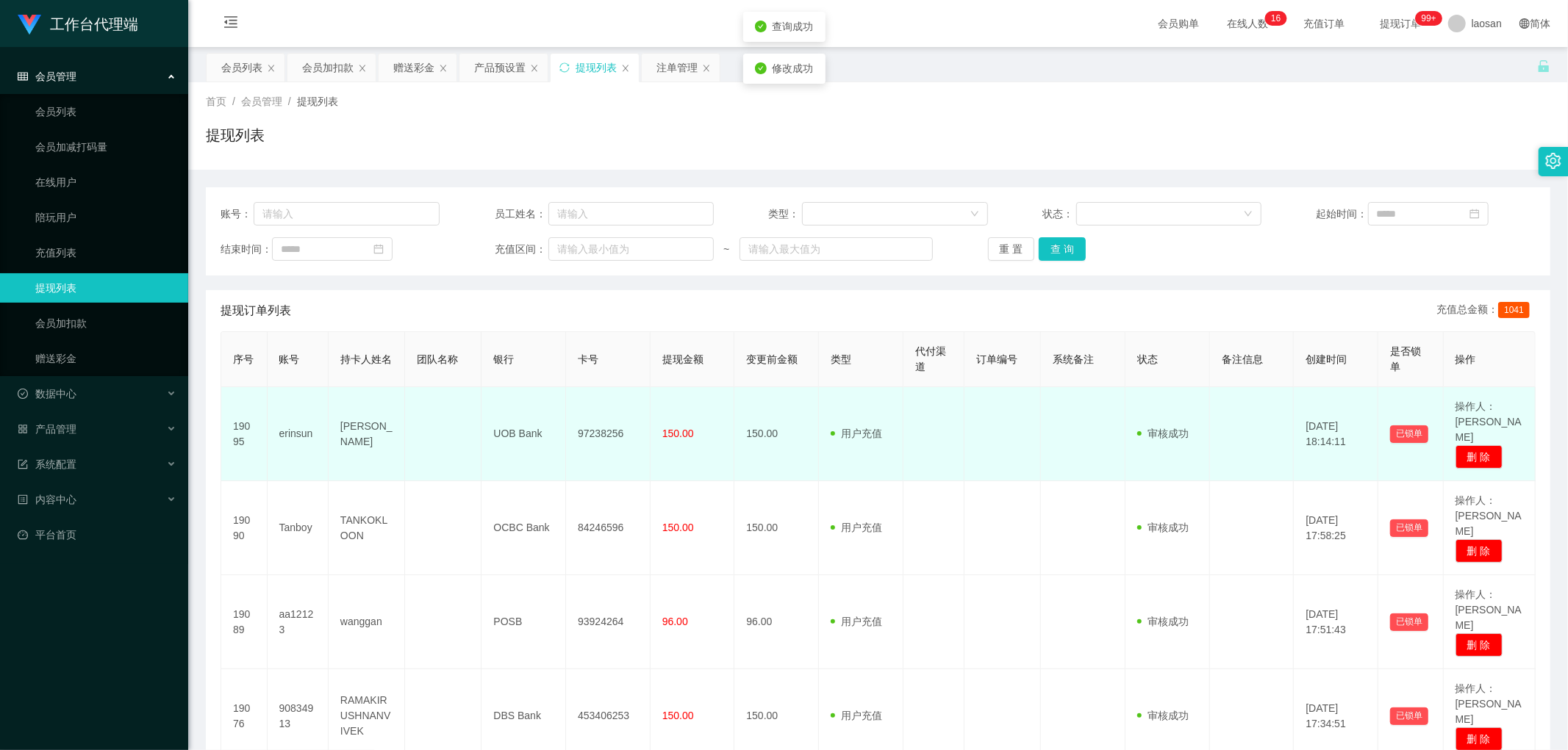
click at [532, 365] on td "97238256" at bounding box center [608, 434] width 84 height 94
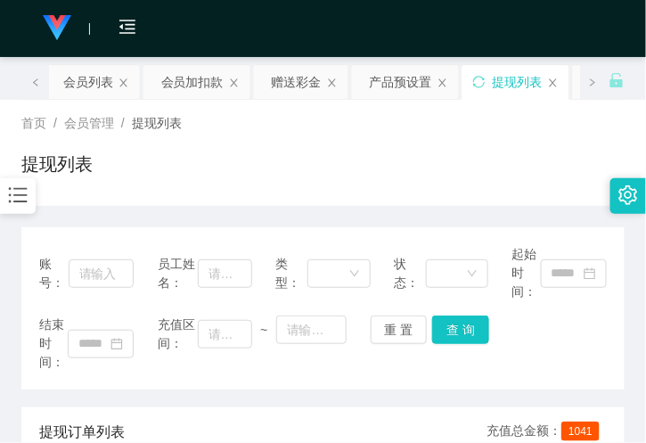
click at [169, 176] on div "提现列表" at bounding box center [322, 171] width 603 height 41
click at [82, 89] on div "会员列表" at bounding box center [88, 82] width 50 height 34
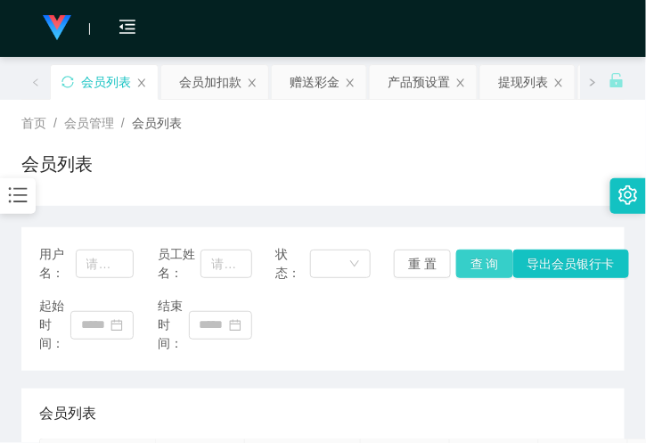
click at [460, 269] on button "查 询" at bounding box center [484, 263] width 57 height 29
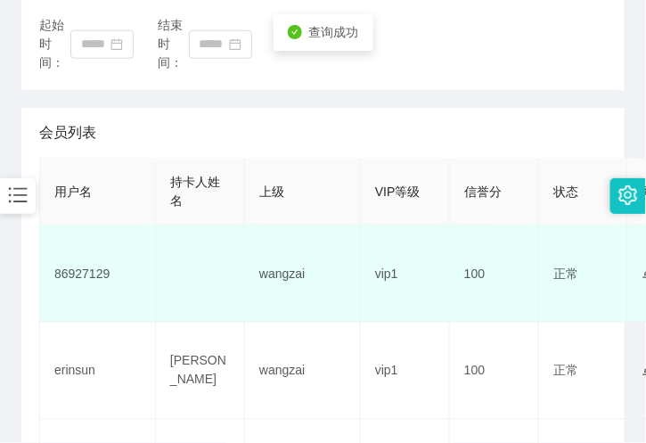
scroll to position [297, 0]
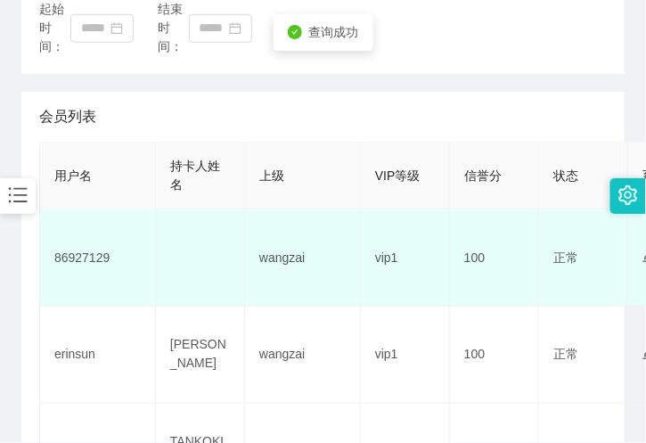
click at [89, 256] on td "86927129" at bounding box center [98, 257] width 116 height 97
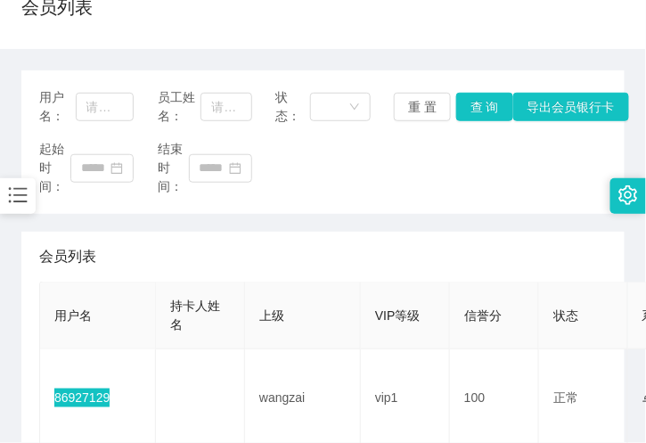
scroll to position [0, 0]
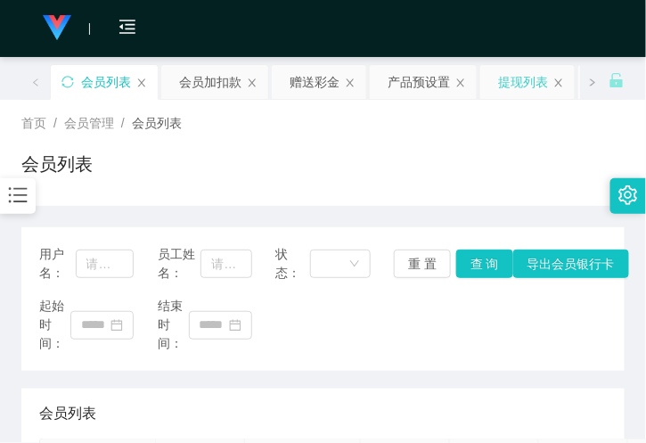
drag, startPoint x: 513, startPoint y: 83, endPoint x: 426, endPoint y: 125, distance: 96.8
click at [513, 83] on div "提现列表" at bounding box center [523, 82] width 50 height 34
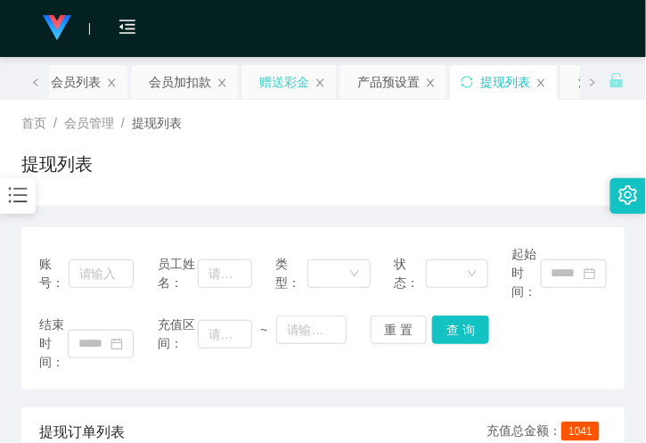
click at [291, 73] on div "赠送彩金" at bounding box center [284, 82] width 50 height 34
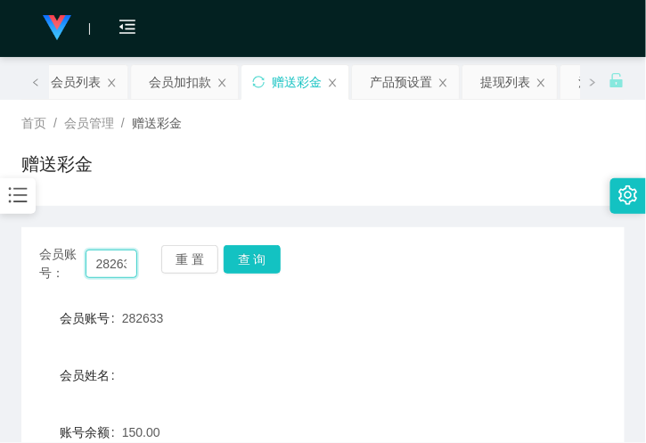
click at [102, 271] on input "282633" at bounding box center [112, 263] width 52 height 29
paste input "86927129"
type input "86927129"
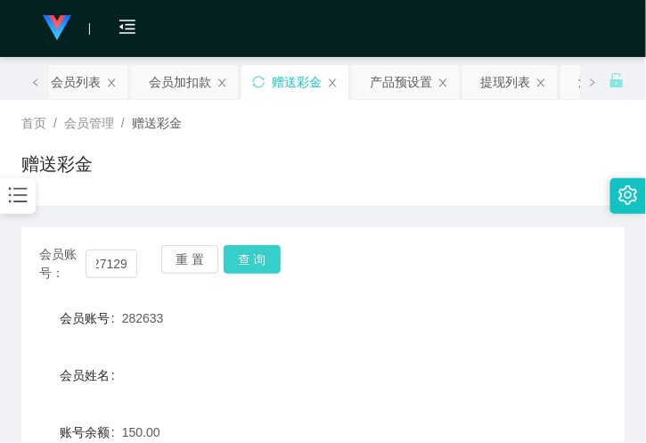
drag, startPoint x: 272, startPoint y: 261, endPoint x: 267, endPoint y: 270, distance: 10.0
click at [272, 261] on button "查 询" at bounding box center [252, 259] width 57 height 29
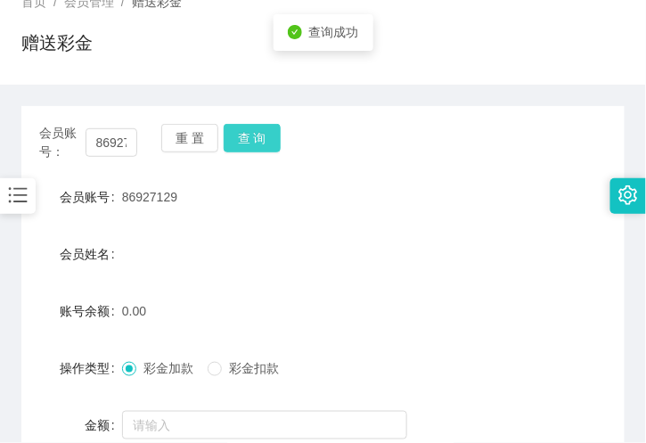
scroll to position [297, 0]
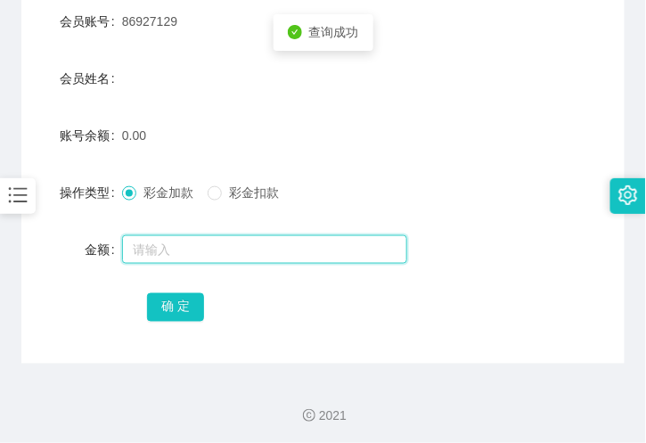
click at [154, 245] on input "text" at bounding box center [264, 249] width 285 height 29
type input "100"
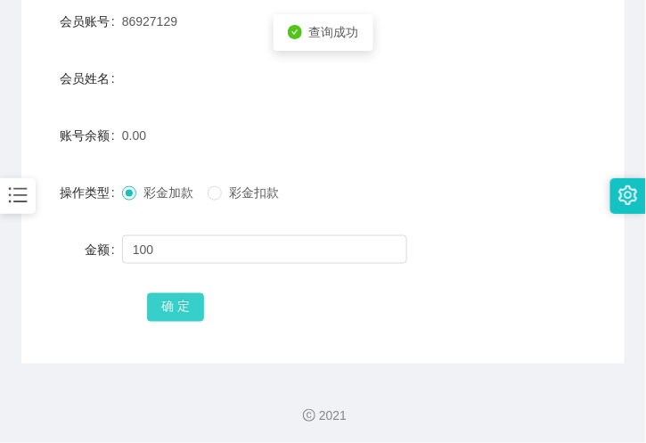
click at [174, 305] on button "确 定" at bounding box center [175, 307] width 57 height 29
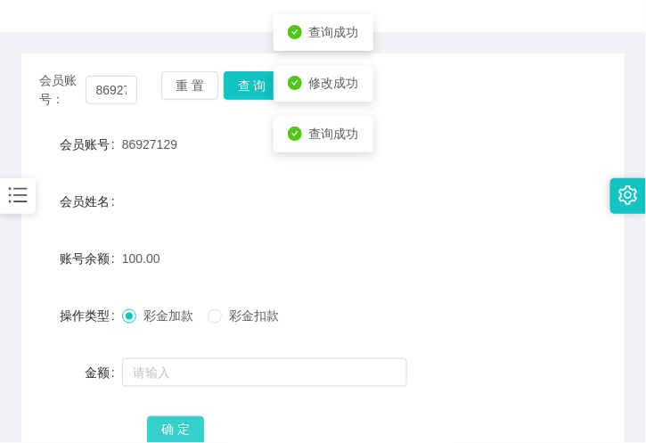
scroll to position [0, 0]
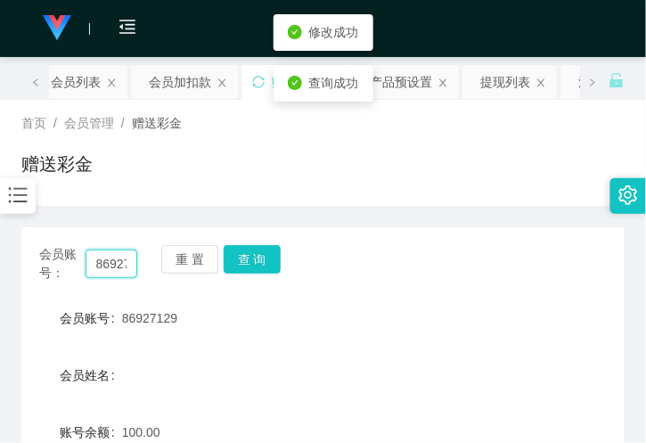
click at [112, 256] on input "86927129" at bounding box center [112, 263] width 52 height 29
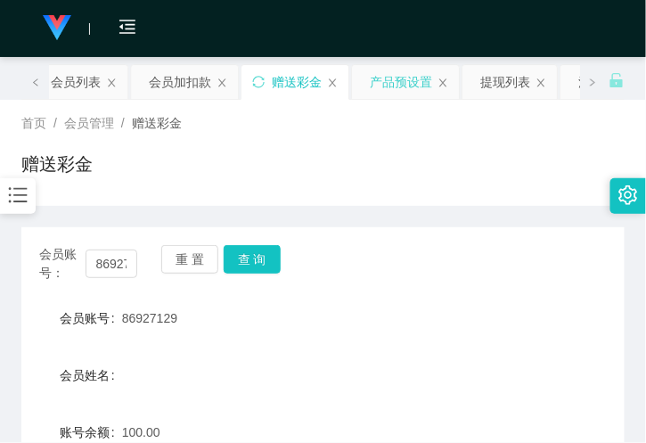
click at [403, 83] on div "产品预设置" at bounding box center [401, 82] width 62 height 34
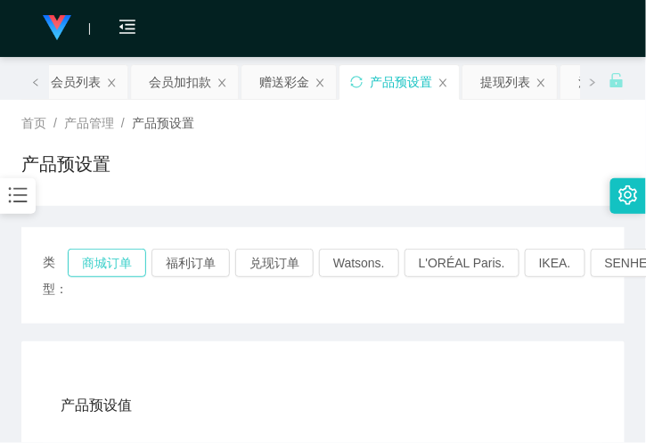
click at [95, 262] on button "商城订单" at bounding box center [107, 263] width 78 height 29
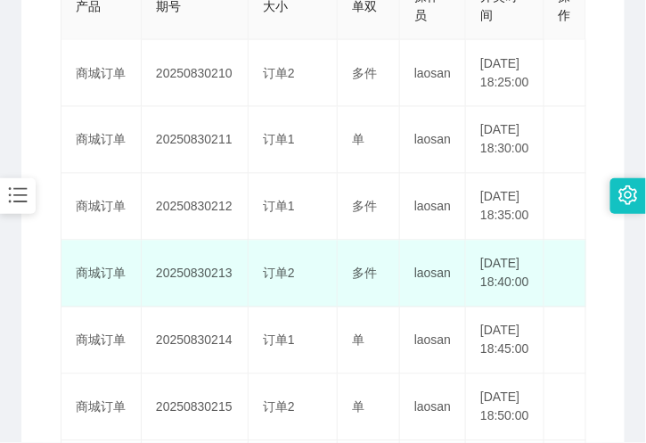
scroll to position [395, 0]
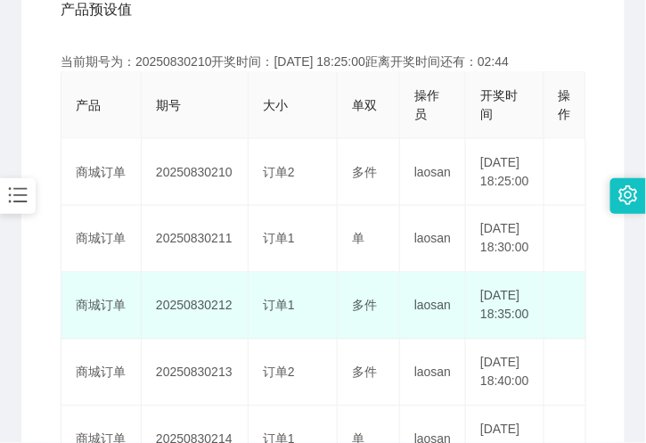
click at [493, 330] on td "[DATE] 18:35:00" at bounding box center [505, 306] width 78 height 67
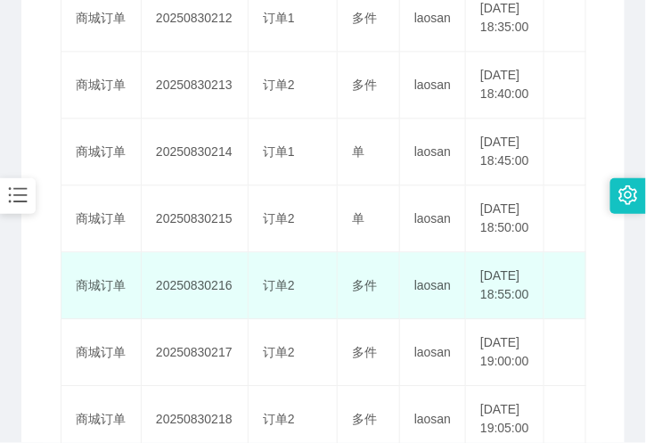
scroll to position [692, 0]
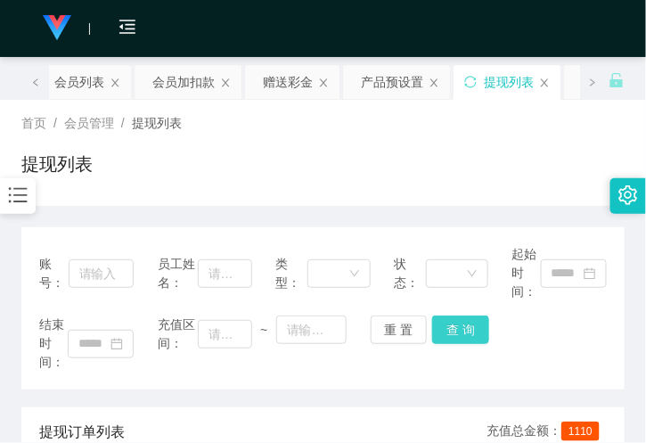
click at [467, 333] on button "查 询" at bounding box center [460, 329] width 57 height 29
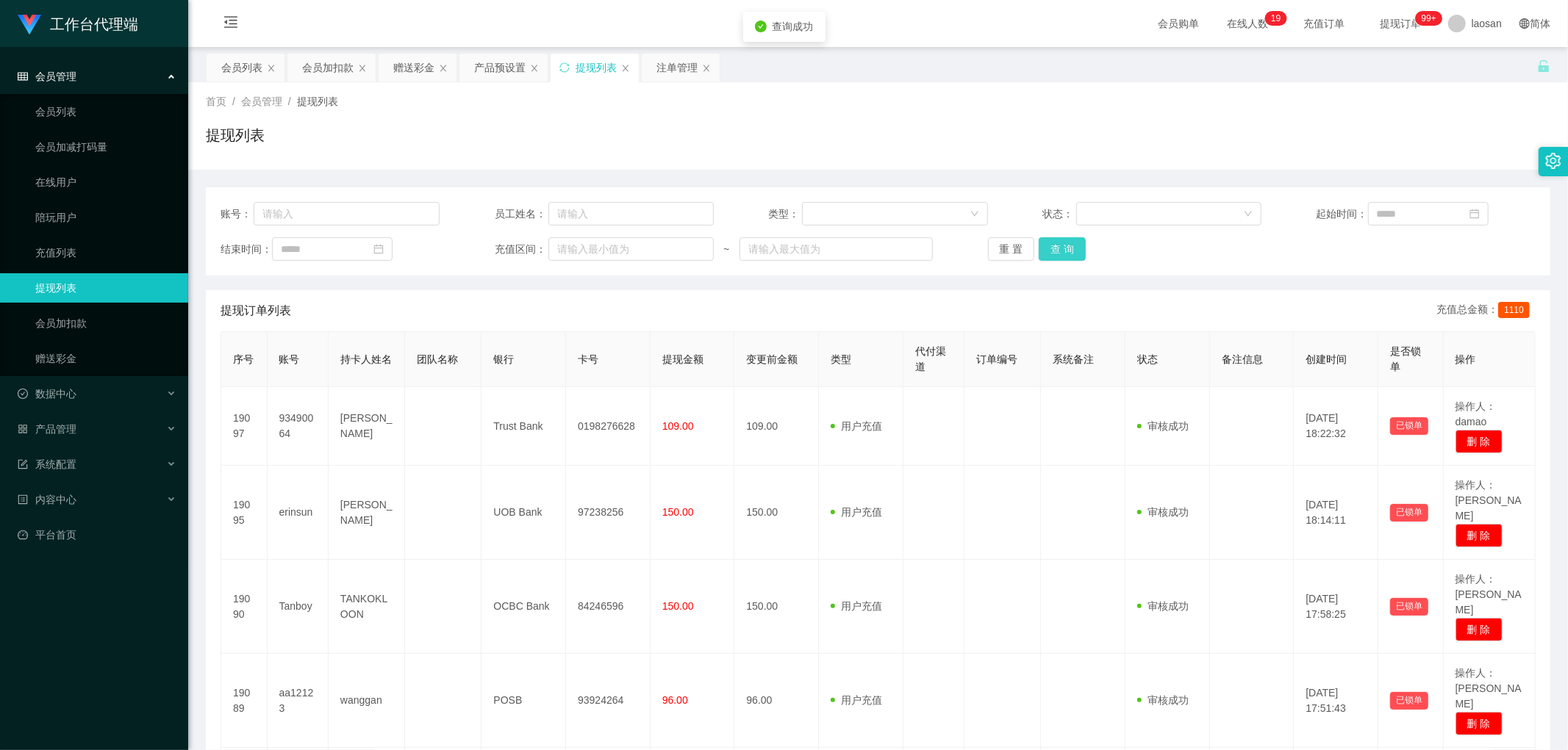
click at [532, 251] on button "查 询" at bounding box center [1062, 249] width 47 height 24
click at [532, 251] on div "重 置 查 询" at bounding box center [1097, 249] width 219 height 24
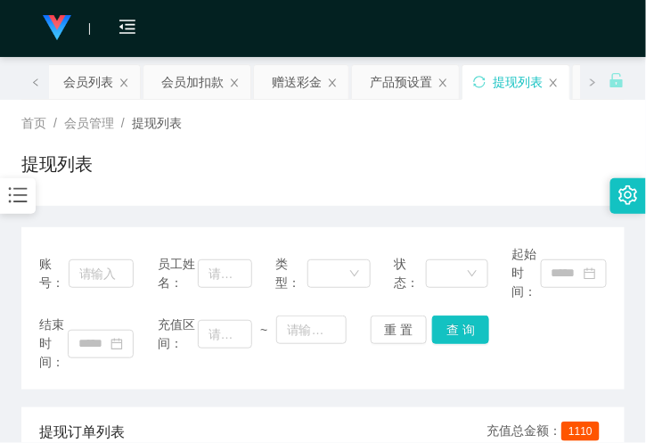
click at [459, 181] on div "提现列表" at bounding box center [322, 171] width 603 height 41
click at [464, 319] on button "查 询" at bounding box center [460, 329] width 57 height 29
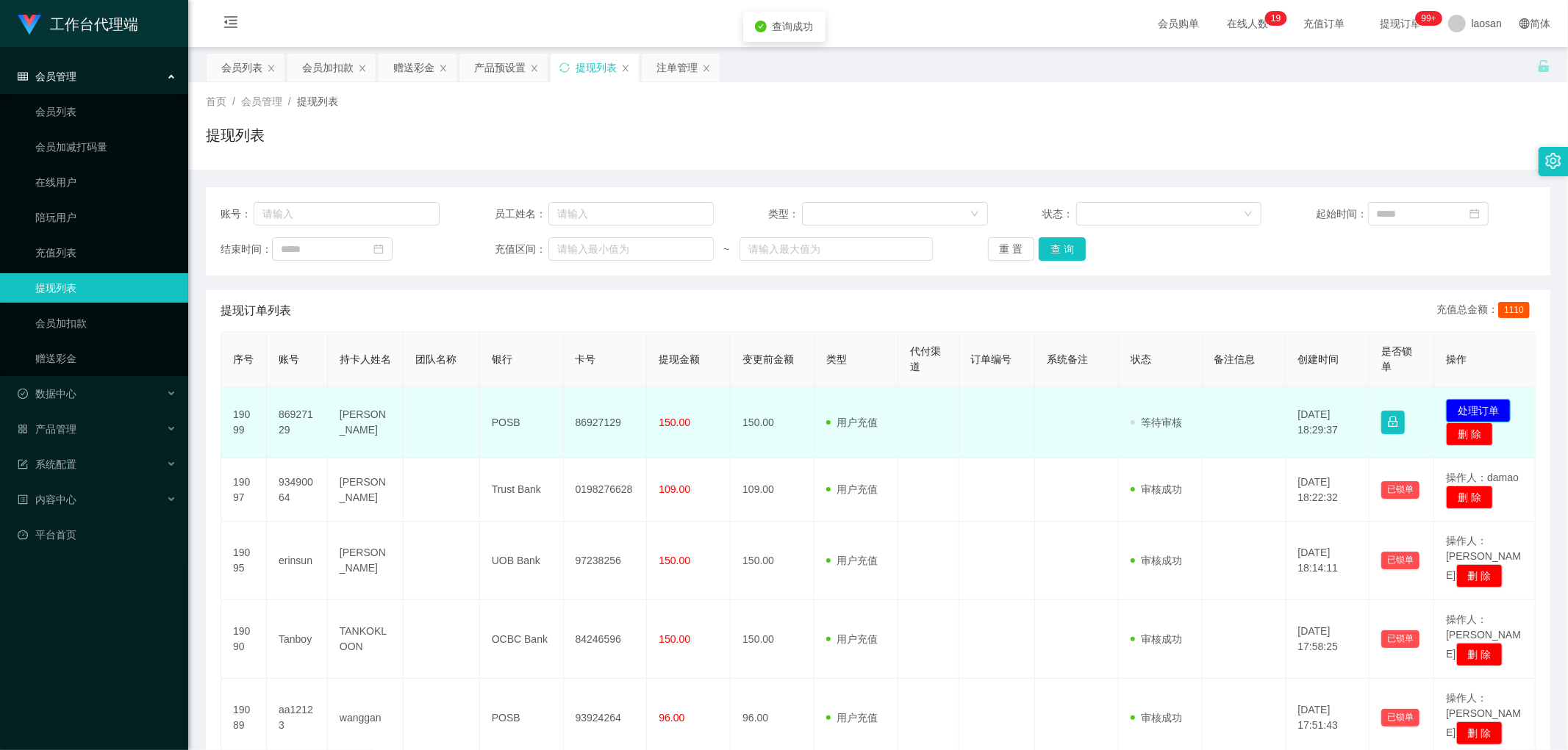
click at [532, 365] on button "处理订单" at bounding box center [1478, 411] width 64 height 24
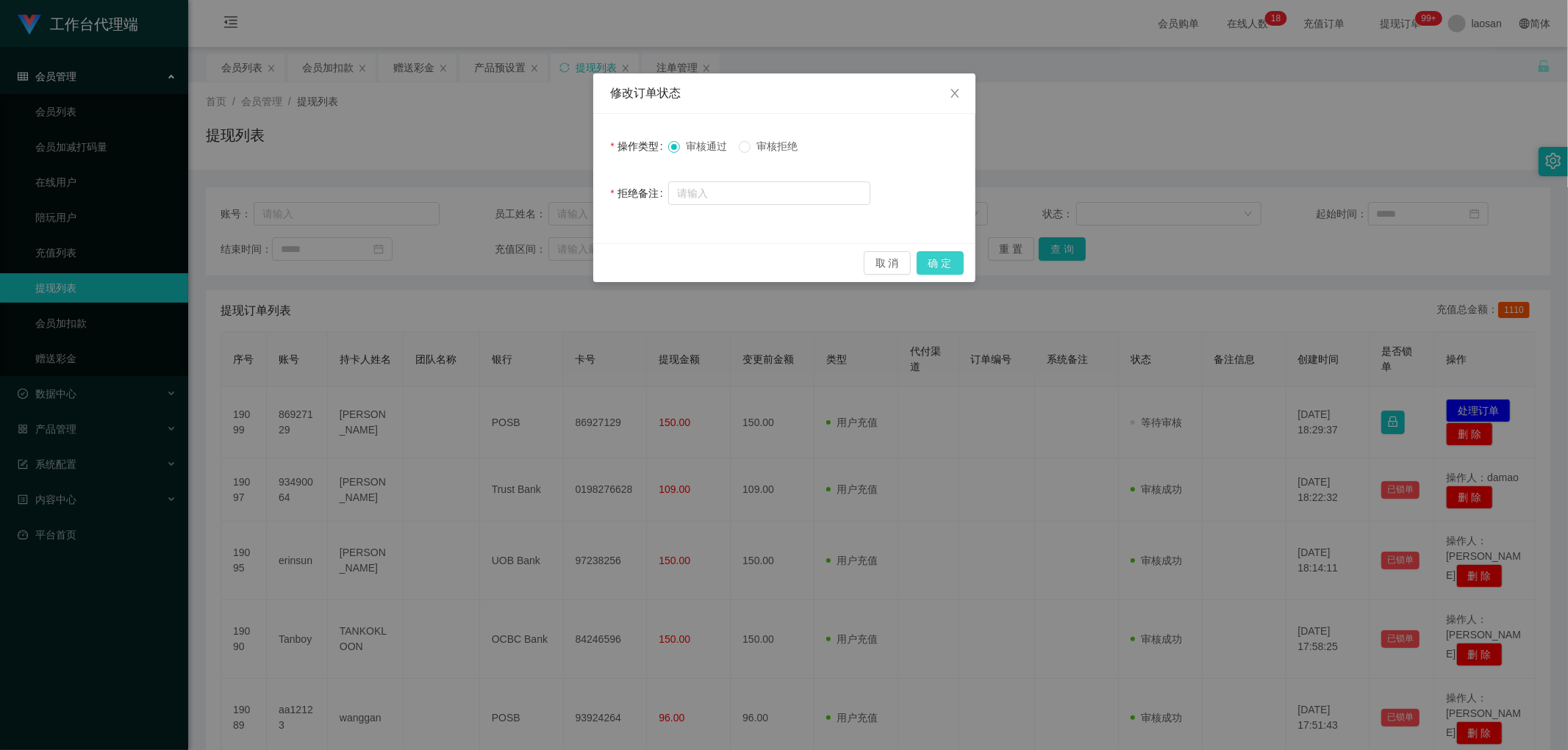
click at [532, 260] on button "确 定" at bounding box center [940, 263] width 47 height 24
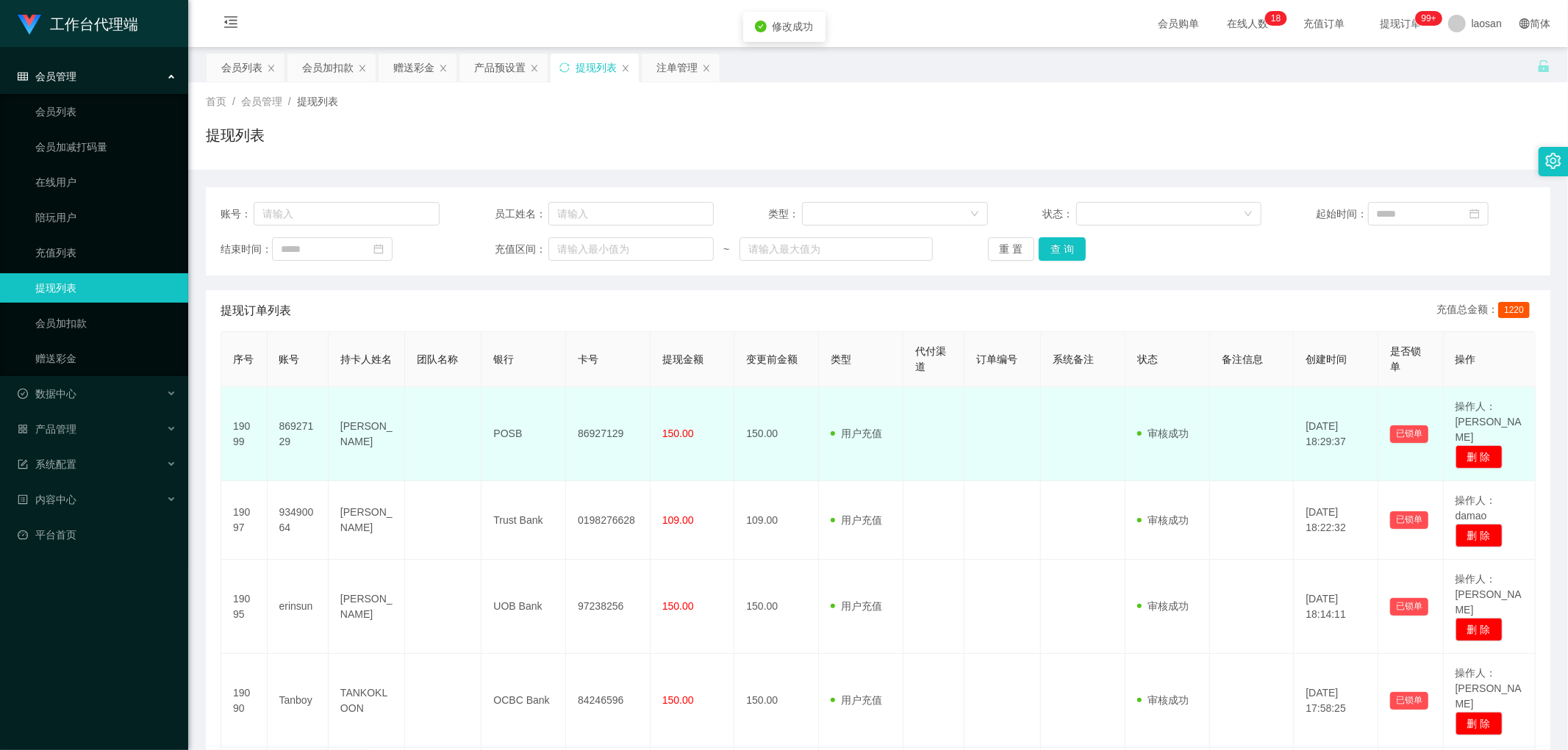
click at [532, 365] on td "86927129" at bounding box center [608, 434] width 84 height 94
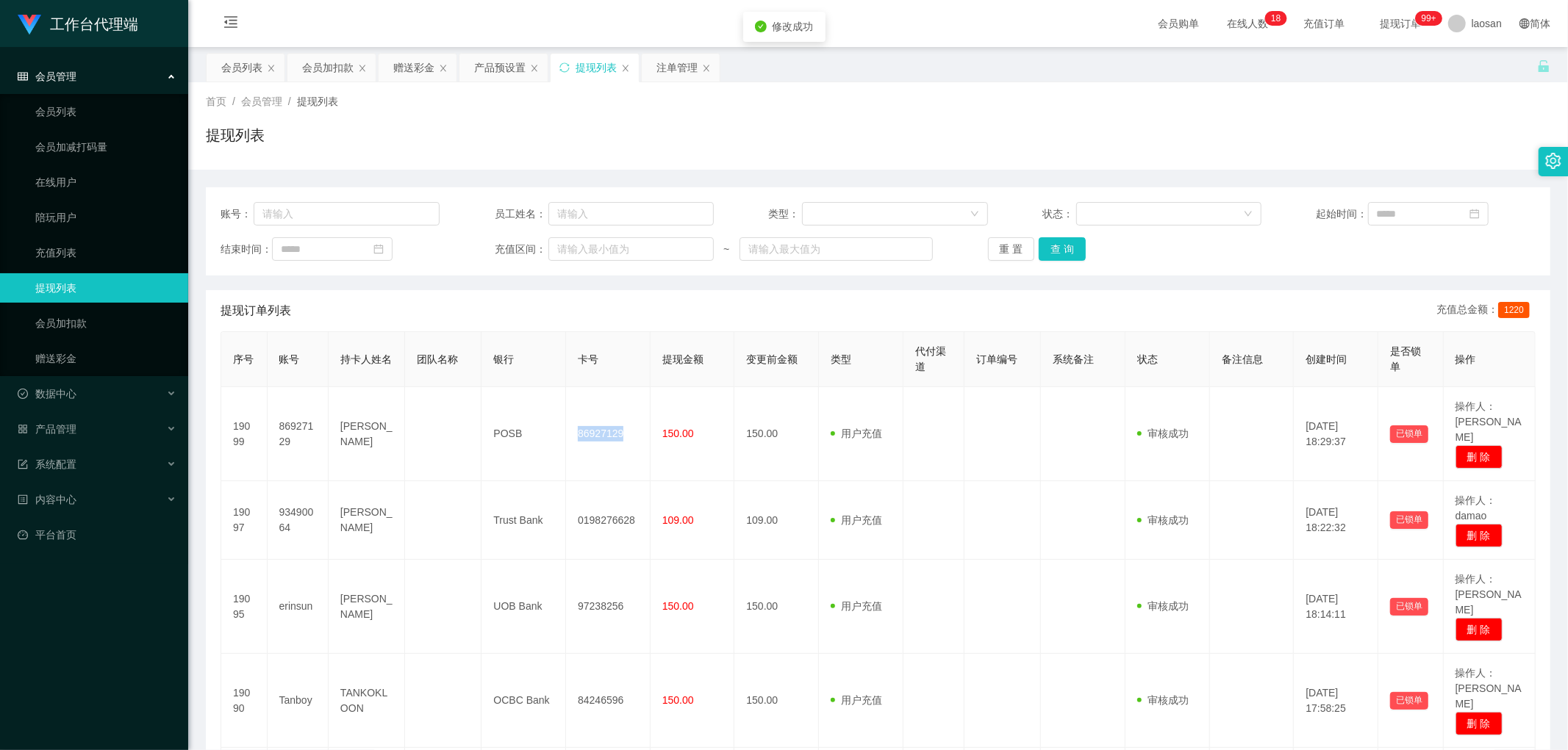
copy td "86927129"
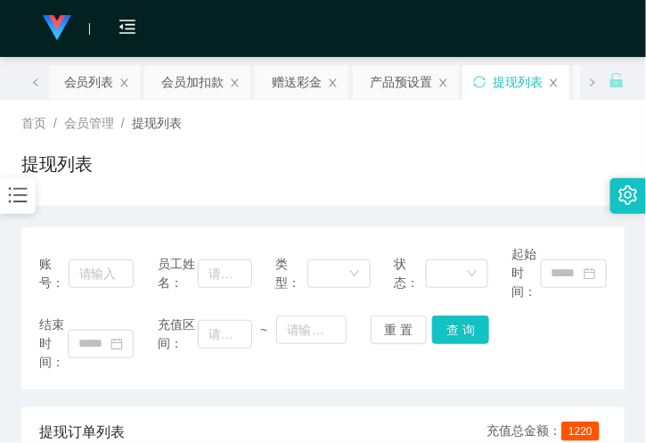
click at [211, 5] on div "会员购单 在线人数 0 1 2 3 4 5 6 7 8 9 0 1 2 3 4 5 6 7 8 9 0 1 2 3 4 5 6 7 8 9 0 1 2 3 4…" at bounding box center [323, 29] width 646 height 58
drag, startPoint x: 460, startPoint y: 330, endPoint x: 465, endPoint y: 260, distance: 70.6
click at [460, 330] on button "查 询" at bounding box center [460, 329] width 57 height 29
click at [210, 11] on div "会员购单 在线人数 0 1 2 3 4 5 6 7 8 9 0 1 2 3 4 5 6 7 8 9 0 1 2 3 4 5 6 7 8 9 0 1 2 3 4…" at bounding box center [323, 29] width 646 height 58
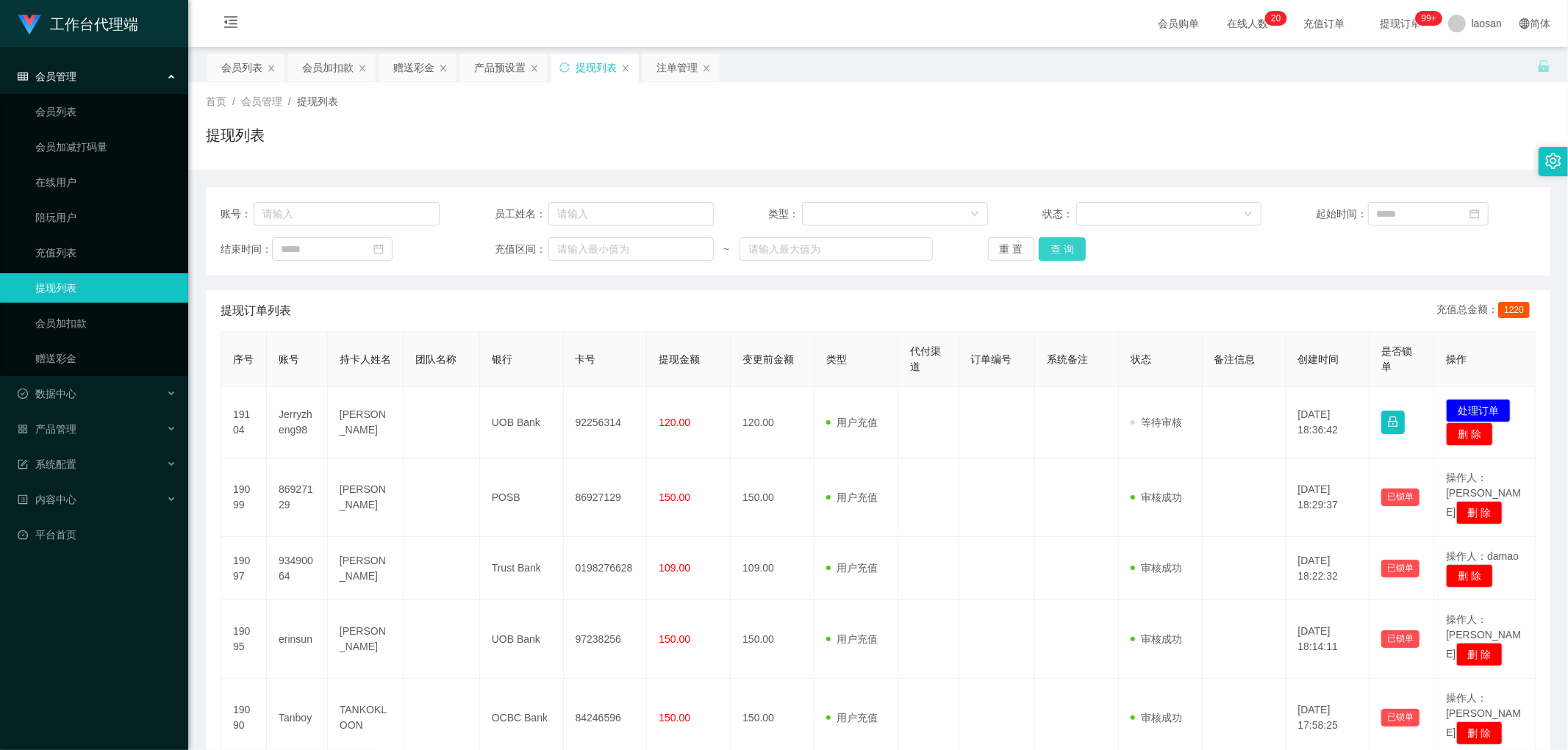
click at [532, 240] on button "查 询" at bounding box center [1062, 249] width 47 height 24
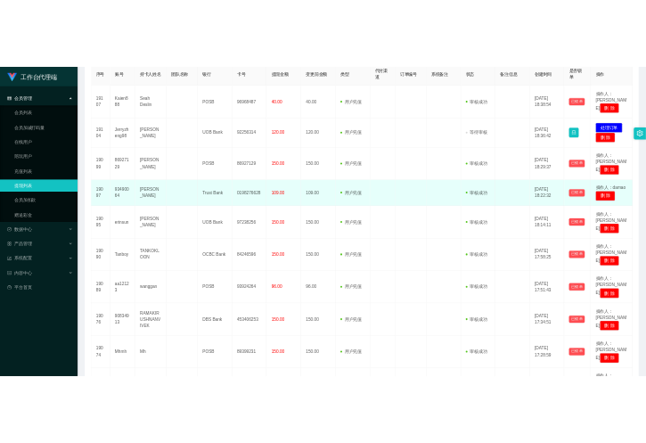
scroll to position [117, 0]
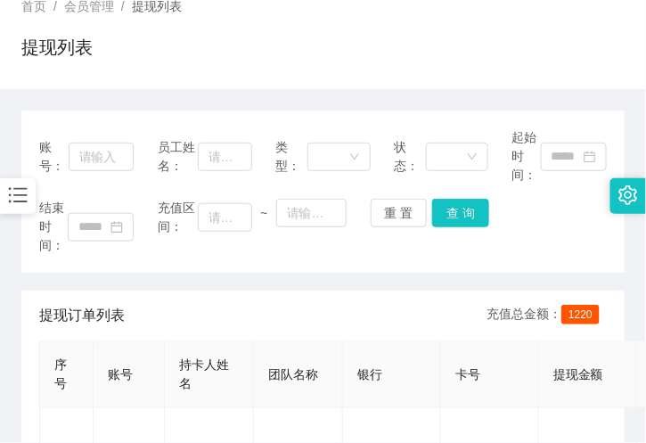
drag, startPoint x: 472, startPoint y: 83, endPoint x: 403, endPoint y: 91, distance: 69.1
click at [472, 83] on div "首页 / 会员管理 / 提现列表 / 提现列表" at bounding box center [323, 36] width 646 height 106
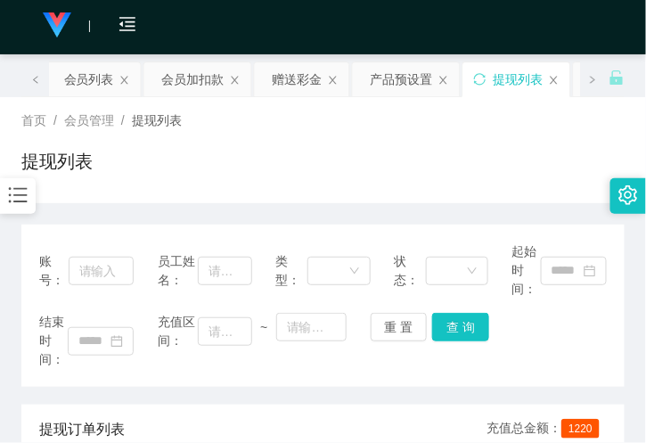
scroll to position [0, 0]
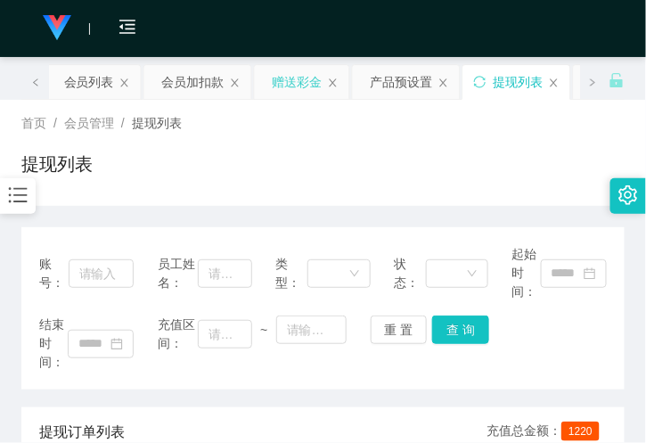
click at [289, 86] on div "赠送彩金" at bounding box center [298, 82] width 50 height 34
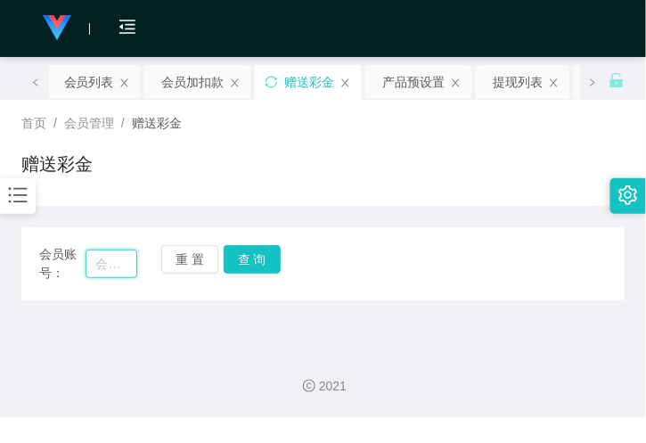
click at [118, 259] on input "text" at bounding box center [112, 263] width 52 height 29
paste input "Huanghhhwa09"
type input "Huanghhhwa09"
click at [274, 257] on button "查 询" at bounding box center [252, 259] width 57 height 29
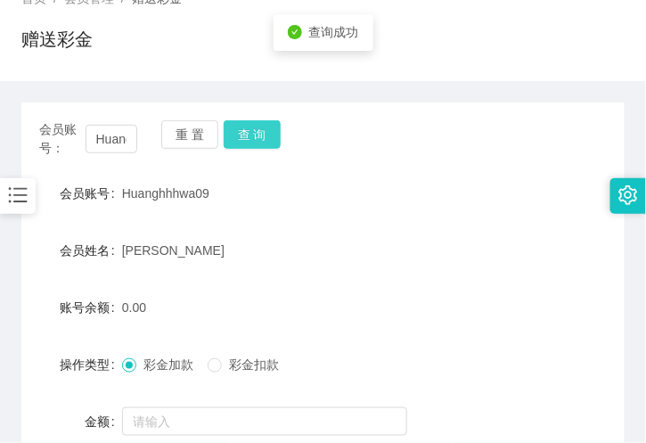
scroll to position [198, 0]
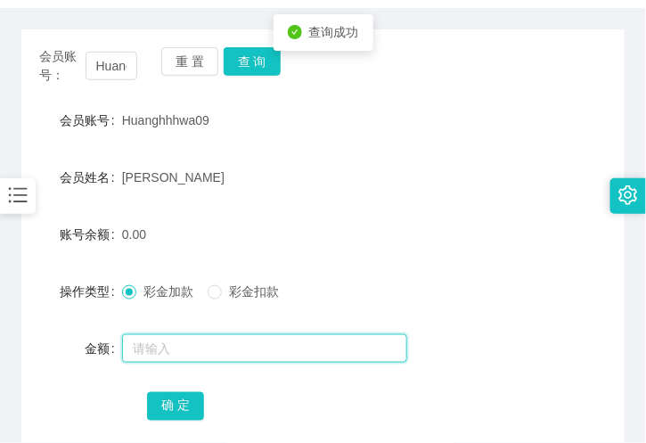
click at [196, 355] on input "text" at bounding box center [264, 348] width 285 height 29
type input "72"
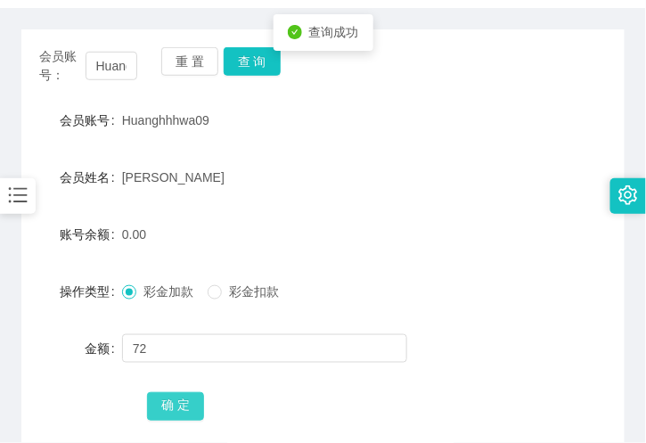
click at [176, 398] on button "确 定" at bounding box center [175, 406] width 57 height 29
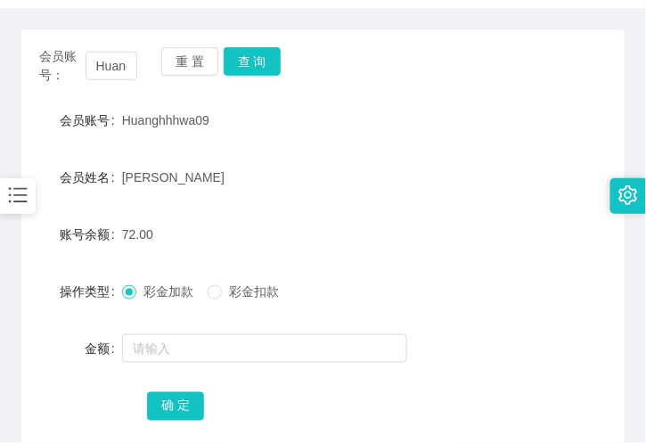
drag, startPoint x: 415, startPoint y: 224, endPoint x: 387, endPoint y: 216, distance: 29.9
click at [415, 224] on div "72.00" at bounding box center [298, 234] width 352 height 36
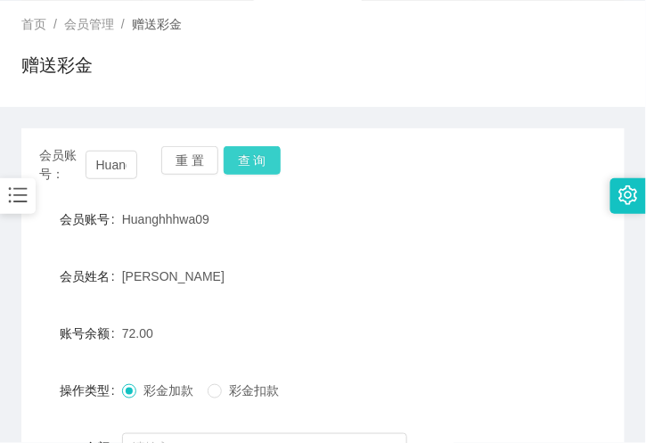
click at [263, 152] on button "查 询" at bounding box center [252, 160] width 57 height 29
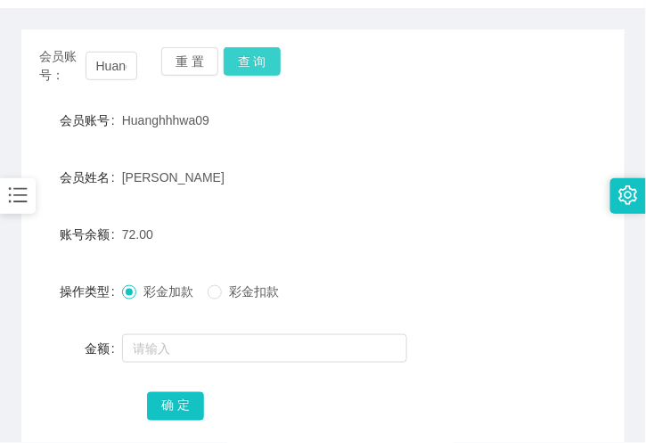
click at [252, 63] on button "查 询" at bounding box center [252, 61] width 57 height 29
click at [249, 62] on button "查 询" at bounding box center [252, 61] width 57 height 29
click at [431, 159] on div "[PERSON_NAME]" at bounding box center [298, 177] width 352 height 36
click at [244, 61] on button "查 询" at bounding box center [252, 61] width 57 height 29
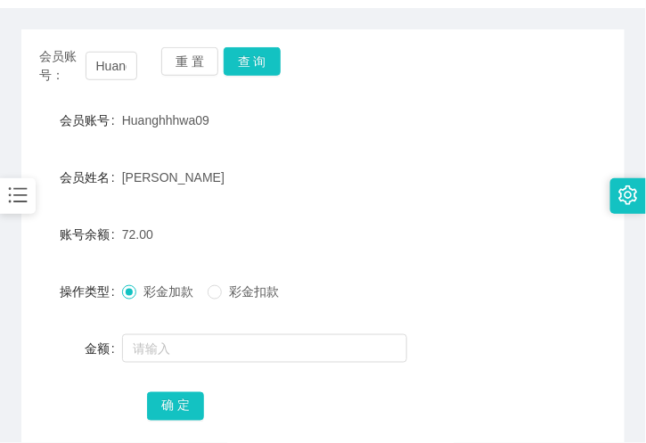
click at [121, 416] on div "确 定" at bounding box center [322, 405] width 603 height 36
click at [254, 61] on button "查 询" at bounding box center [252, 61] width 57 height 29
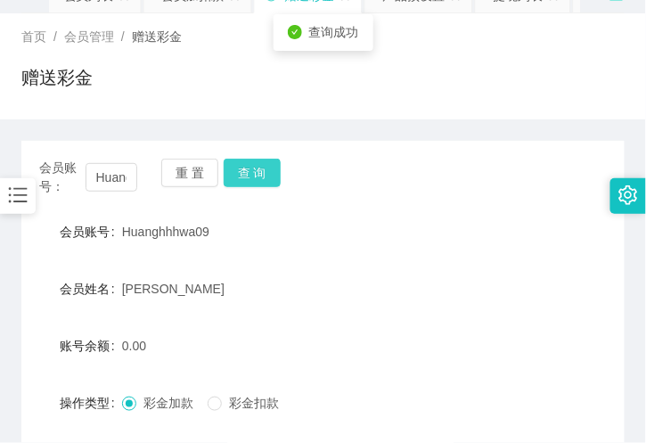
scroll to position [0, 0]
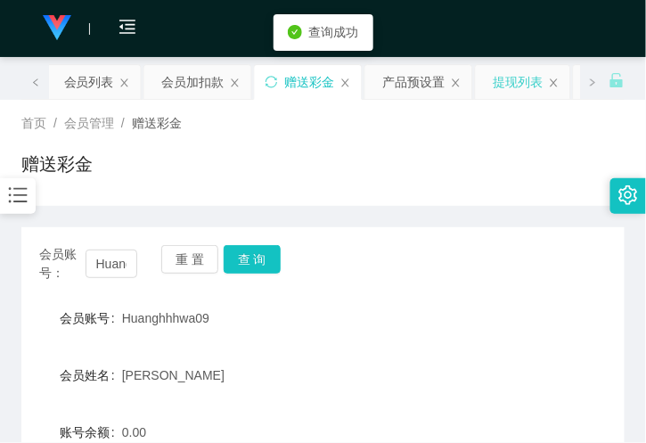
click at [510, 76] on div "提现列表" at bounding box center [518, 82] width 50 height 34
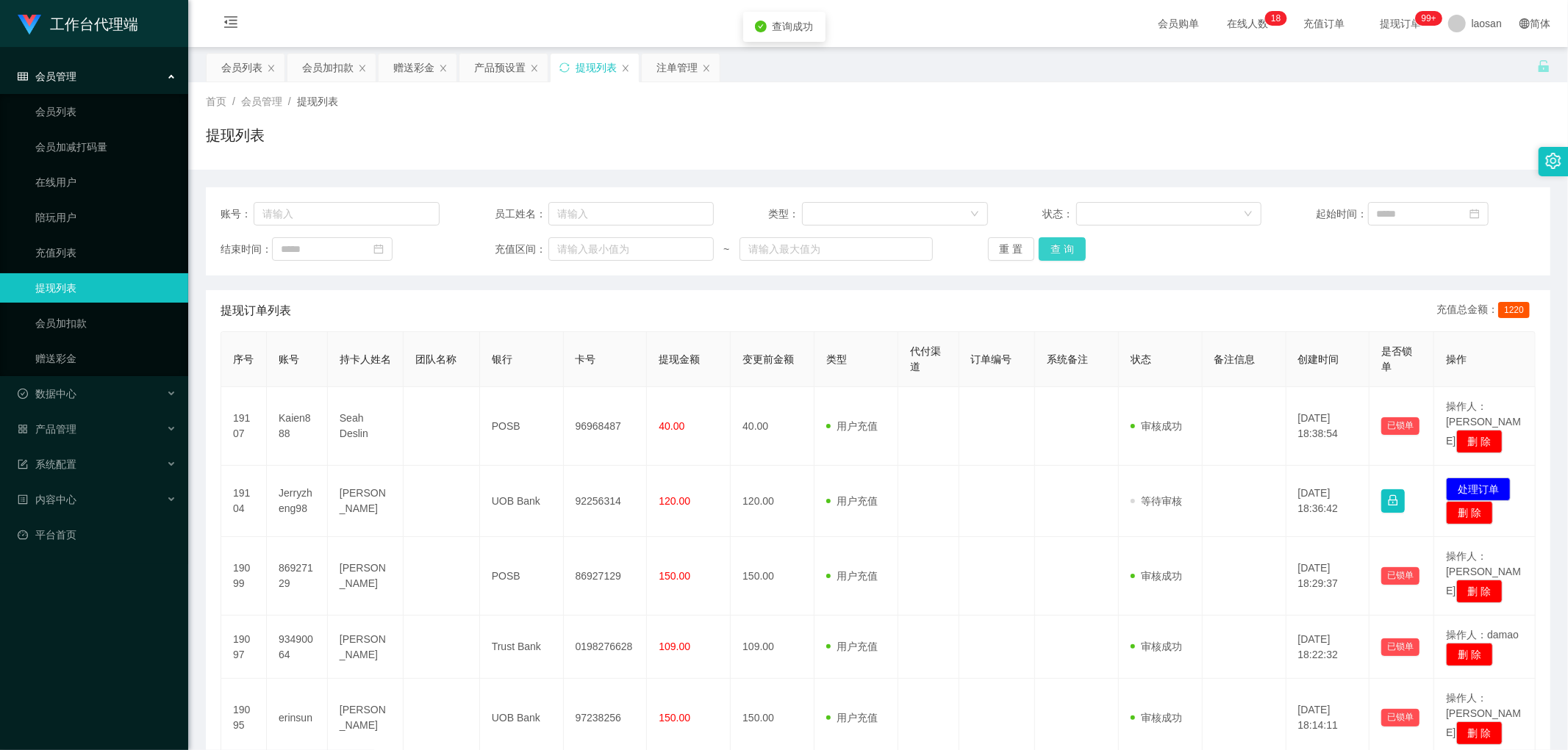
click at [532, 255] on button "查 询" at bounding box center [1062, 249] width 47 height 24
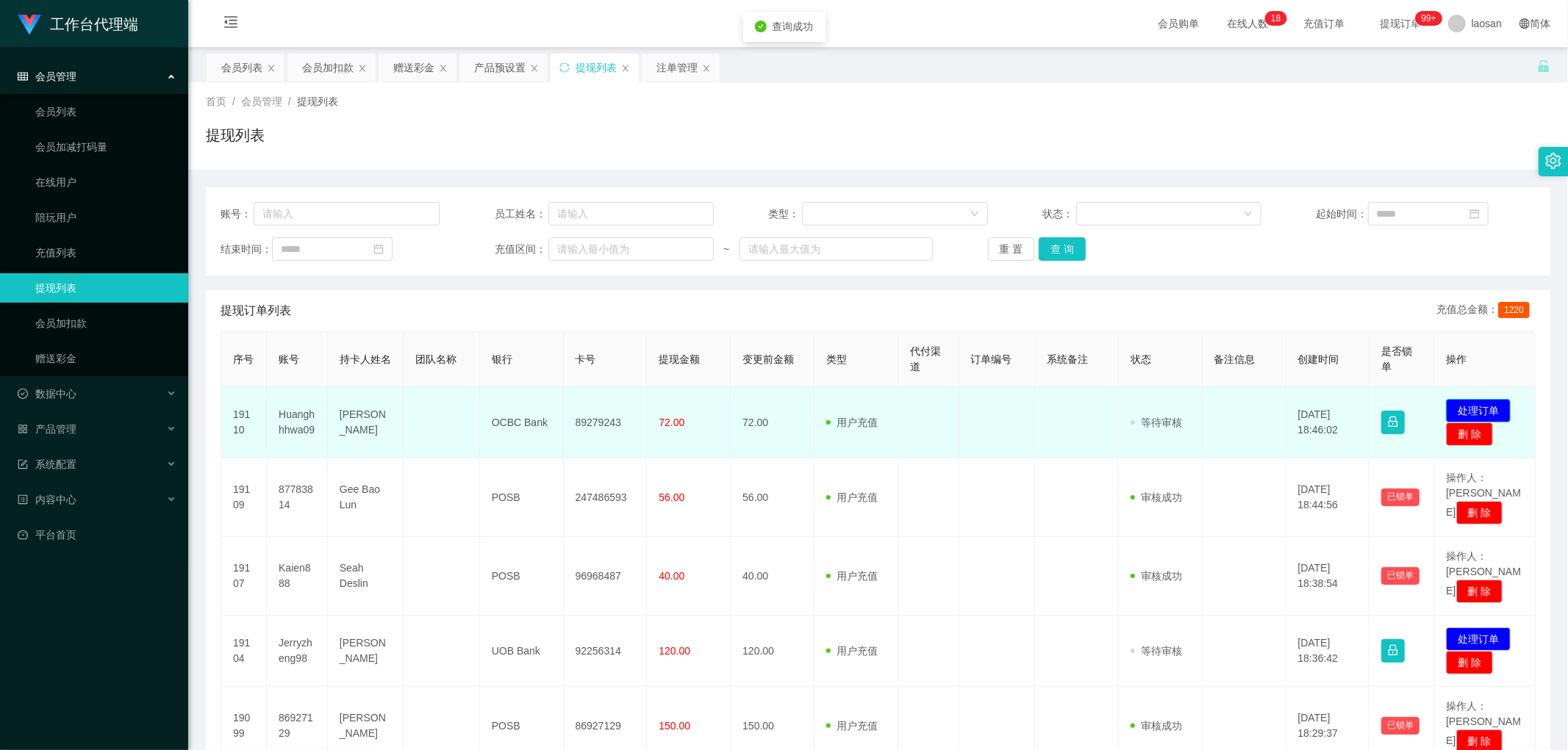
click at [532, 365] on button "处理订单" at bounding box center [1478, 411] width 64 height 24
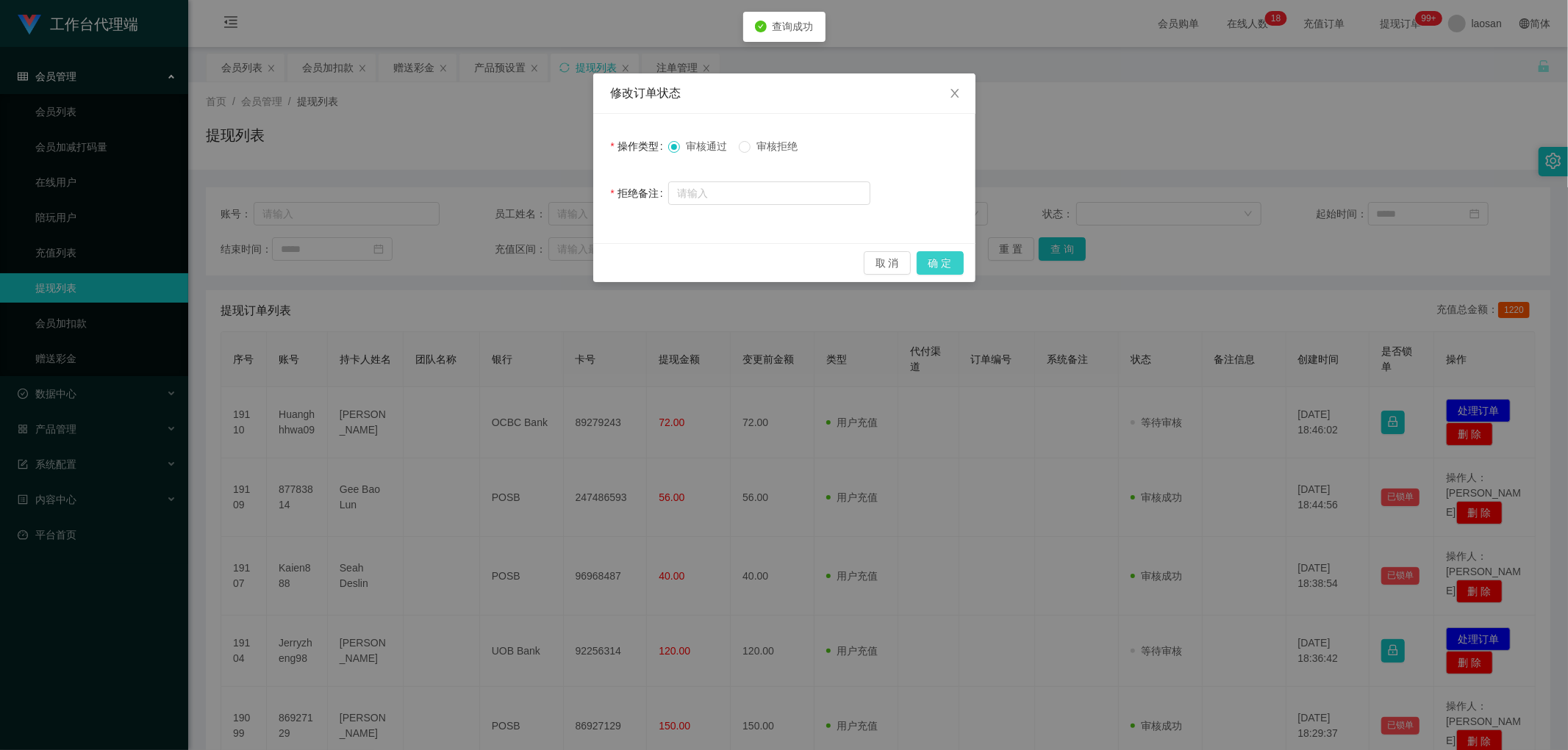
click at [532, 259] on button "确 定" at bounding box center [940, 263] width 47 height 24
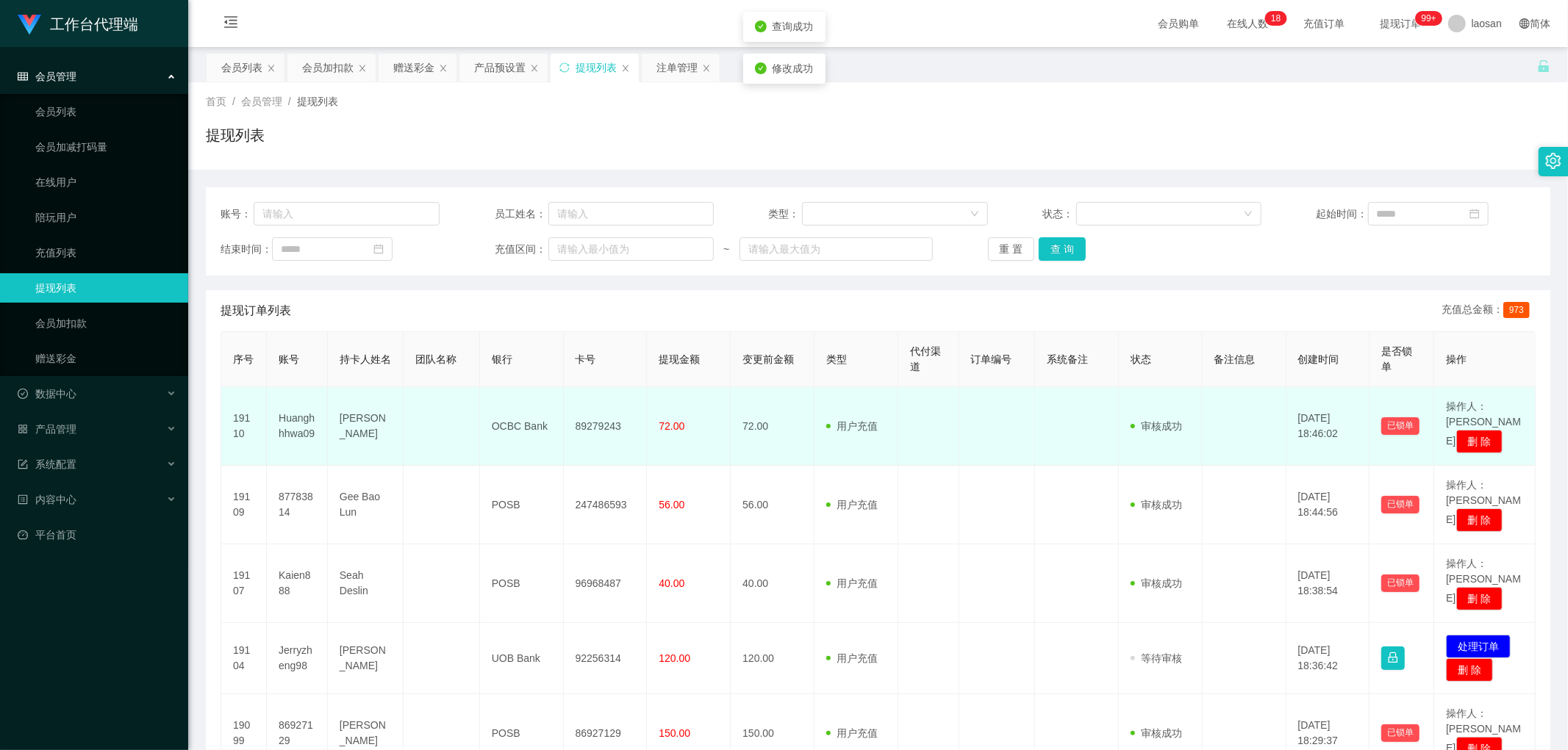
click at [532, 365] on td "89279243" at bounding box center [606, 426] width 84 height 78
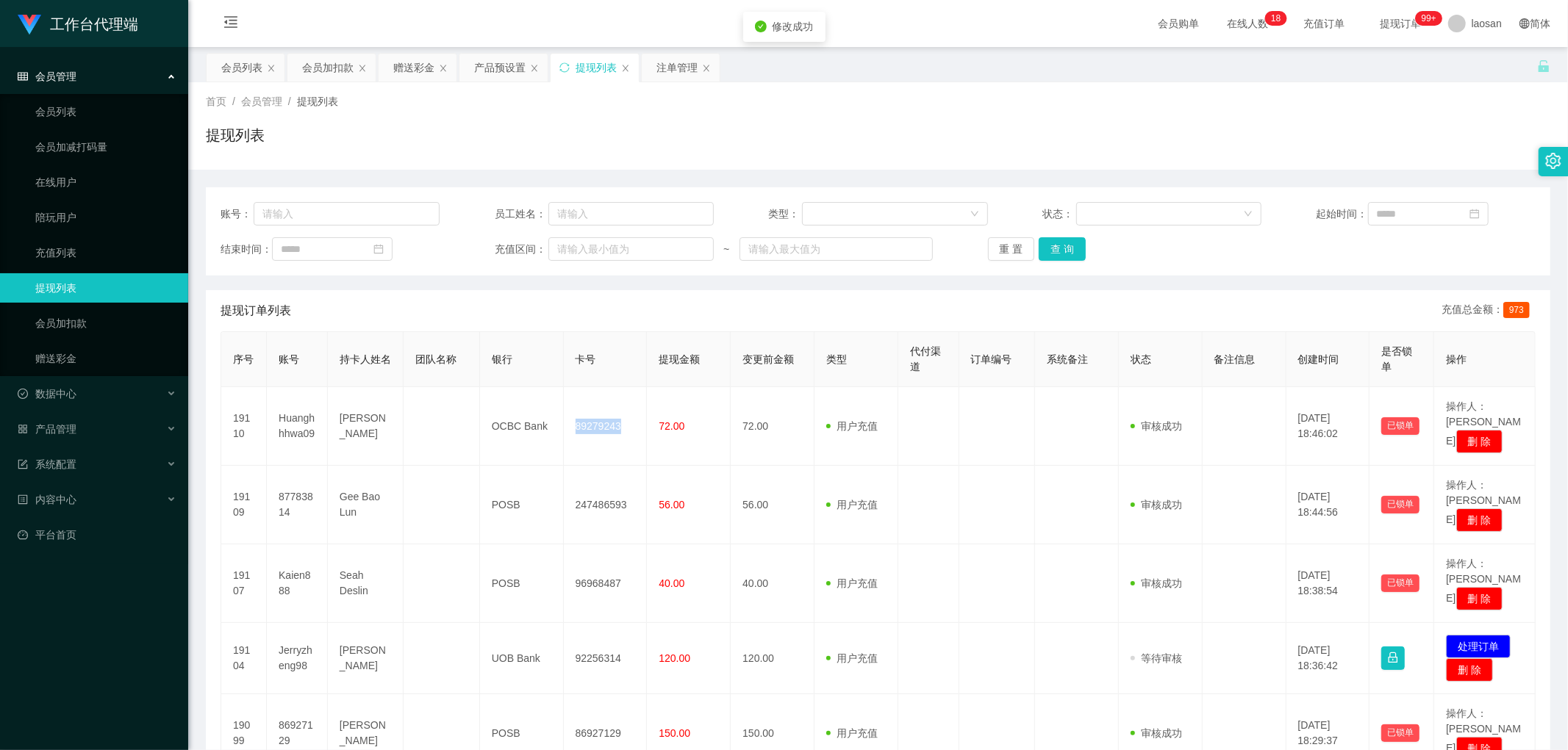
copy td "89279243"
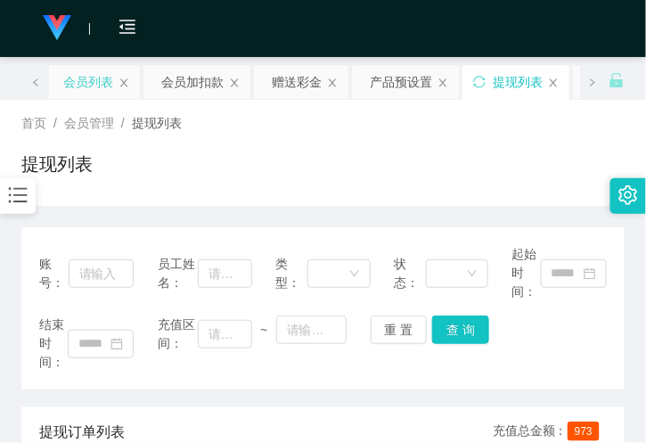
click at [76, 86] on div "会员列表" at bounding box center [88, 82] width 50 height 34
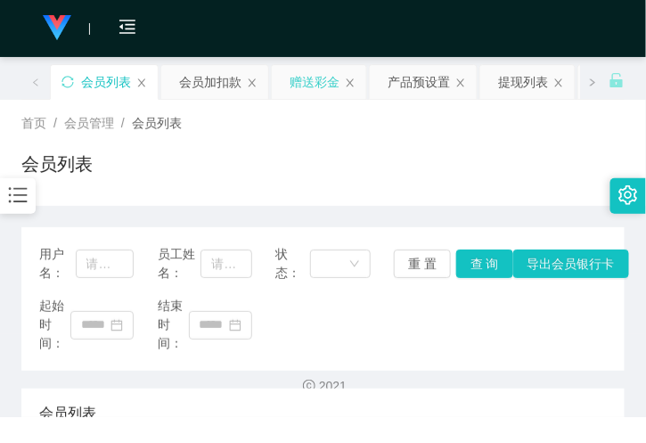
click at [309, 73] on div "赠送彩金" at bounding box center [314, 82] width 50 height 34
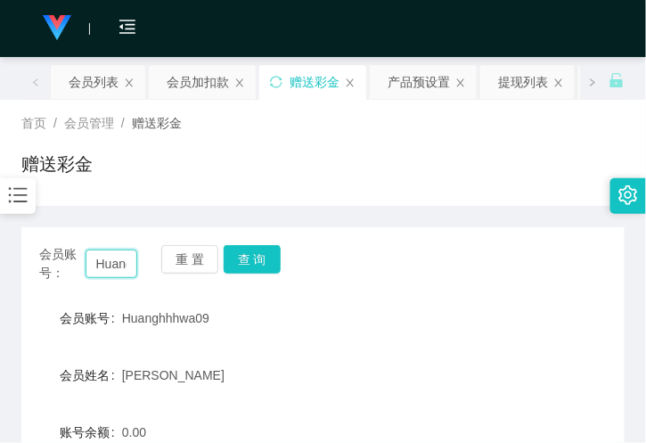
click at [107, 258] on input "Huanghhhwa09" at bounding box center [112, 263] width 52 height 29
click at [270, 261] on button "查 询" at bounding box center [252, 259] width 57 height 29
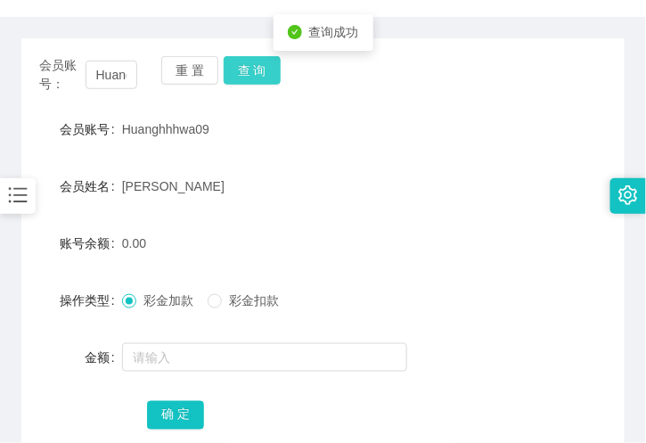
scroll to position [198, 0]
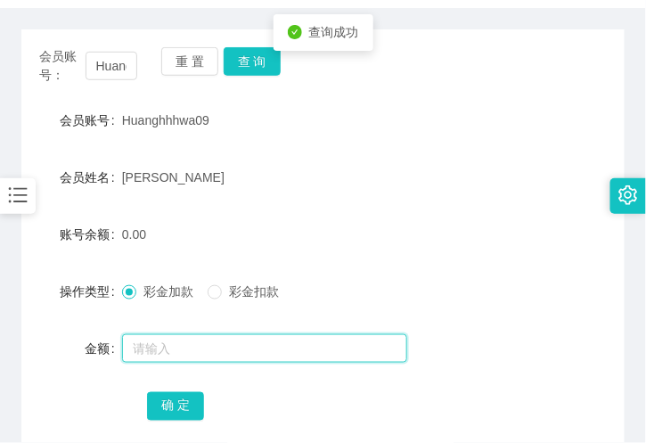
click at [169, 347] on input "text" at bounding box center [264, 348] width 285 height 29
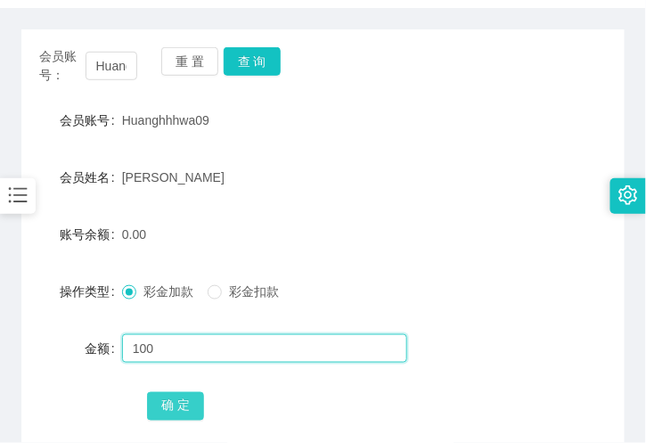
type input "100"
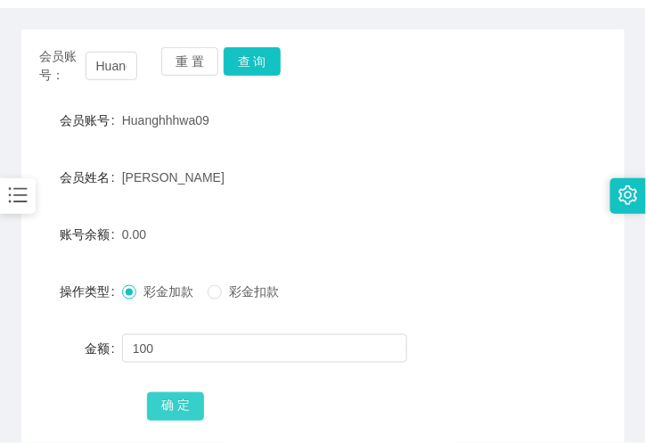
click at [173, 407] on button "确 定" at bounding box center [175, 406] width 57 height 29
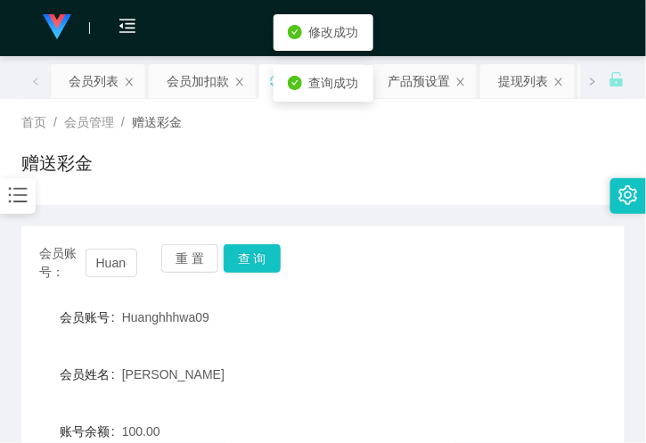
scroll to position [0, 0]
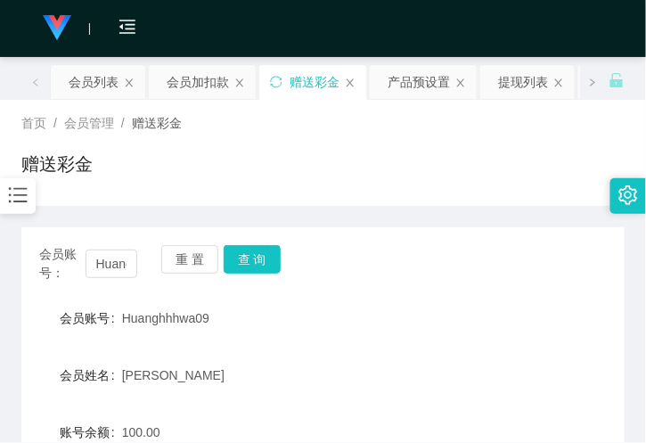
drag, startPoint x: 184, startPoint y: 212, endPoint x: 185, endPoint y: 193, distance: 18.7
click at [184, 212] on div "会员账号： Huanghhhwa09 重 置 查 询 会员账号 Huanghhhwa09 会员姓名 黄志恒 账号余额 100.00 操作类型 彩金加款 彩金扣…" at bounding box center [322, 433] width 603 height 454
click at [157, 223] on div "会员账号： Huanghhhwa09 重 置 查 询 会员账号 Huanghhhwa09 会员姓名 黄志恒 账号余额 100.00 操作类型 彩金加款 彩金扣…" at bounding box center [322, 433] width 603 height 454
click at [305, 144] on div "首页 / 会员管理 / 赠送彩金 / 赠送彩金" at bounding box center [322, 152] width 603 height 77
click at [419, 76] on div "产品预设置" at bounding box center [418, 82] width 62 height 34
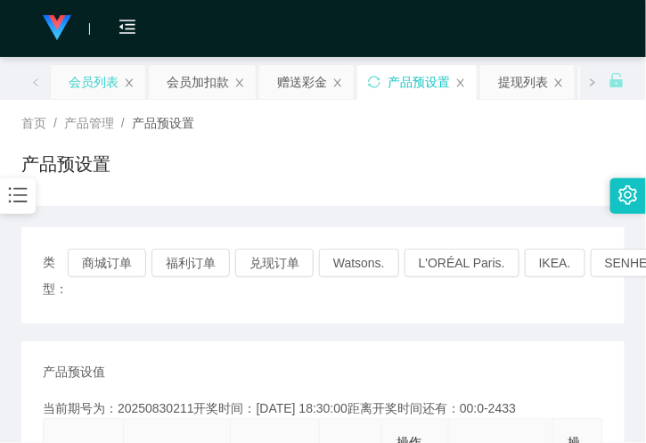
click at [113, 74] on div "会员列表" at bounding box center [94, 82] width 50 height 34
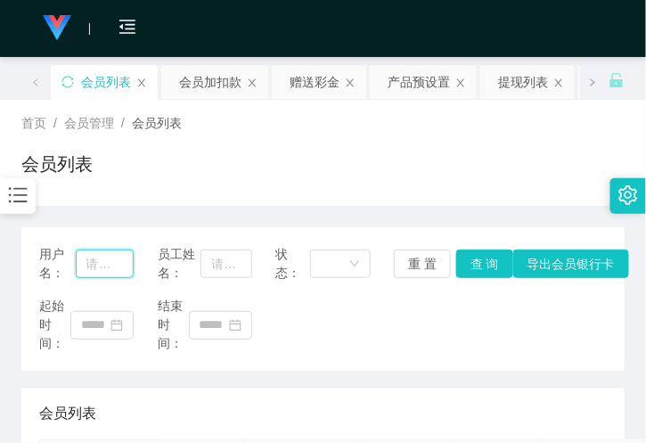
click at [107, 271] on input "text" at bounding box center [105, 263] width 59 height 29
paste input "Huanghhhwa09"
type input "Huanghhhwa09"
click at [476, 265] on button "查 询" at bounding box center [484, 263] width 57 height 29
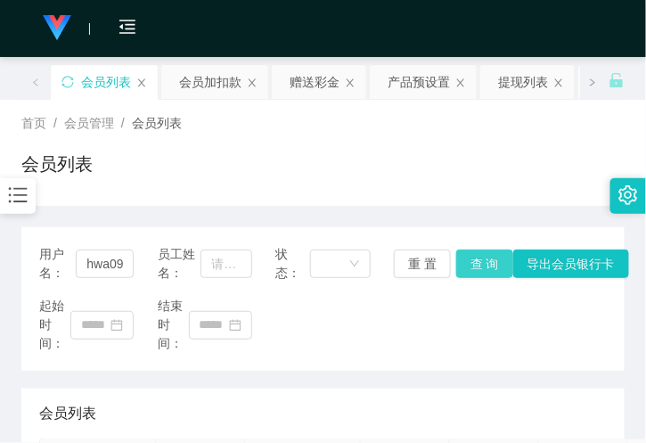
scroll to position [0, 0]
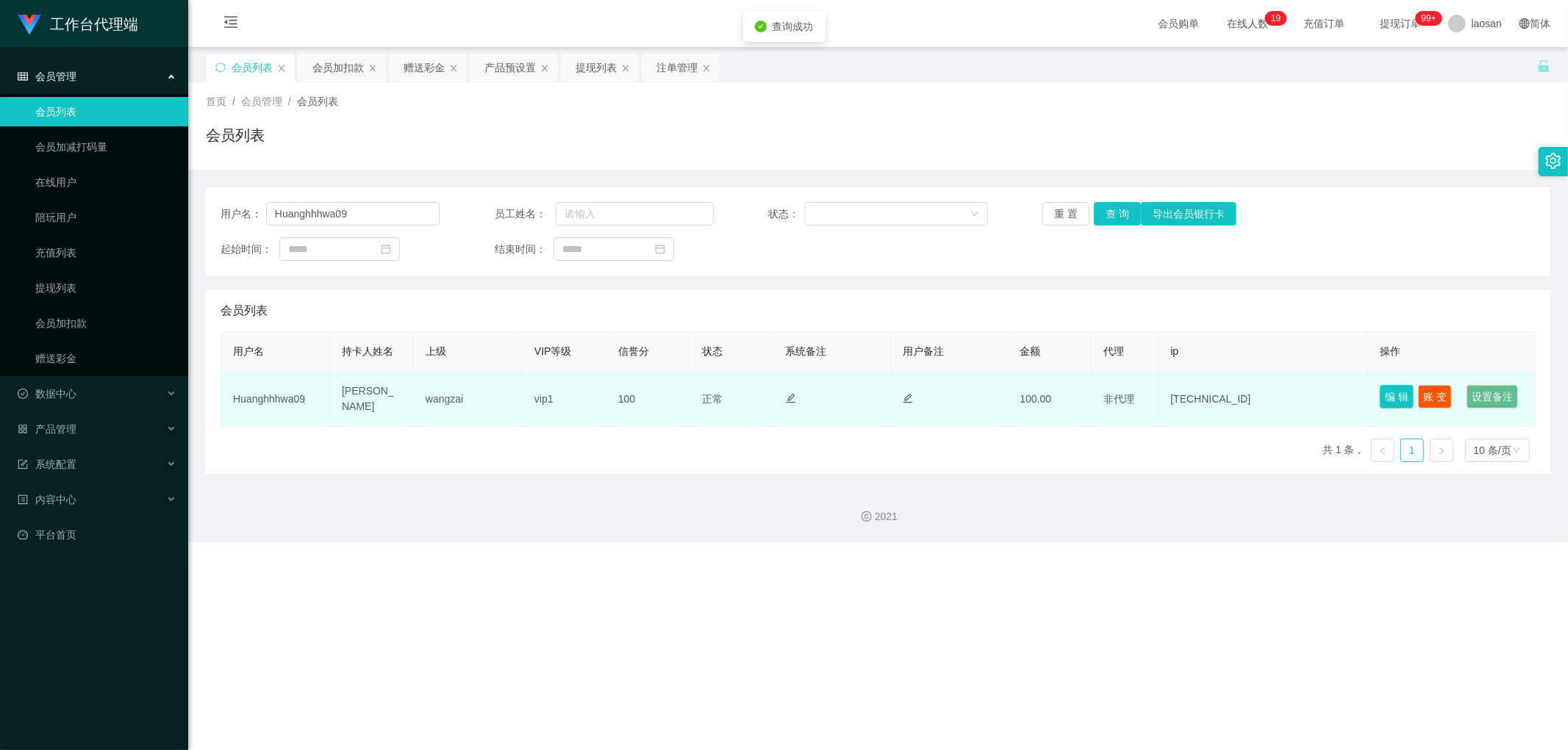
click at [532, 365] on button "编 辑" at bounding box center [1396, 397] width 34 height 24
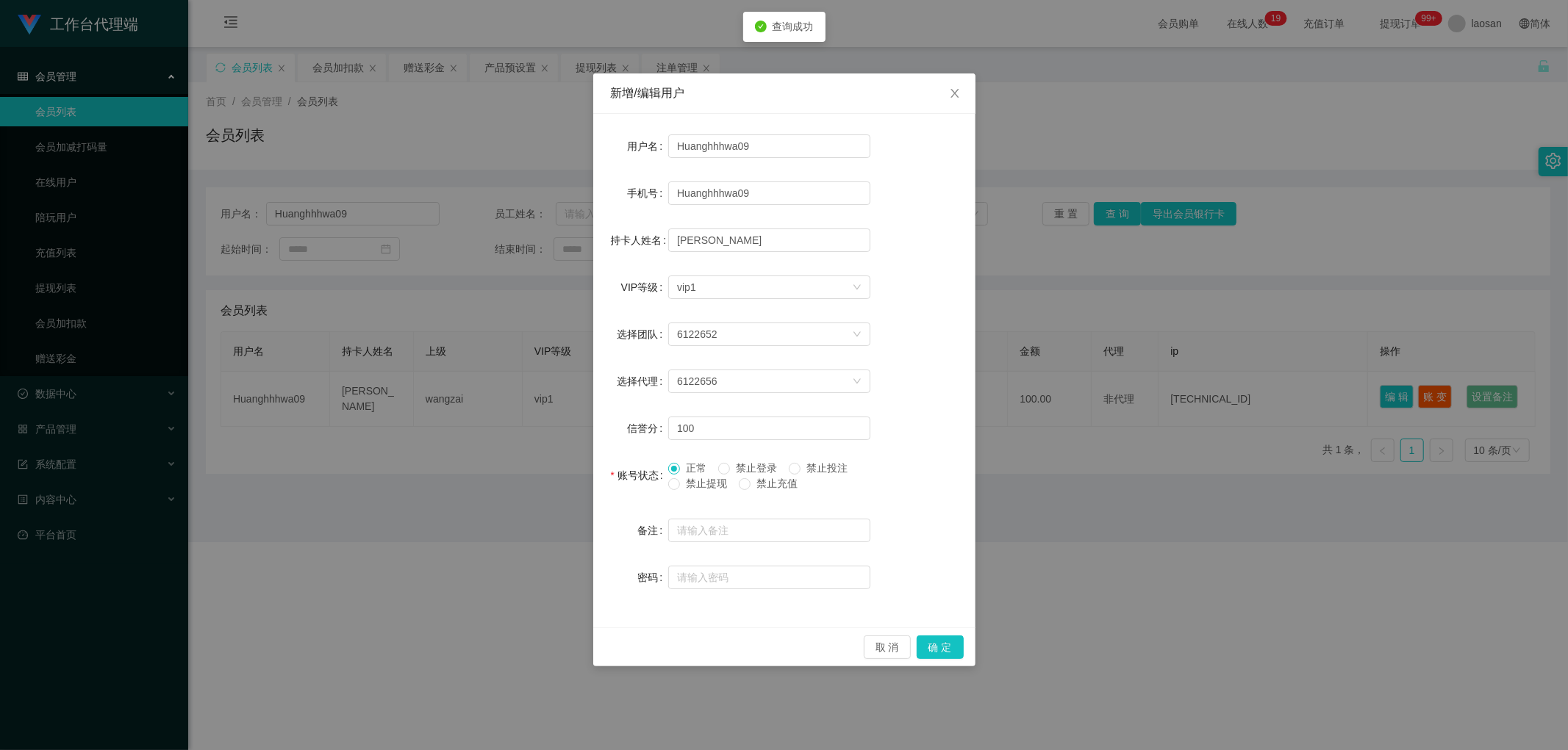
click at [532, 365] on span "禁止提现" at bounding box center [706, 483] width 53 height 12
click at [532, 365] on button "确 定" at bounding box center [940, 647] width 47 height 24
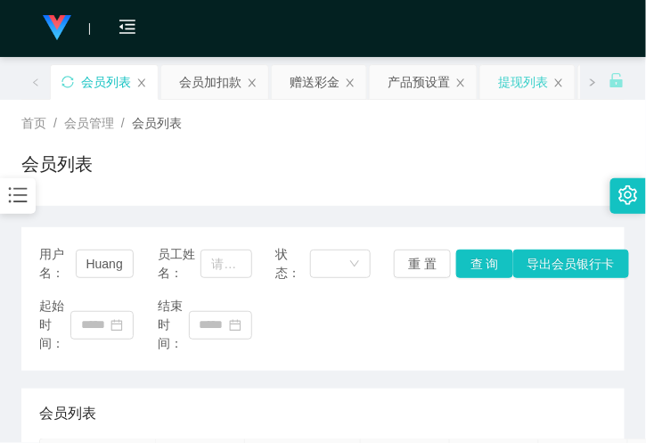
click at [518, 74] on div "提现列表" at bounding box center [523, 82] width 50 height 34
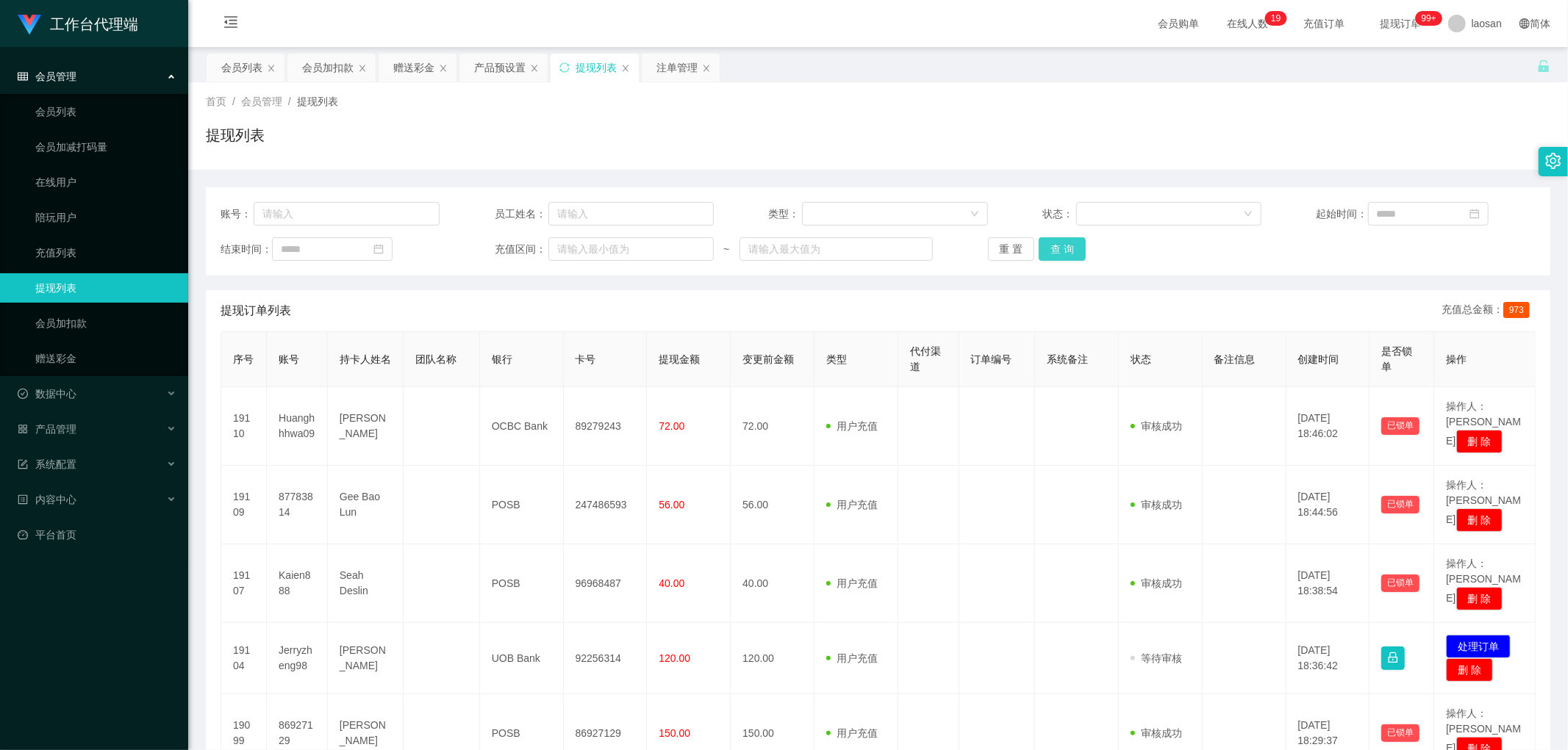
click at [532, 260] on button "查 询" at bounding box center [1062, 249] width 47 height 24
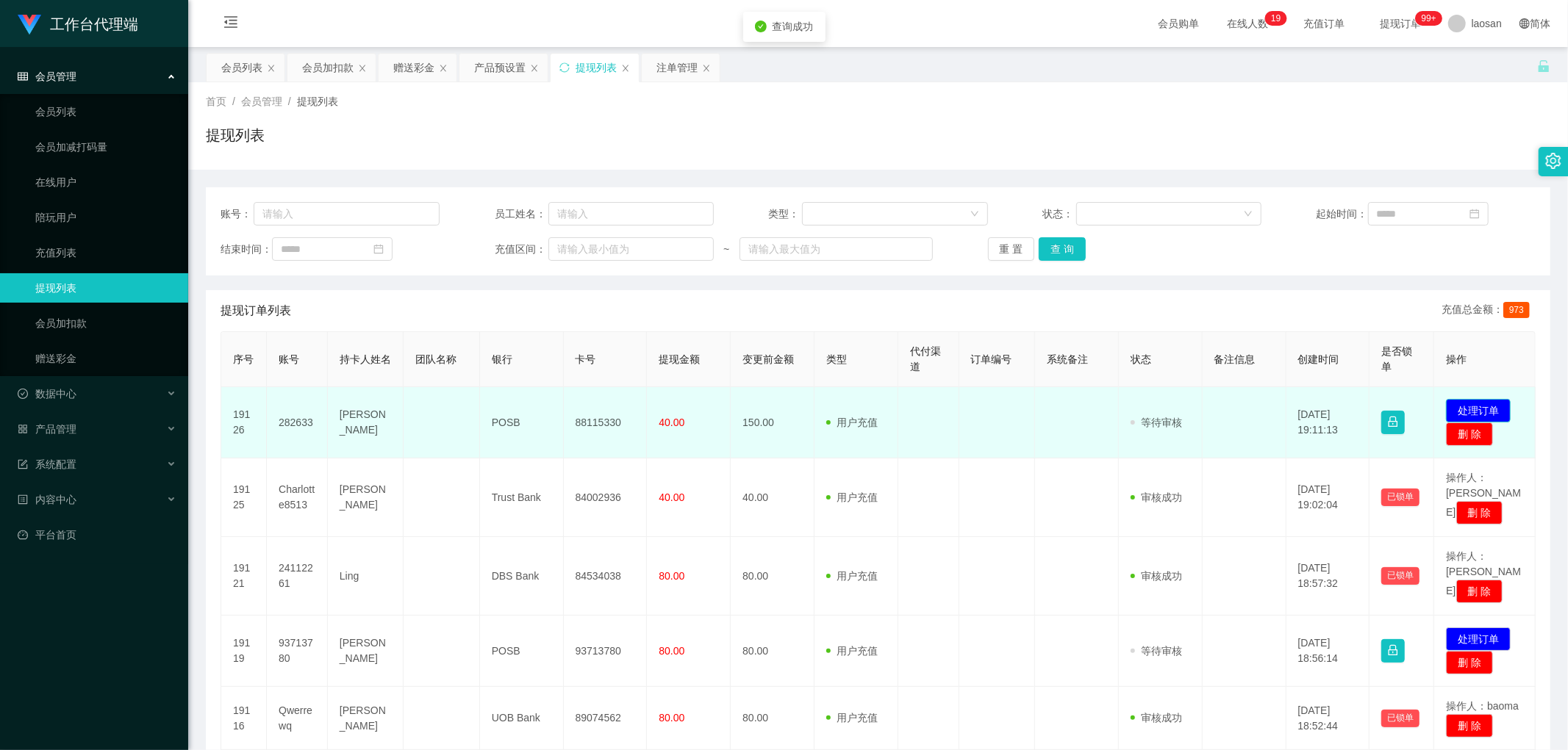
click at [532, 365] on button "处理订单" at bounding box center [1478, 411] width 64 height 24
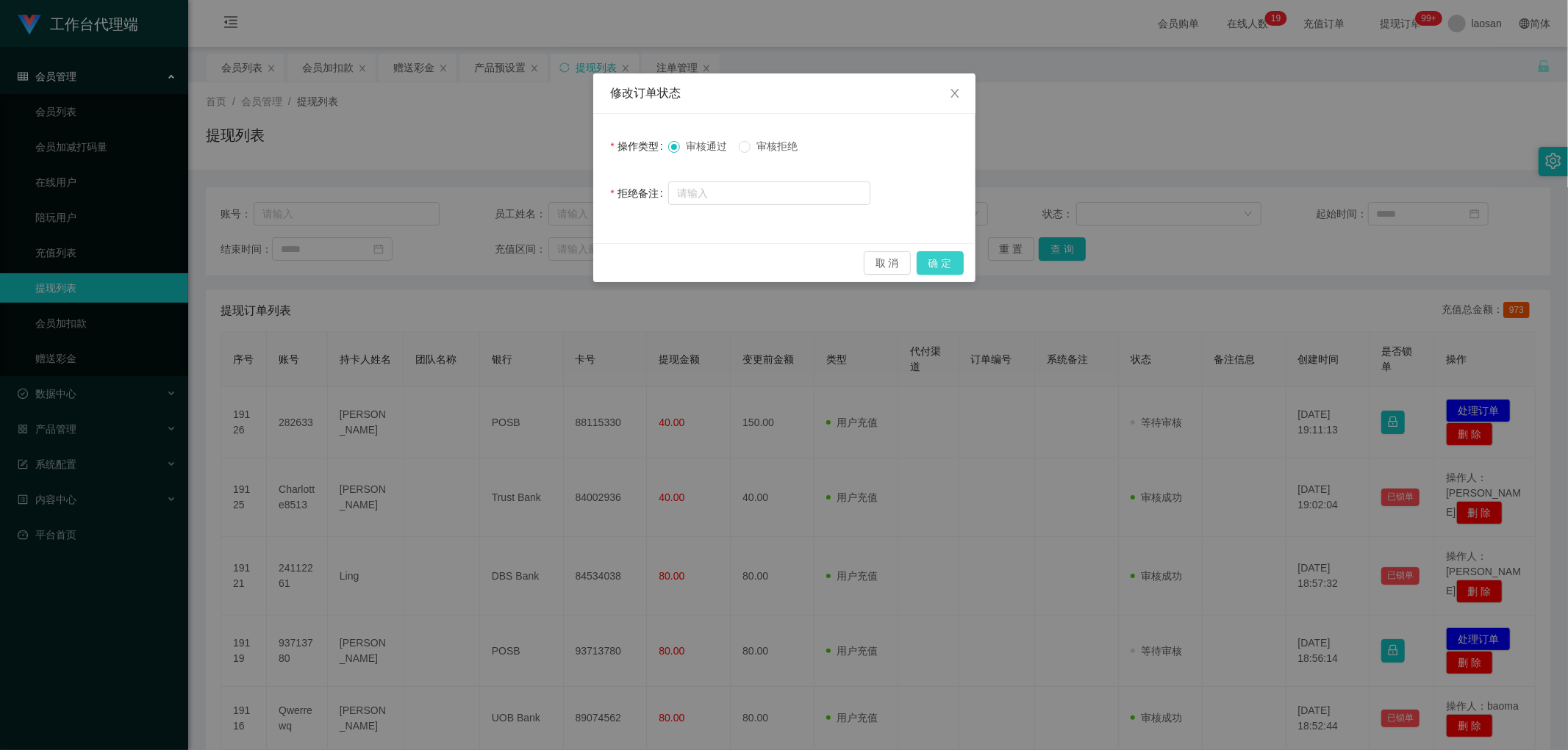
click at [532, 258] on button "确 定" at bounding box center [940, 263] width 47 height 24
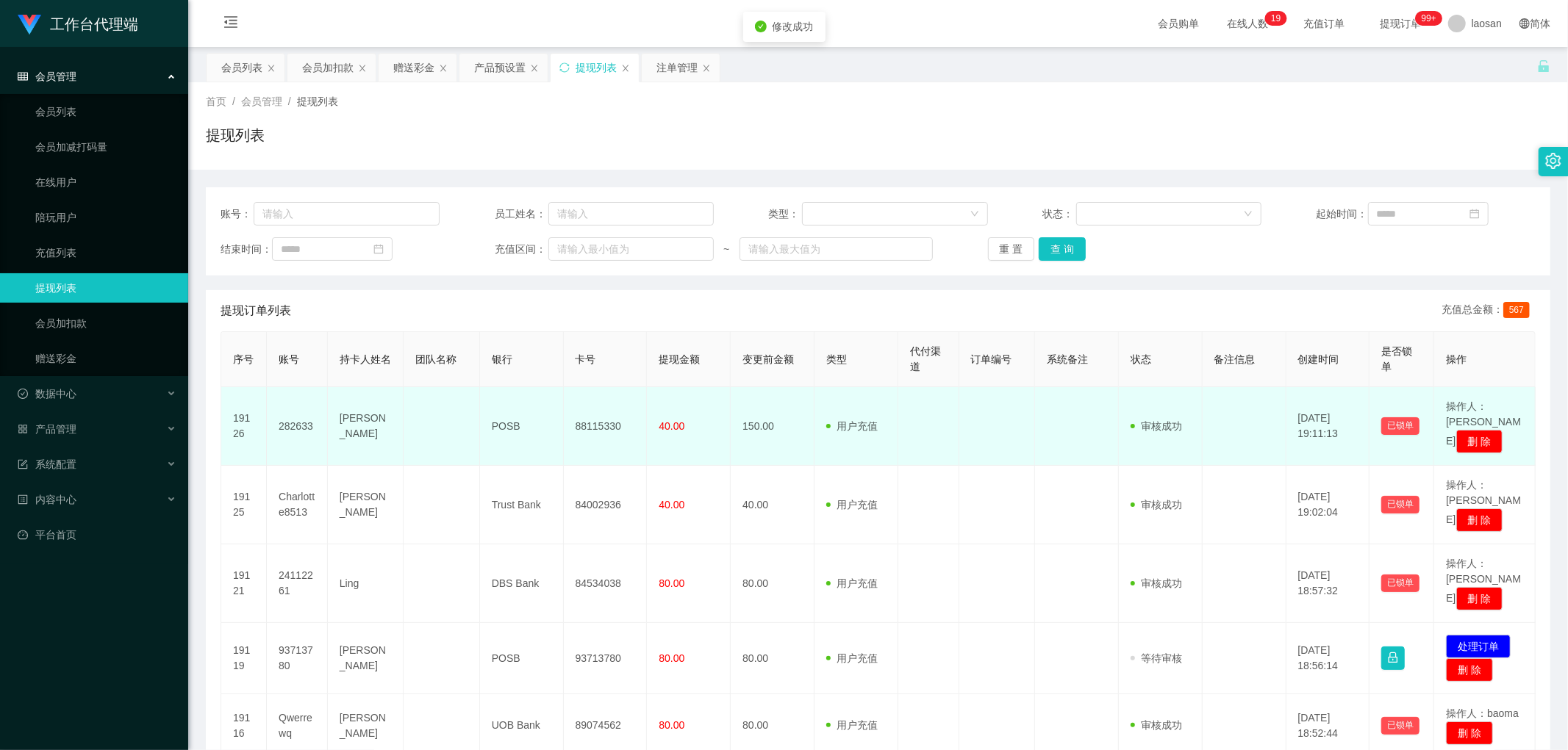
click at [307, 365] on td "282633" at bounding box center [297, 426] width 61 height 78
click at [367, 365] on td "Lee May Nah" at bounding box center [366, 426] width 76 height 78
click at [532, 365] on td "88115330" at bounding box center [606, 426] width 84 height 78
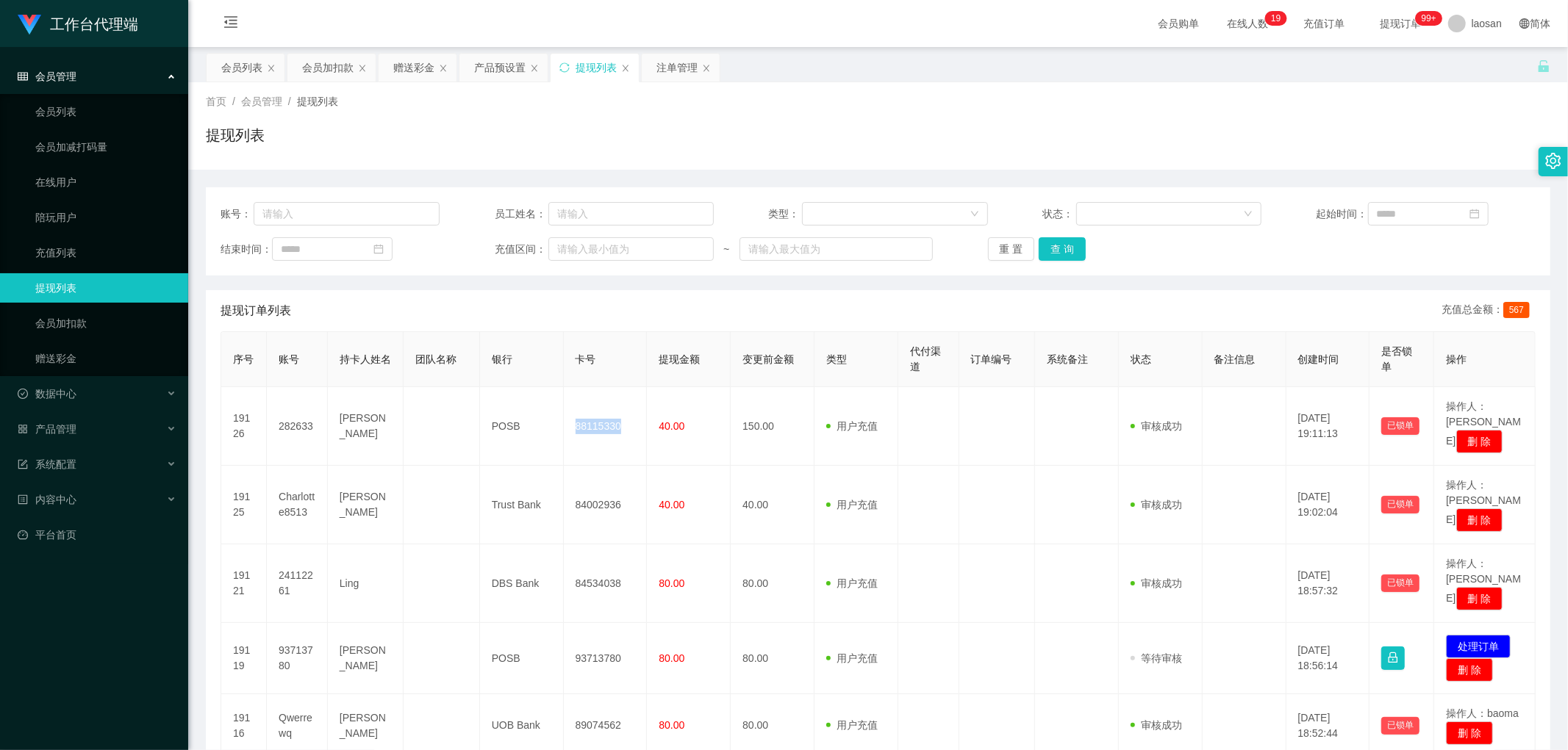
copy td "88115330"
click at [532, 248] on button "查 询" at bounding box center [1062, 249] width 47 height 24
click at [532, 248] on div "重 置 查 询" at bounding box center [1097, 249] width 219 height 24
click at [532, 248] on button "查 询" at bounding box center [1062, 249] width 47 height 24
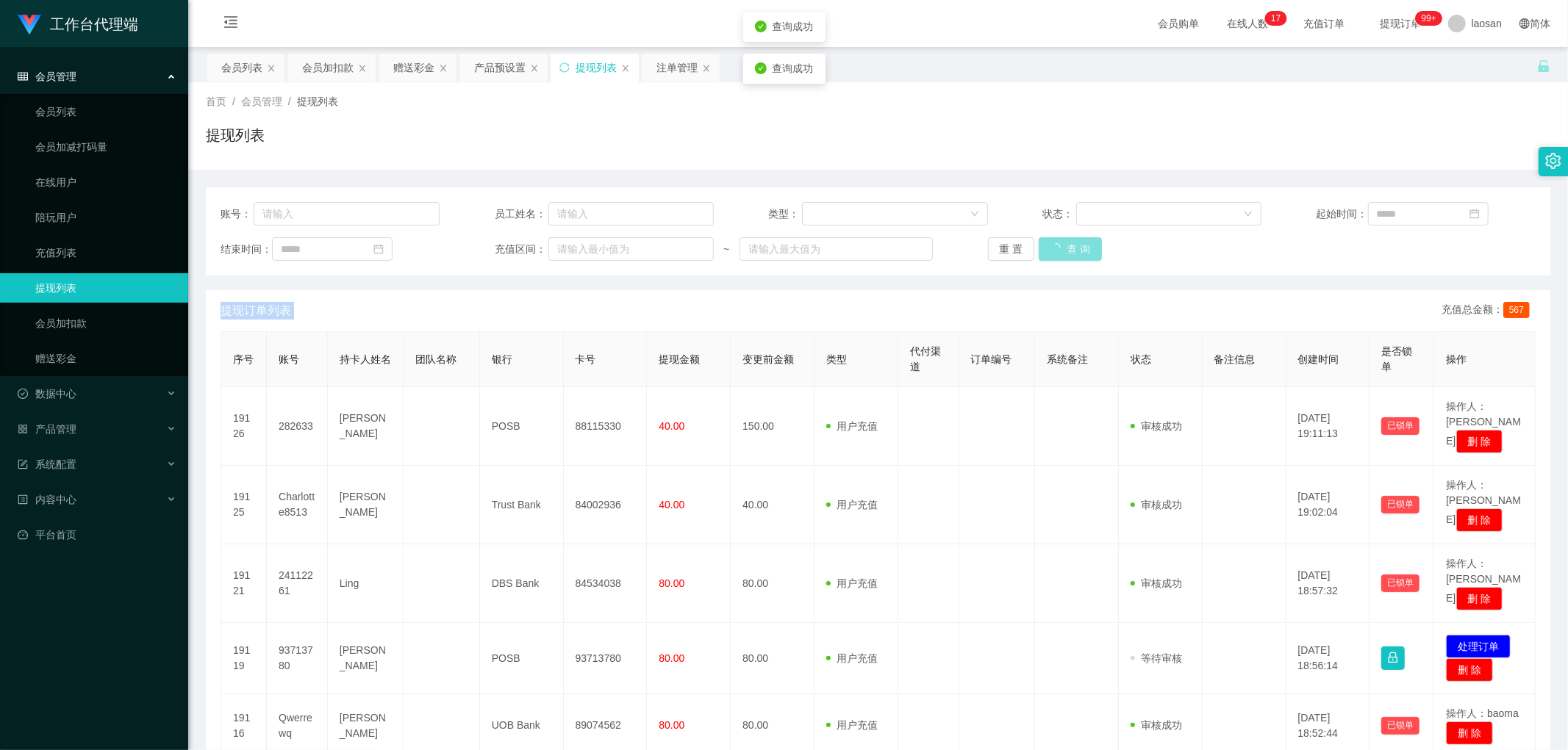
click at [532, 248] on div "重 置 查 询" at bounding box center [1097, 249] width 219 height 24
click at [532, 248] on button "查 询" at bounding box center [1062, 249] width 47 height 24
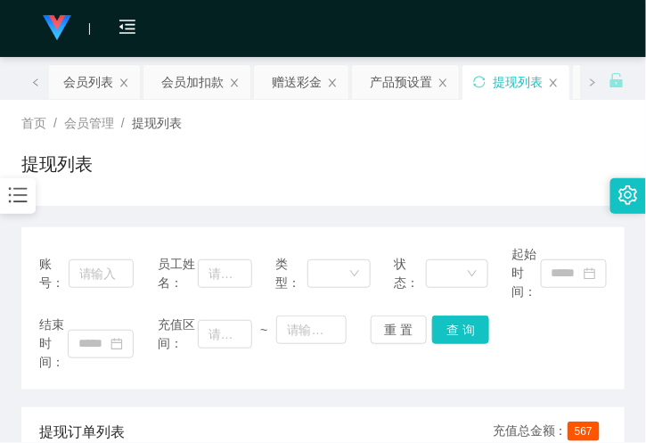
click at [196, 4] on div "会员购单 在线人数 0 1 2 3 4 5 6 7 8 9 0 1 2 3 4 5 6 7 8 9 0 1 2 3 4 5 6 7 8 9 0 1 2 3 4…" at bounding box center [323, 29] width 646 height 58
click at [89, 81] on div "会员列表" at bounding box center [88, 82] width 50 height 34
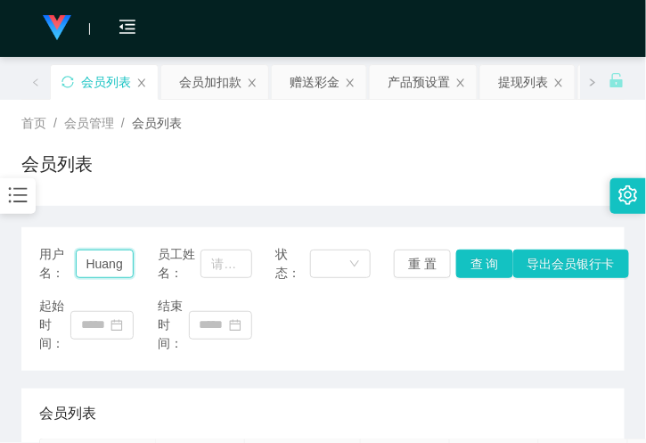
click at [91, 270] on input "Huanghhhwa09" at bounding box center [105, 263] width 59 height 29
click at [307, 73] on div "赠送彩金" at bounding box center [314, 82] width 50 height 34
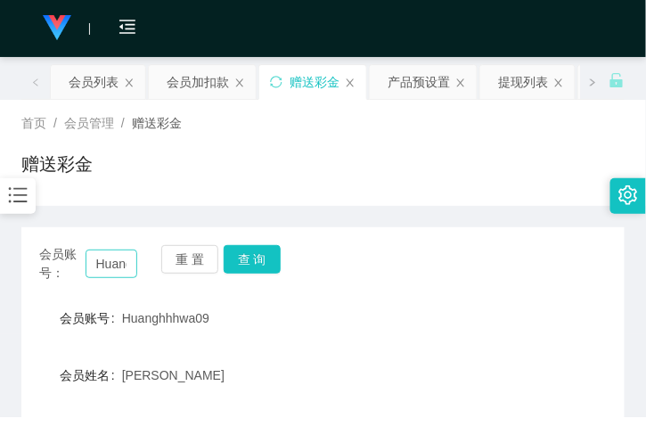
click at [148, 265] on div "会员账号： Huanghhhwa09 重 置 查 询" at bounding box center [322, 263] width 603 height 37
click at [114, 265] on input "Huanghhhwa09" at bounding box center [112, 263] width 52 height 29
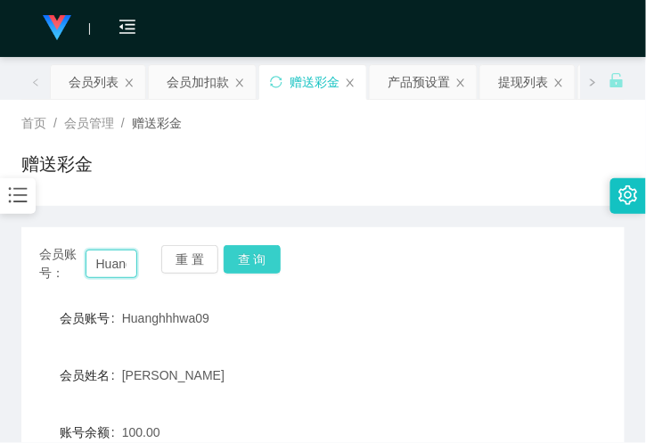
paste input "erinsun"
click at [110, 267] on input "Huaerinsunnghhhwa09" at bounding box center [112, 263] width 52 height 29
paste input "erinsun"
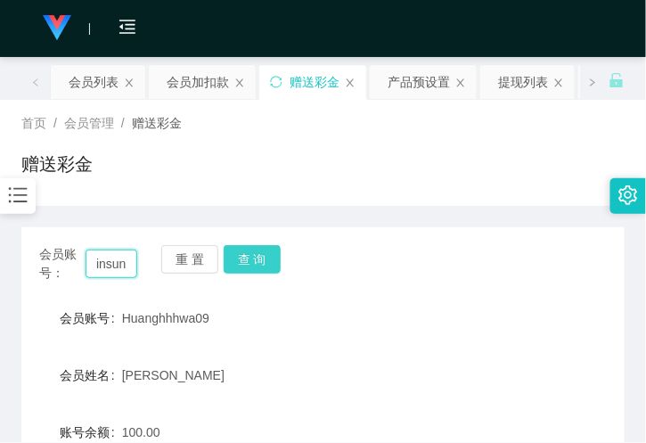
type input "erinsun"
click at [264, 260] on button "查 询" at bounding box center [252, 259] width 57 height 29
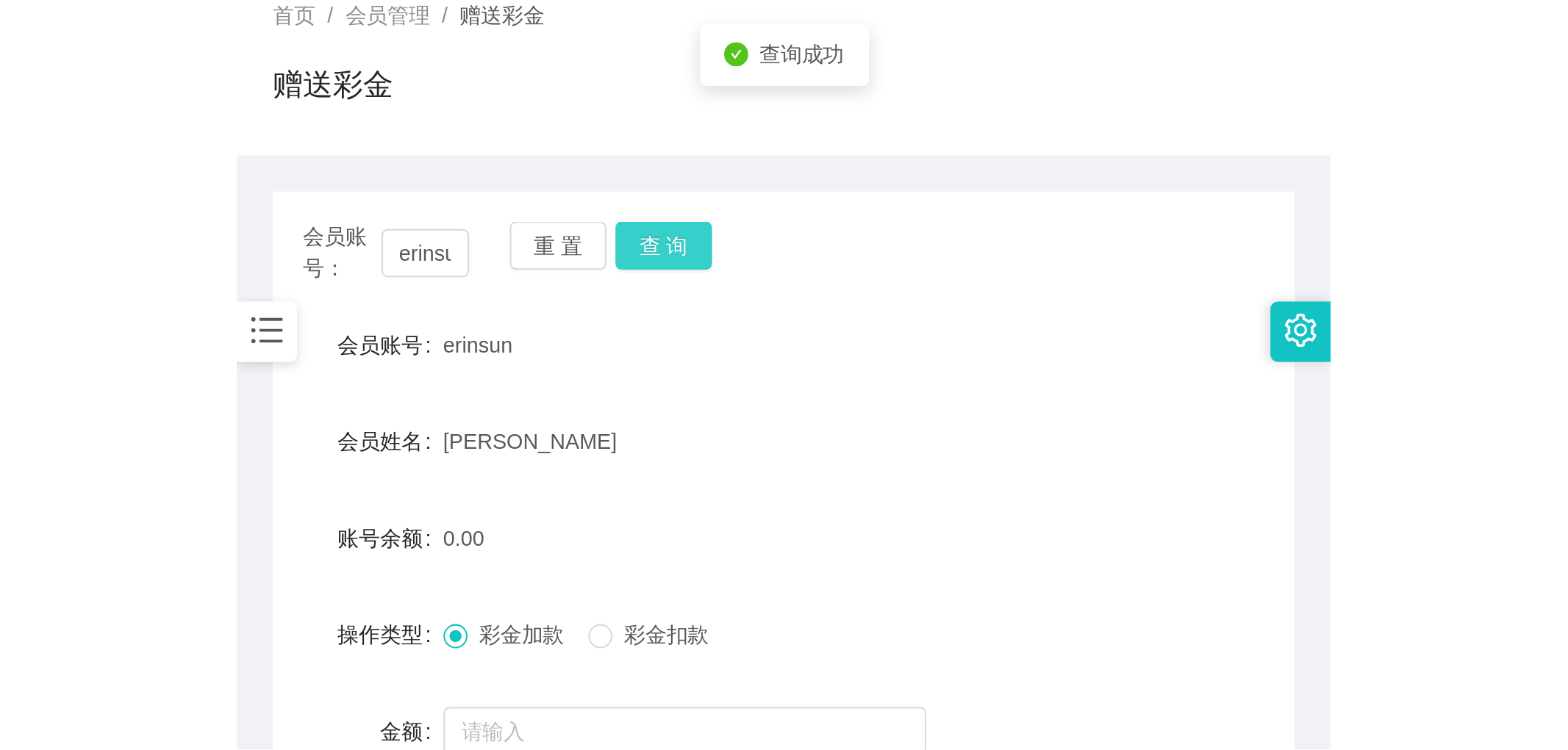
scroll to position [245, 0]
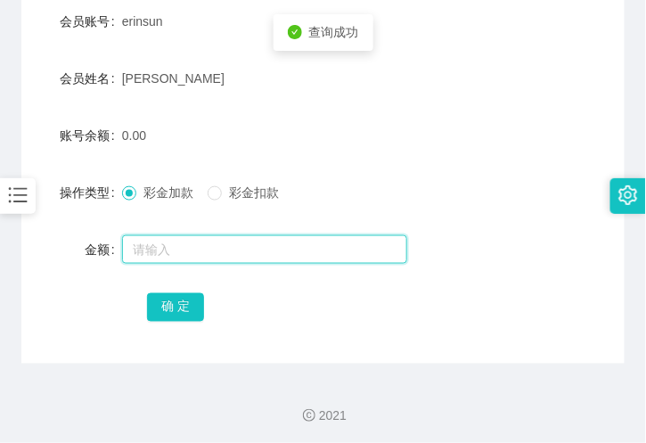
click at [175, 251] on input "text" at bounding box center [264, 249] width 285 height 29
type input "300"
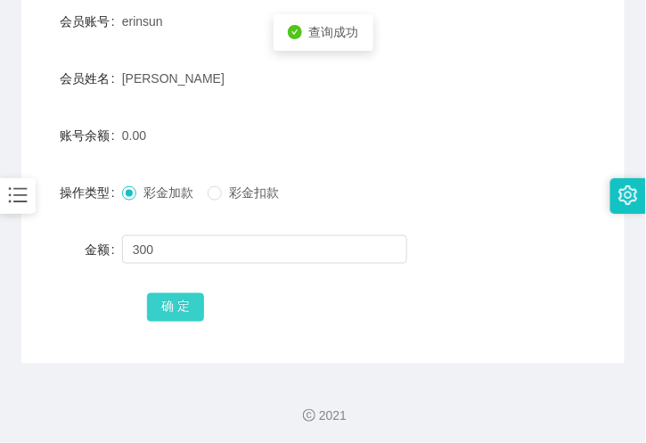
click at [175, 314] on button "确 定" at bounding box center [175, 307] width 57 height 29
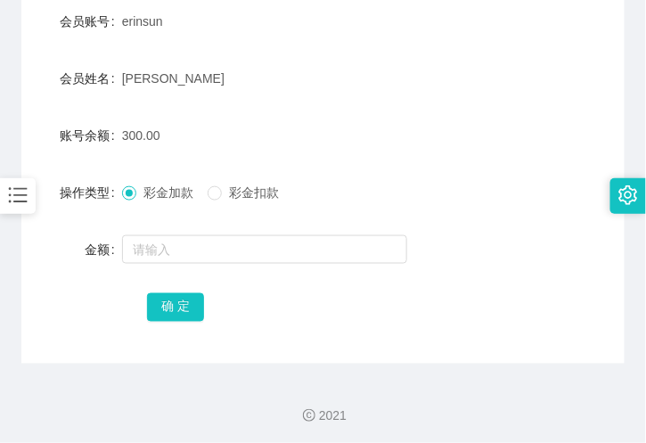
click at [218, 12] on div "erinsun" at bounding box center [298, 22] width 352 height 36
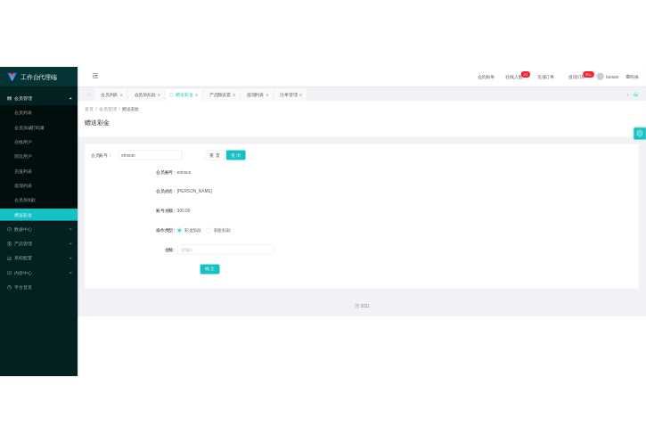
scroll to position [0, 0]
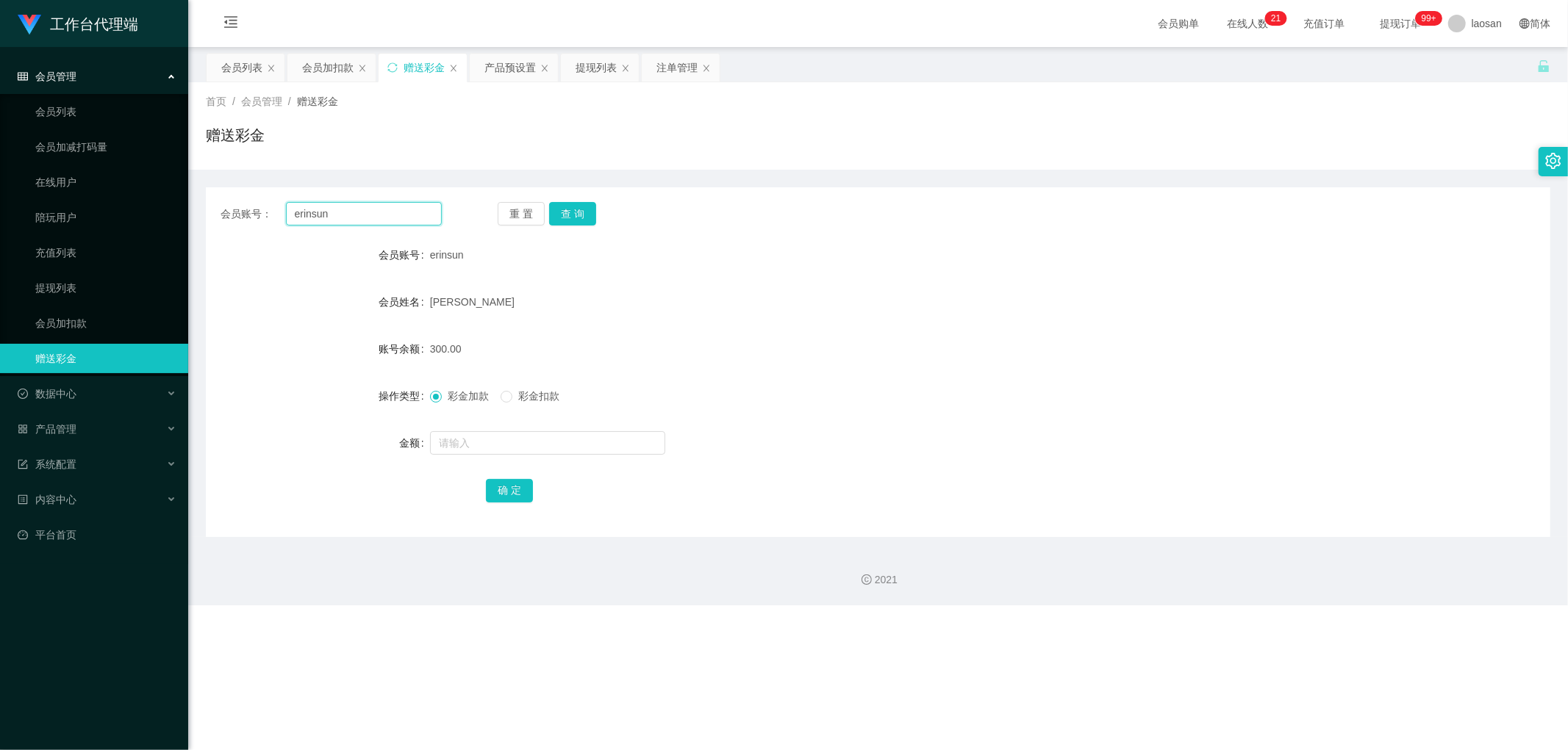
click at [408, 213] on input "erinsun" at bounding box center [364, 214] width 157 height 24
drag, startPoint x: 234, startPoint y: 70, endPoint x: 244, endPoint y: 73, distance: 10.4
click at [234, 70] on div "会员列表" at bounding box center [242, 68] width 41 height 28
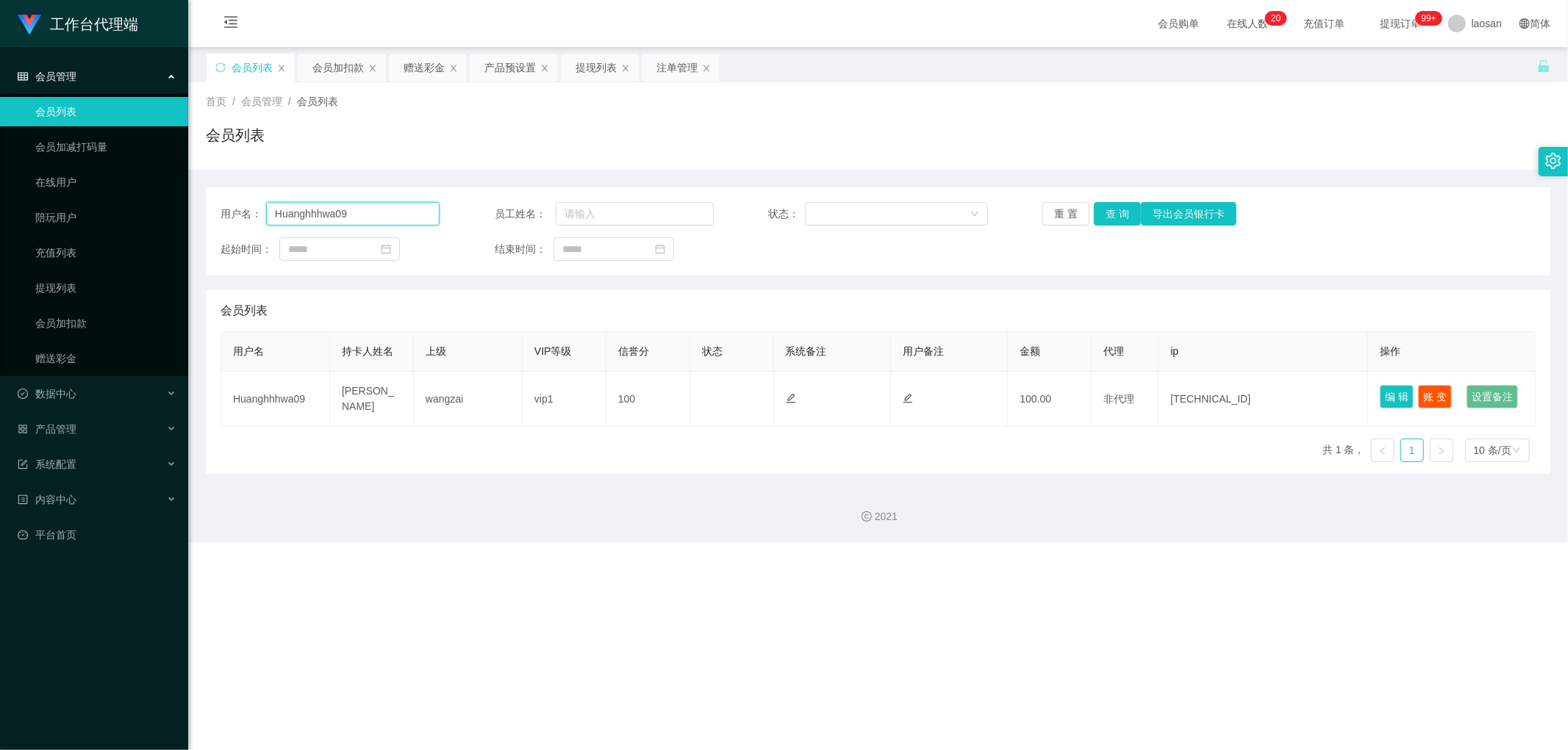
click at [366, 223] on input "Huanghhhwa09" at bounding box center [352, 214] width 173 height 24
click at [366, 222] on input "Huanghhhwa09" at bounding box center [352, 214] width 173 height 24
paste input "erinsun"
type input "erinsun"
click at [532, 220] on button "查 询" at bounding box center [1117, 214] width 47 height 24
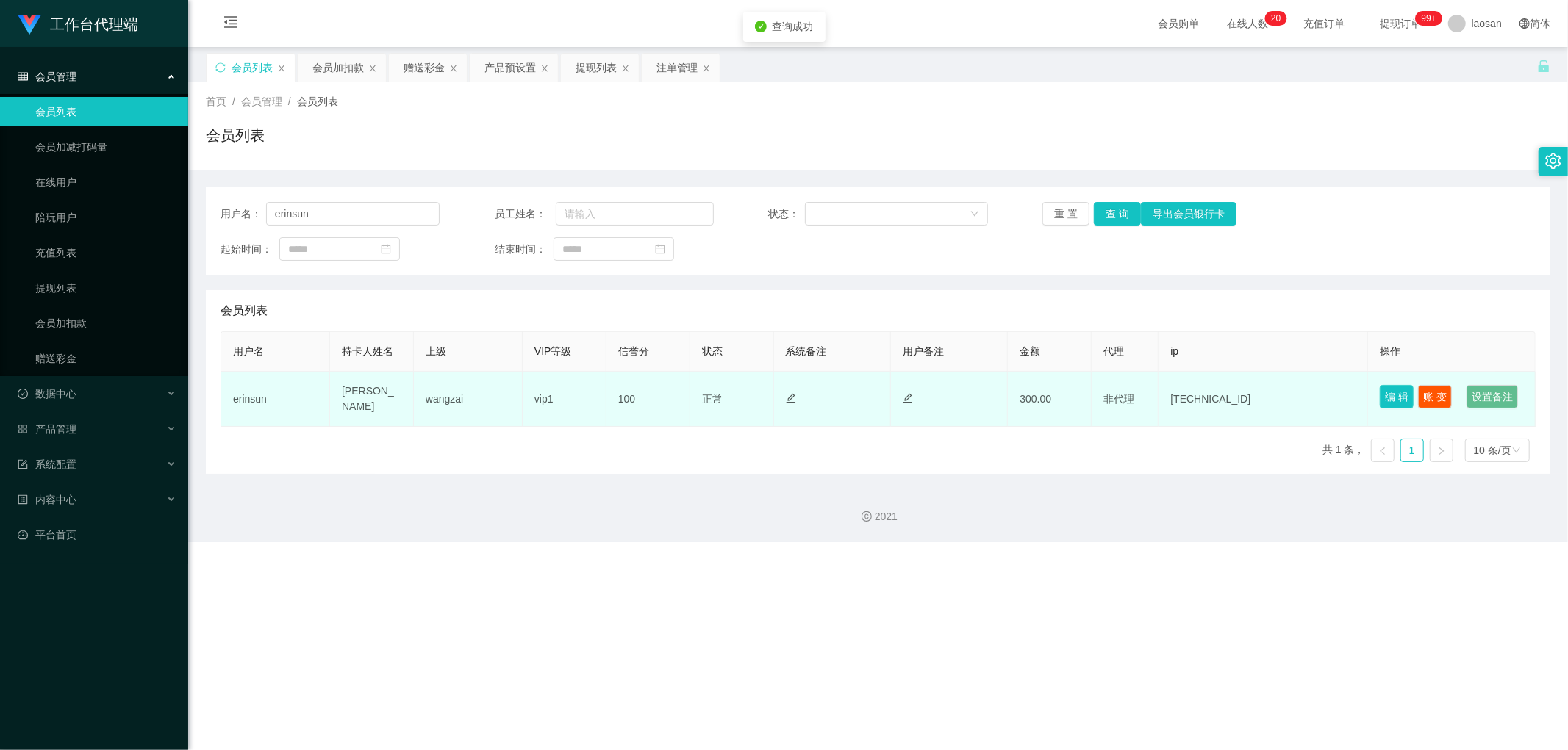
click at [532, 365] on button "编 辑" at bounding box center [1396, 397] width 34 height 24
type input "erinsun"
type input "[PERSON_NAME]"
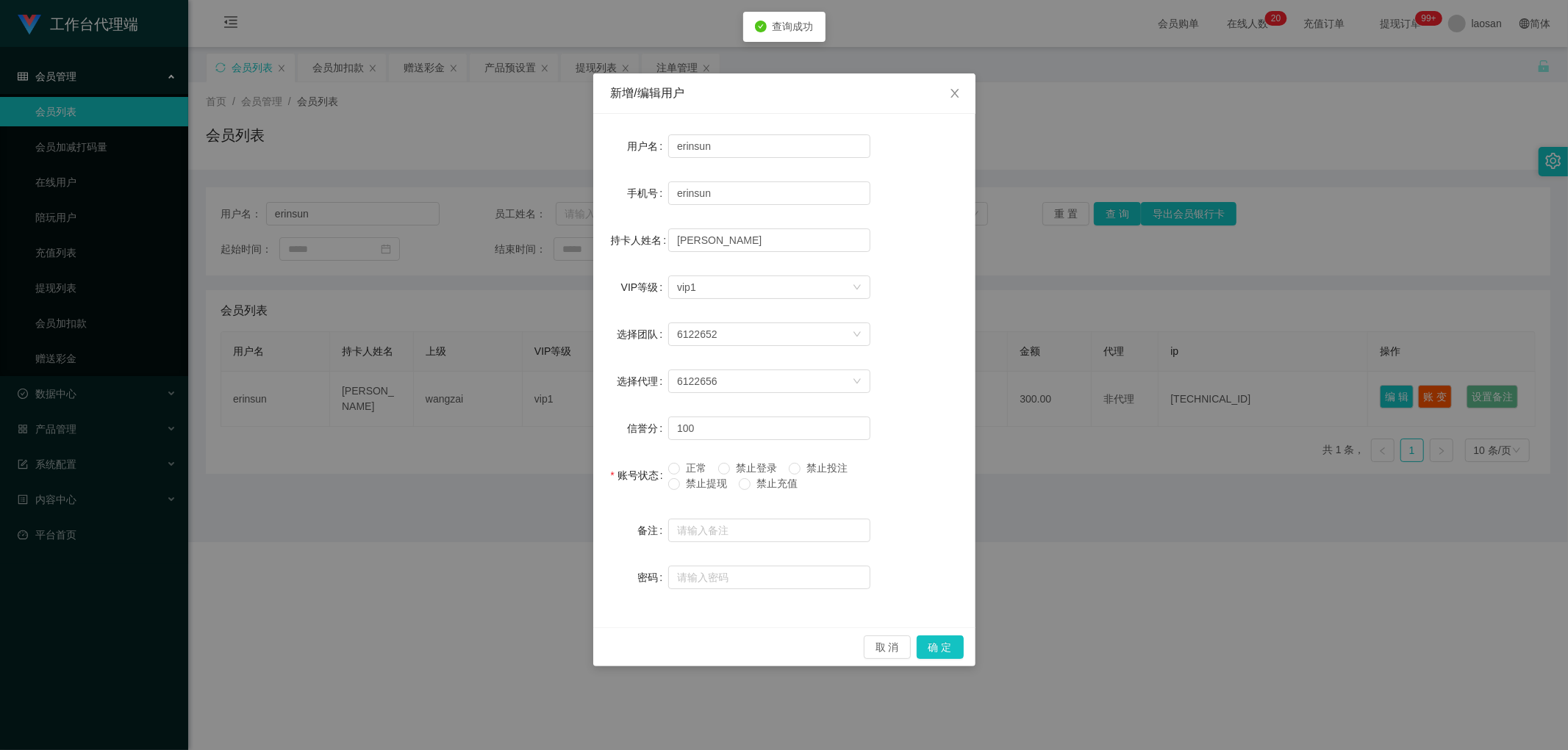
click at [532, 365] on span "禁止提现" at bounding box center [706, 483] width 53 height 12
click at [532, 365] on button "确 定" at bounding box center [940, 647] width 47 height 24
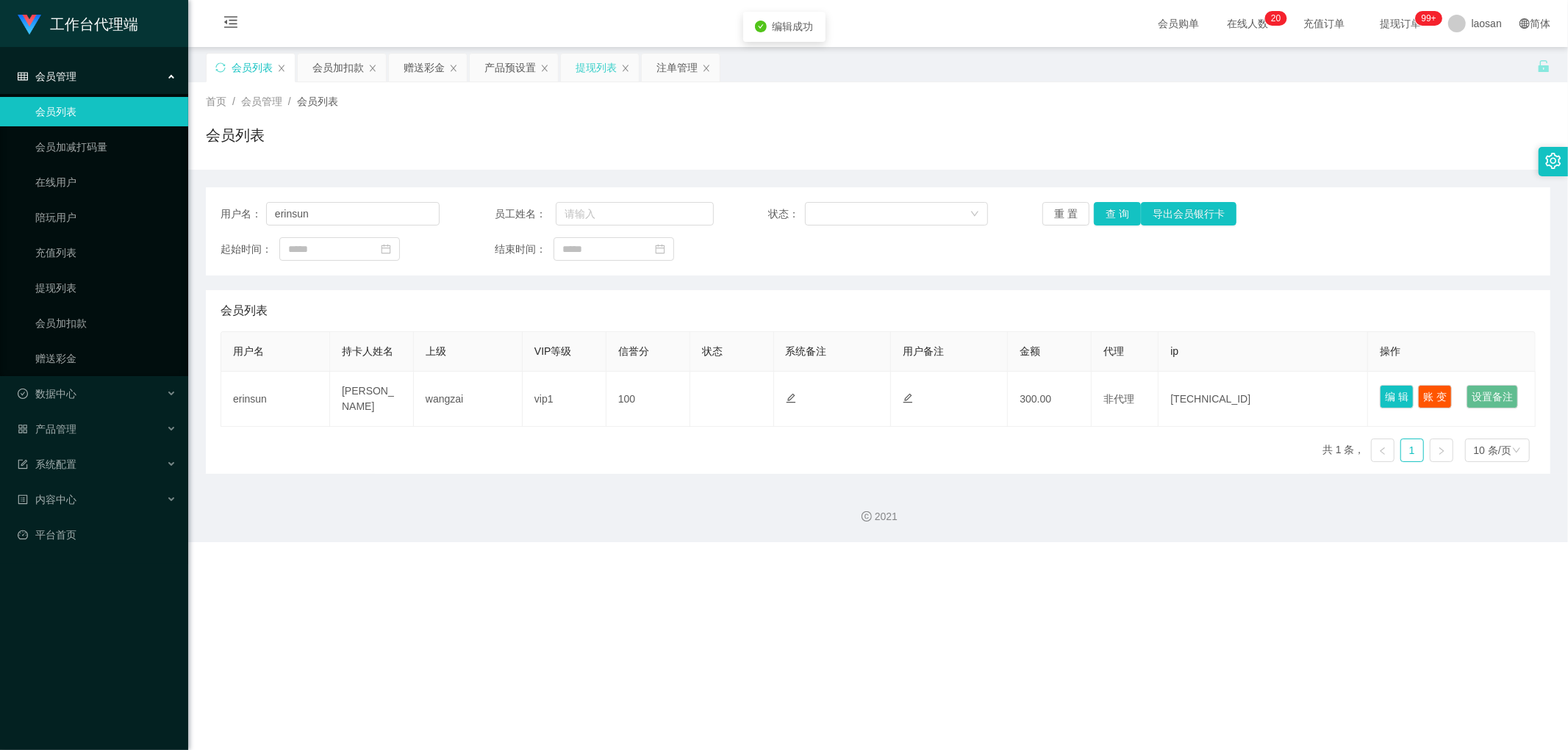
click at [532, 68] on div "提现列表" at bounding box center [596, 68] width 41 height 28
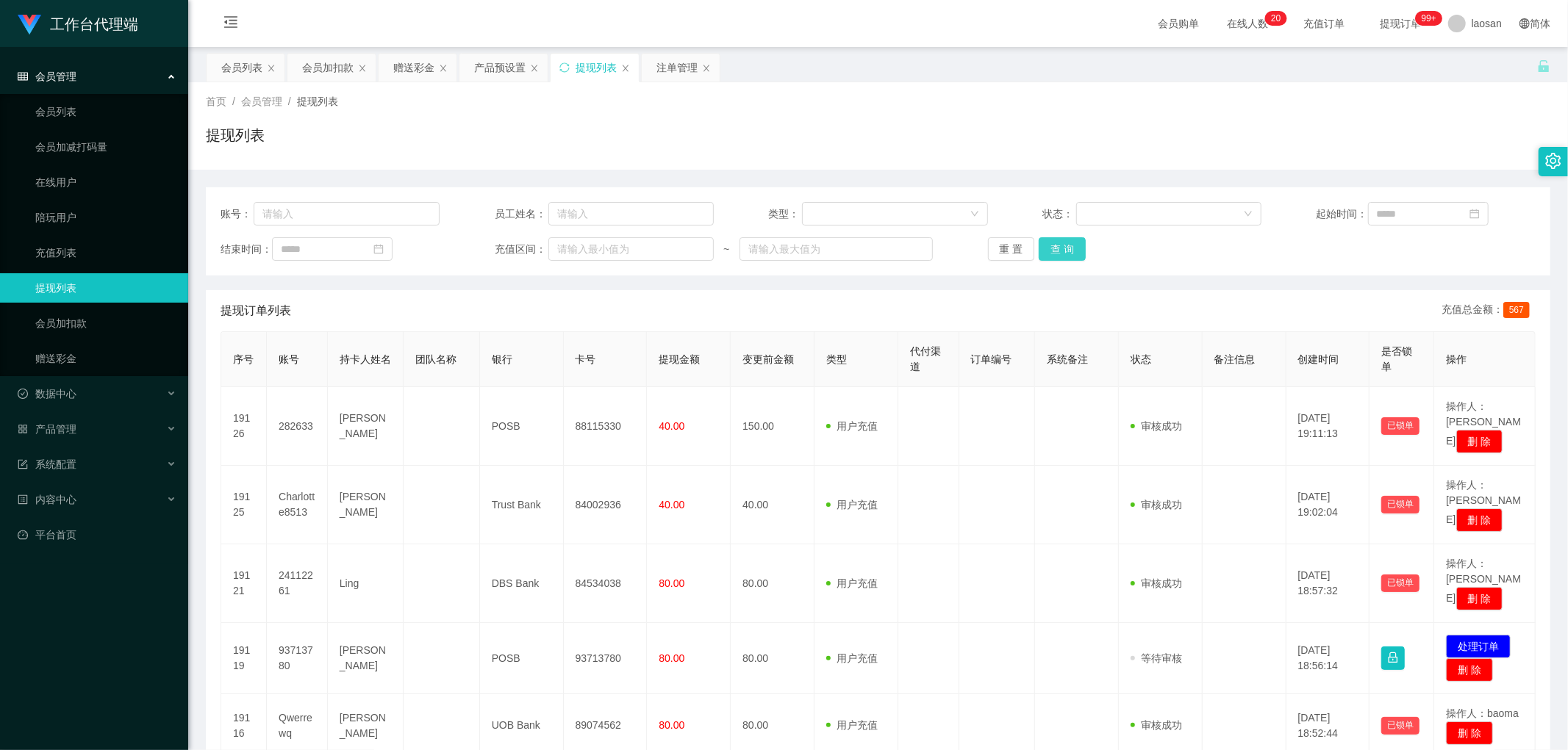
click at [532, 245] on button "查 询" at bounding box center [1062, 249] width 47 height 24
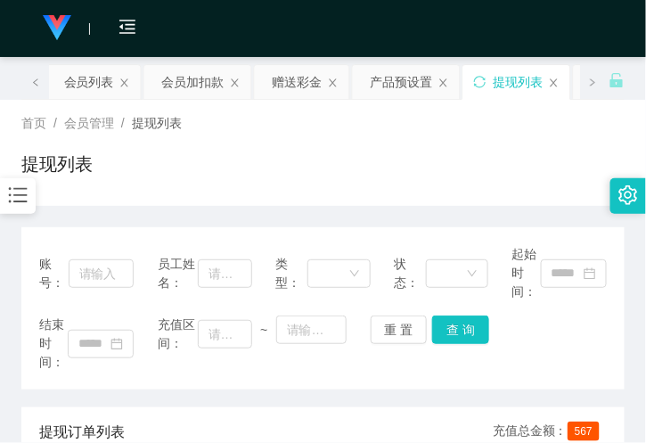
click at [403, 170] on div "提现列表" at bounding box center [322, 171] width 603 height 41
click at [191, 193] on div "首页 / 会员管理 / 提现列表 / 提现列表" at bounding box center [323, 153] width 646 height 106
click at [527, 86] on div "提现列表" at bounding box center [518, 82] width 50 height 34
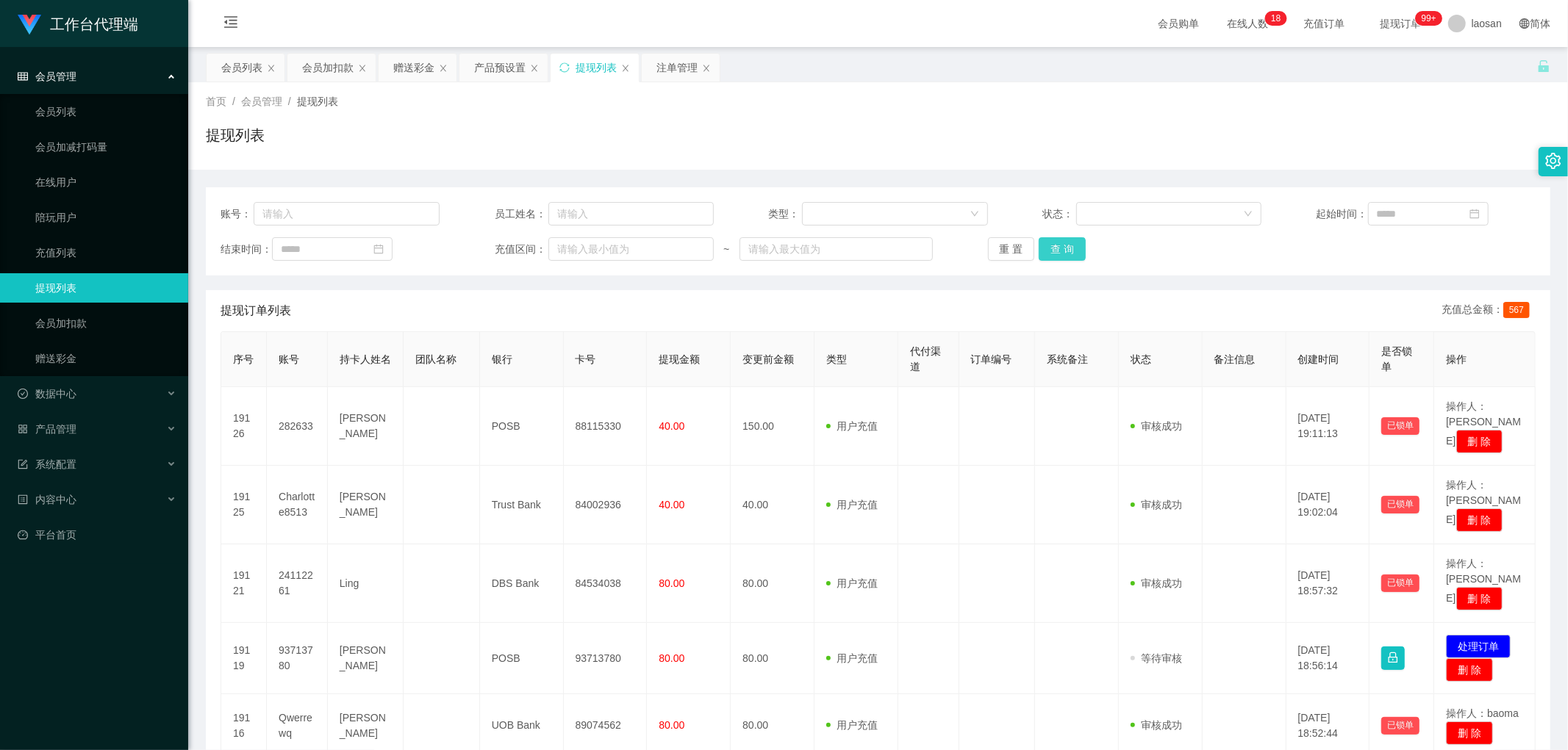
click at [532, 254] on button "查 询" at bounding box center [1062, 249] width 47 height 24
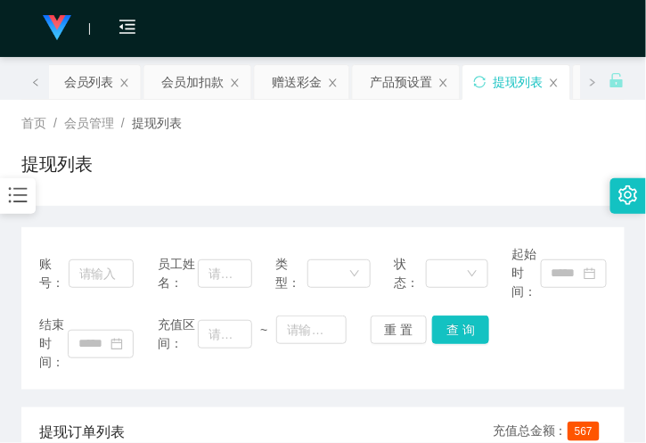
click at [163, 192] on div "首页 / 会员管理 / 提现列表 / 提现列表" at bounding box center [323, 153] width 646 height 106
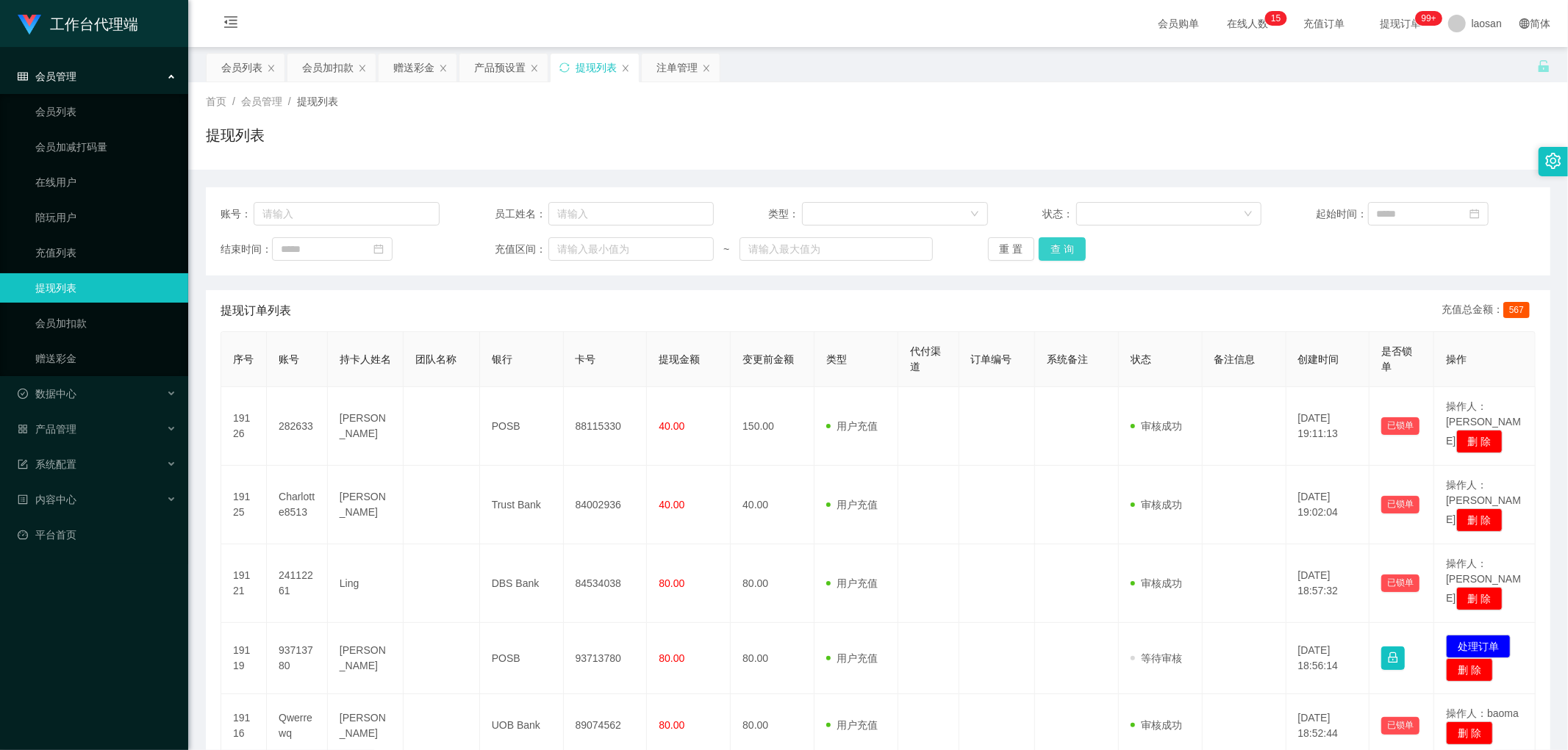
click at [532, 238] on button "查 询" at bounding box center [1062, 249] width 47 height 24
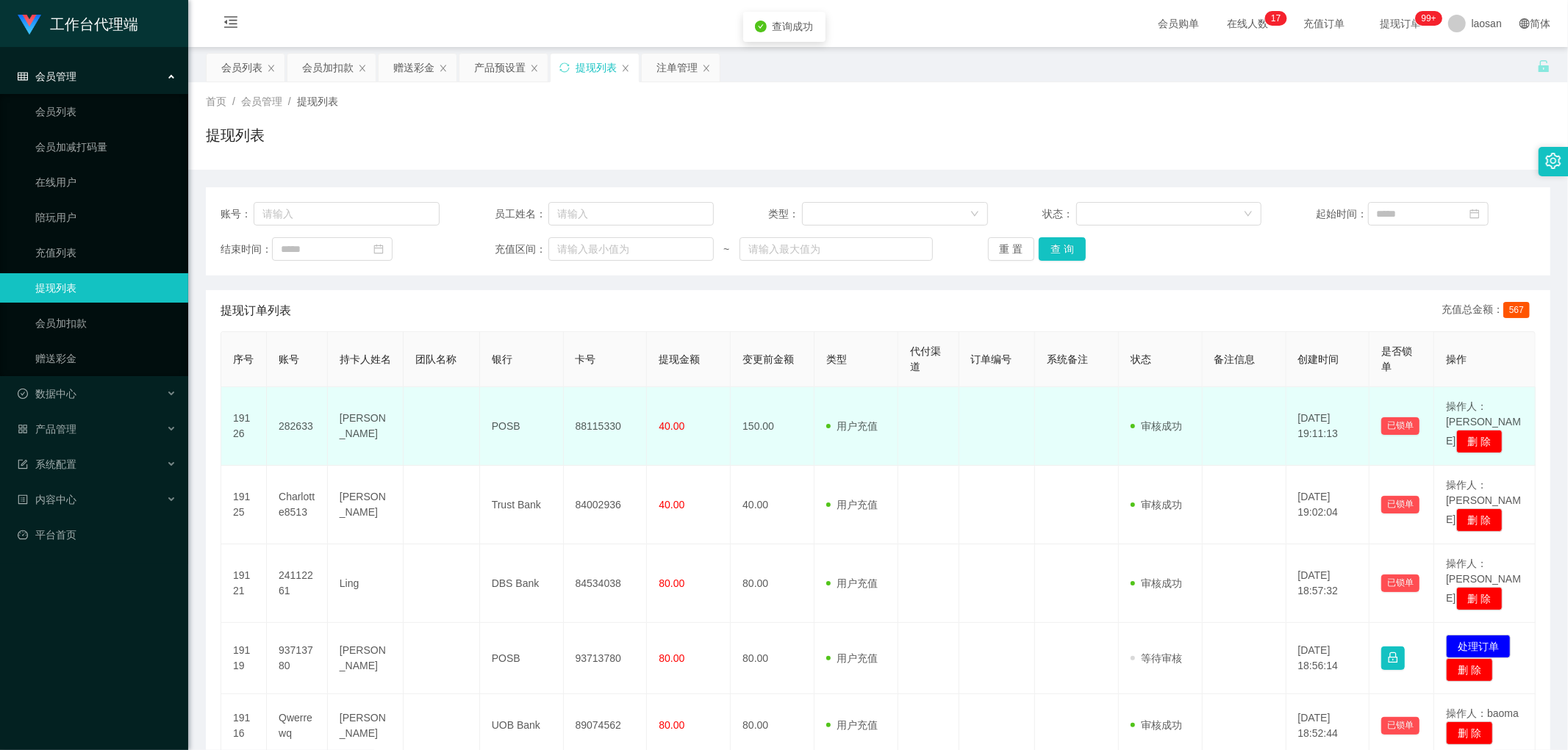
drag, startPoint x: 687, startPoint y: 405, endPoint x: 710, endPoint y: 405, distance: 23.0
click at [532, 365] on td "40.00" at bounding box center [689, 426] width 84 height 78
drag, startPoint x: 651, startPoint y: 405, endPoint x: 785, endPoint y: 420, distance: 134.8
click at [532, 365] on tr "19126 282633 Lee May Nah POSB 88115330 40.00 150.00 用户充值 人工扣款 审核驳回 审核成功 等待审核 20…" at bounding box center [878, 426] width 1315 height 78
click at [532, 365] on td "150.00" at bounding box center [772, 426] width 84 height 78
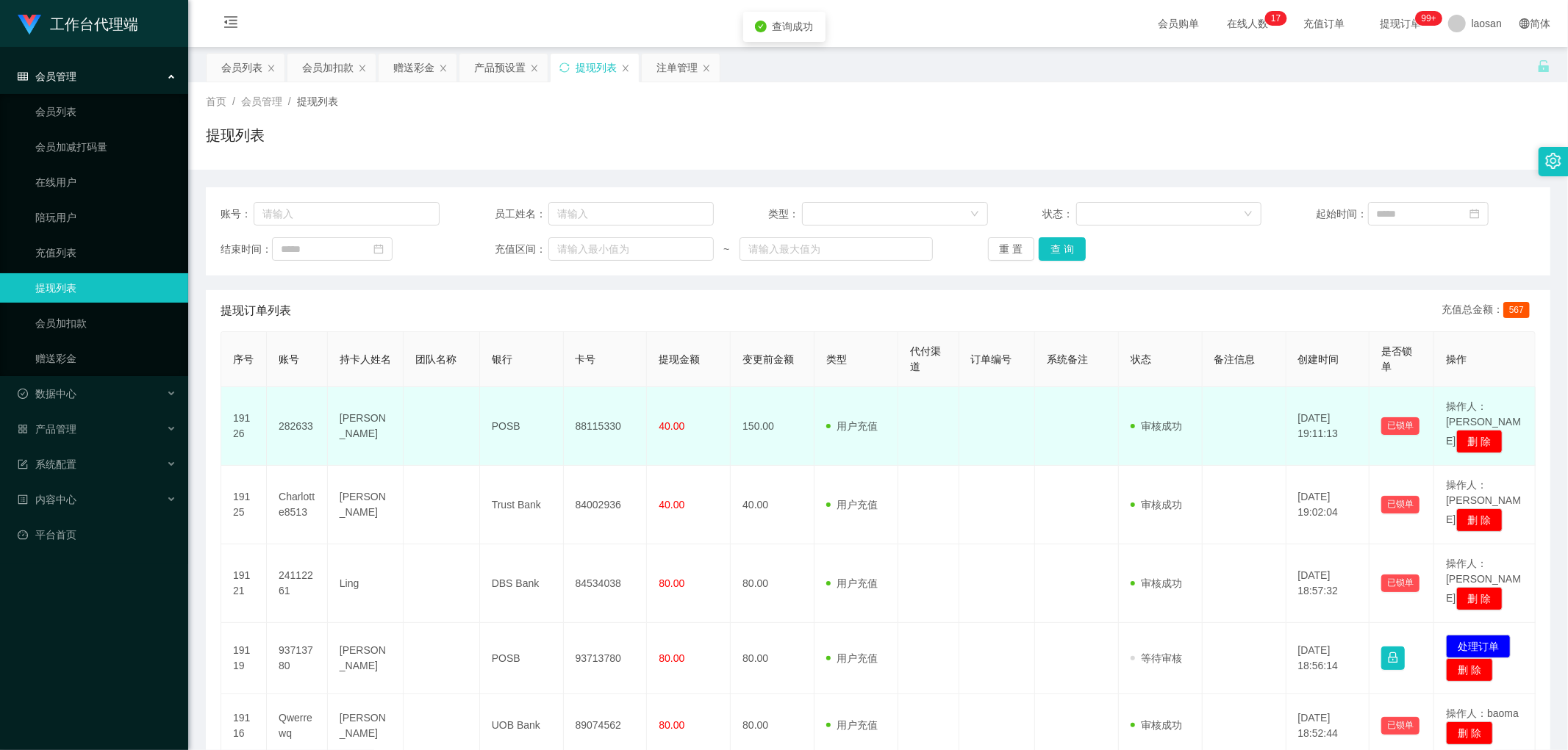
click at [532, 365] on td "150.00" at bounding box center [772, 426] width 84 height 78
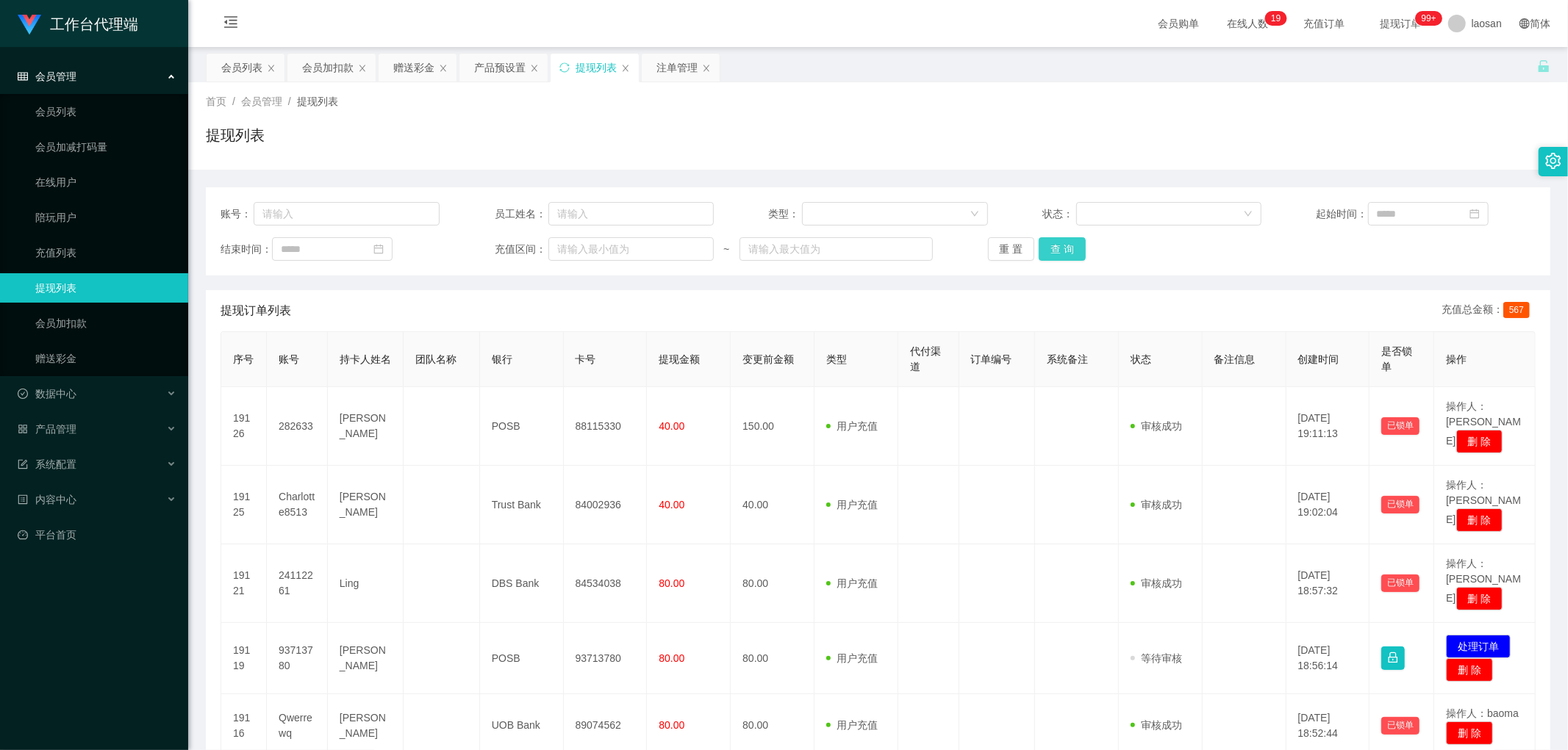
click at [532, 256] on button "查 询" at bounding box center [1062, 249] width 47 height 24
click at [532, 256] on div "重 置 查 询" at bounding box center [1097, 249] width 219 height 24
click at [532, 236] on div "账号： 员工姓名： 类型： 状态： 起始时间： 结束时间： 充值区间： ~ 重 置 查 询" at bounding box center [877, 231] width 1344 height 88
click at [532, 246] on button "查 询" at bounding box center [1062, 249] width 47 height 24
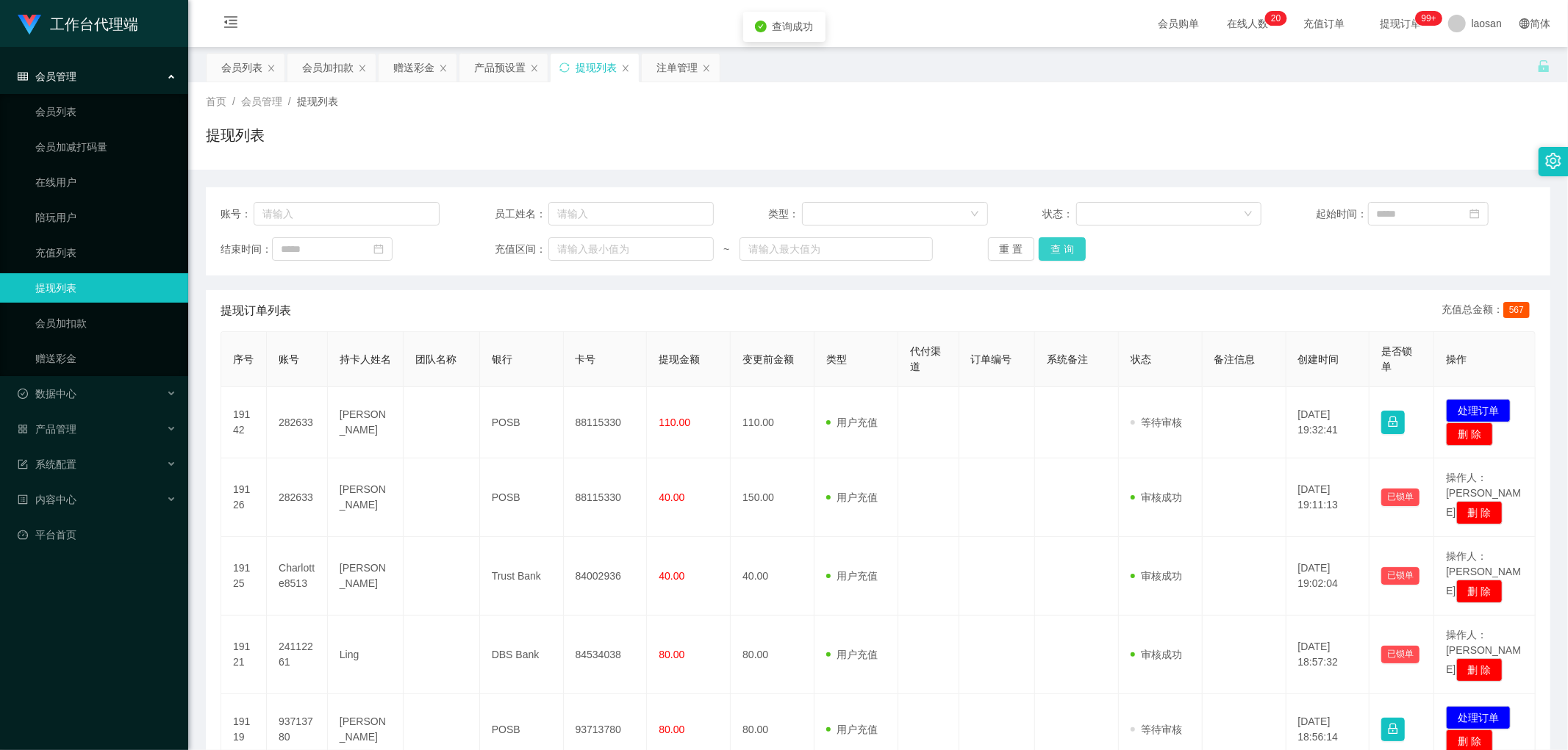
click at [532, 246] on button "查 询" at bounding box center [1062, 249] width 47 height 24
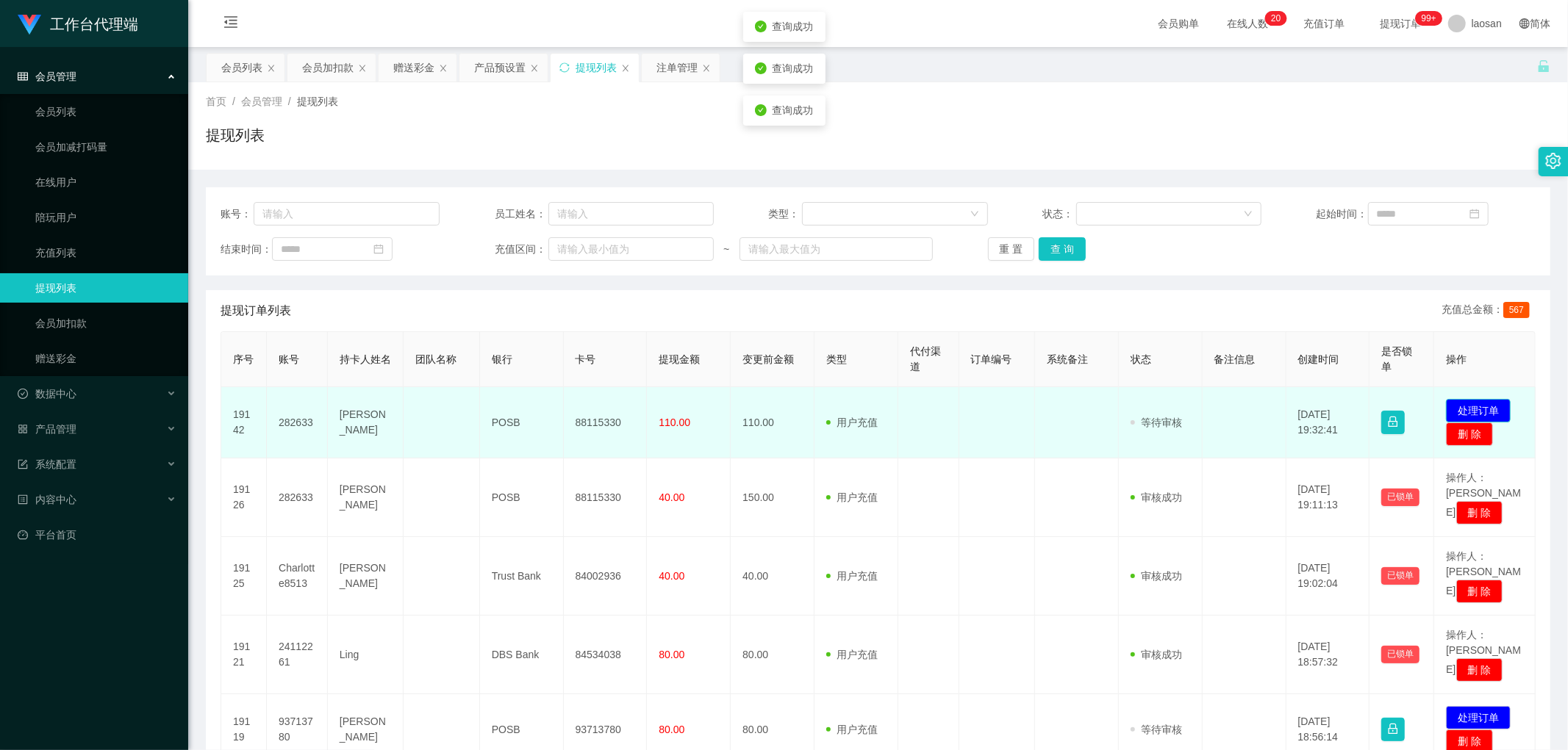
click at [532, 365] on button "处理订单" at bounding box center [1478, 411] width 64 height 24
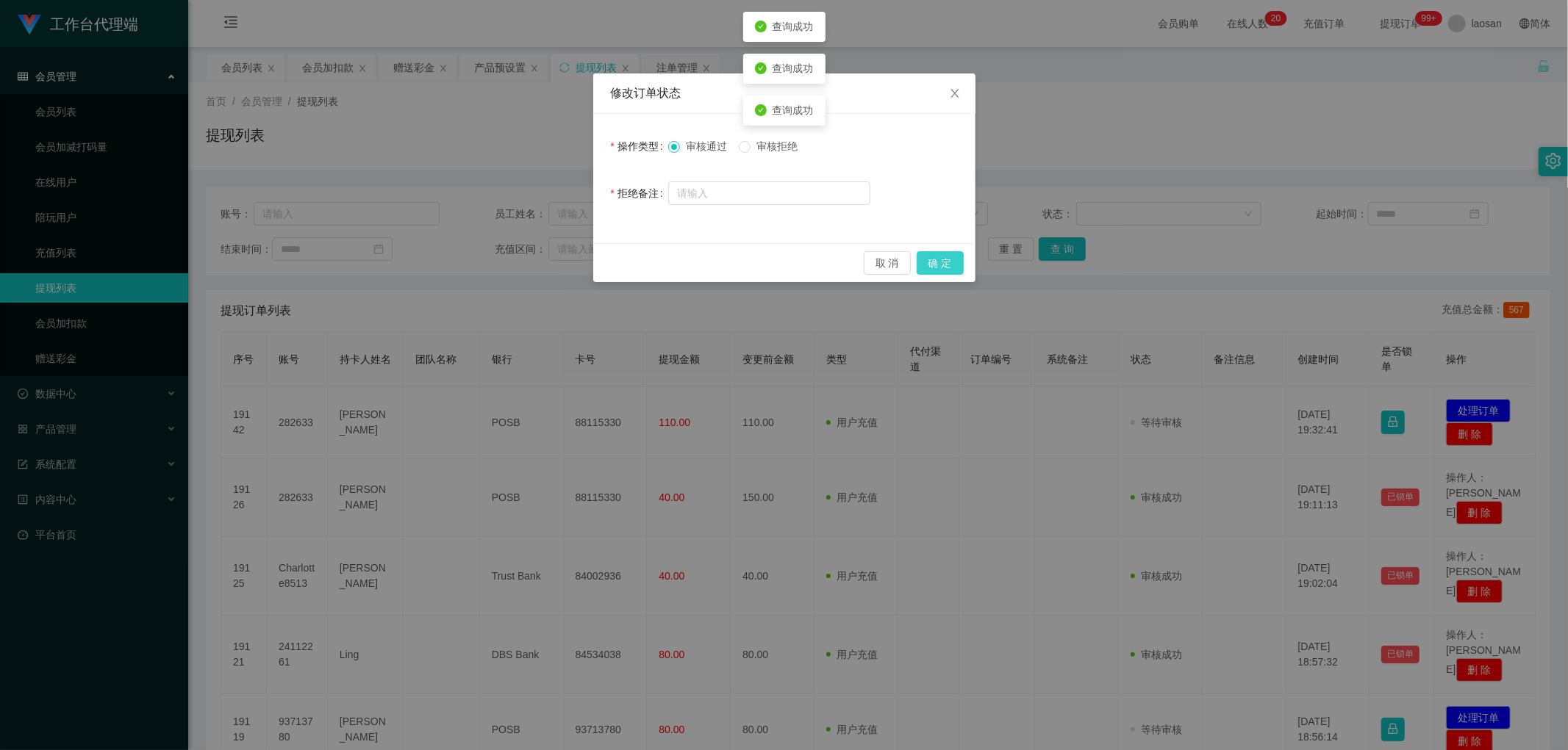
drag, startPoint x: 937, startPoint y: 262, endPoint x: 932, endPoint y: 273, distance: 12.1
click at [532, 262] on button "确 定" at bounding box center [940, 263] width 47 height 24
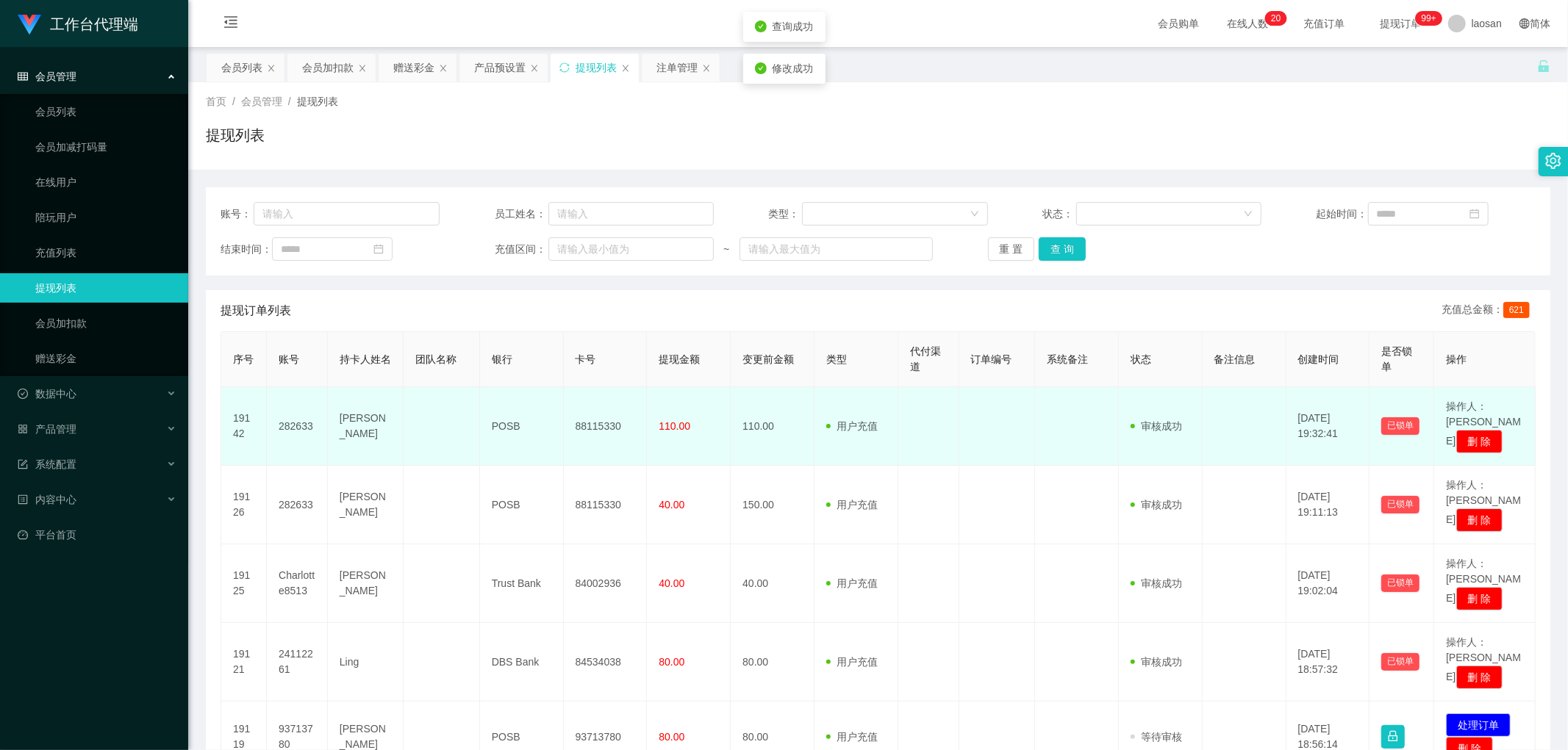
click at [532, 365] on td "88115330" at bounding box center [606, 426] width 84 height 78
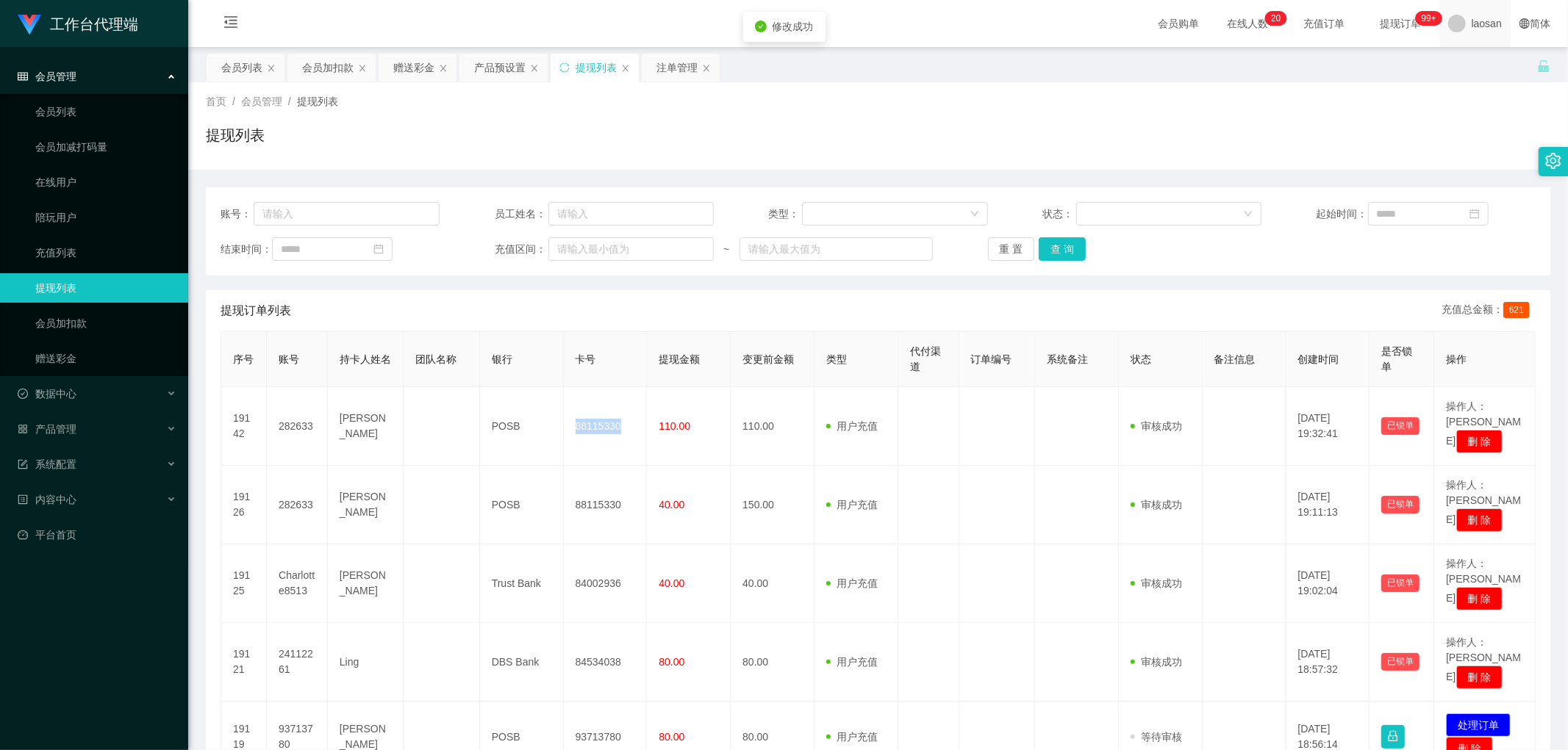
copy td "88115330"
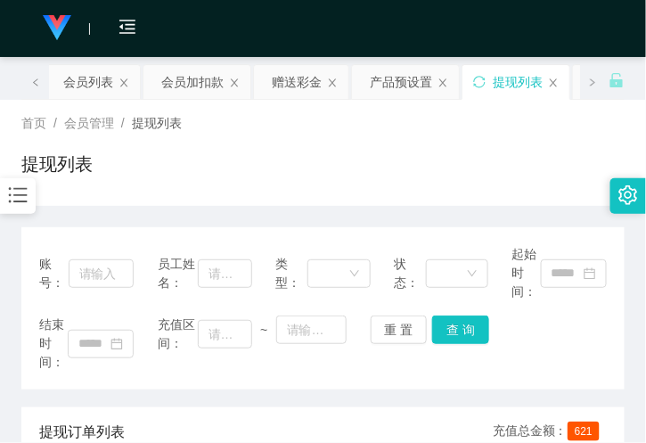
click at [155, 183] on div "提现列表" at bounding box center [322, 171] width 603 height 41
click at [289, 86] on div "赠送彩金" at bounding box center [297, 82] width 50 height 34
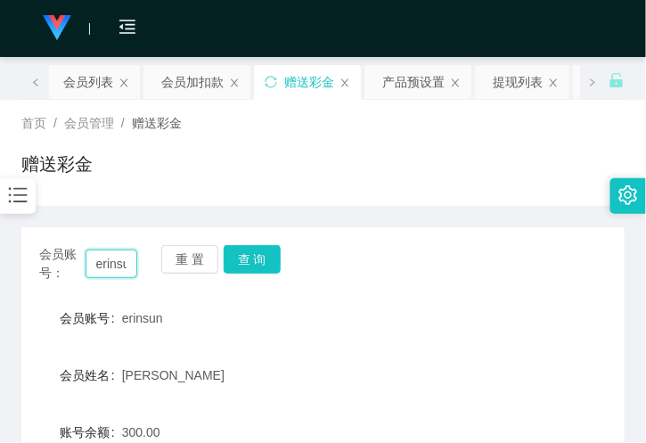
click at [113, 263] on input "erinsun" at bounding box center [112, 263] width 52 height 29
paste input "282633"
type input "282633"
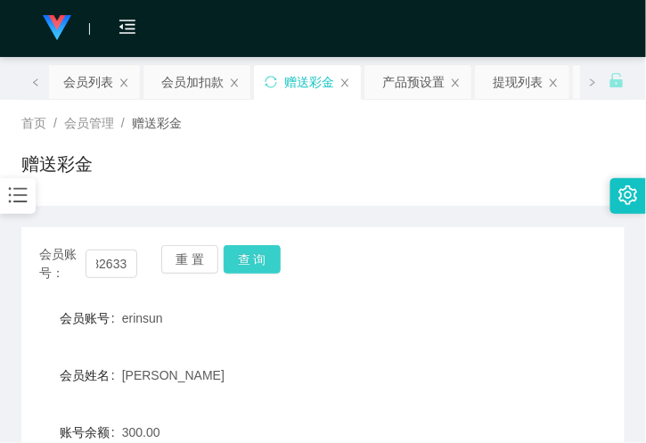
click at [253, 260] on button "查 询" at bounding box center [252, 259] width 57 height 29
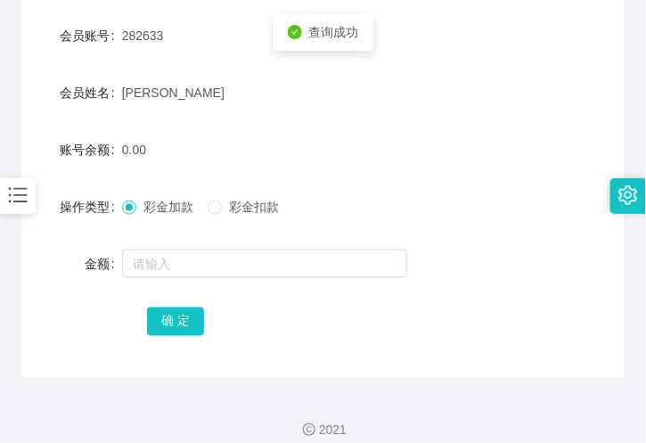
scroll to position [297, 0]
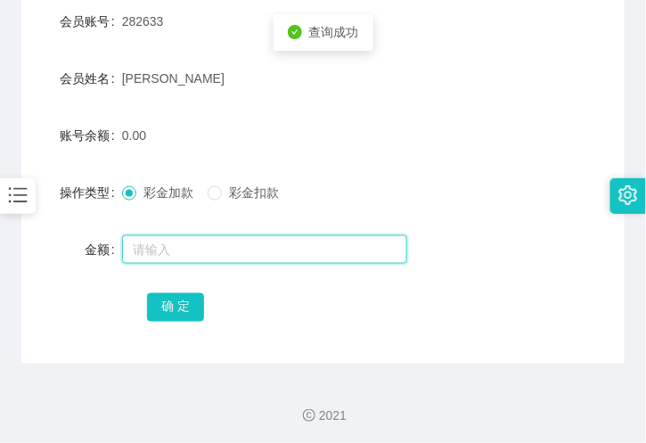
click at [169, 253] on input "text" at bounding box center [264, 249] width 285 height 29
type input "100"
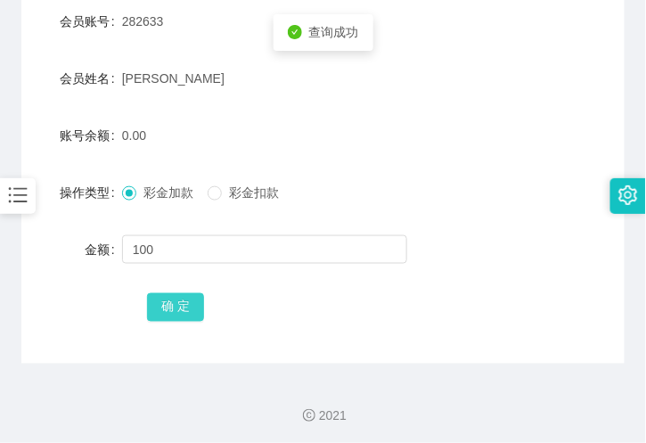
drag, startPoint x: 174, startPoint y: 288, endPoint x: 179, endPoint y: 301, distance: 14.4
click at [174, 289] on div "确 定" at bounding box center [323, 307] width 352 height 36
click at [179, 301] on button "确 定" at bounding box center [175, 307] width 57 height 29
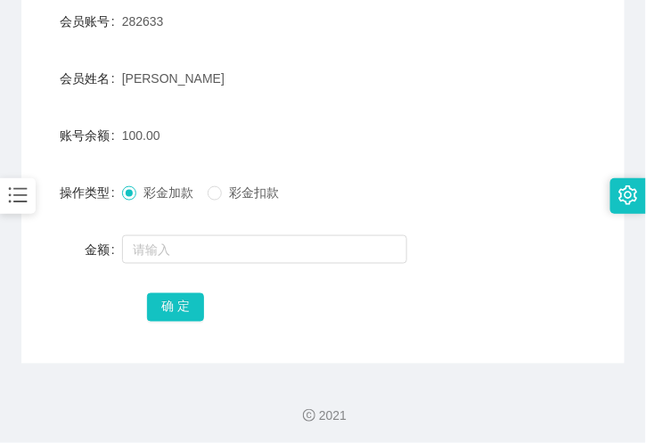
drag, startPoint x: 132, startPoint y: 96, endPoint x: 153, endPoint y: 126, distance: 37.1
click at [132, 96] on form "会员账号 282633 会员姓名 Lee May Nah 账号余额 100.00 操作类型 彩金加款 彩金扣款 金额 确 定" at bounding box center [322, 164] width 603 height 321
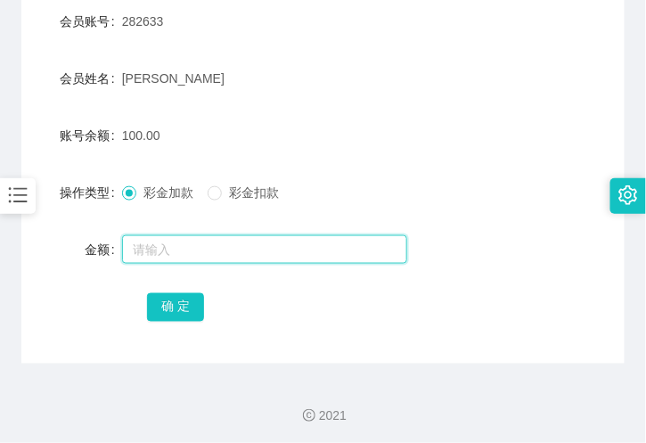
click at [175, 247] on input "text" at bounding box center [264, 249] width 285 height 29
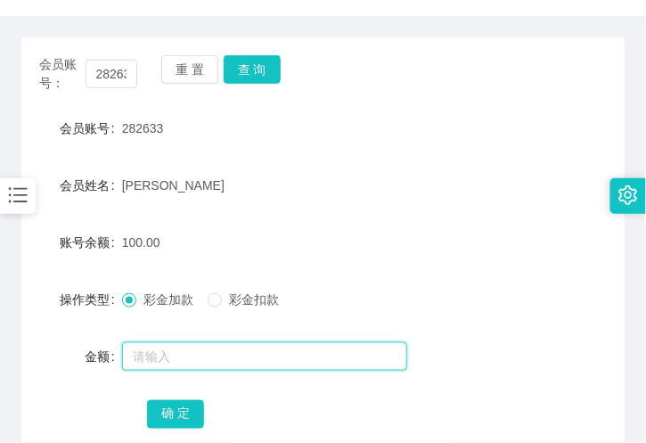
scroll to position [99, 0]
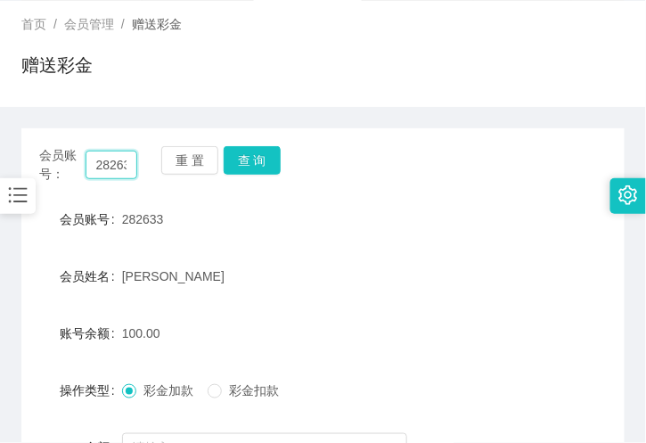
click at [111, 156] on input "282633" at bounding box center [112, 165] width 52 height 29
paste input "erinsun"
type input "erinsun"
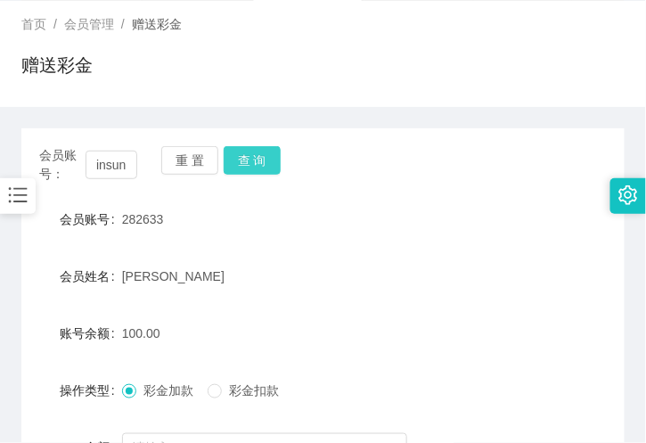
click at [262, 158] on button "查 询" at bounding box center [252, 160] width 57 height 29
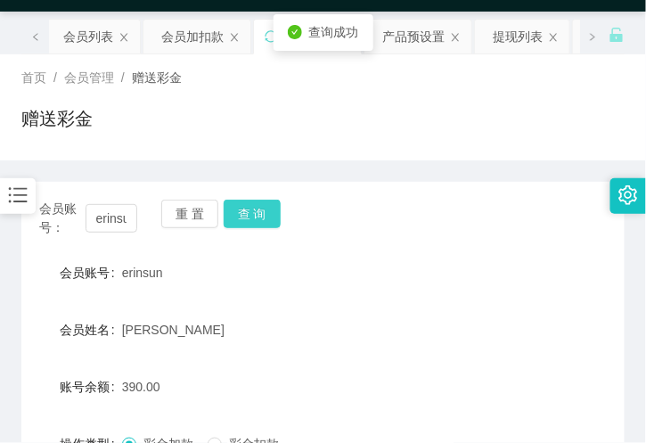
scroll to position [0, 0]
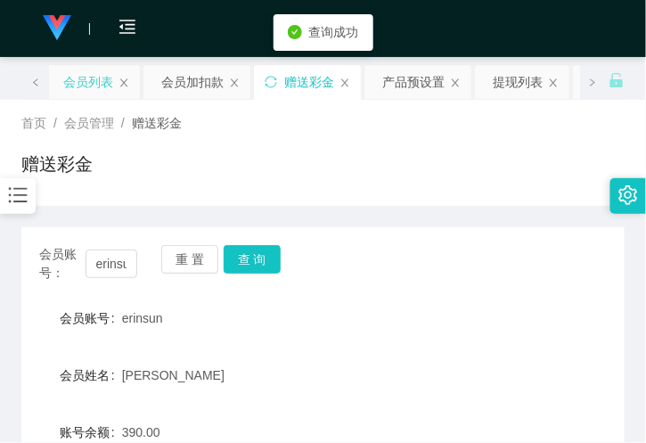
click at [100, 86] on div "会员列表" at bounding box center [88, 82] width 50 height 34
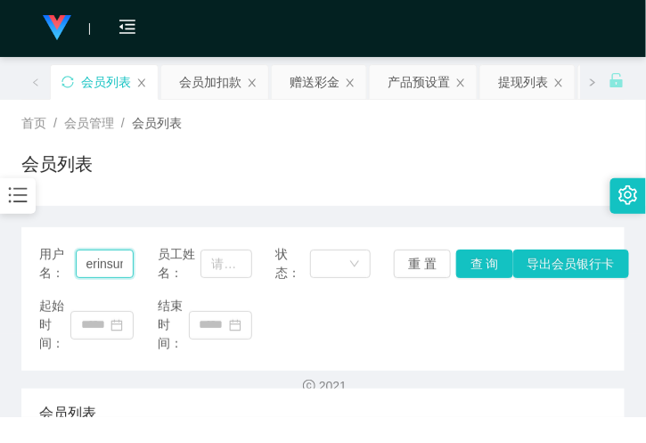
click at [111, 263] on input "erinsun" at bounding box center [105, 263] width 59 height 29
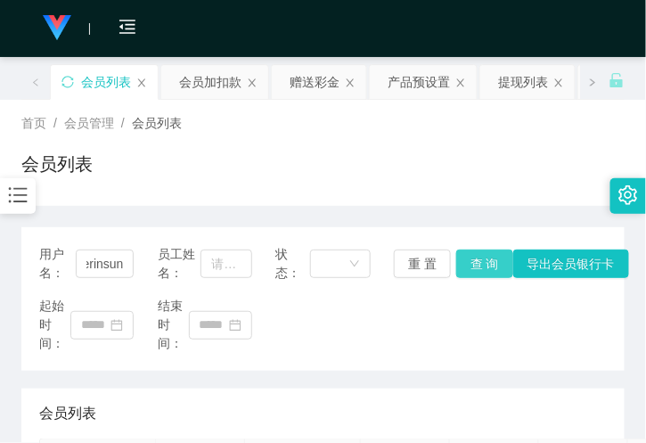
click at [478, 262] on button "查 询" at bounding box center [484, 263] width 57 height 29
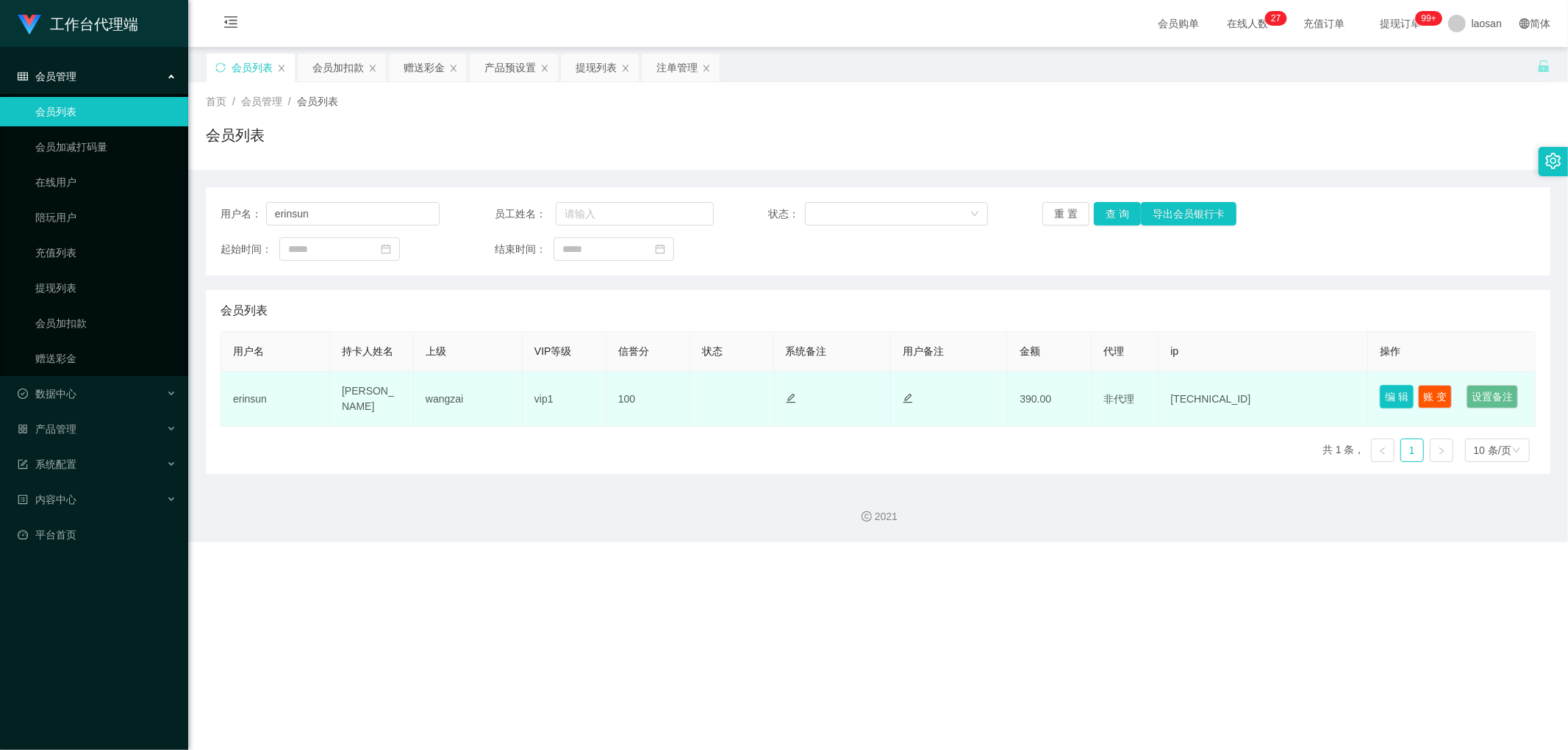
click at [532, 365] on button "编 辑" at bounding box center [1396, 397] width 34 height 24
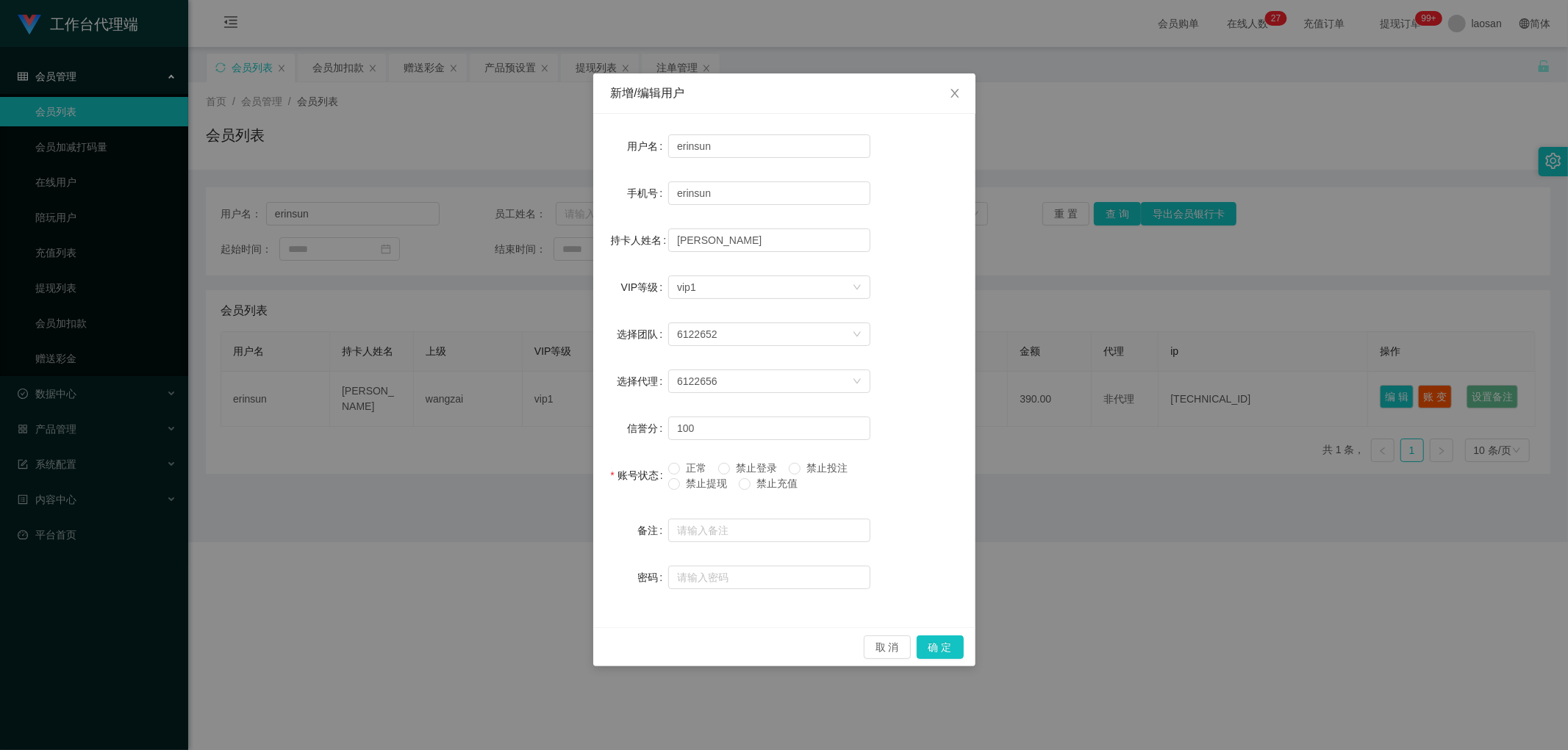
click at [532, 365] on span "正常" at bounding box center [696, 468] width 32 height 12
click at [532, 365] on button "确 定" at bounding box center [940, 647] width 47 height 24
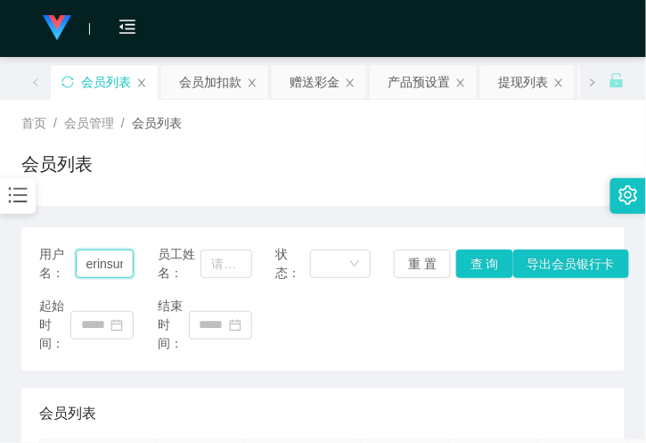
click at [116, 265] on input "erinsun" at bounding box center [105, 263] width 59 height 29
paste input "Huanghhhwa09"
type input "Huanghhhwa09"
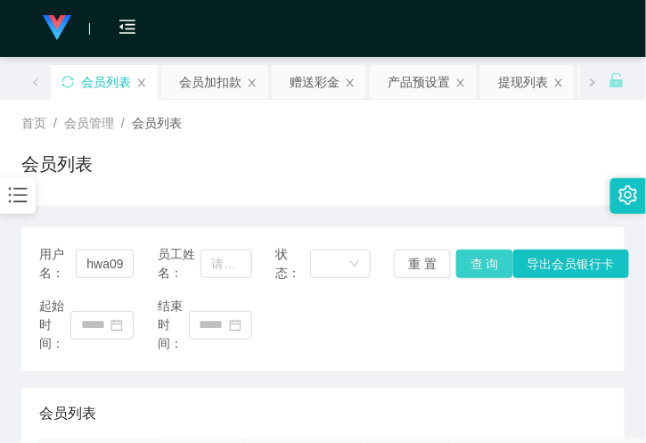
click at [466, 271] on button "查 询" at bounding box center [484, 263] width 57 height 29
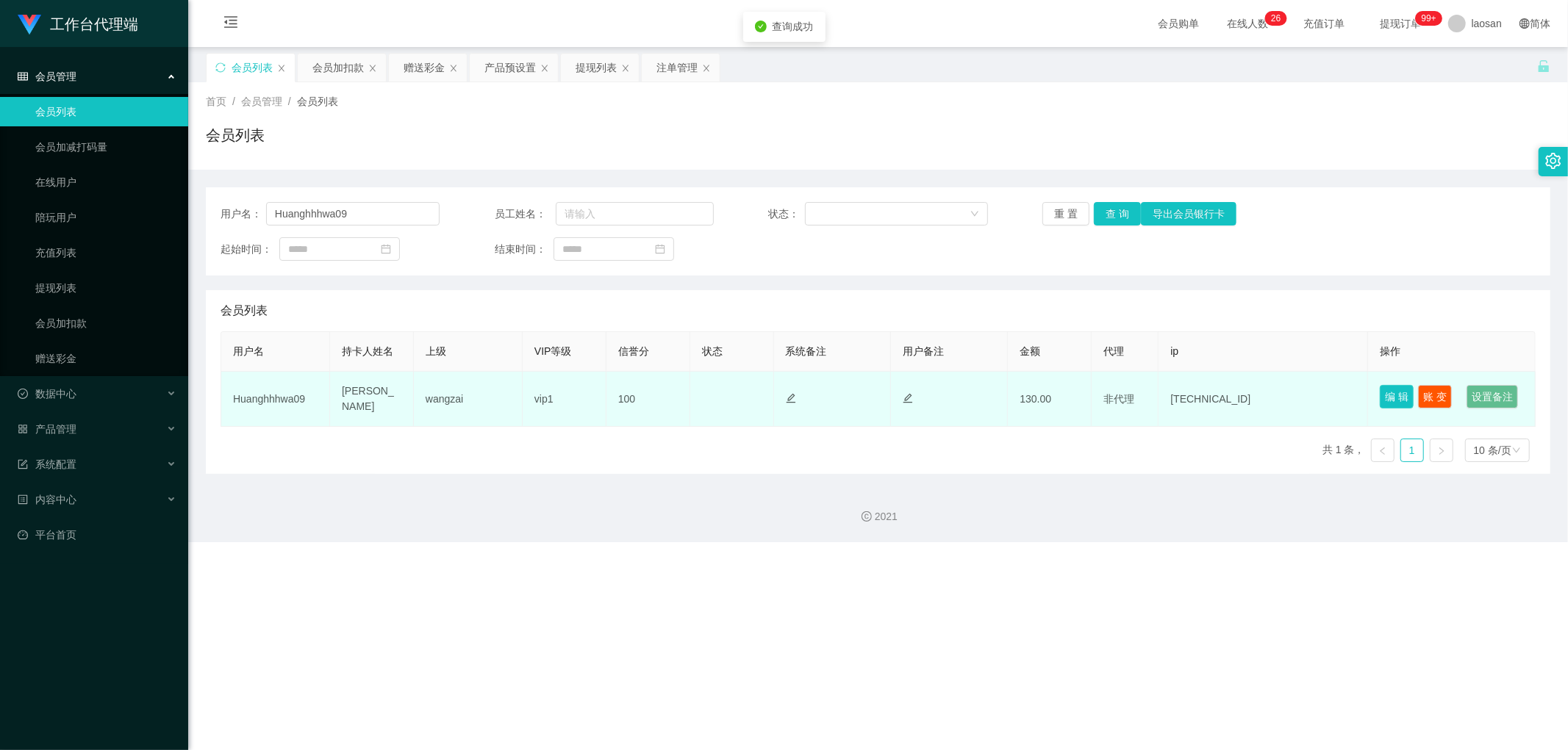
click at [532, 365] on button "编 辑" at bounding box center [1396, 397] width 34 height 24
type input "Huanghhhwa09"
type input "[PERSON_NAME]"
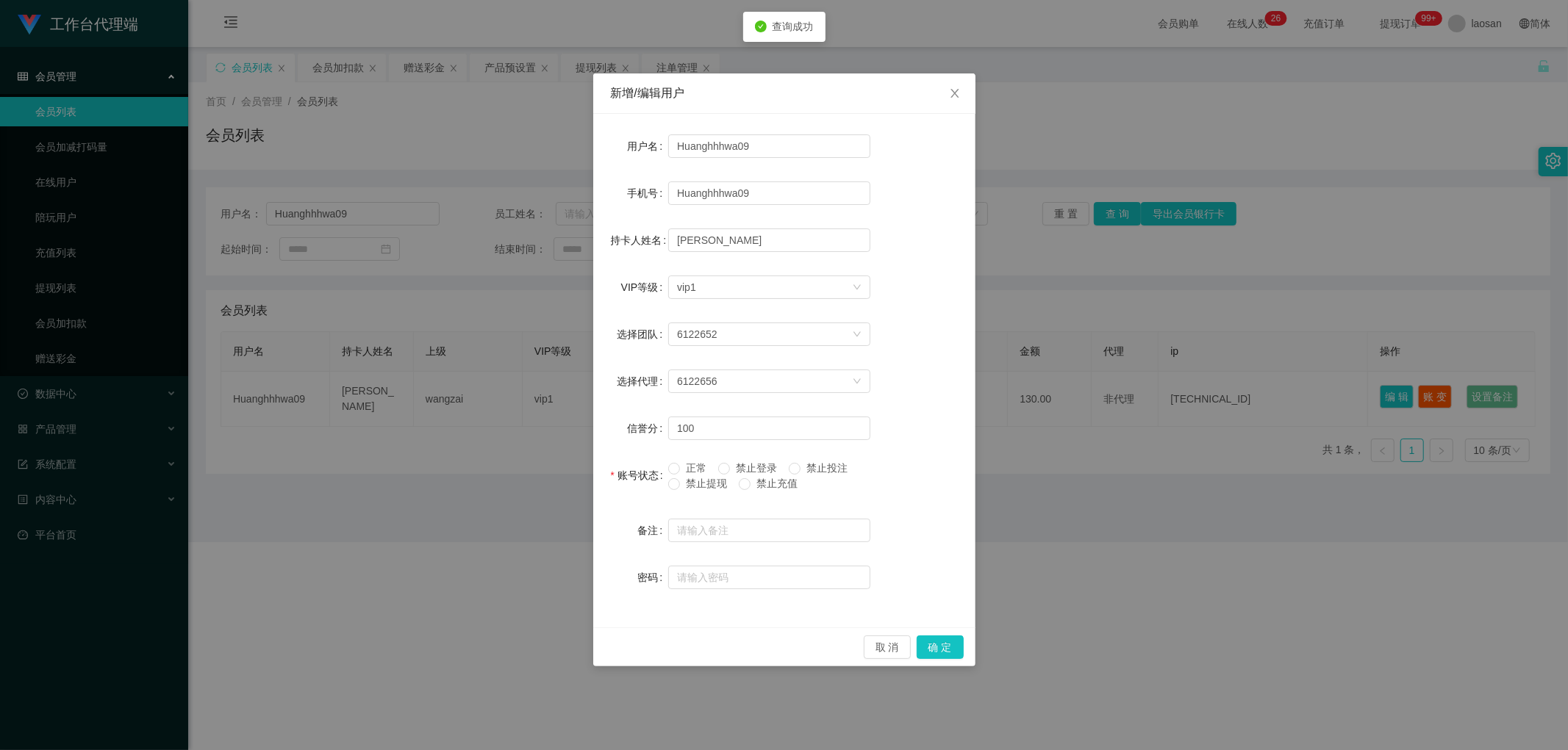
click at [532, 365] on span "禁止提现" at bounding box center [706, 483] width 53 height 12
click at [532, 365] on span "正常" at bounding box center [696, 468] width 32 height 12
click at [532, 365] on button "确 定" at bounding box center [940, 647] width 47 height 24
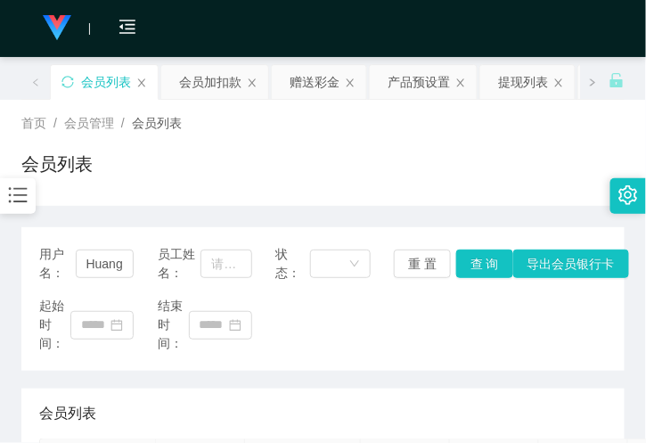
drag, startPoint x: 230, startPoint y: 208, endPoint x: 175, endPoint y: 199, distance: 55.9
click at [230, 208] on div "用户名： Huanghhhwa09 员工姓名： 状态： 重 置 查 询 导出会员银行卡 起始时间： 结束时间： 会员列表 用户名 持卡人姓名 上级 VIP等级…" at bounding box center [322, 433] width 603 height 454
click at [335, 140] on div "首页 / 会员管理 / 会员列表 / 会员列表" at bounding box center [322, 152] width 603 height 77
click at [93, 252] on input "Huanghhhwa09" at bounding box center [105, 263] width 59 height 29
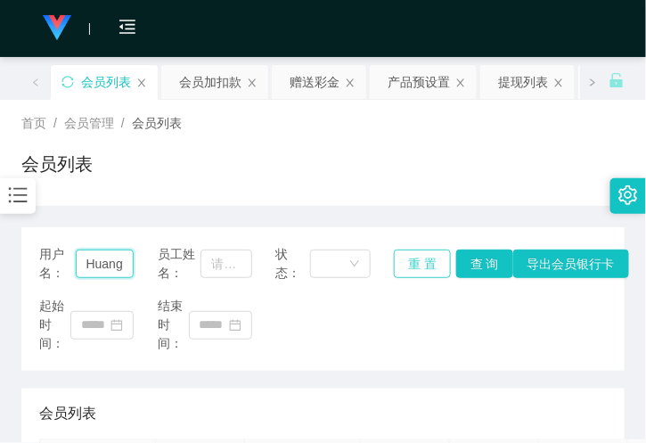
paste input "282633"
type input "282633"
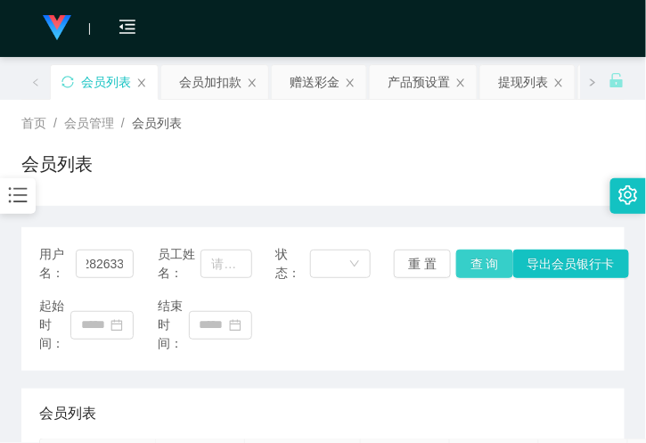
click at [477, 261] on button "查 询" at bounding box center [484, 263] width 57 height 29
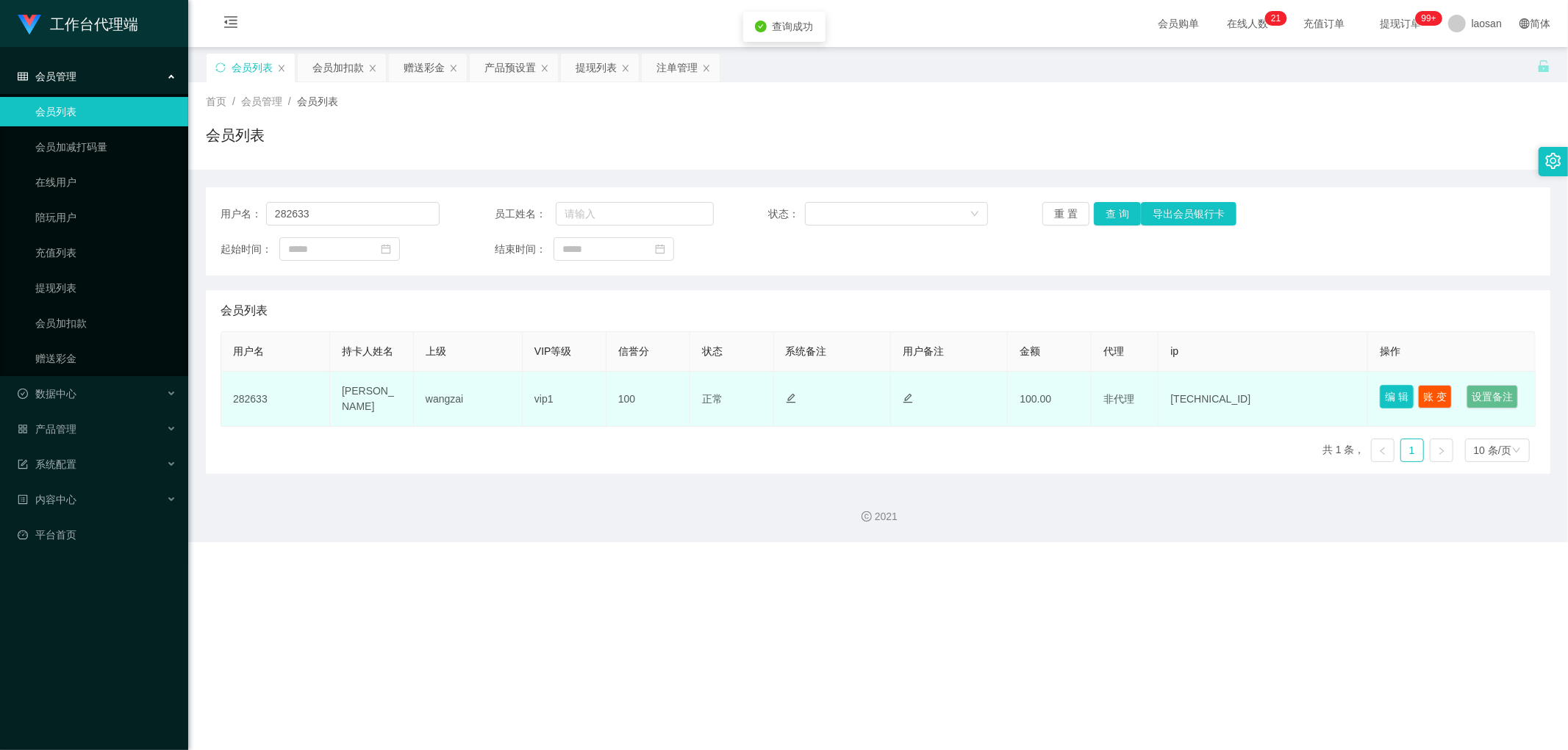
click at [532, 365] on button "编 辑" at bounding box center [1396, 397] width 34 height 24
type input "282633"
type input "Lee May Nah"
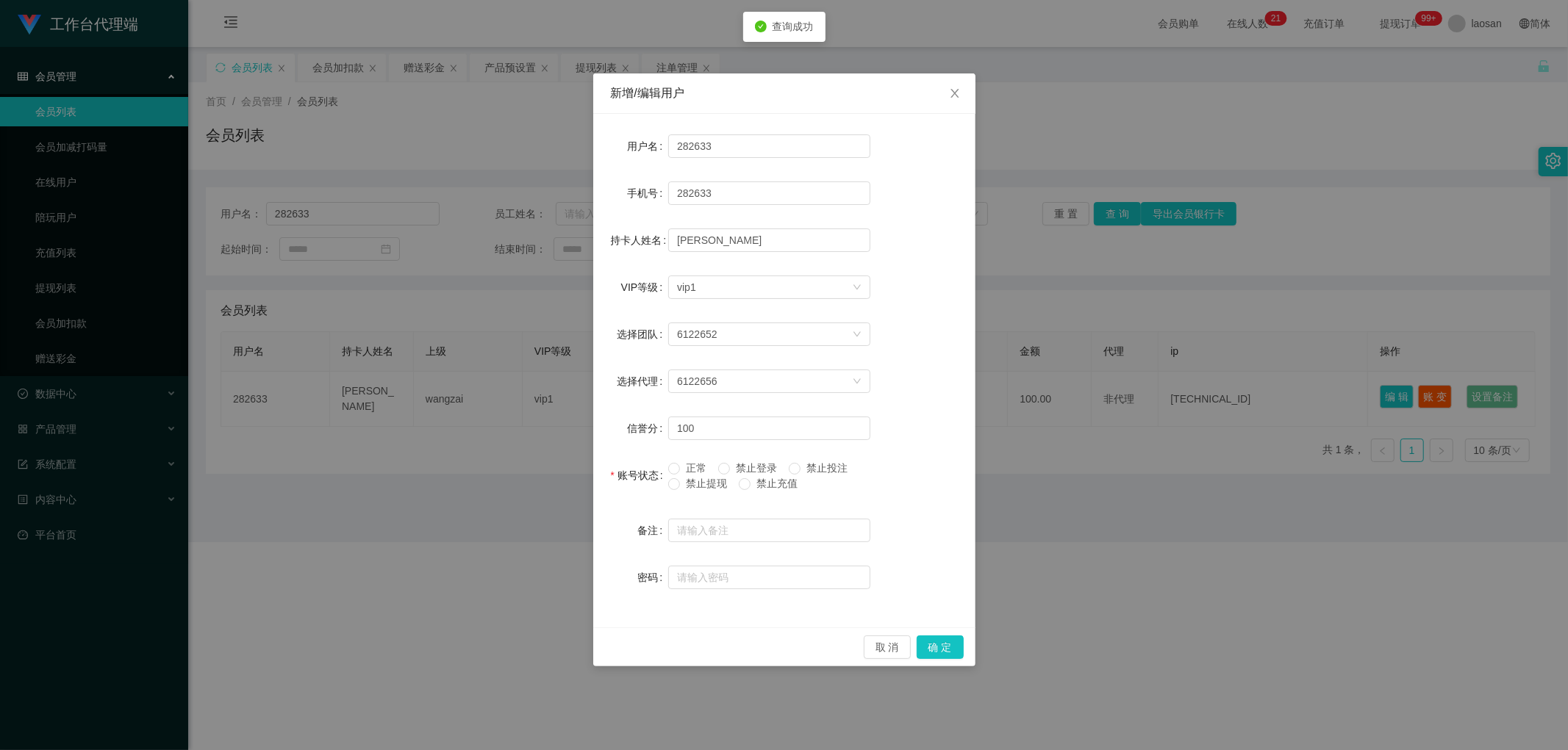
click at [532, 365] on span "禁止提现" at bounding box center [706, 483] width 53 height 12
click at [532, 365] on button "确 定" at bounding box center [940, 647] width 47 height 24
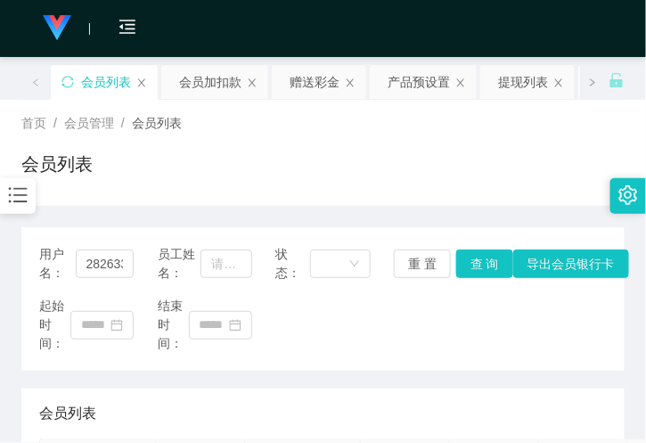
click at [153, 206] on div "用户名： 282633 员工姓名： 状态： 重 置 查 询 导出会员银行卡 起始时间： 结束时间： 会员列表 用户名 持卡人姓名 上级 VIP等级 信誉分 状…" at bounding box center [322, 433] width 603 height 454
click at [321, 94] on div "赠送彩金" at bounding box center [314, 82] width 50 height 34
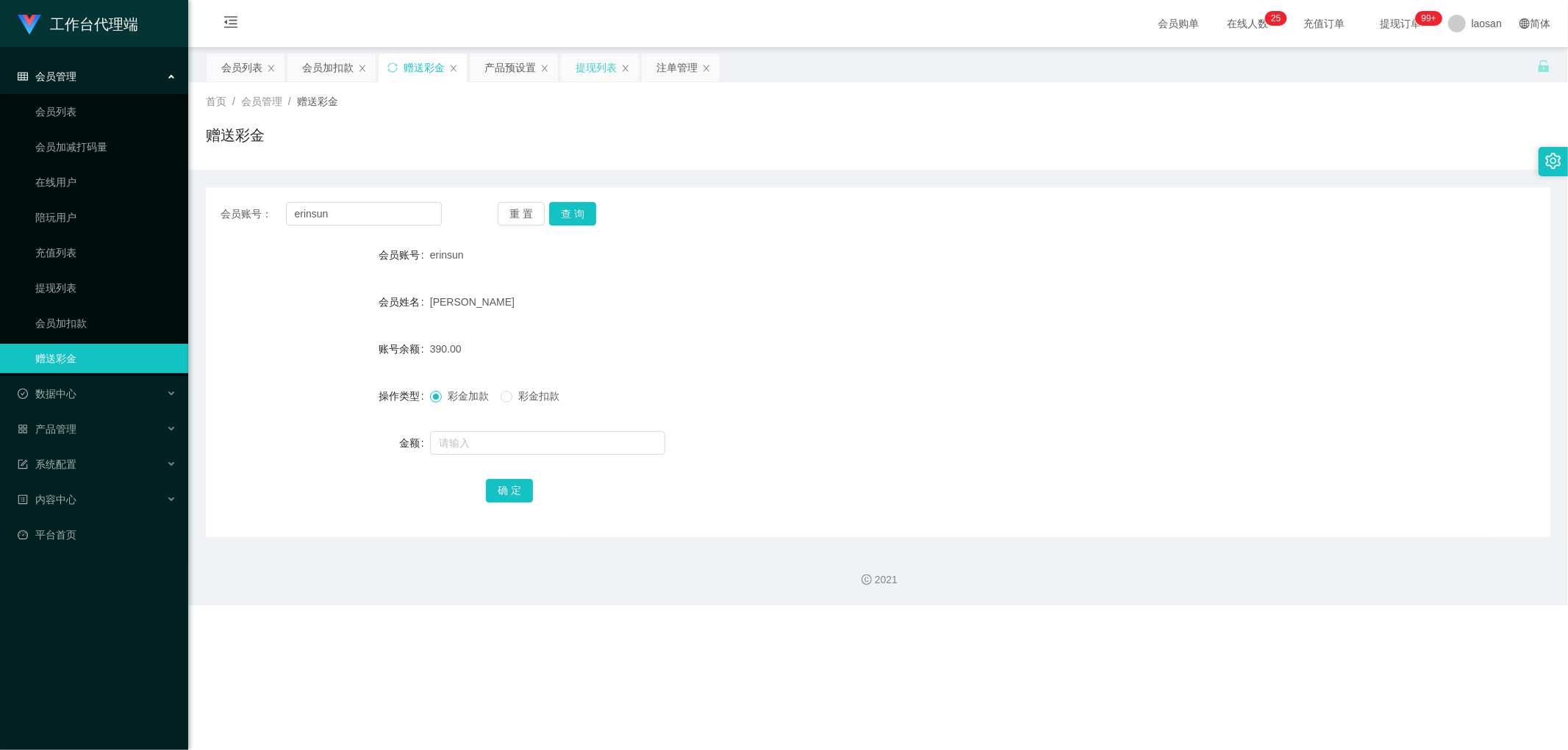
click at [532, 67] on div "提现列表" at bounding box center [596, 68] width 41 height 28
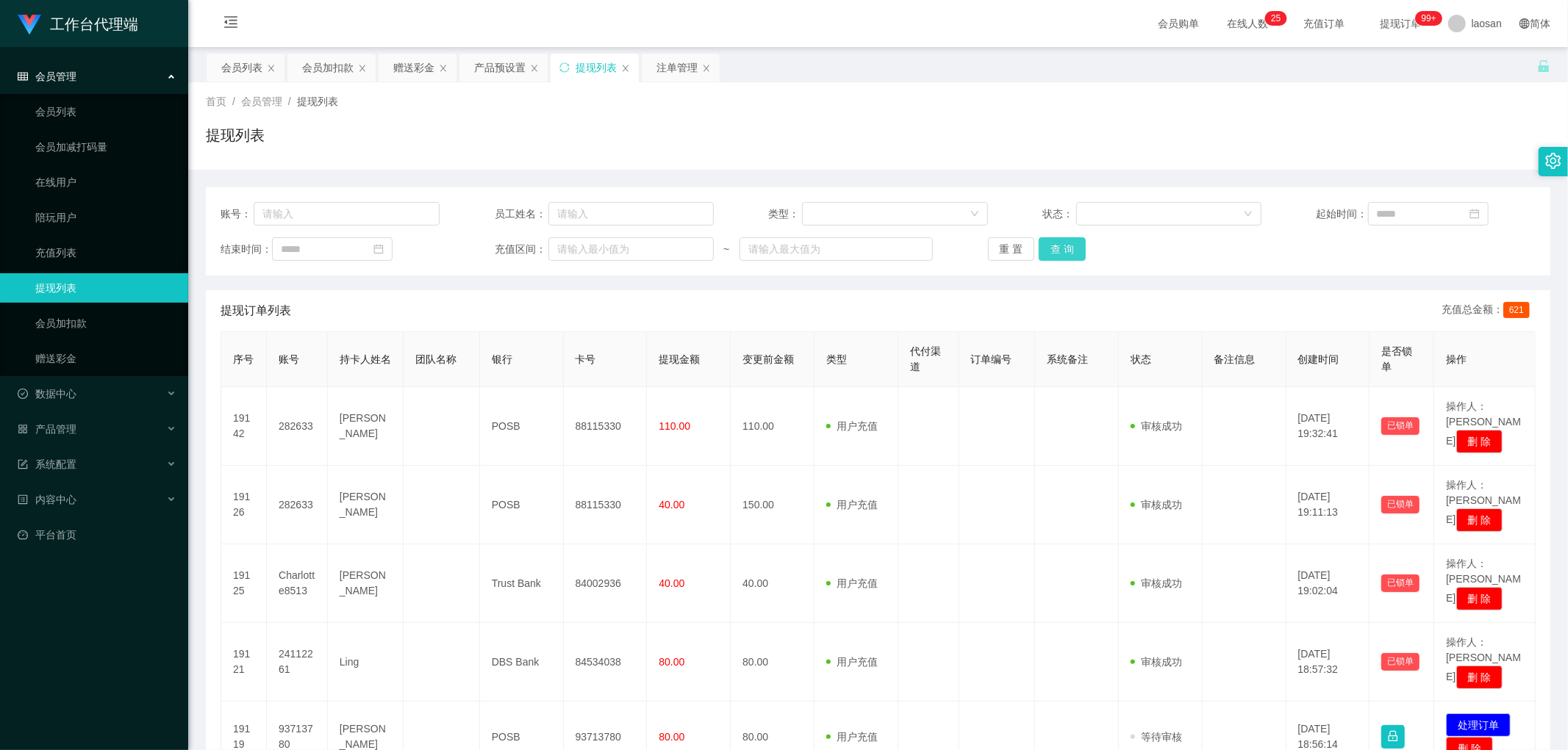
click at [532, 243] on button "查 询" at bounding box center [1062, 249] width 47 height 24
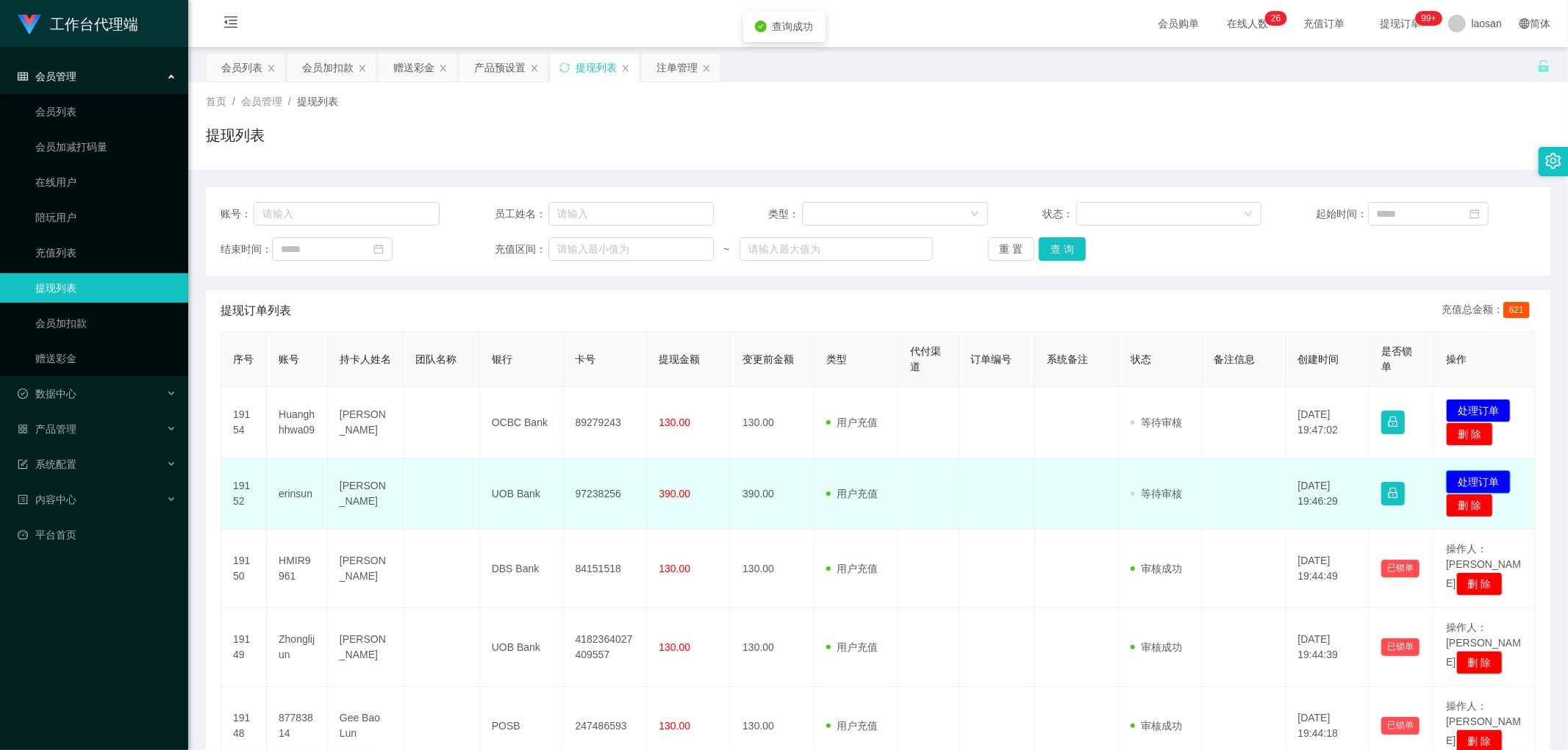
click at [532, 365] on button "处理订单" at bounding box center [1478, 482] width 64 height 24
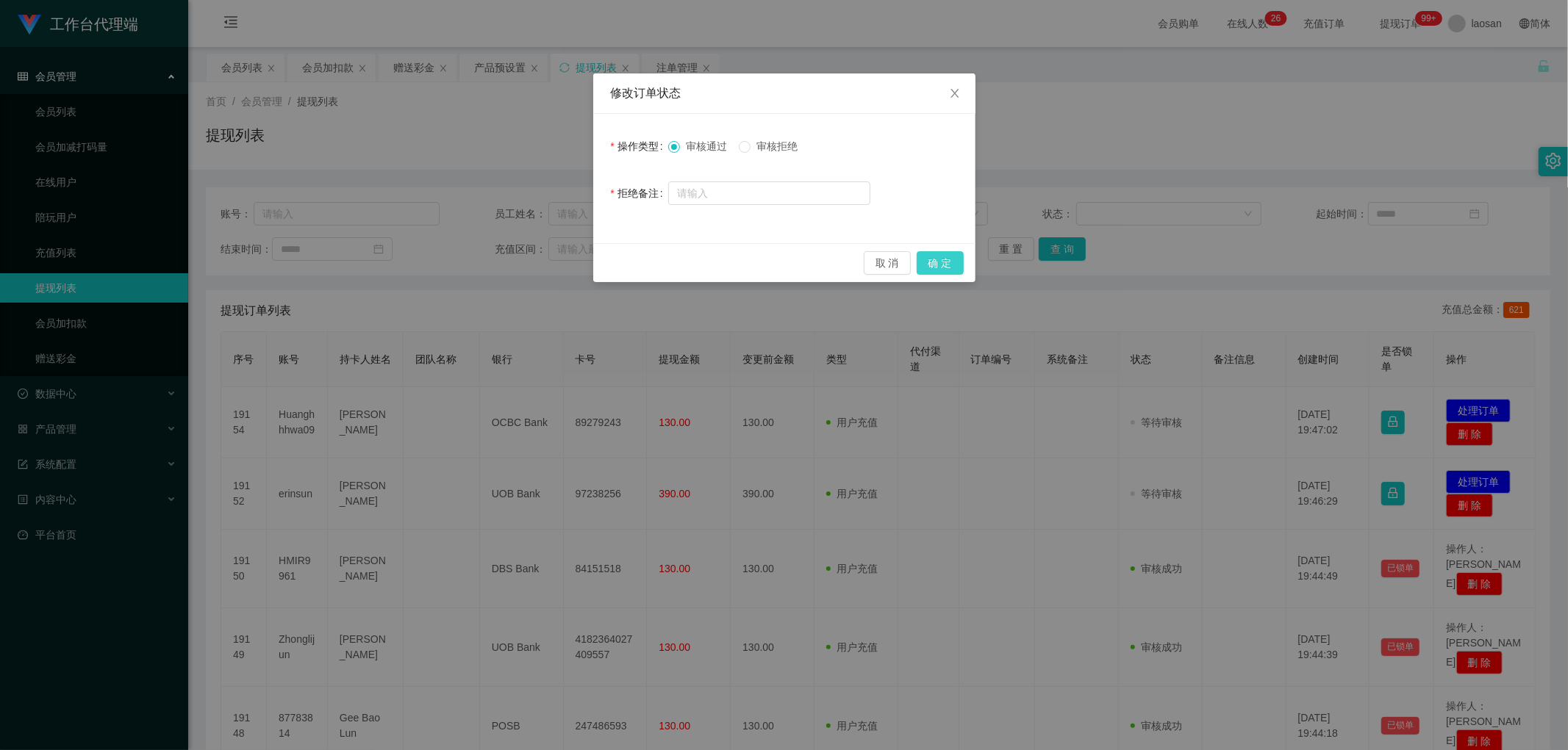
click at [532, 267] on button "确 定" at bounding box center [940, 263] width 47 height 24
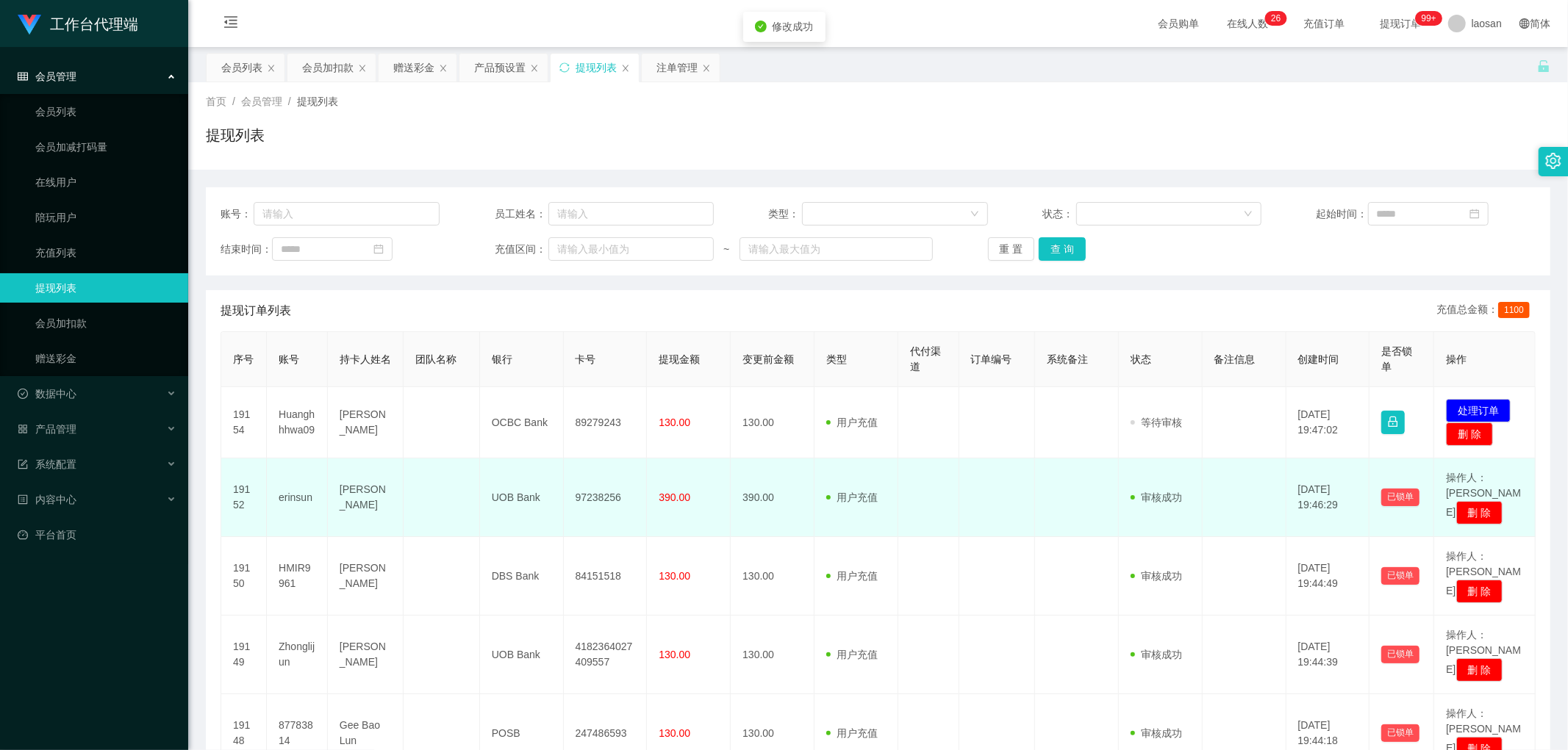
click at [532, 365] on td "97238256" at bounding box center [606, 498] width 84 height 78
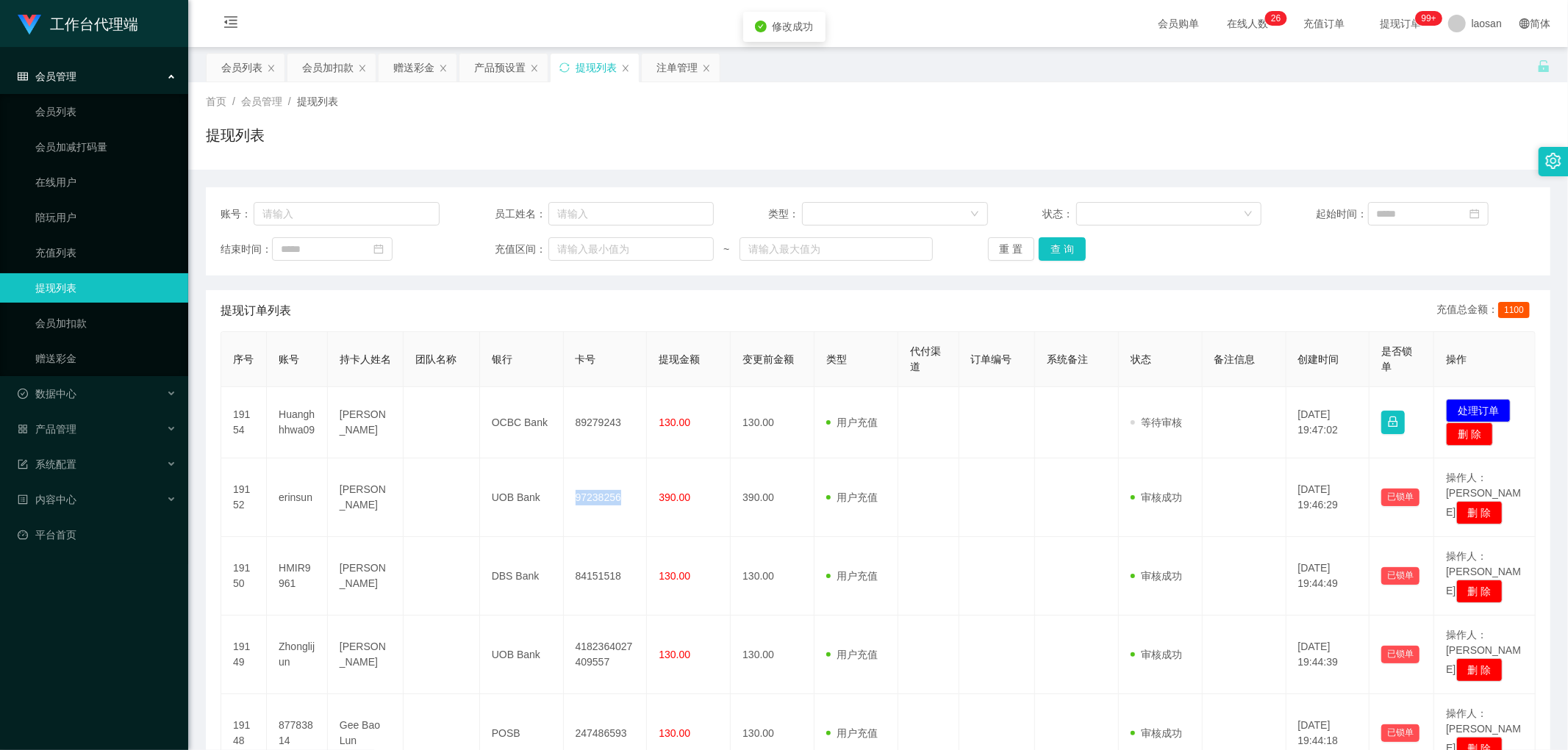
copy td "97238256"
click at [532, 365] on button "处理订单" at bounding box center [1478, 411] width 64 height 24
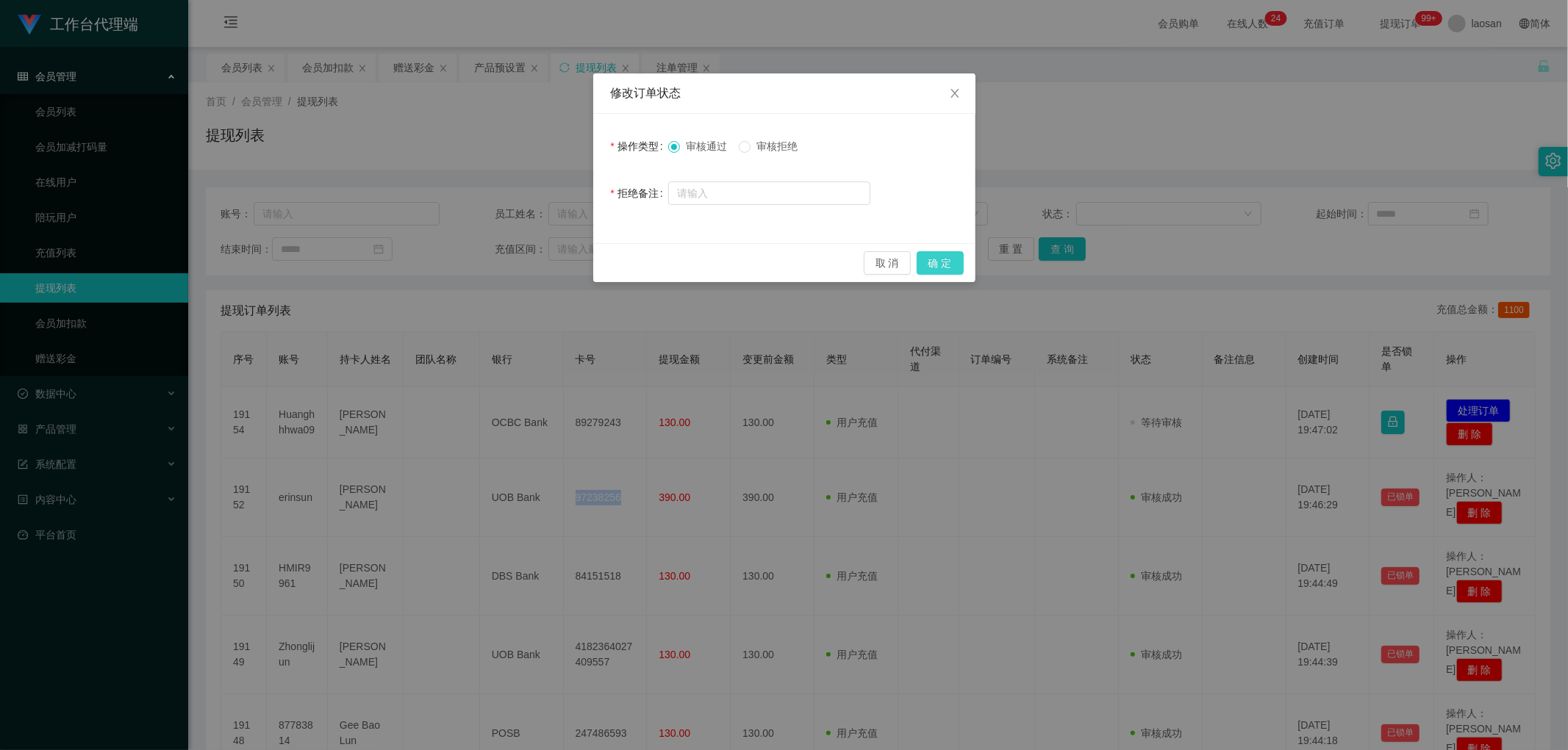
click at [532, 266] on button "确 定" at bounding box center [940, 263] width 47 height 24
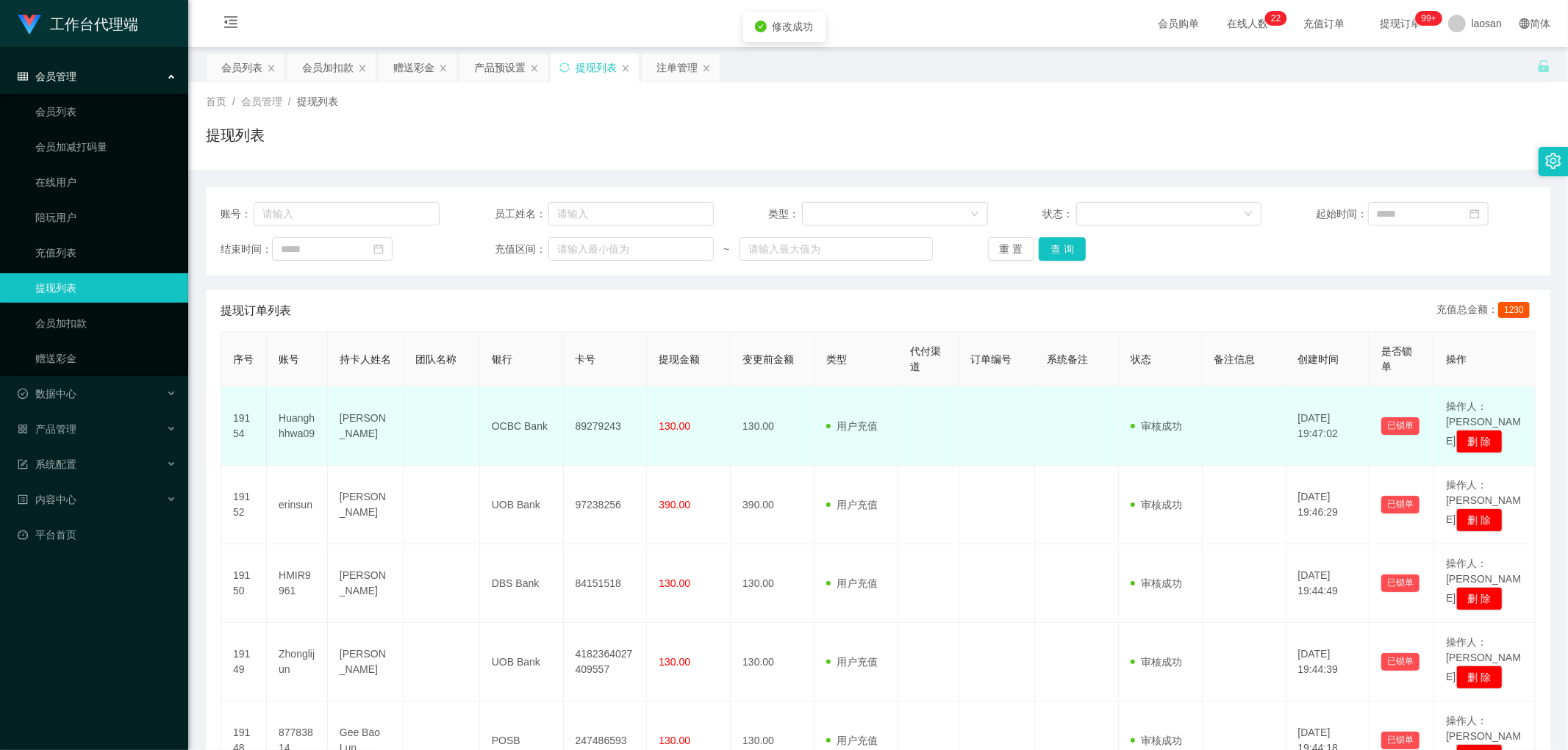
click at [532, 365] on td "89279243" at bounding box center [606, 426] width 84 height 78
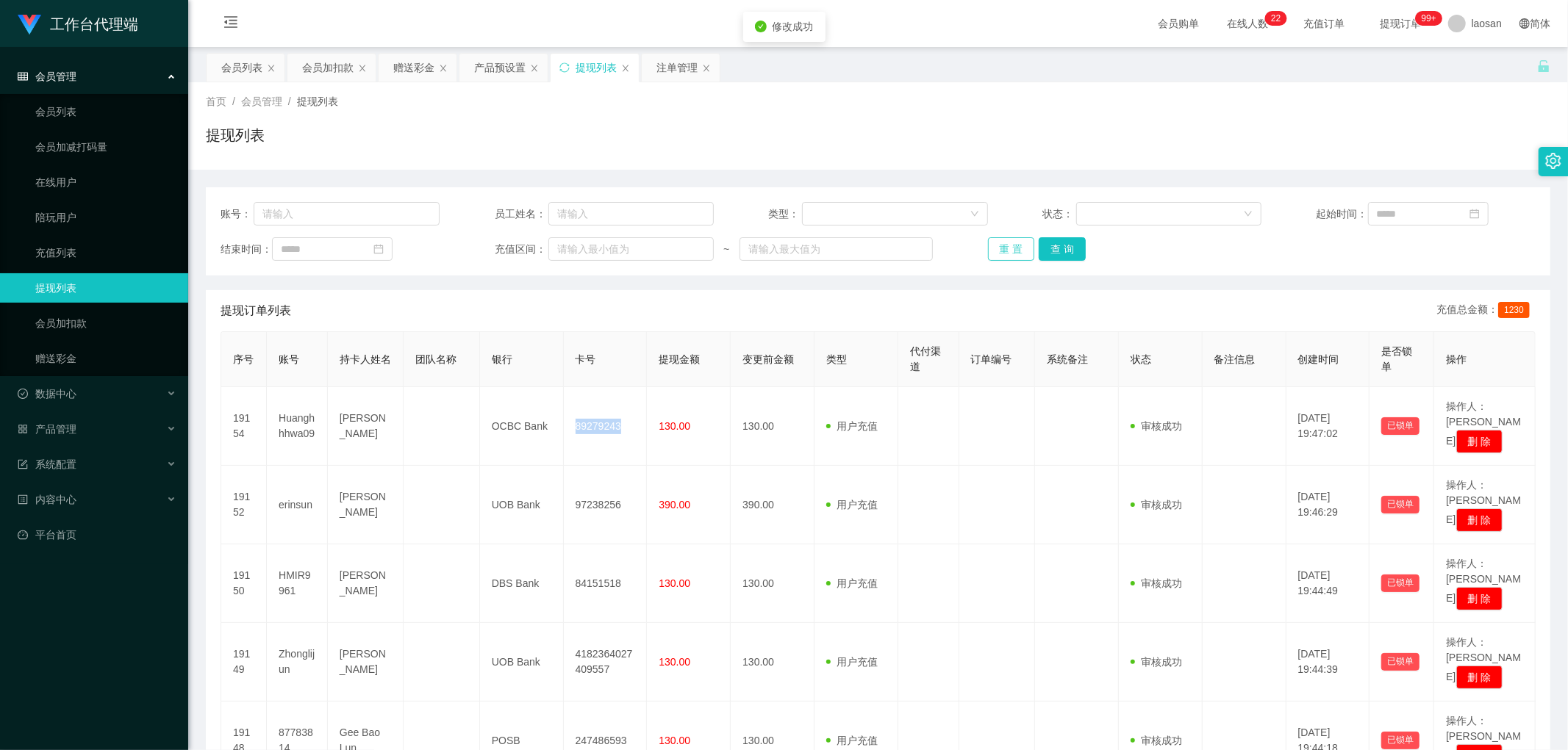
copy td "89279243"
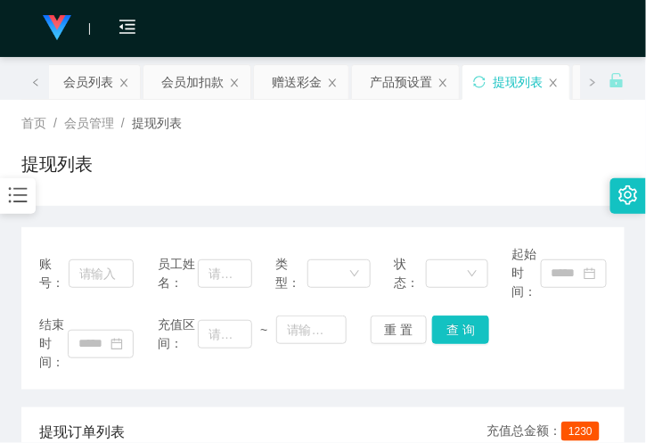
click at [375, 166] on div "提现列表" at bounding box center [322, 171] width 603 height 41
click at [126, 366] on div "结束时间：" at bounding box center [86, 343] width 94 height 56
click at [211, 203] on div "首页 / 会员管理 / 提现列表 / 提现列表" at bounding box center [323, 153] width 646 height 106
drag, startPoint x: 379, startPoint y: 167, endPoint x: 310, endPoint y: 143, distance: 73.8
click at [379, 167] on div "提现列表" at bounding box center [322, 171] width 603 height 41
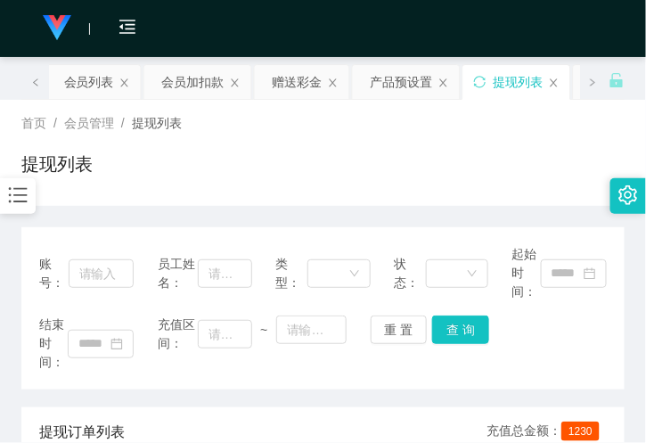
click at [265, 116] on div "首页 / 会员管理 / 提现列表 /" at bounding box center [322, 123] width 603 height 19
click at [90, 81] on div "会员列表" at bounding box center [89, 82] width 50 height 34
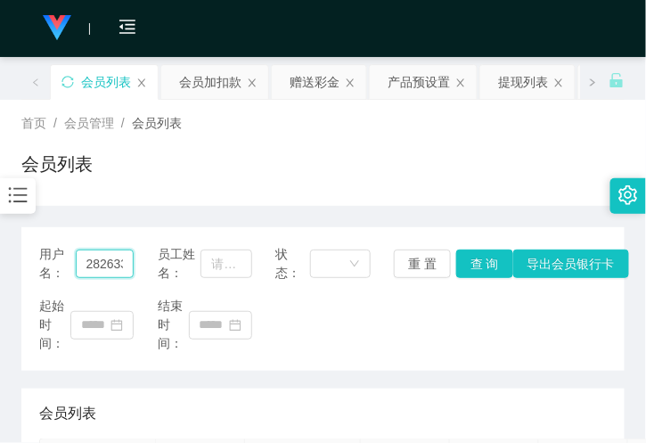
click at [93, 271] on input "282633" at bounding box center [105, 263] width 59 height 29
click at [469, 267] on button "查 询" at bounding box center [484, 263] width 57 height 29
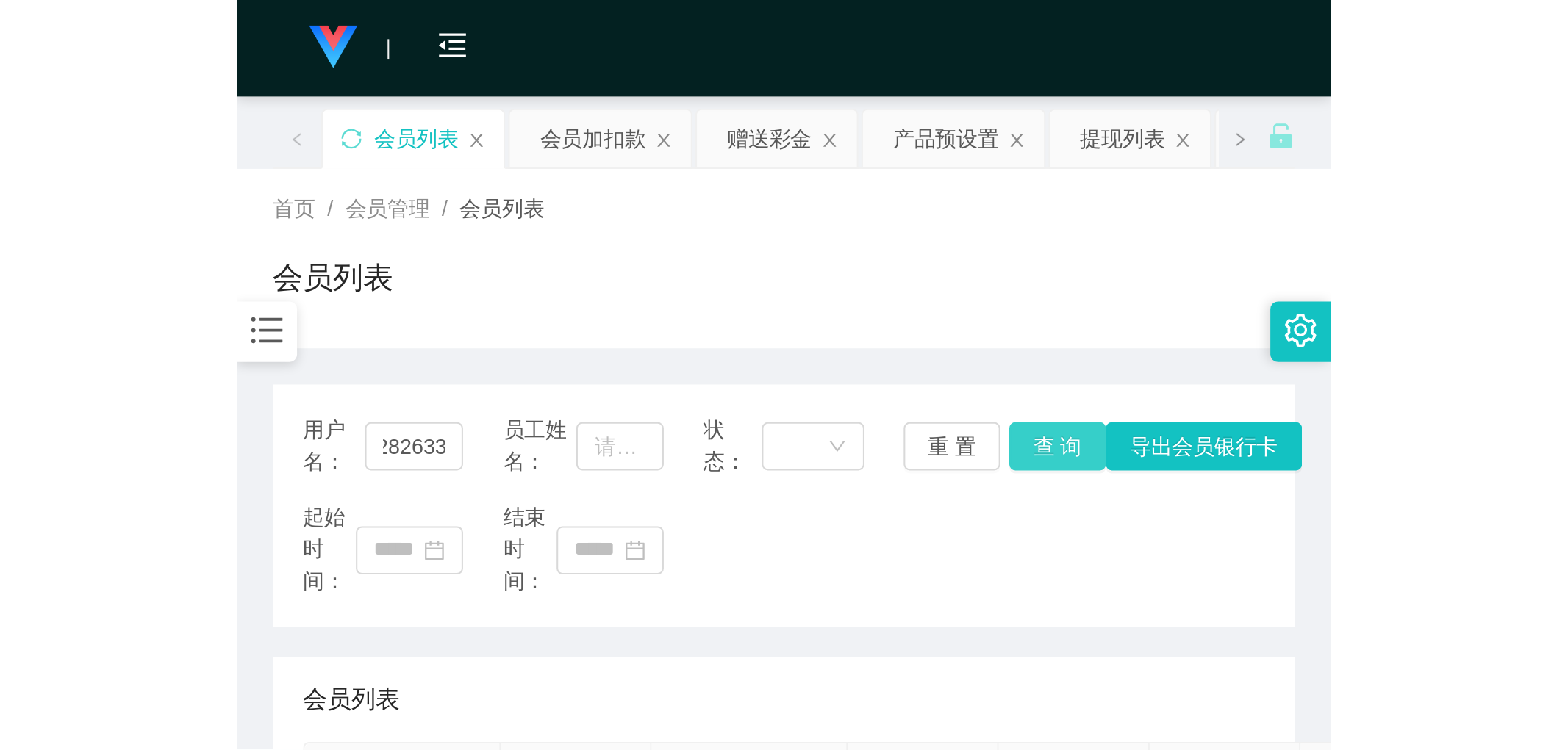
scroll to position [0, 0]
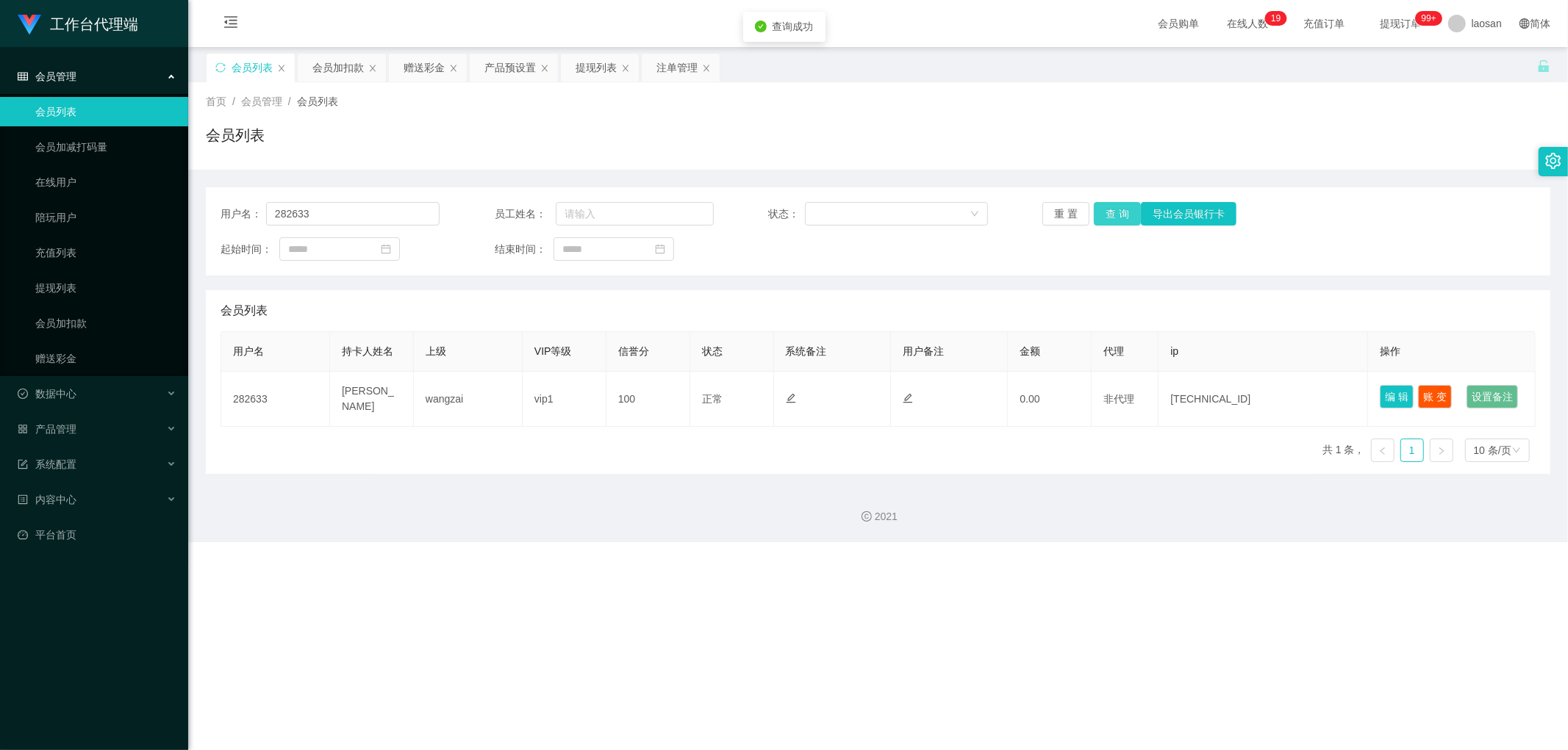
click at [532, 203] on button "查 询" at bounding box center [1117, 214] width 47 height 24
click at [532, 203] on button "查 询" at bounding box center [1125, 214] width 64 height 24
click at [532, 203] on button "查 询" at bounding box center [1117, 214] width 47 height 24
click at [532, 203] on button "查 询" at bounding box center [1125, 214] width 64 height 24
click at [532, 203] on button "查 询" at bounding box center [1117, 214] width 47 height 24
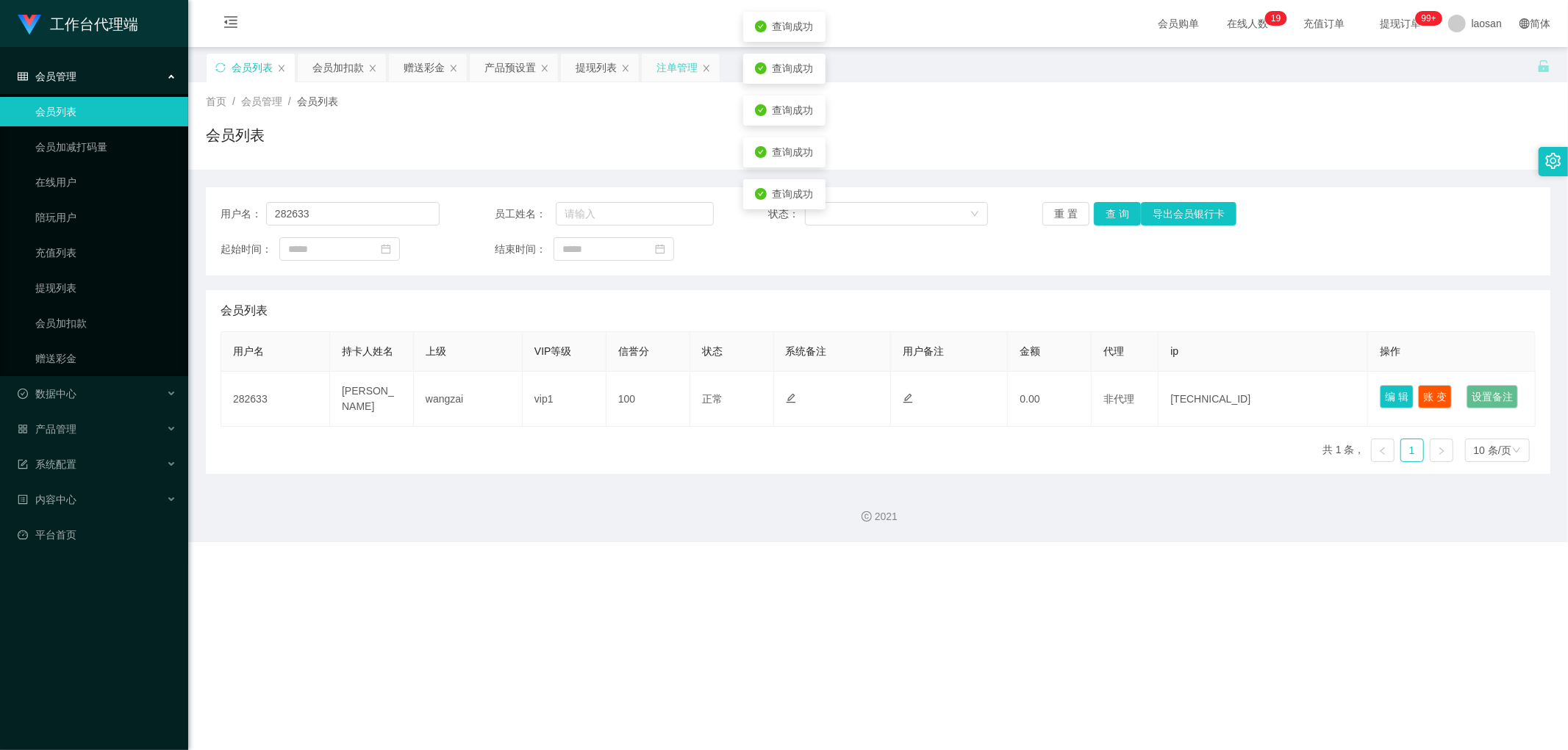
click at [532, 63] on div "注单管理" at bounding box center [677, 68] width 41 height 28
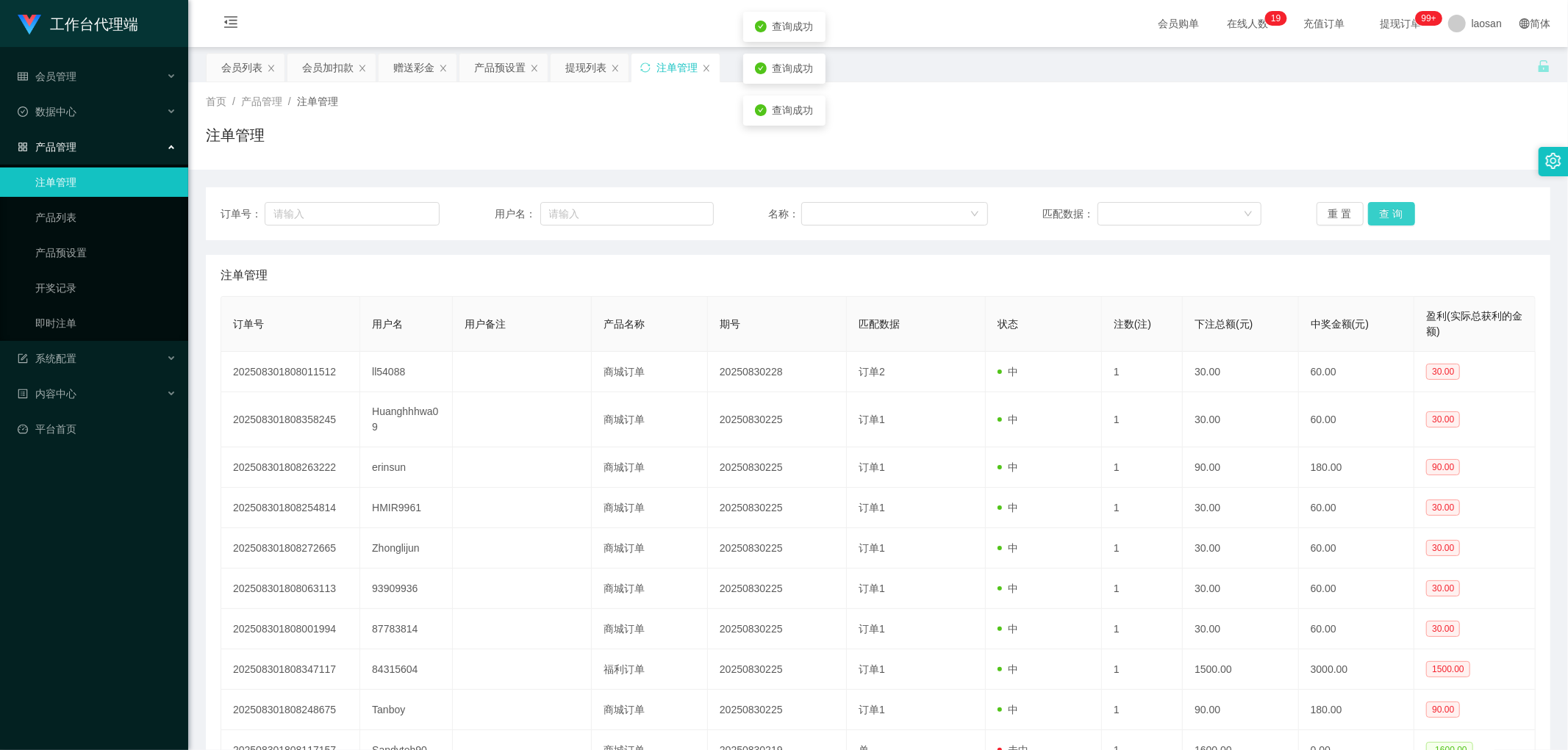
click at [532, 214] on button "查 询" at bounding box center [1391, 214] width 47 height 24
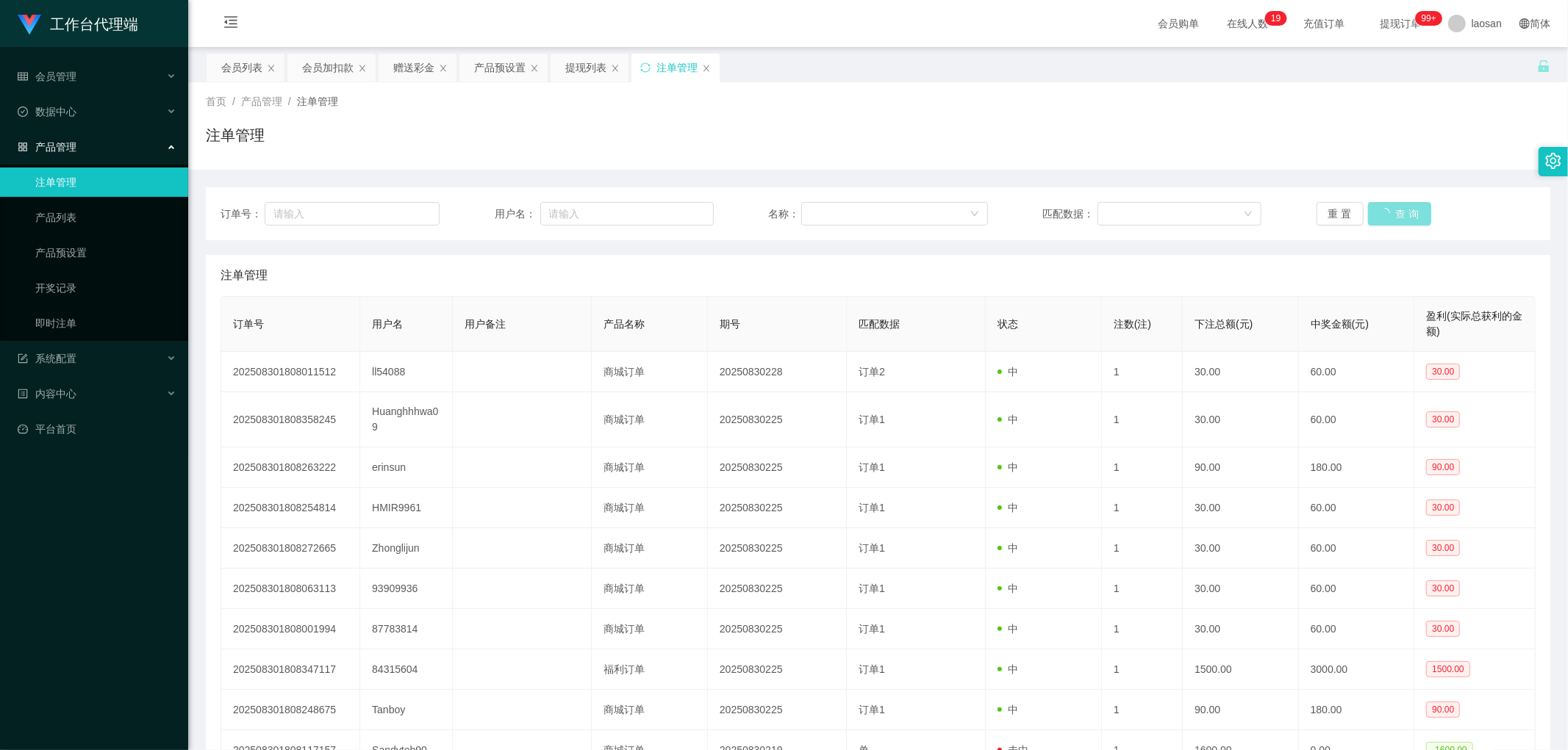
click at [532, 214] on button "查 询" at bounding box center [1400, 214] width 64 height 24
click at [532, 214] on button "查 询" at bounding box center [1391, 214] width 47 height 24
click at [250, 64] on div "会员列表" at bounding box center [242, 68] width 41 height 28
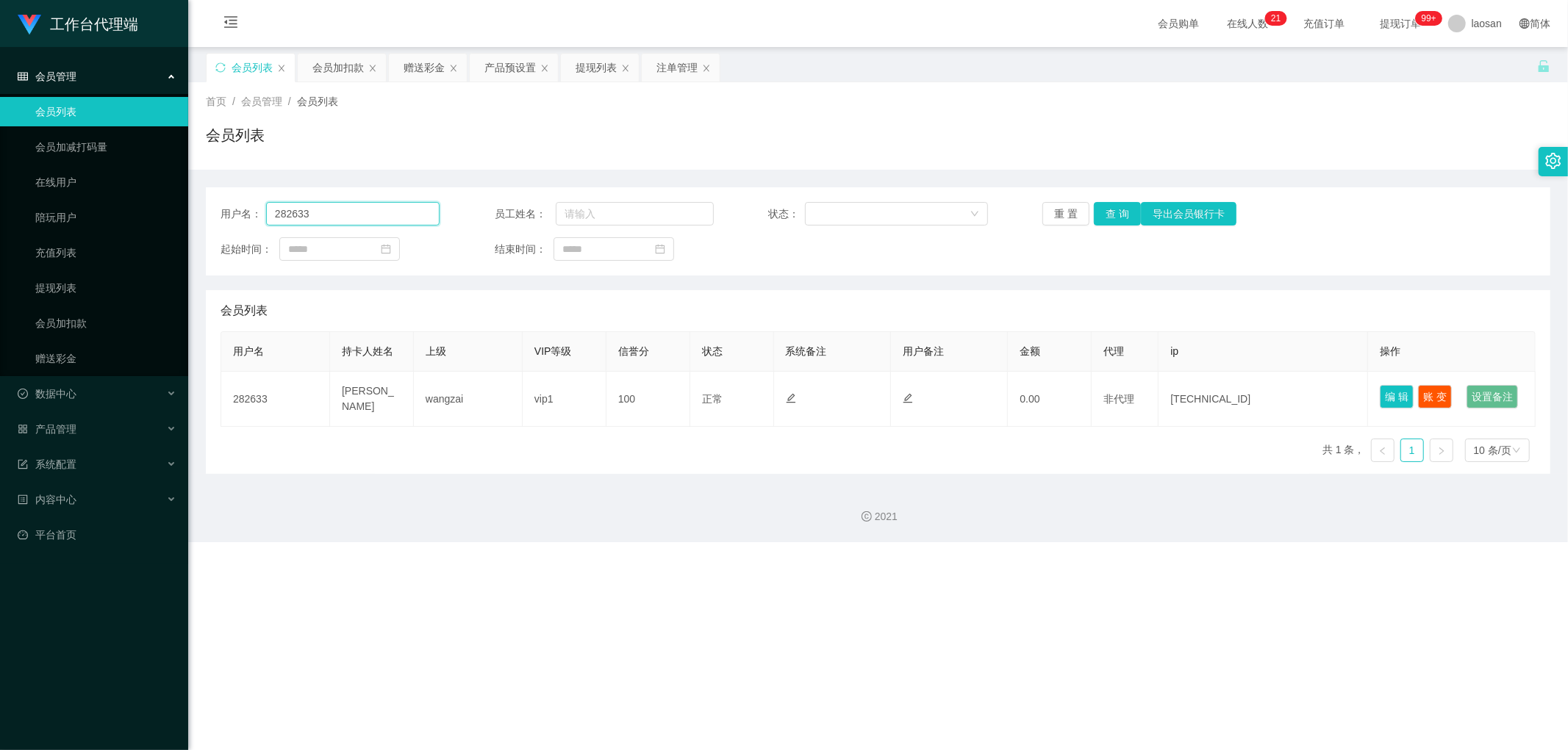
click at [348, 212] on input "282633" at bounding box center [352, 214] width 173 height 24
click at [532, 221] on button "查 询" at bounding box center [1117, 214] width 47 height 24
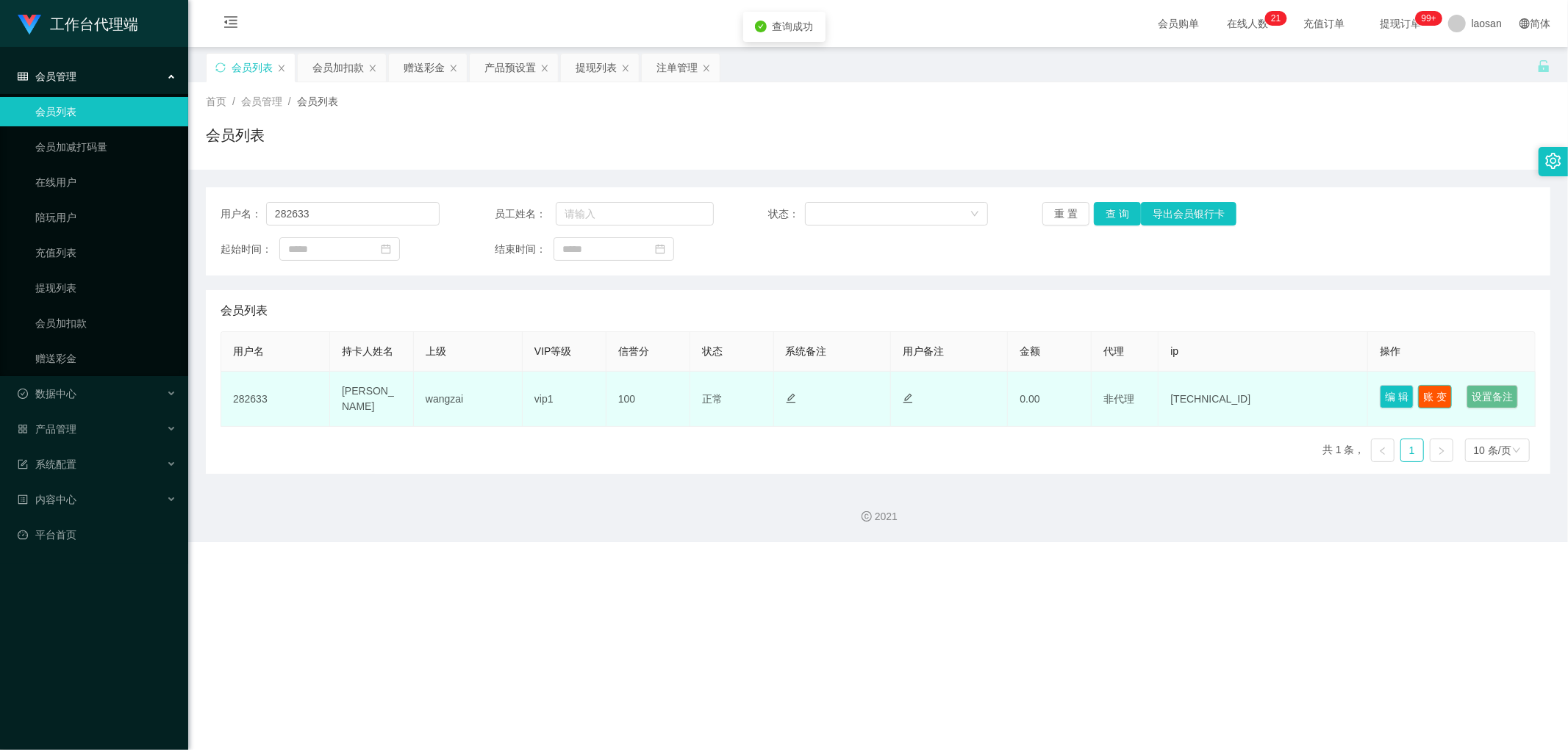
click at [532, 365] on button "账 变" at bounding box center [1434, 397] width 34 height 24
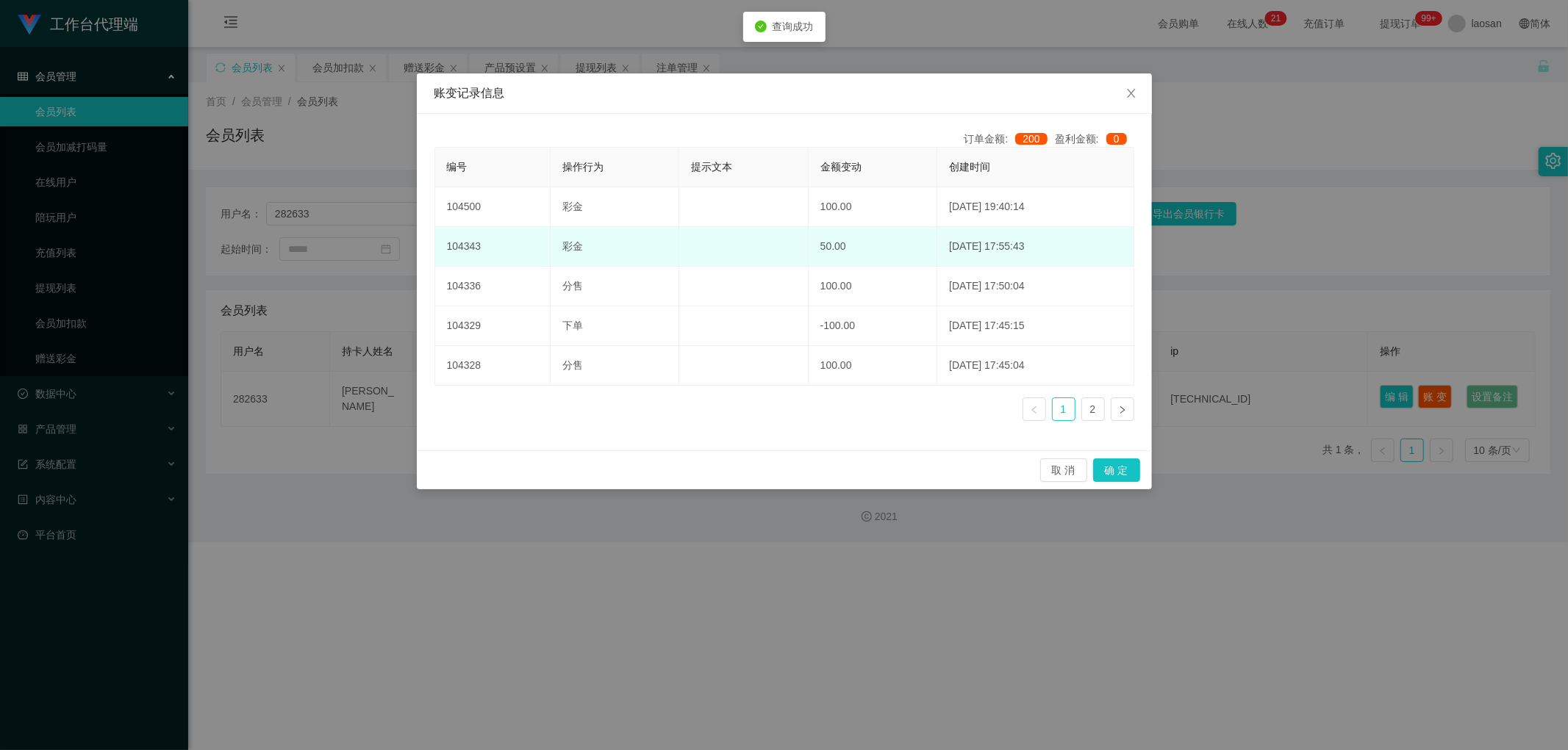
click at [532, 229] on td "2025-08-30 17:55:43" at bounding box center [1036, 247] width 196 height 40
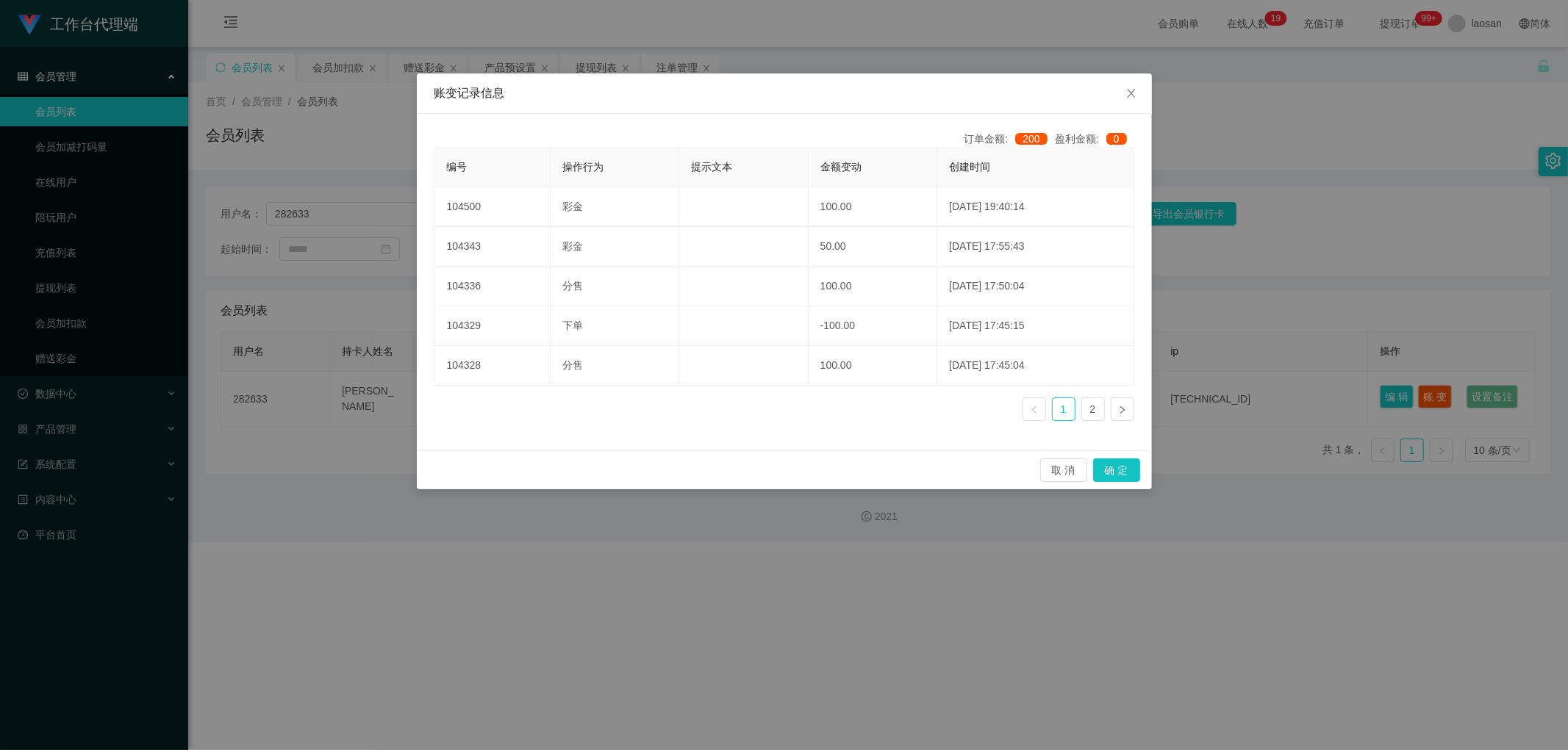
click at [532, 271] on div "账变记录信息 订单金额: 200 盈利金额: 0 编号 操作行为 提示文本 金额变动 创建时间 104500 彩金 100.00 2025-08-30 19:…" at bounding box center [784, 375] width 1568 height 750
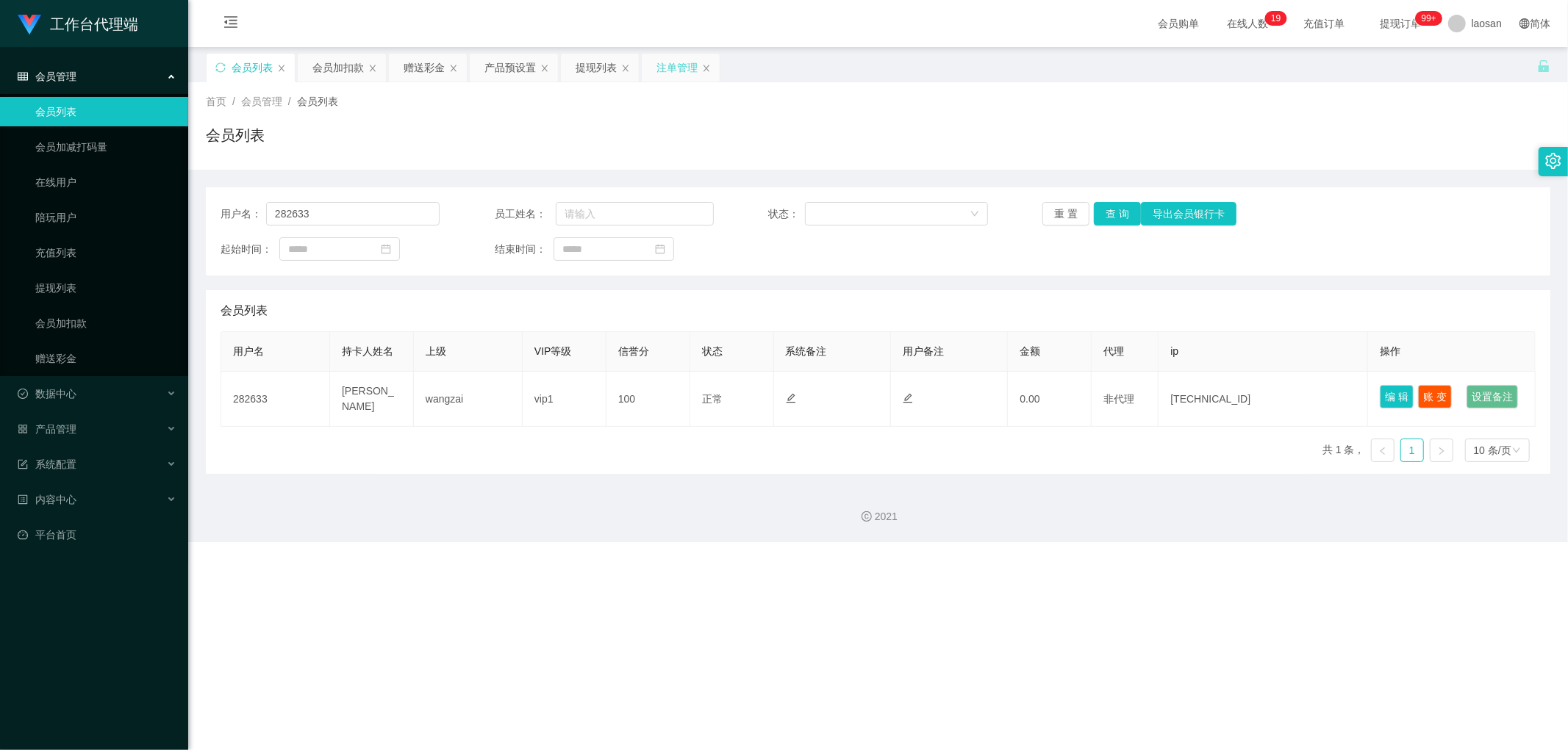
click at [532, 71] on div "注单管理" at bounding box center [677, 68] width 41 height 28
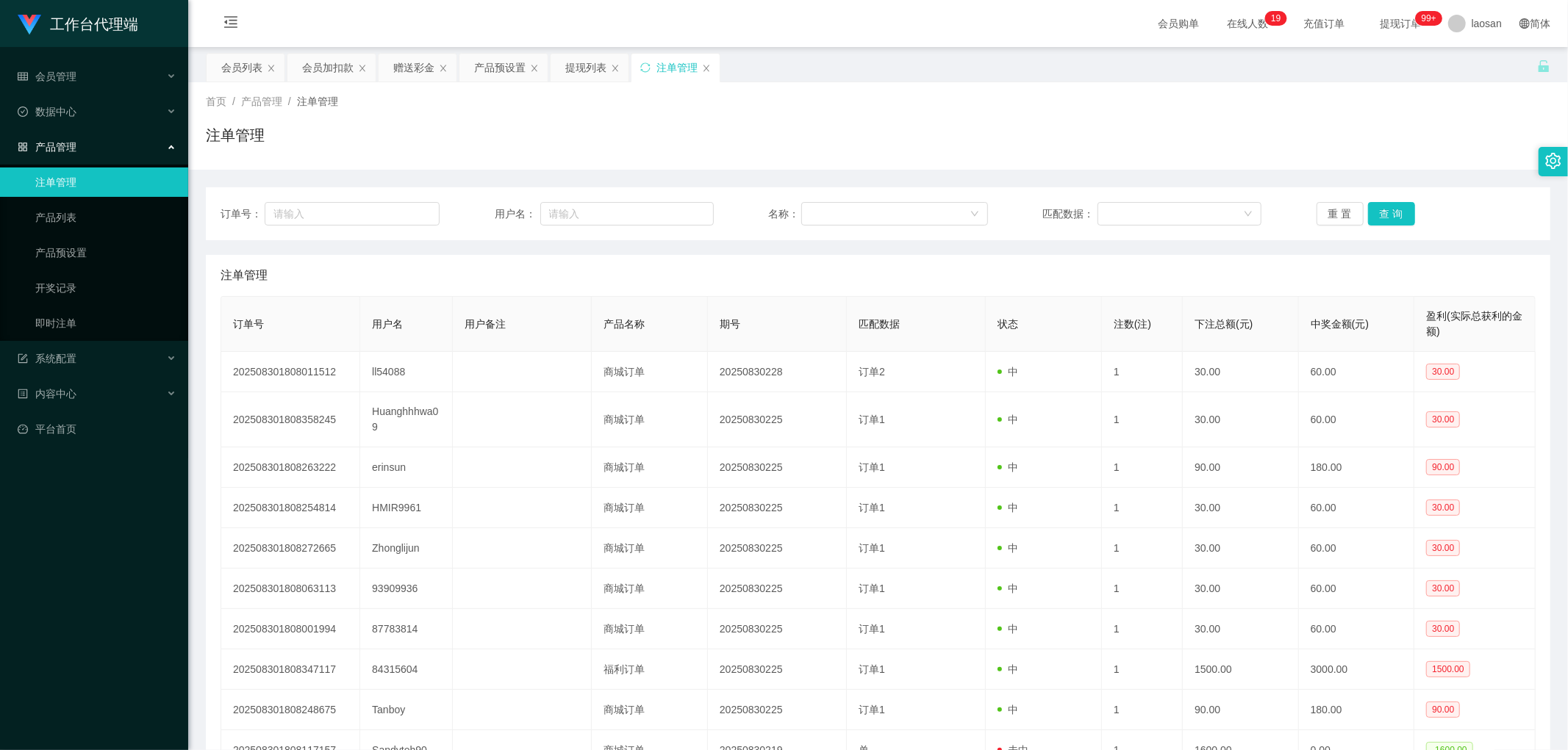
click at [532, 166] on div "首页 / 产品管理 / 注单管理 / 注单管理" at bounding box center [878, 126] width 1380 height 87
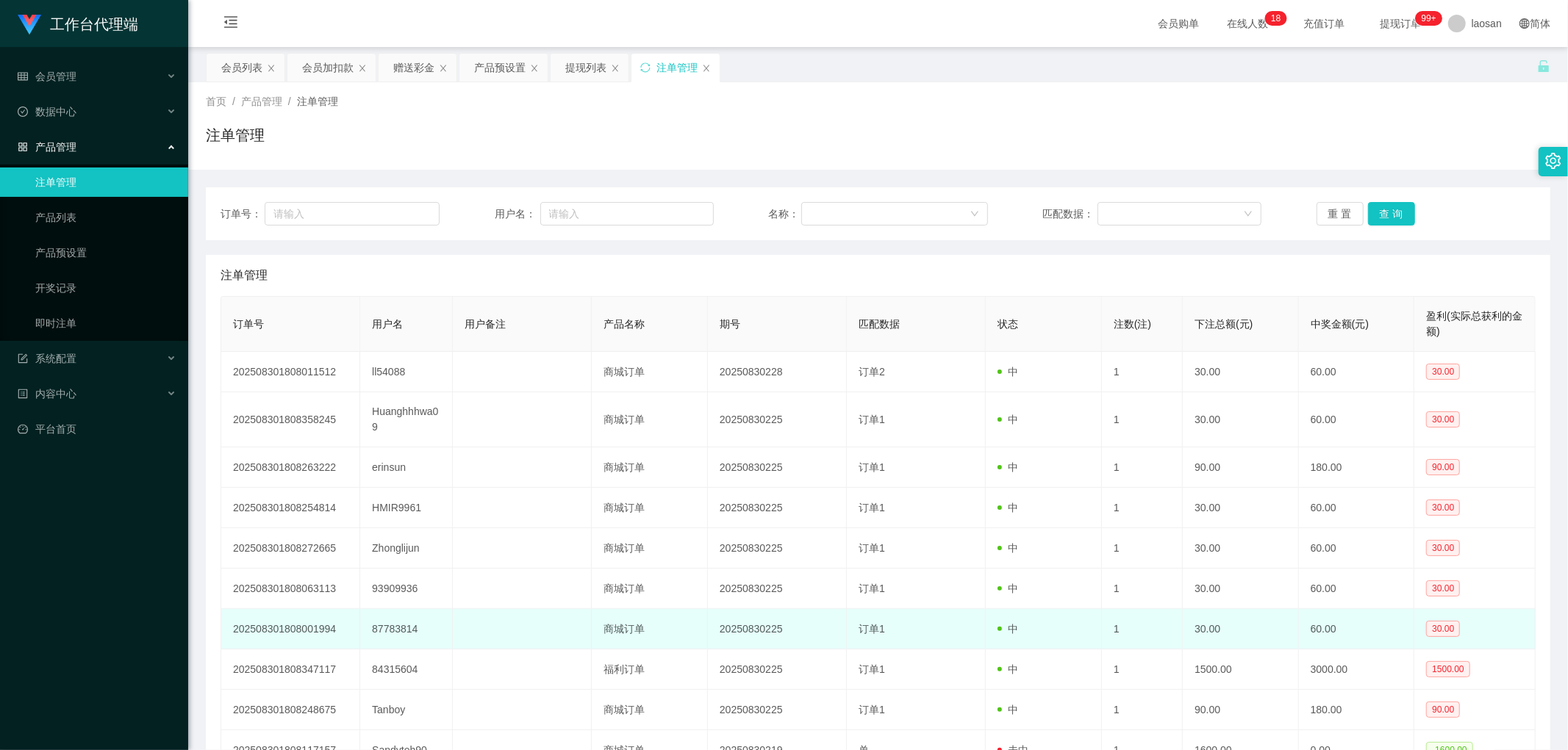
scroll to position [138, 0]
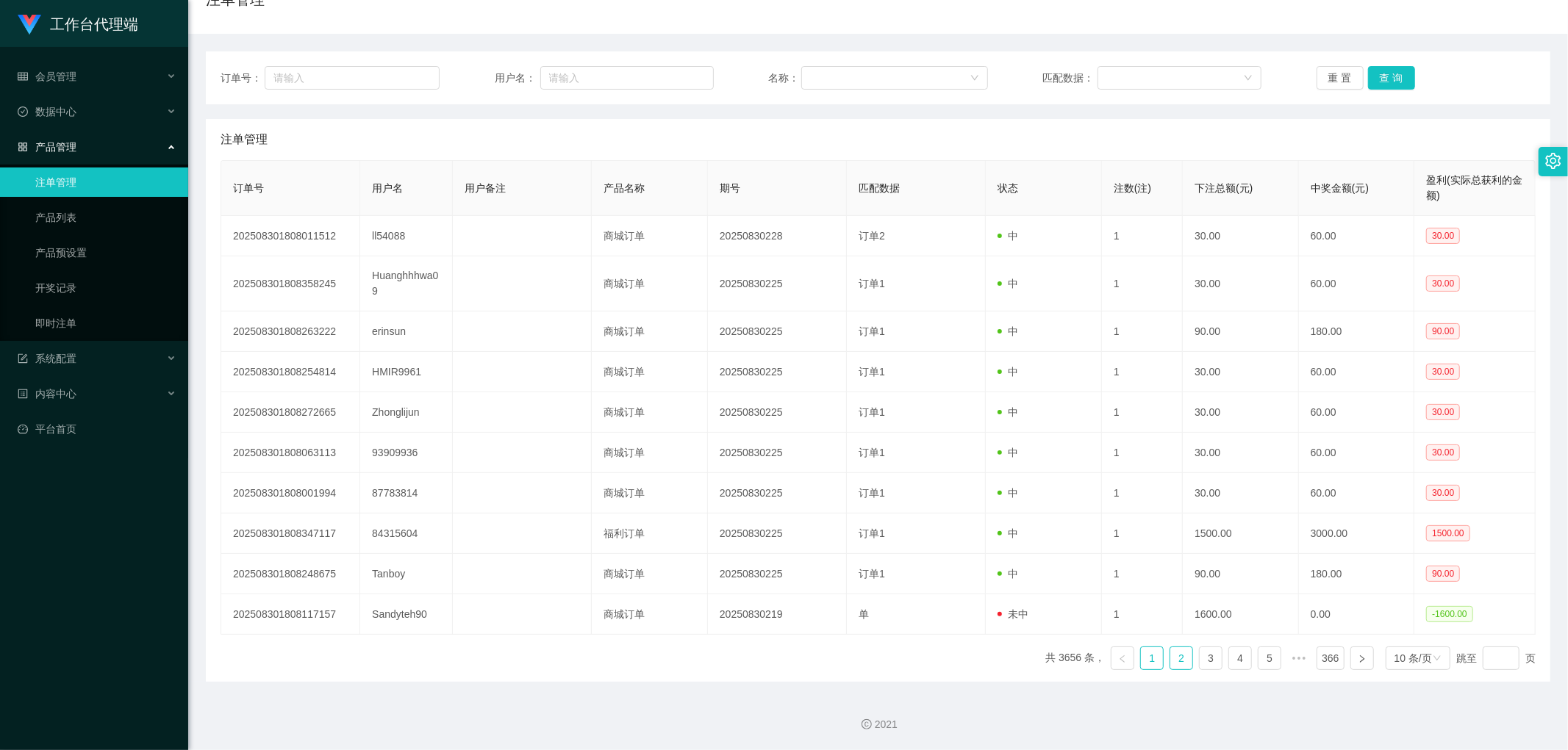
click at [1170, 666] on link "2" at bounding box center [1181, 658] width 22 height 22
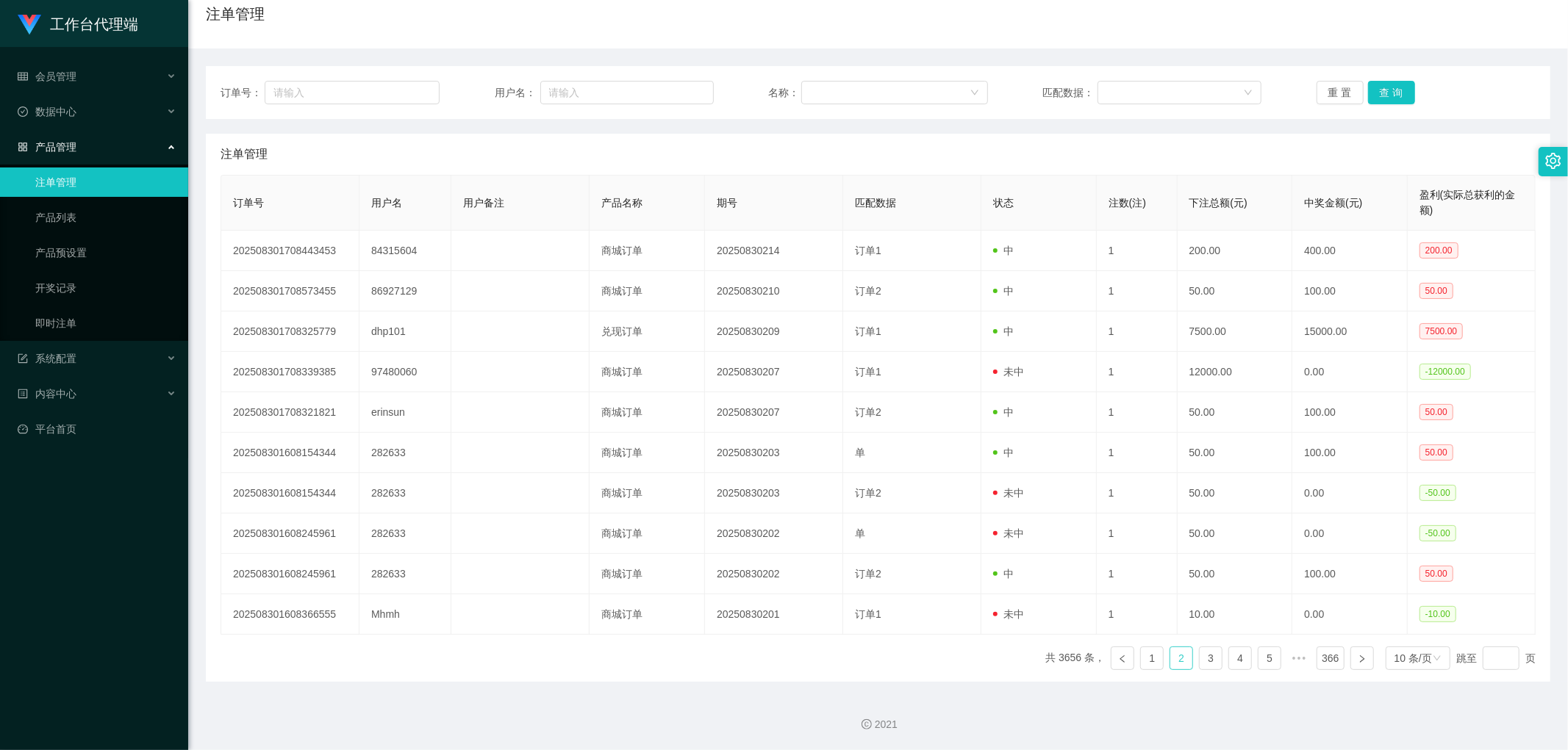
scroll to position [123, 0]
click at [1141, 658] on link "1" at bounding box center [1151, 658] width 22 height 22
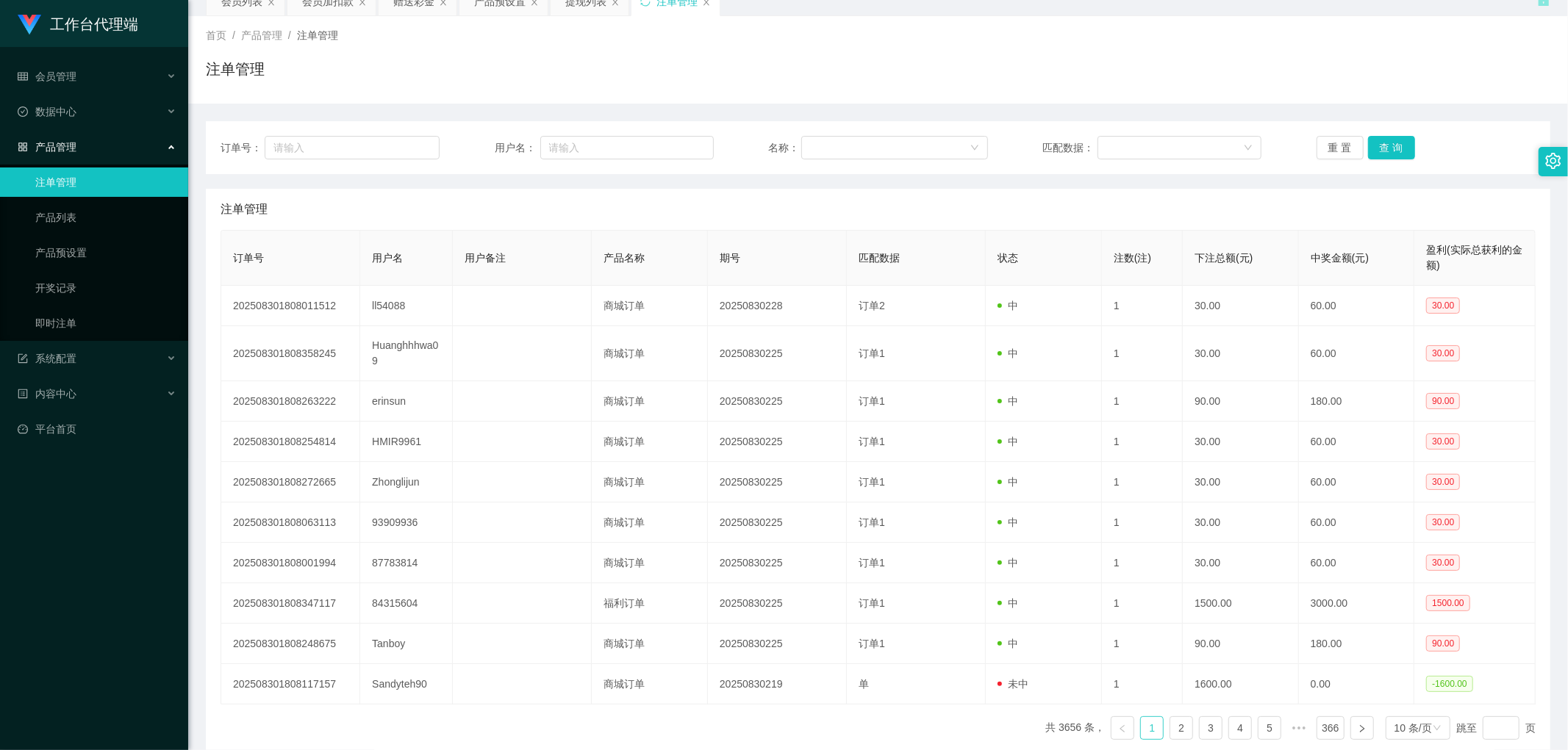
scroll to position [0, 0]
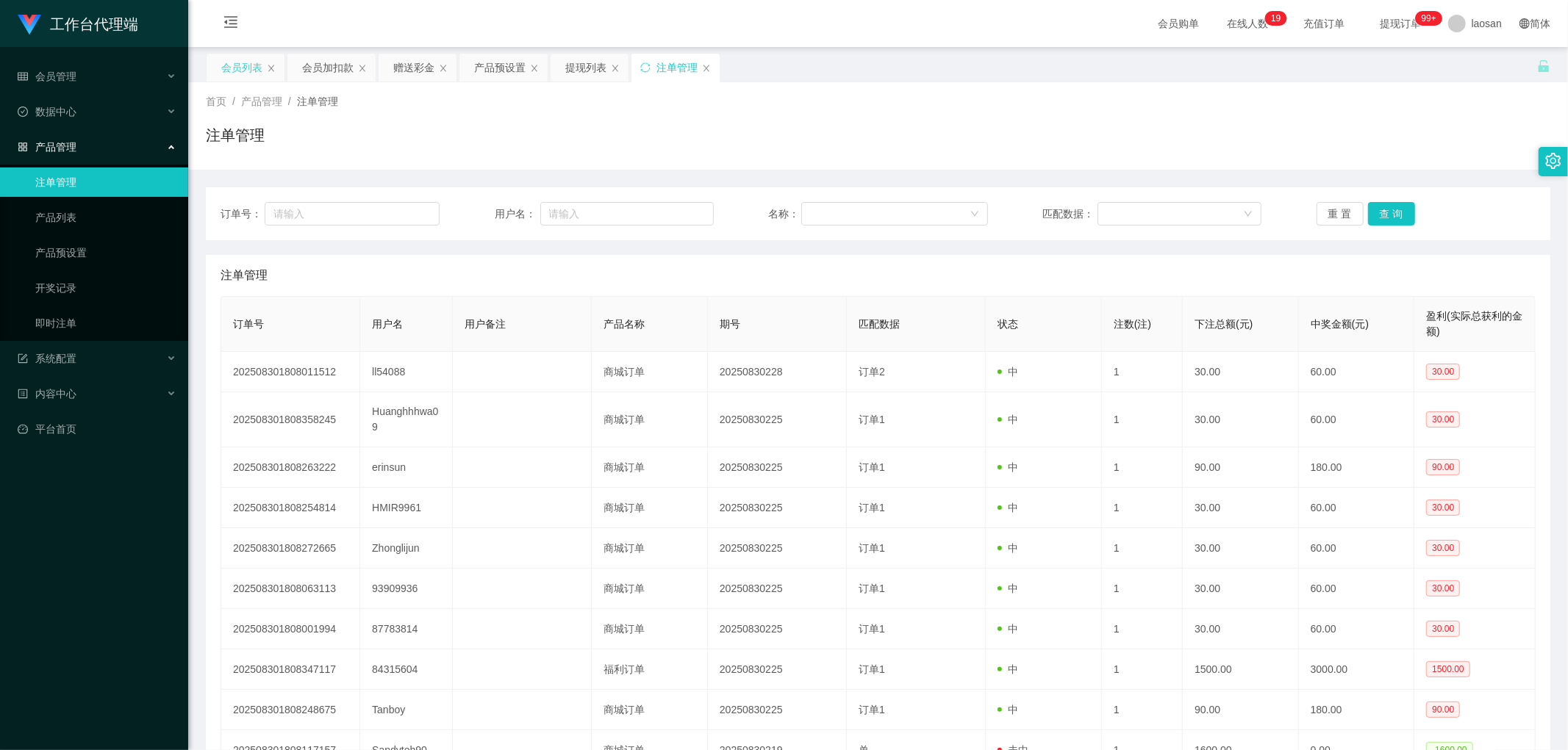
click at [243, 64] on div "会员列表" at bounding box center [242, 68] width 41 height 28
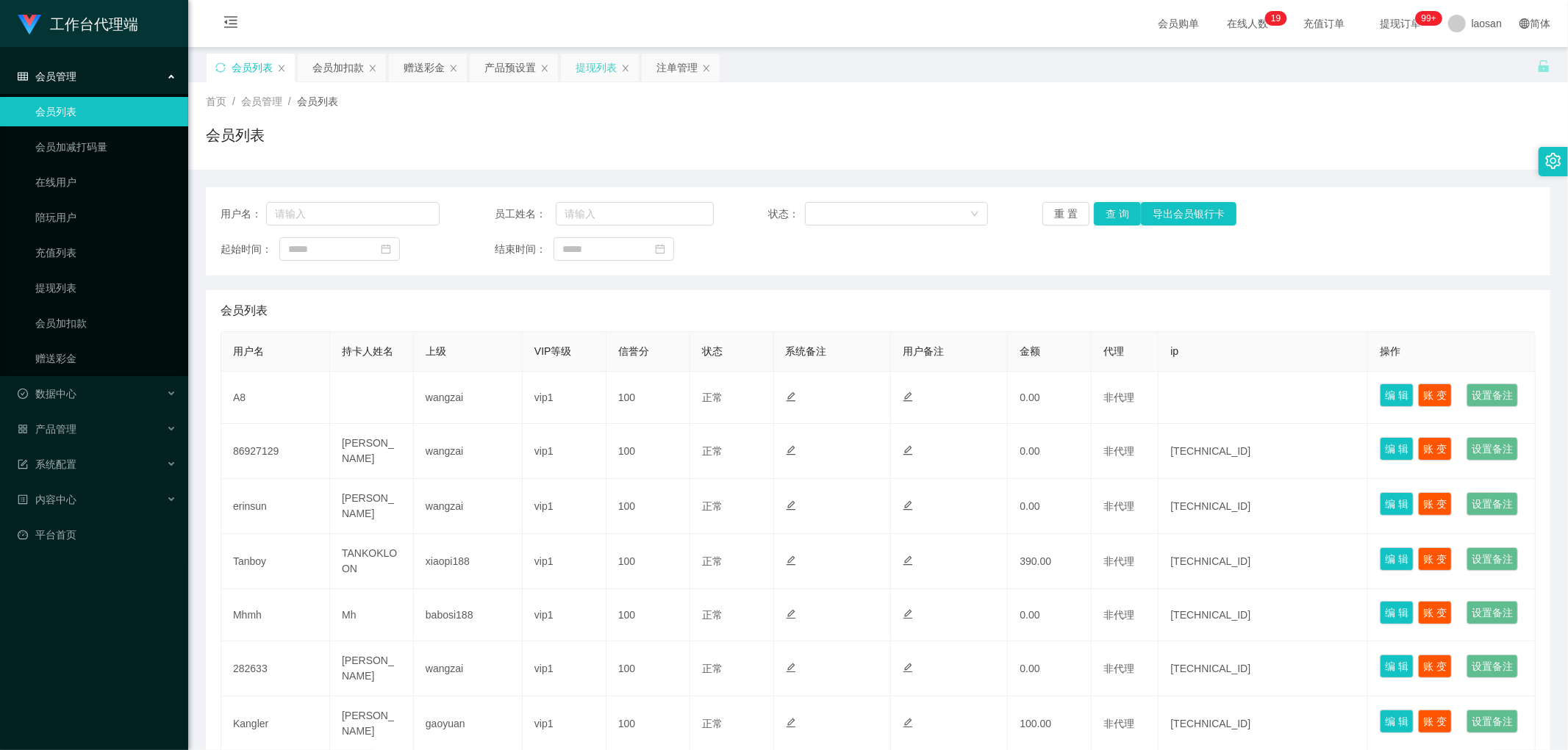
click at [583, 64] on div "提现列表" at bounding box center [596, 68] width 41 height 28
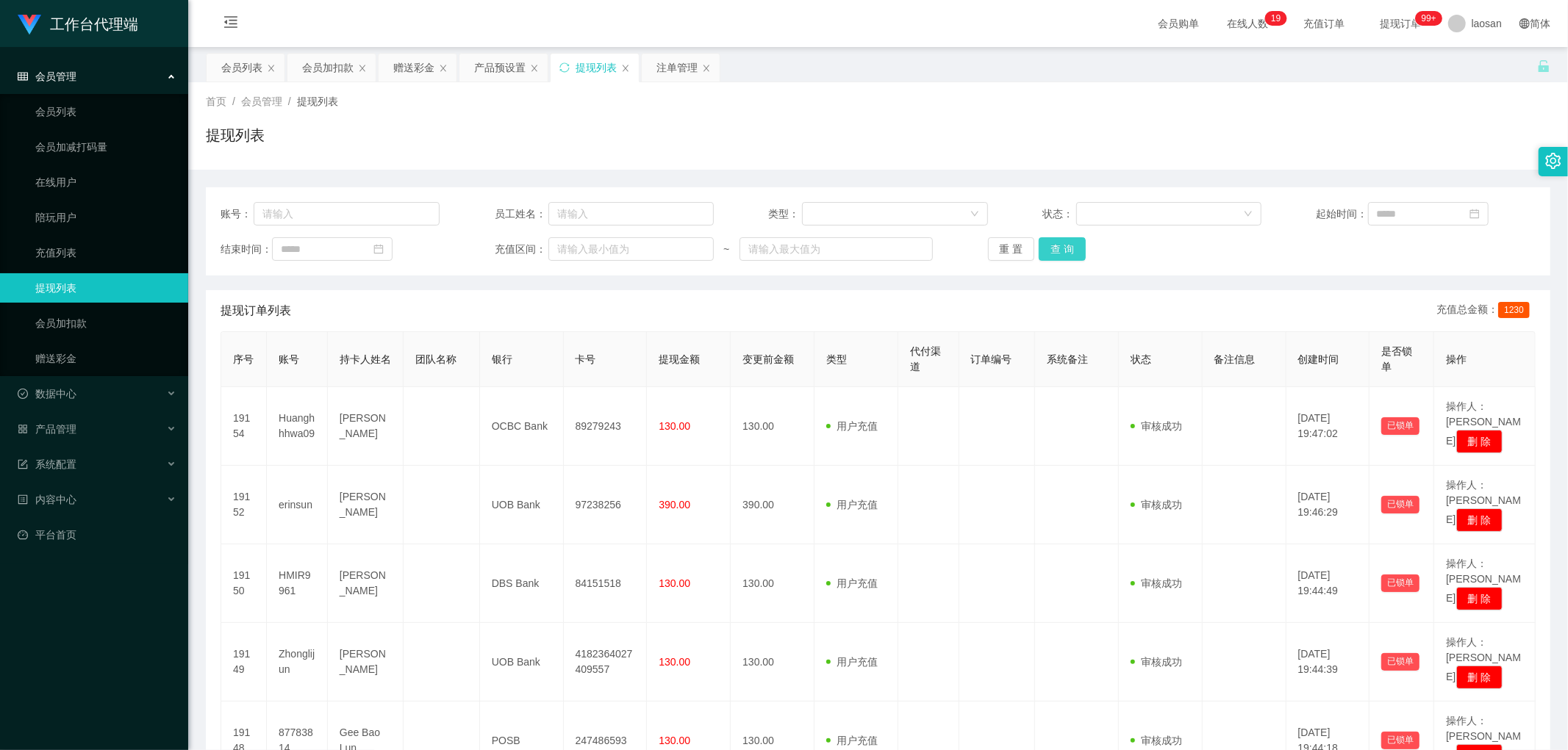
click at [1053, 248] on button "查 询" at bounding box center [1062, 249] width 47 height 24
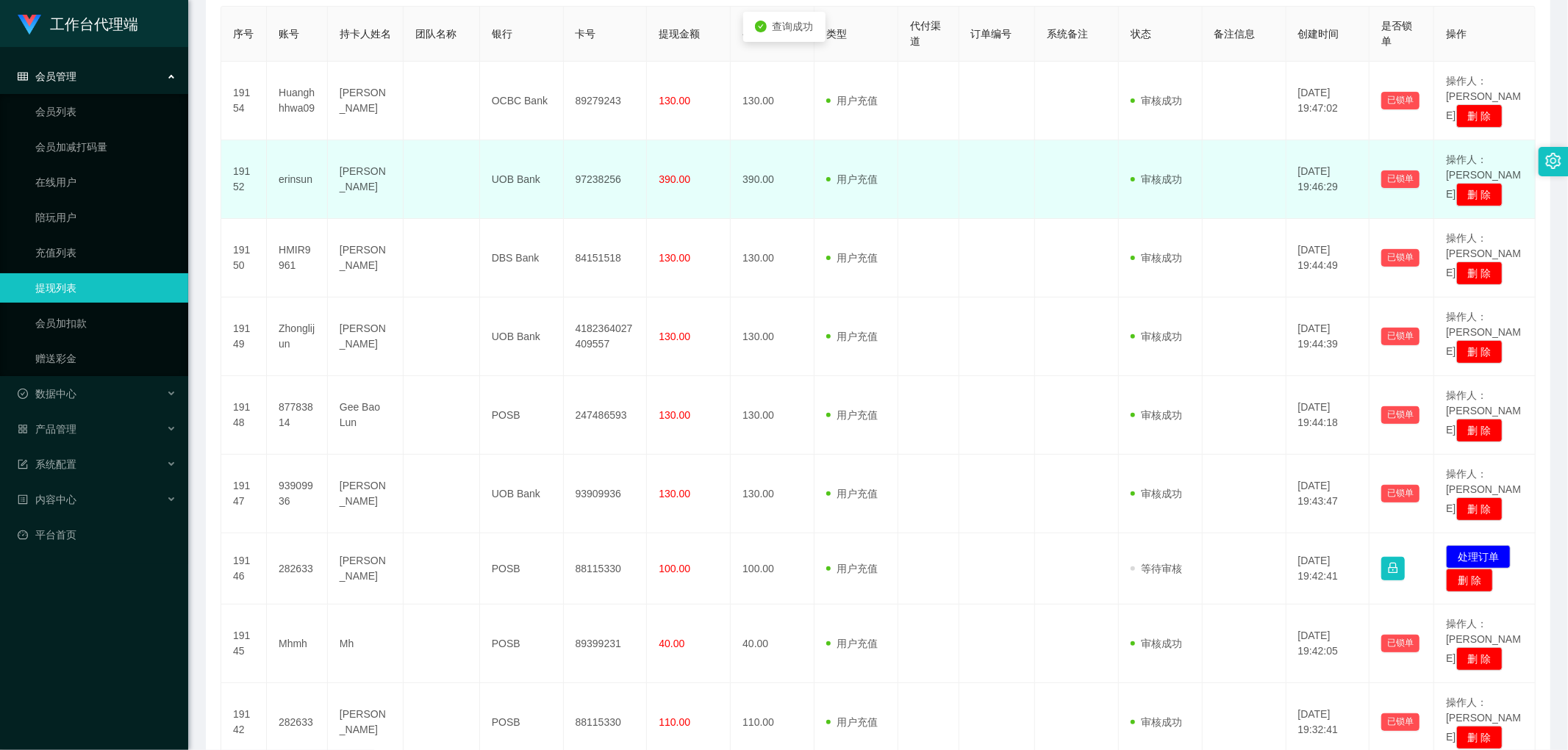
scroll to position [326, 0]
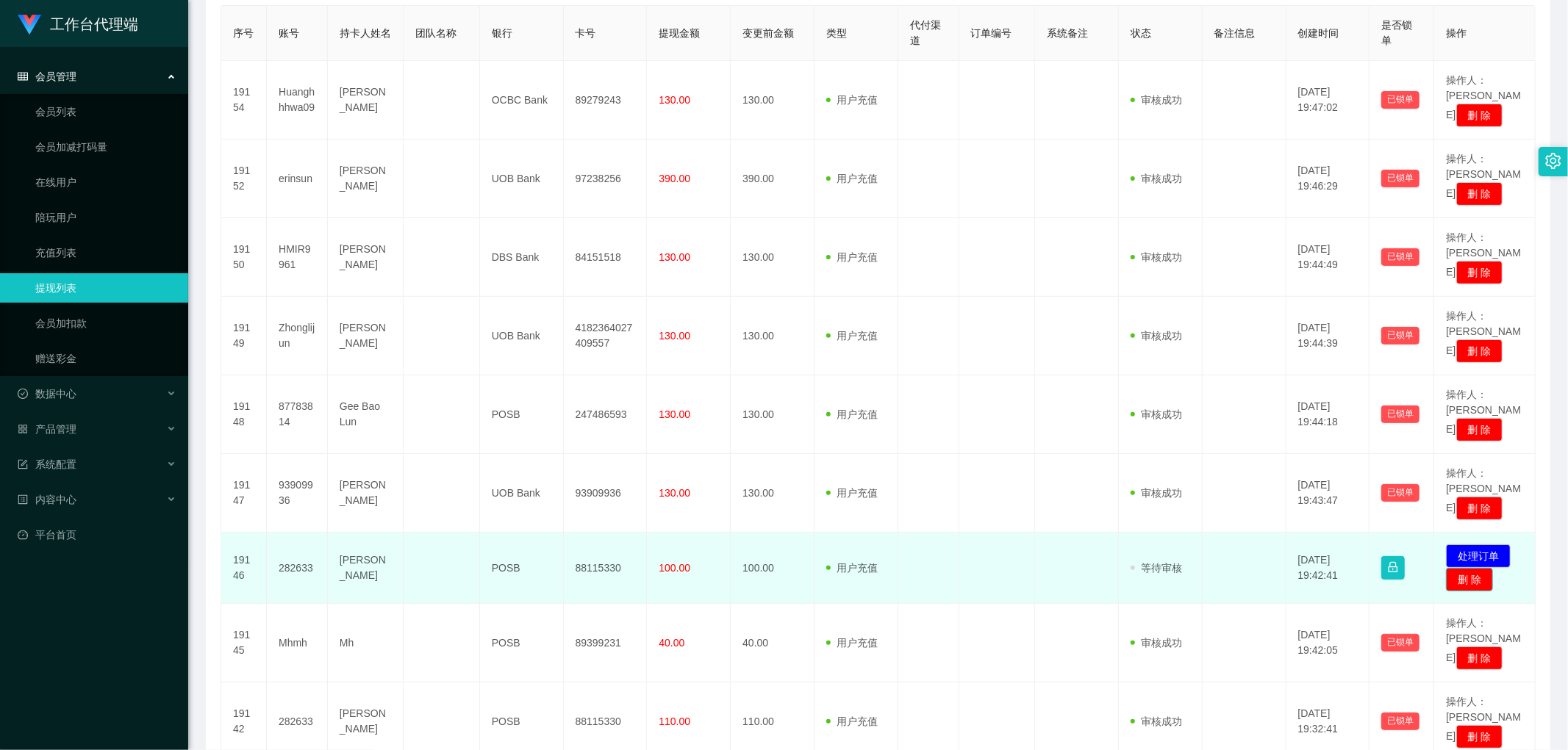
drag, startPoint x: 1452, startPoint y: 481, endPoint x: 1443, endPoint y: 479, distance: 9.2
click at [1452, 568] on button "删 除" at bounding box center [1469, 580] width 47 height 24
click at [1404, 533] on td "已锁单" at bounding box center [1401, 568] width 64 height 71
click at [1476, 545] on button "处理订单" at bounding box center [1478, 556] width 64 height 24
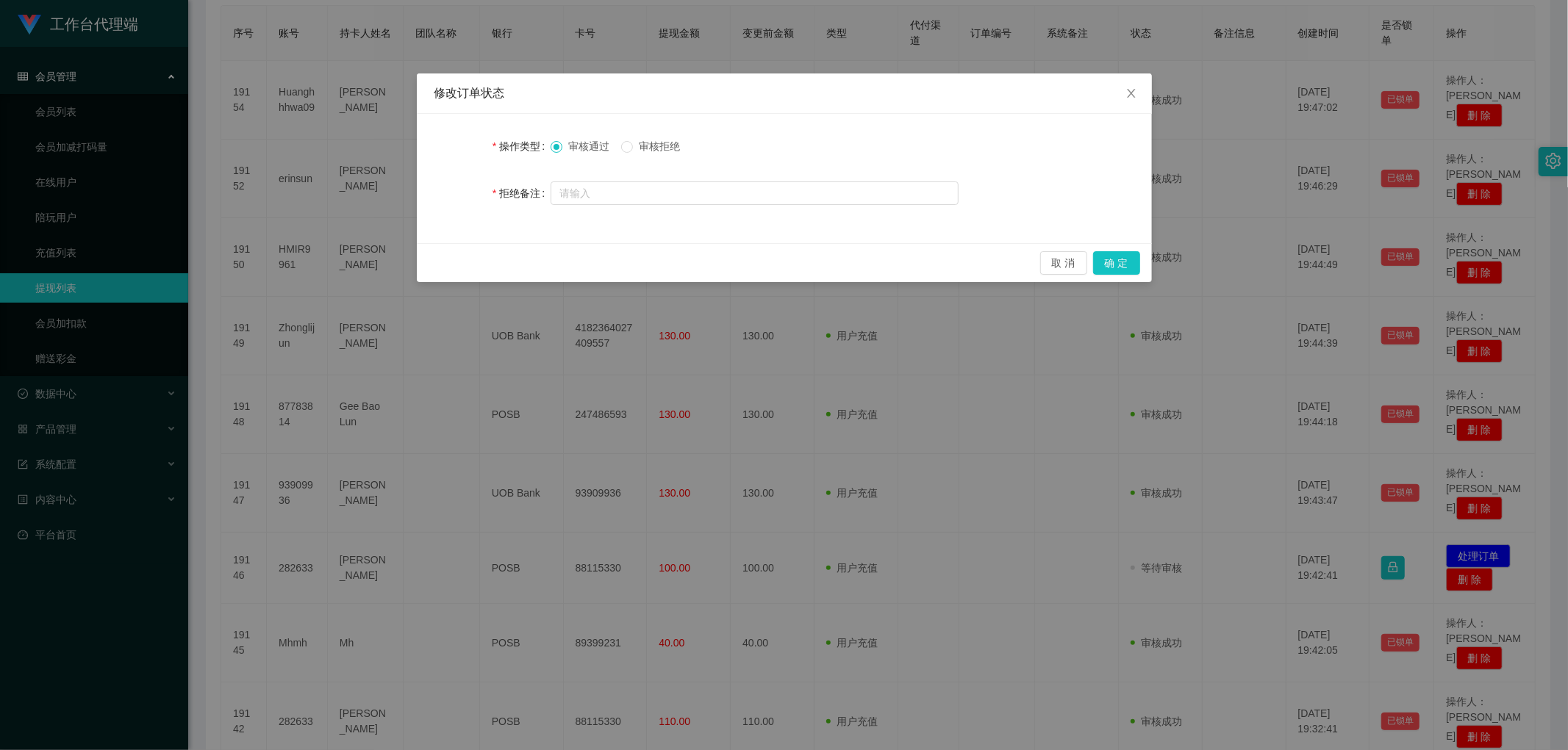
click at [630, 134] on div "审核通过 审核拒绝" at bounding box center [754, 146] width 408 height 30
click at [659, 150] on span "审核拒绝" at bounding box center [659, 146] width 53 height 12
click at [1140, 260] on div "取 消 确 定" at bounding box center [784, 262] width 735 height 39
click at [1113, 262] on button "确 定" at bounding box center [1116, 263] width 47 height 24
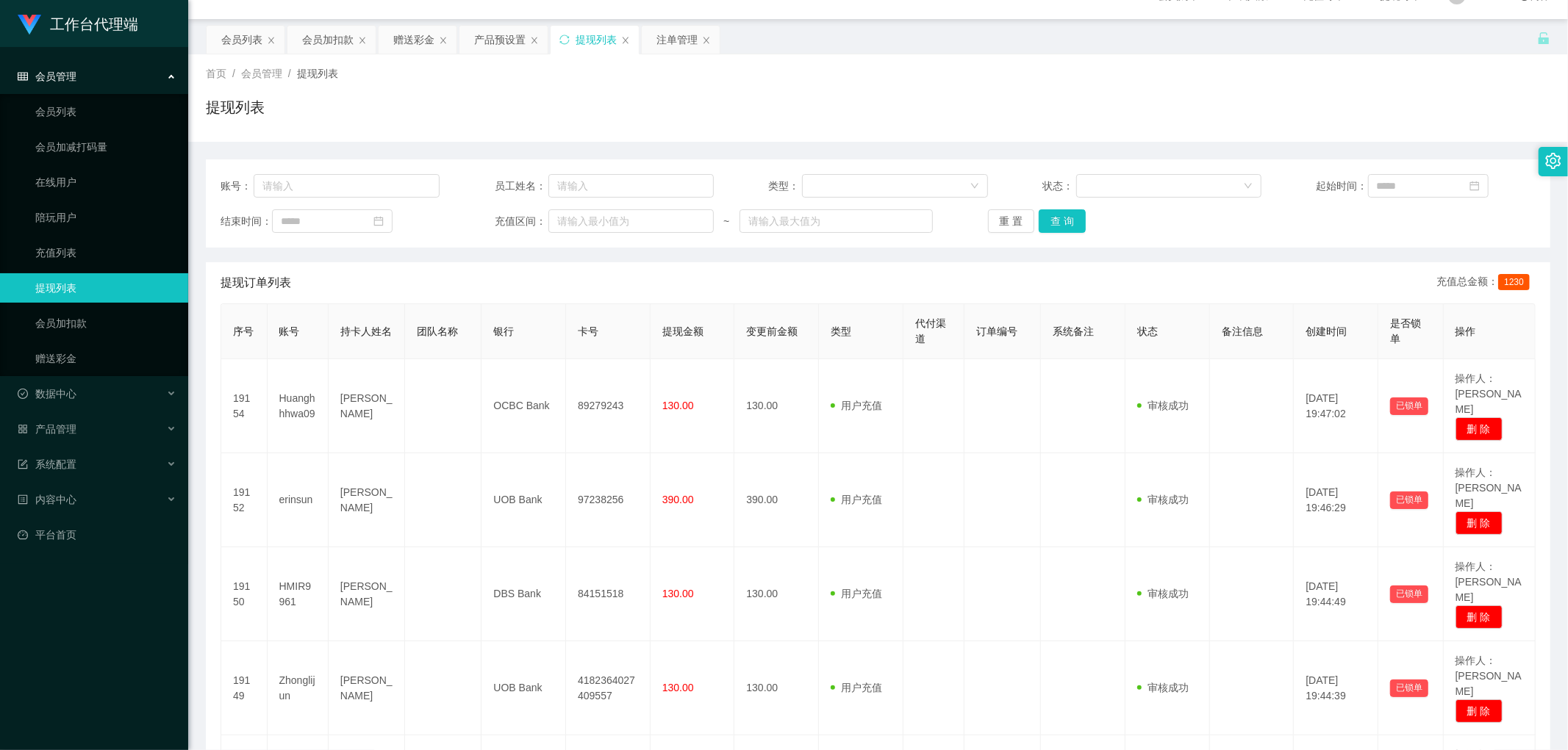
scroll to position [0, 0]
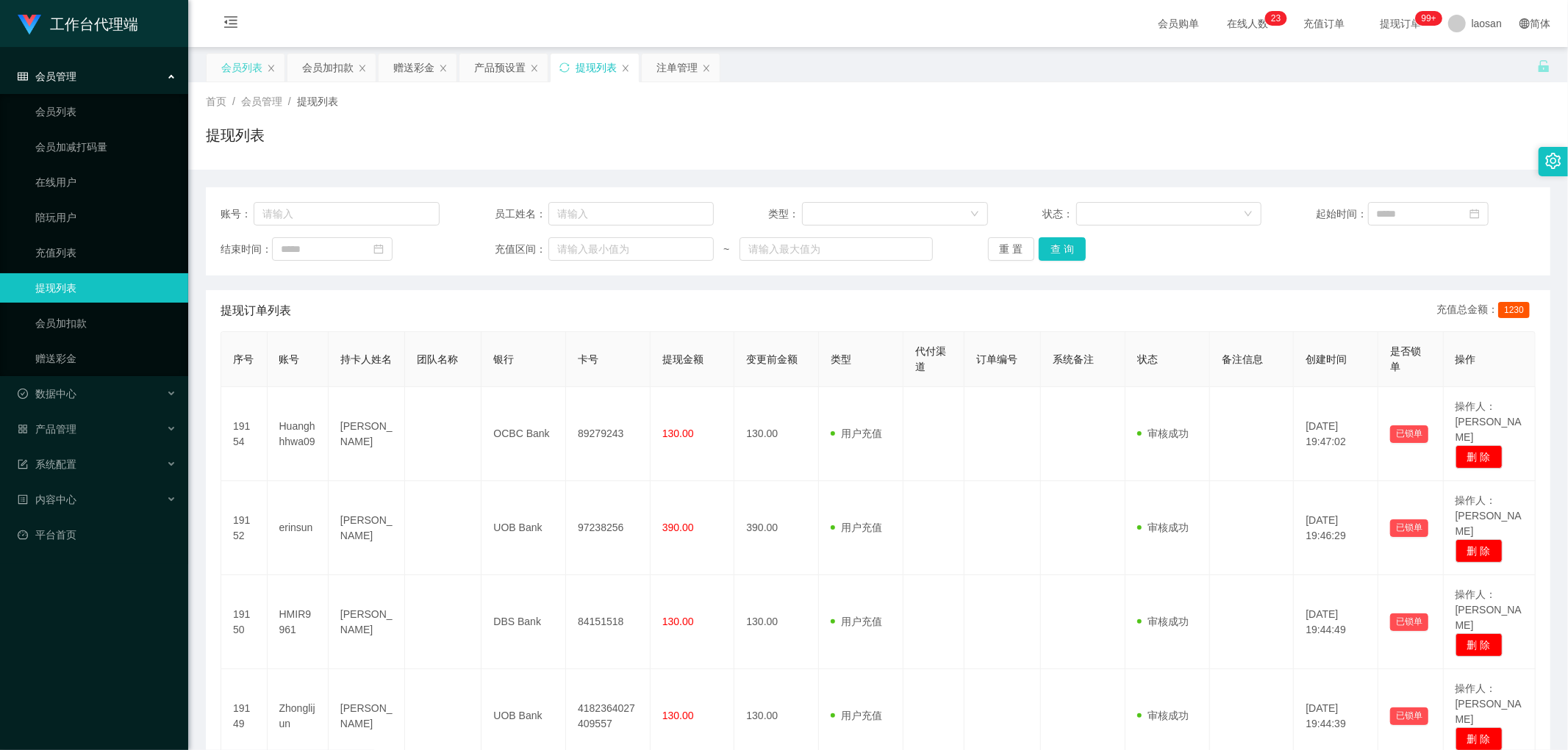
click at [245, 68] on div "会员列表" at bounding box center [242, 68] width 41 height 28
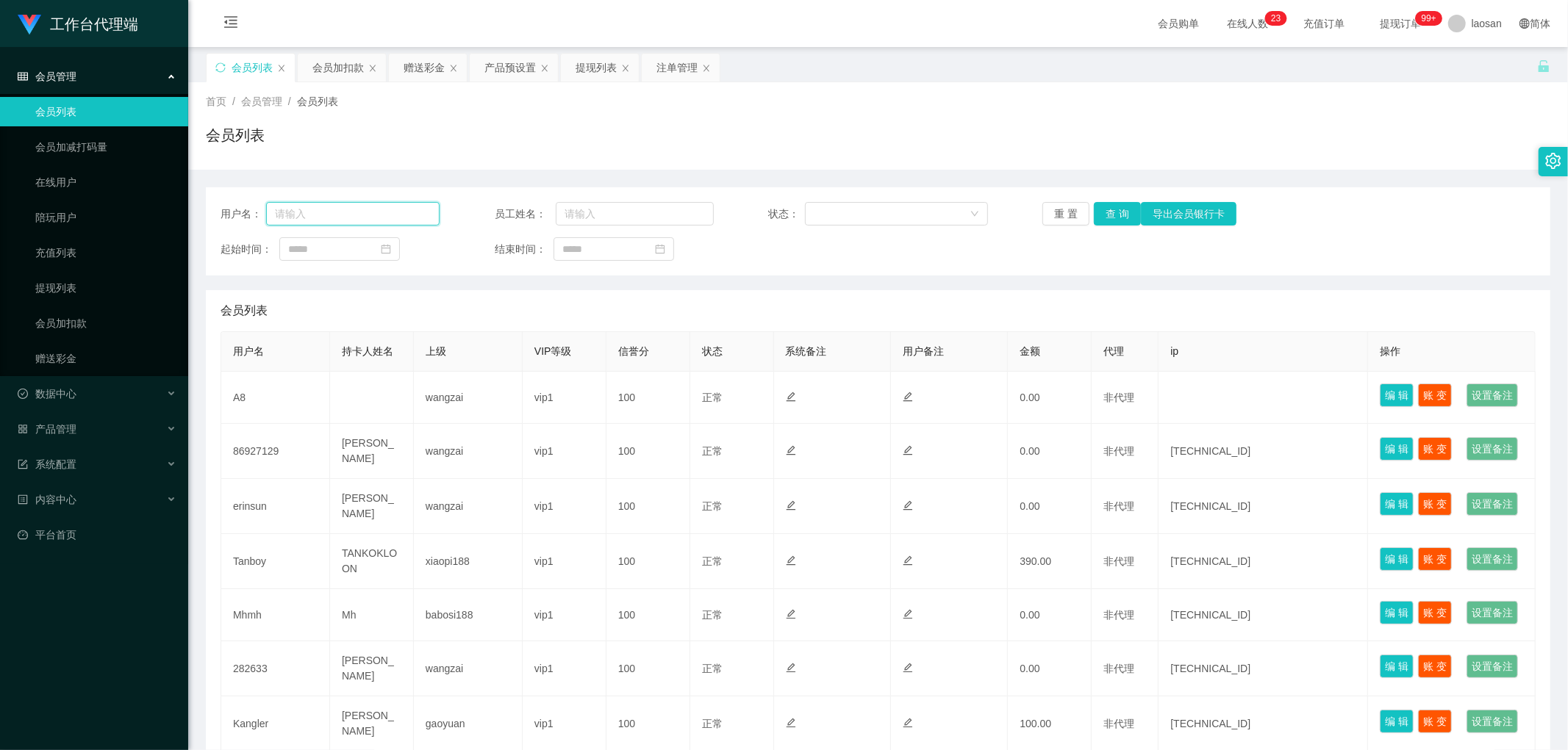
click at [394, 208] on input "text" at bounding box center [352, 214] width 173 height 24
paste input "282633"
type input "282633"
click at [1107, 215] on button "查 询" at bounding box center [1117, 214] width 47 height 24
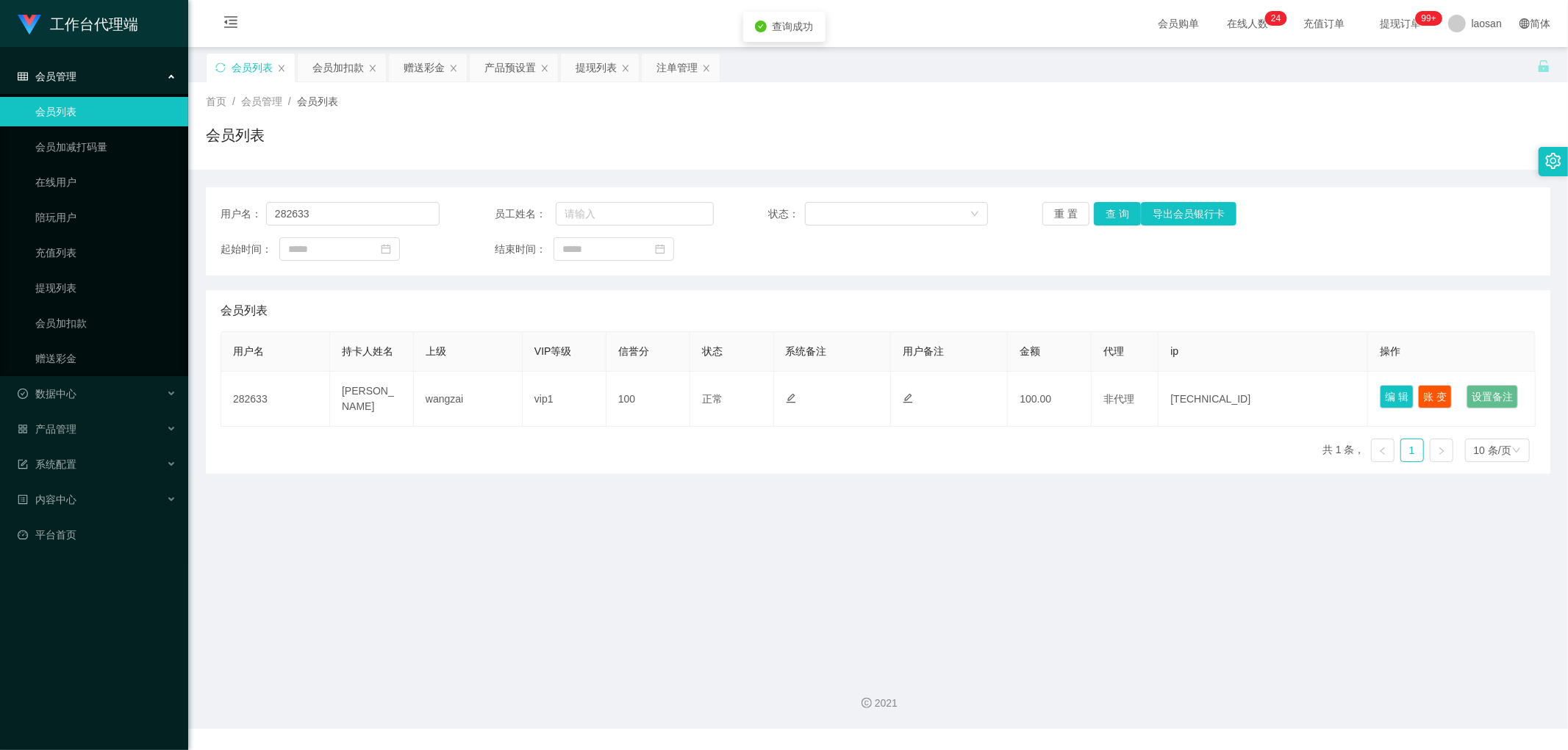
click at [916, 194] on div "用户名： 282633 员工姓名： 状态： 重 置 查 询 导出会员银行卡 起始时间： 结束时间：" at bounding box center [877, 231] width 1344 height 88
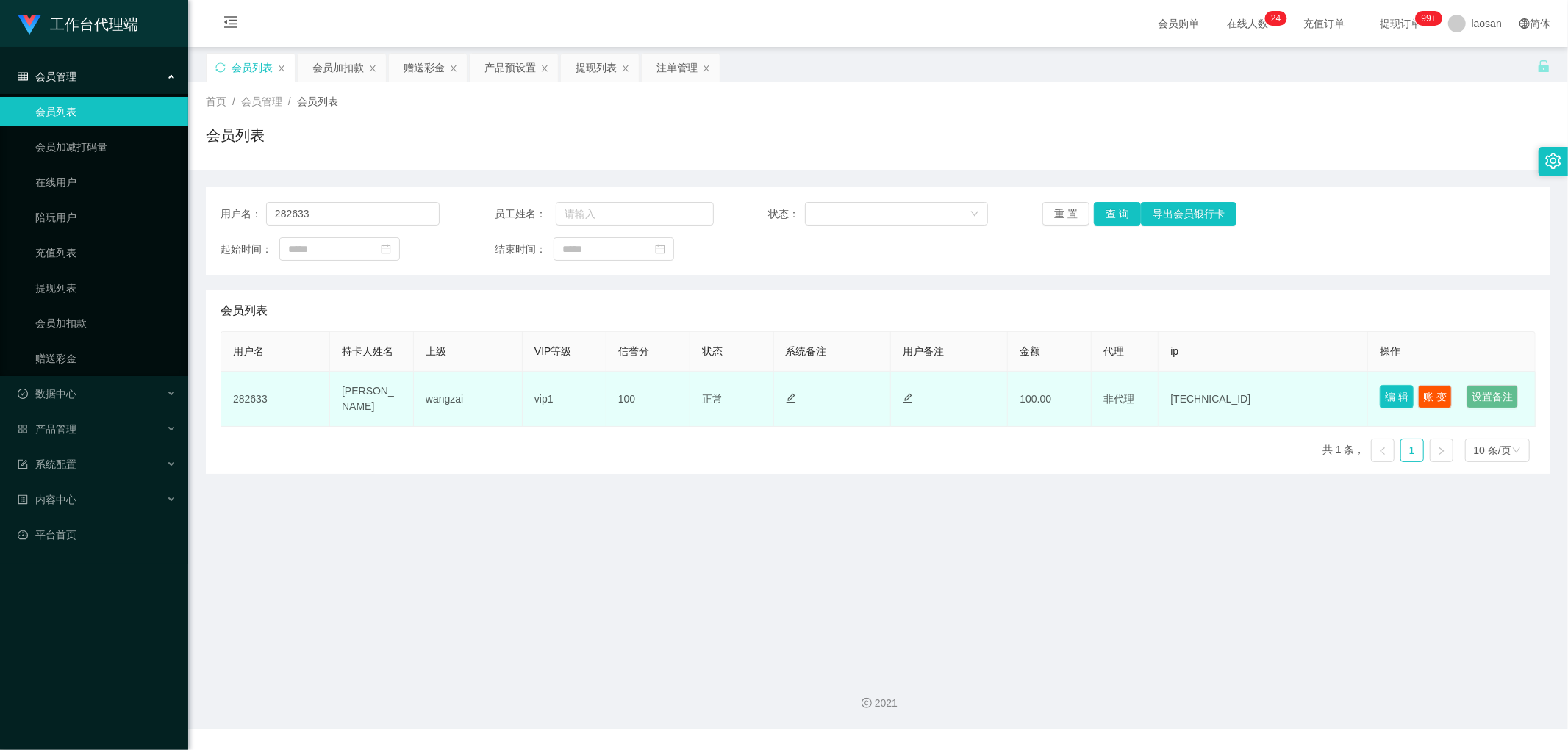
click at [1383, 395] on button "编 辑" at bounding box center [1396, 397] width 34 height 24
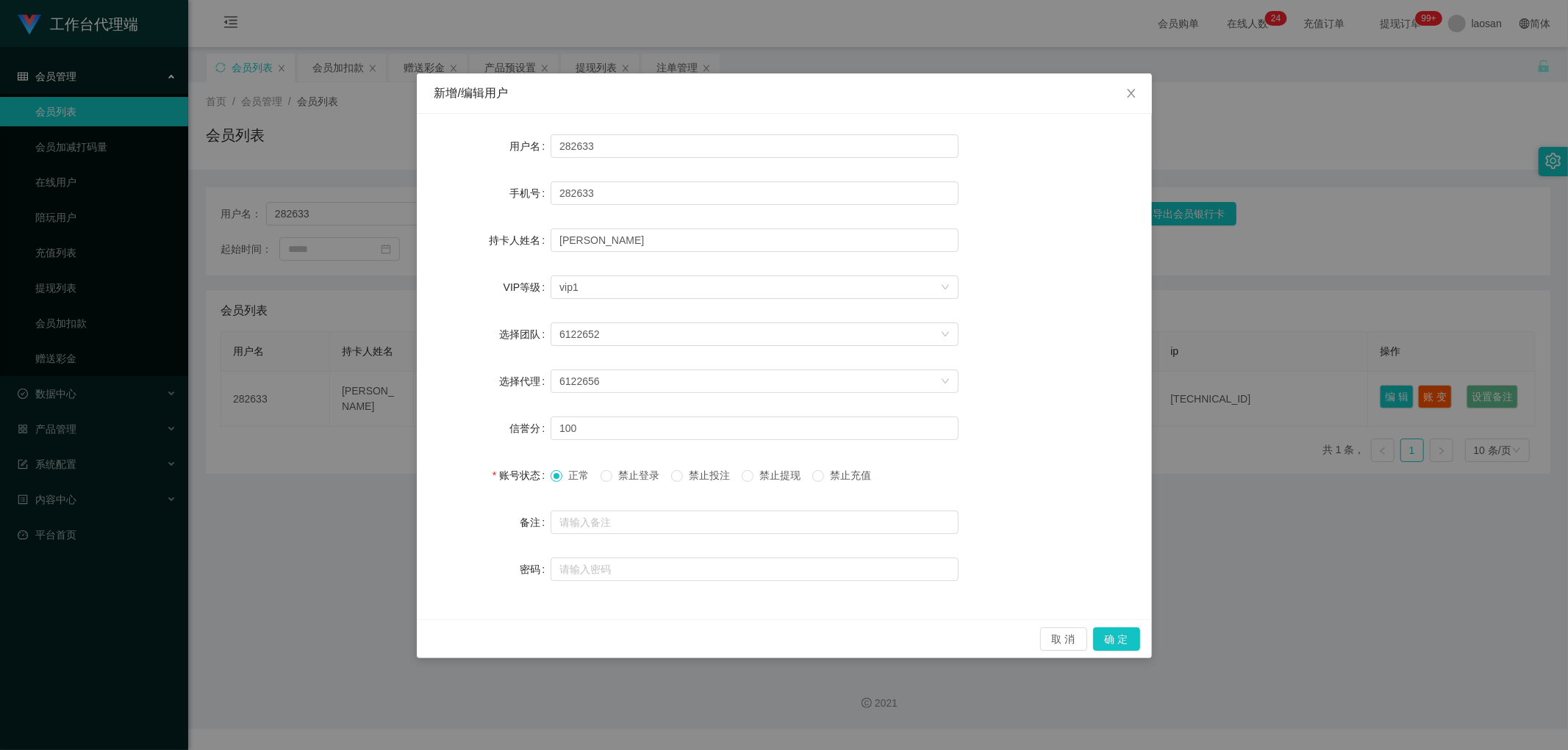
click at [784, 474] on span "禁止提现" at bounding box center [780, 475] width 53 height 12
click at [1100, 634] on button "确 定" at bounding box center [1116, 639] width 47 height 24
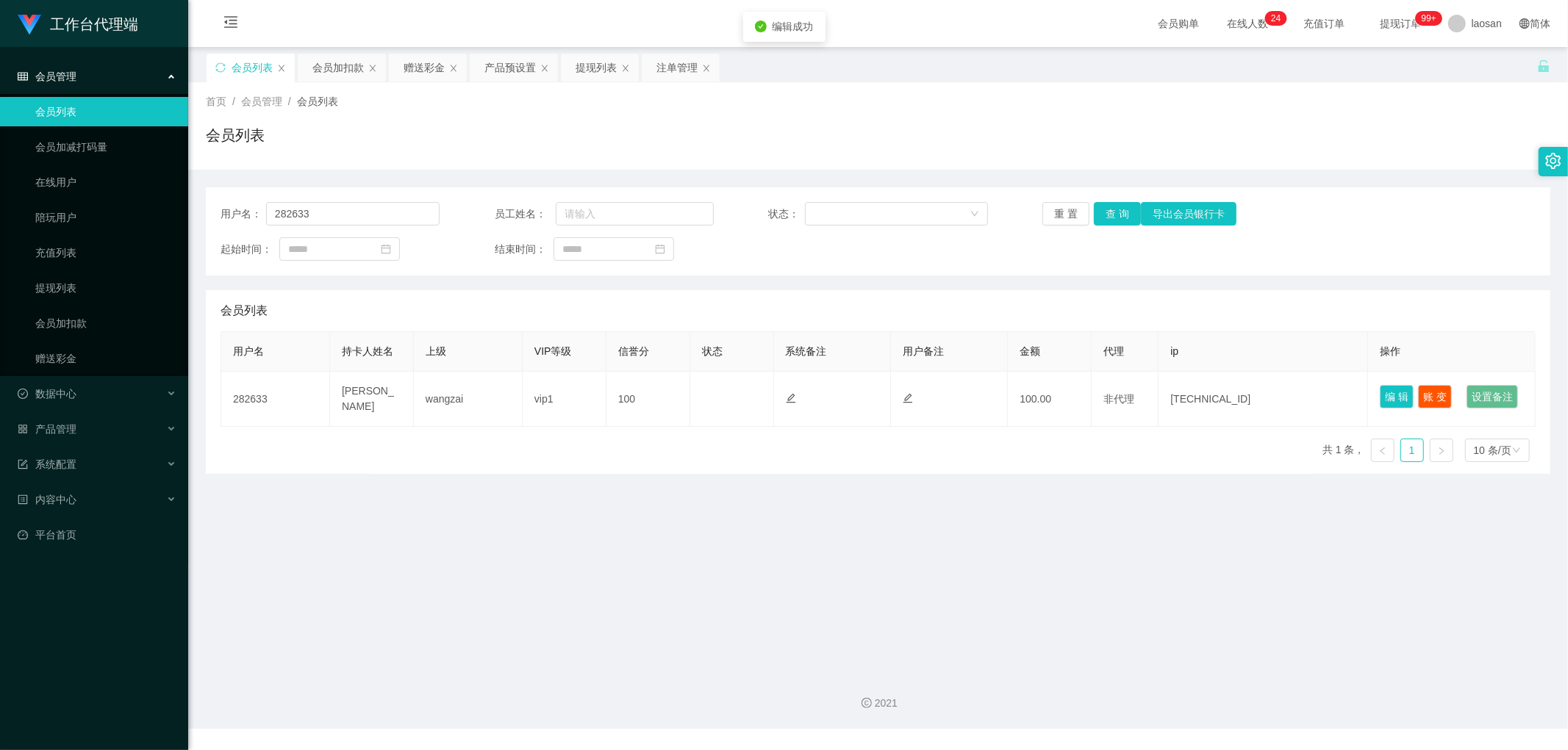
click at [1151, 501] on main "关闭左侧 关闭右侧 关闭其它 刷新页面 会员列表 会员加扣款 赠送彩金 产品预设置 提现列表 注单管理 首页 / 会员管理 / 会员列表 / 会员列表 用户名…" at bounding box center [878, 354] width 1380 height 614
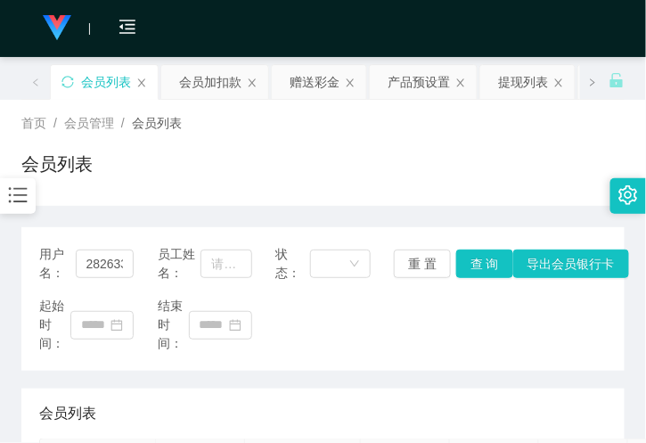
click at [184, 428] on div "会员列表" at bounding box center [322, 413] width 567 height 50
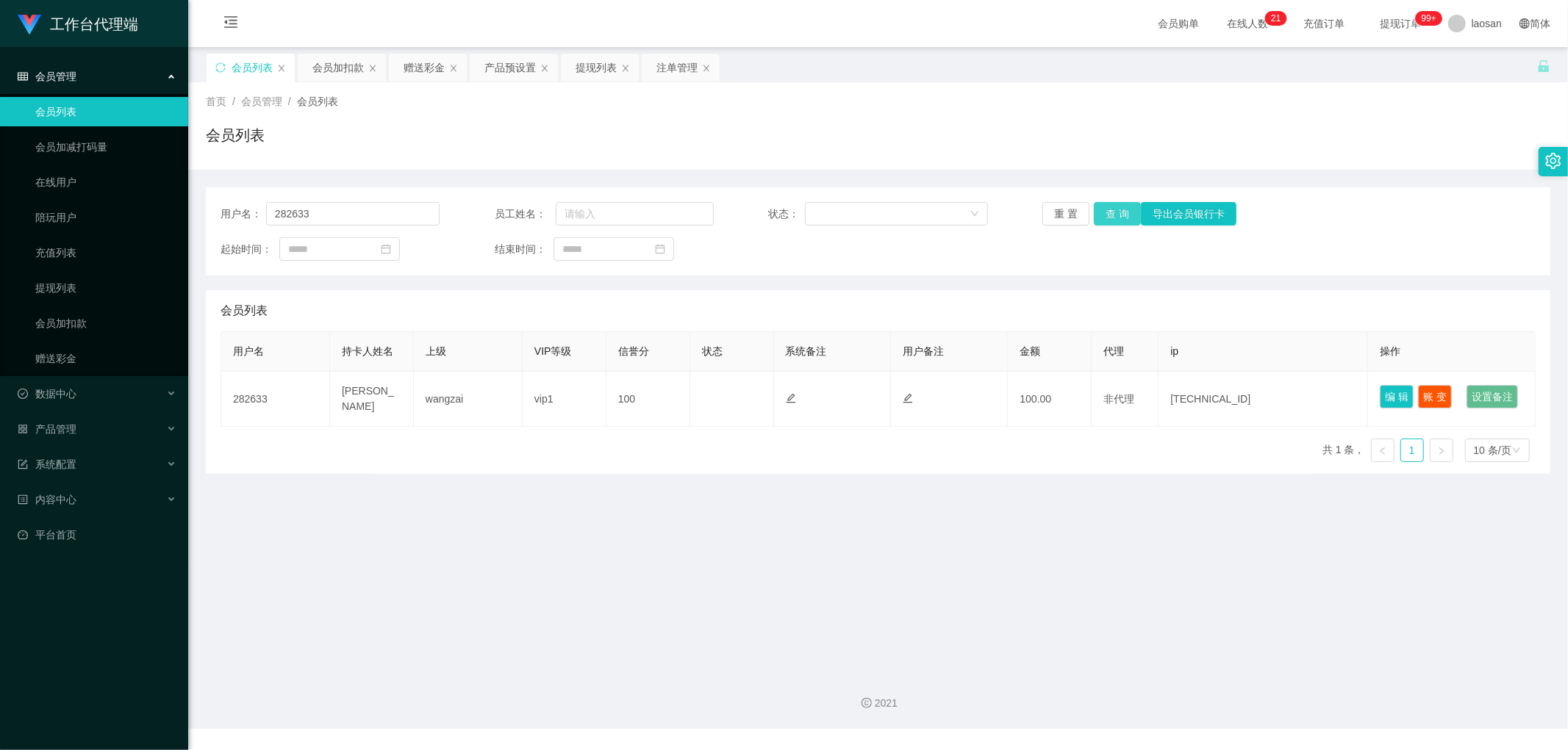
click at [1108, 217] on button "查 询" at bounding box center [1117, 214] width 47 height 24
click at [1098, 219] on button "查 询" at bounding box center [1117, 214] width 47 height 24
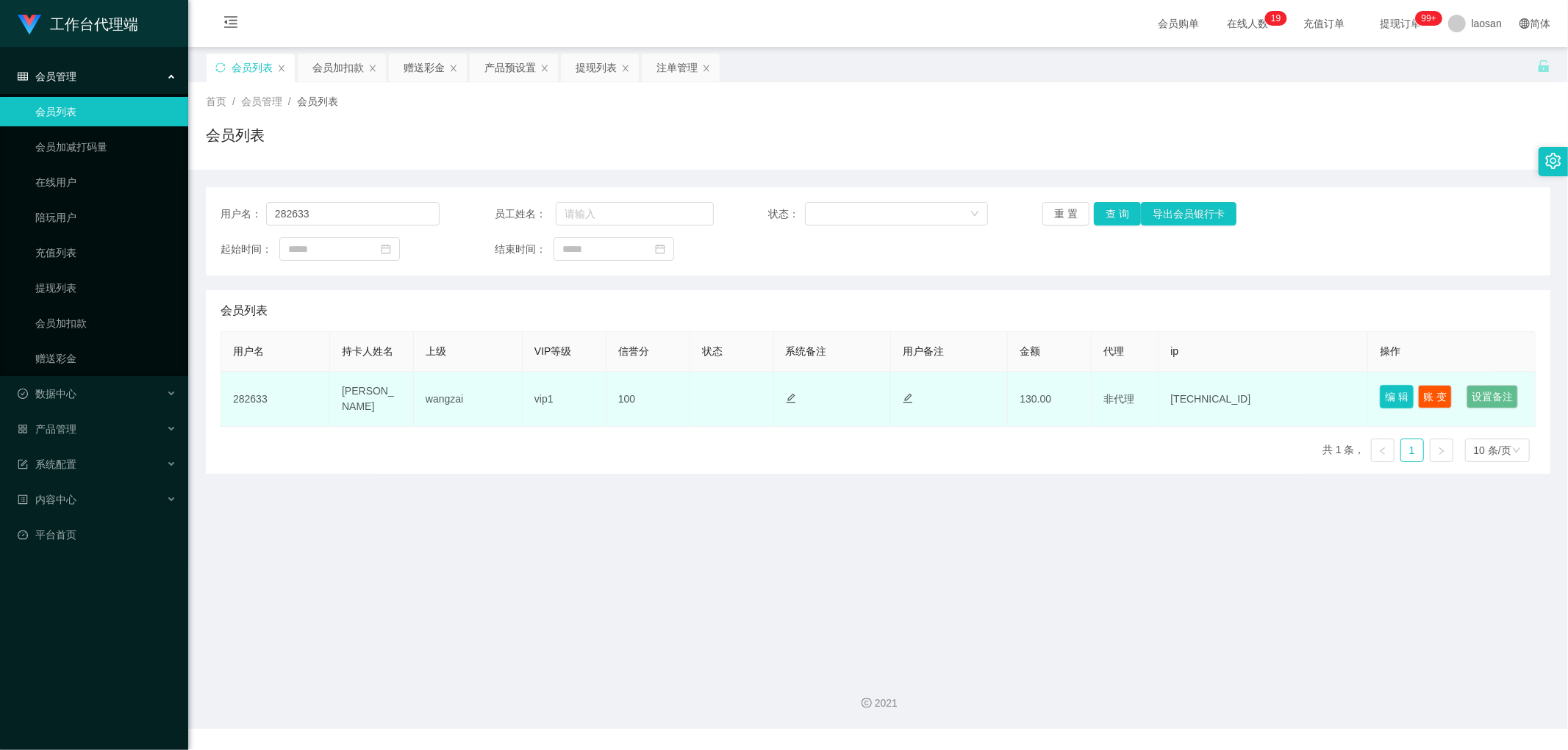
click at [1383, 397] on button "编 辑" at bounding box center [1396, 397] width 34 height 24
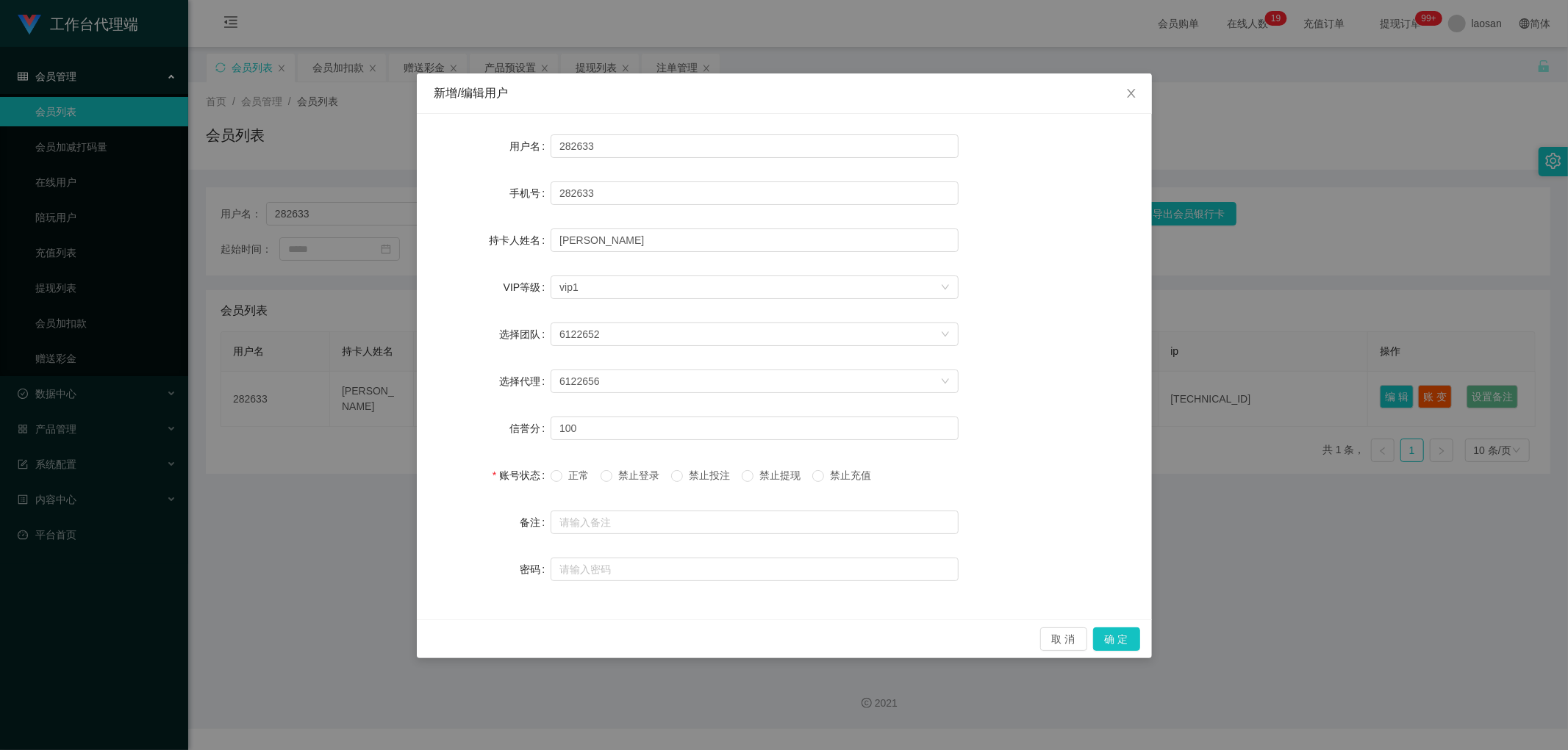
click at [563, 482] on label "正常" at bounding box center [572, 475] width 44 height 16
click at [1113, 635] on button "确 定" at bounding box center [1116, 639] width 47 height 24
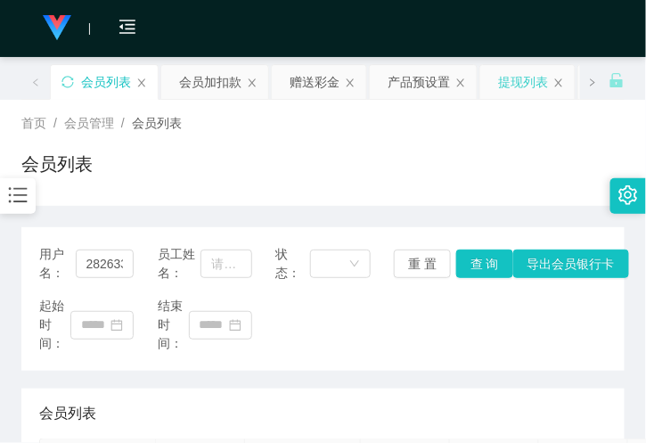
click at [510, 89] on div "提现列表" at bounding box center [523, 82] width 50 height 34
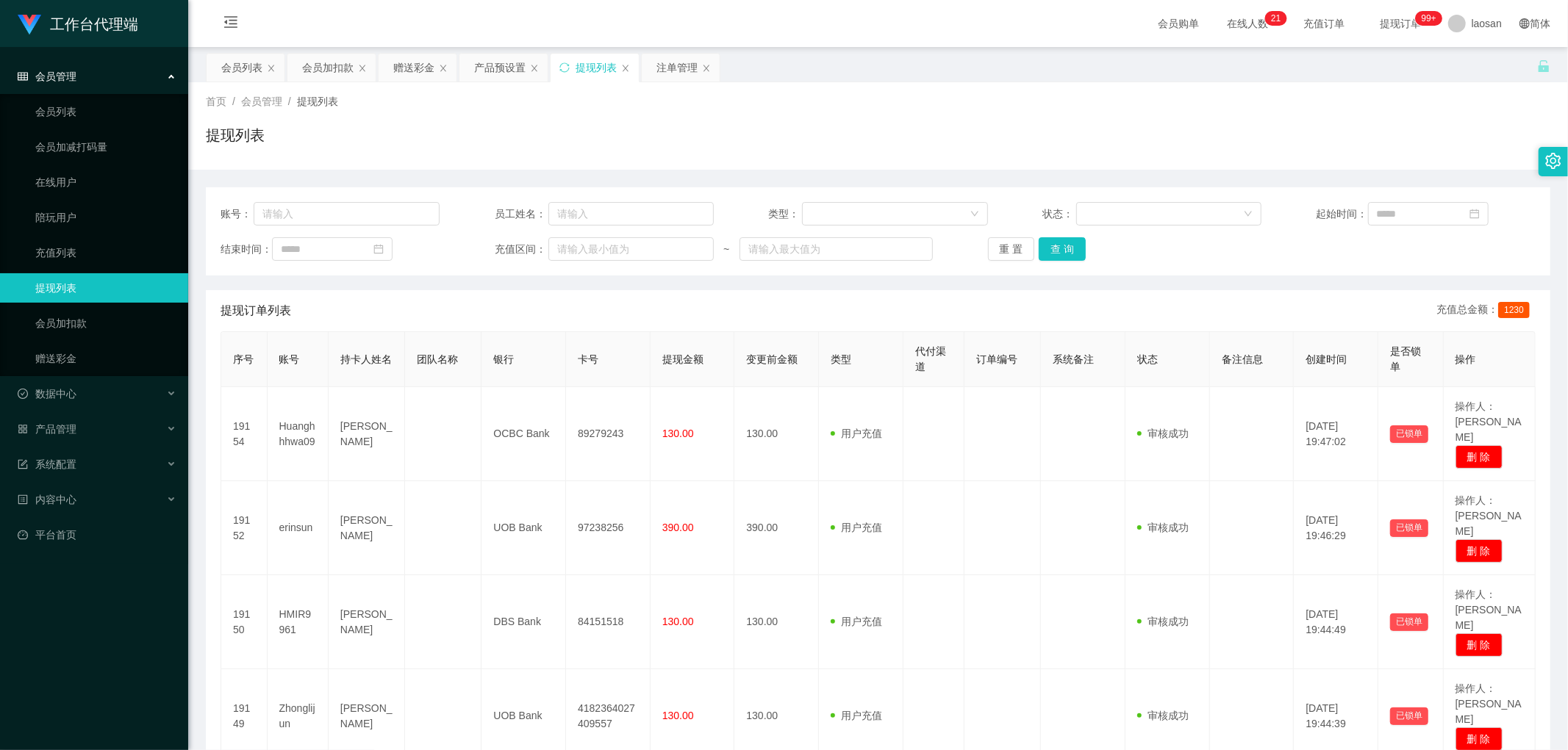
click at [1064, 259] on button "查 询" at bounding box center [1062, 249] width 47 height 24
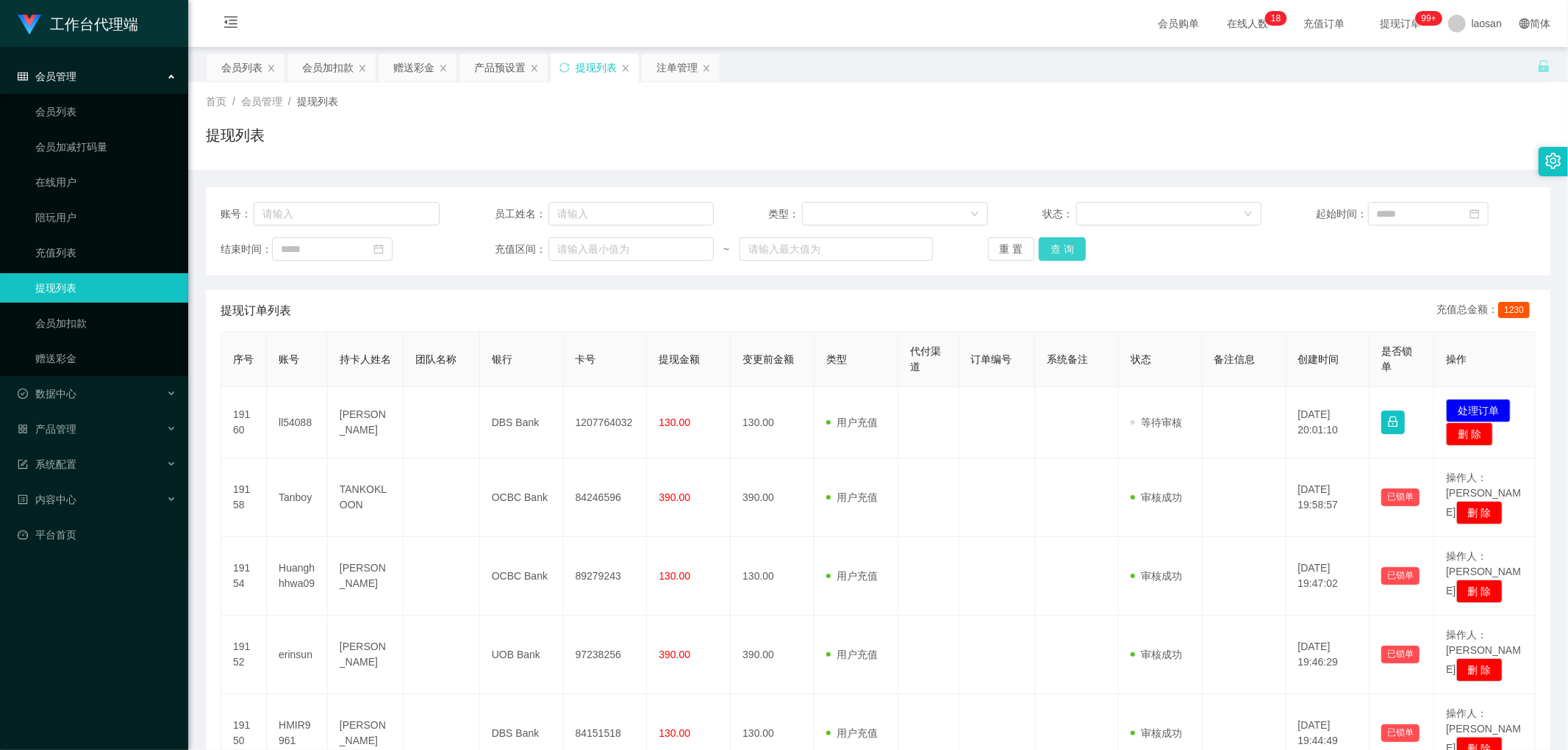
click at [1053, 250] on button "查 询" at bounding box center [1062, 249] width 47 height 24
click at [1076, 260] on button "查 询" at bounding box center [1062, 249] width 47 height 24
click at [1076, 260] on div "重 置 查 询" at bounding box center [1097, 249] width 219 height 24
click at [1076, 260] on button "查 询" at bounding box center [1062, 249] width 47 height 24
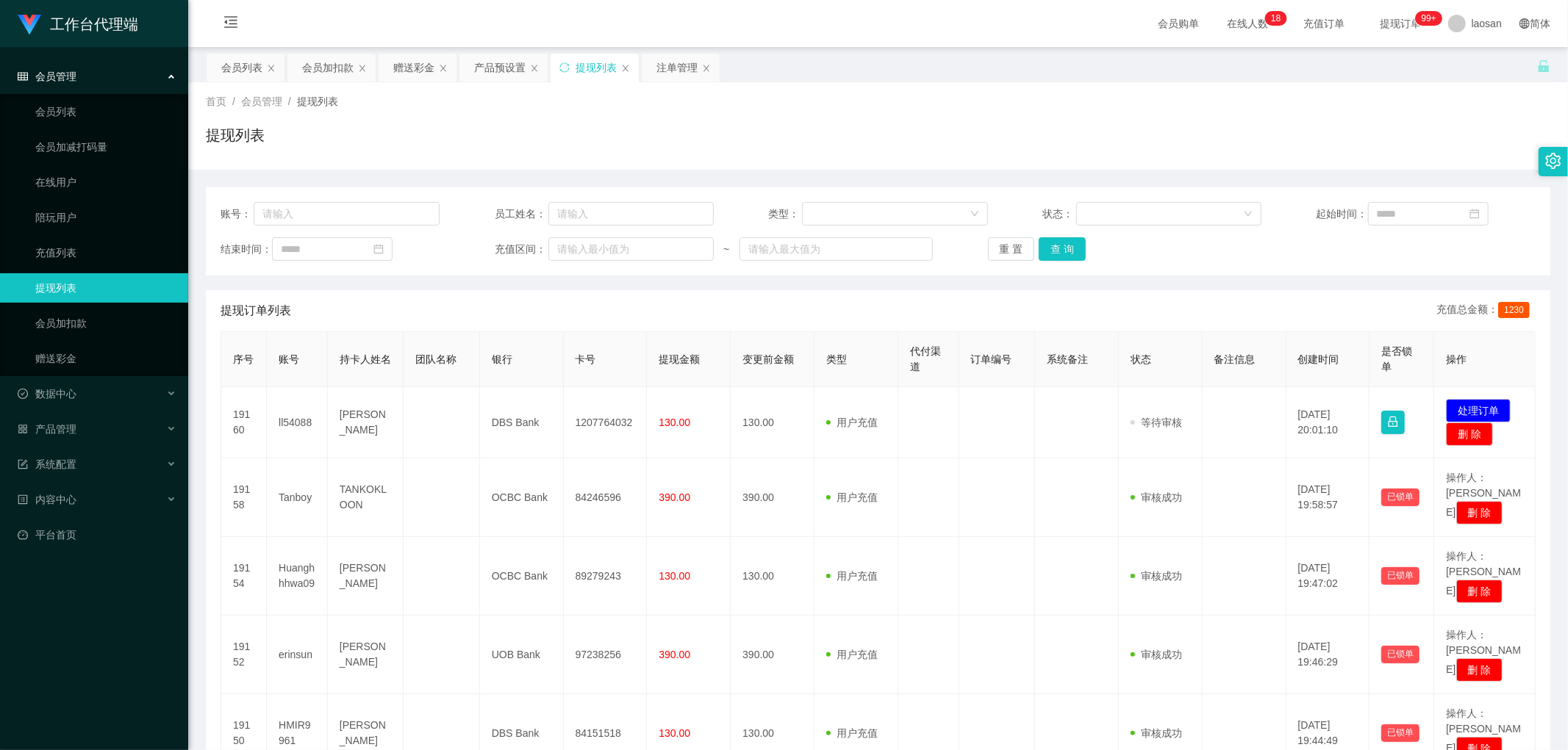
click at [1076, 260] on div "重 置 查 询" at bounding box center [1097, 249] width 219 height 24
click at [1076, 258] on button "查 询" at bounding box center [1062, 249] width 47 height 24
click at [1076, 258] on div "重 置 查 询" at bounding box center [1097, 249] width 219 height 24
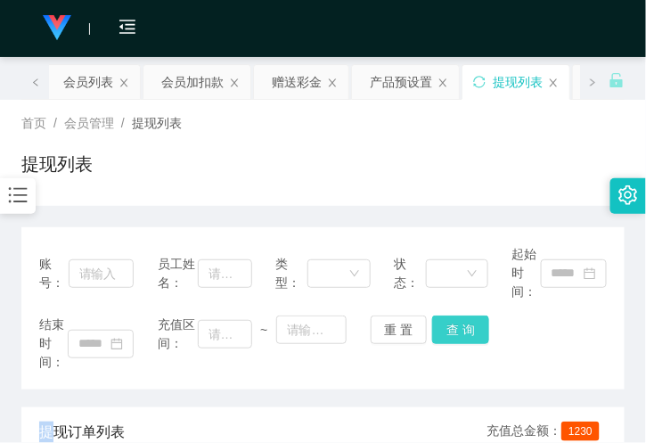
click at [473, 334] on button "查 询" at bounding box center [460, 329] width 57 height 29
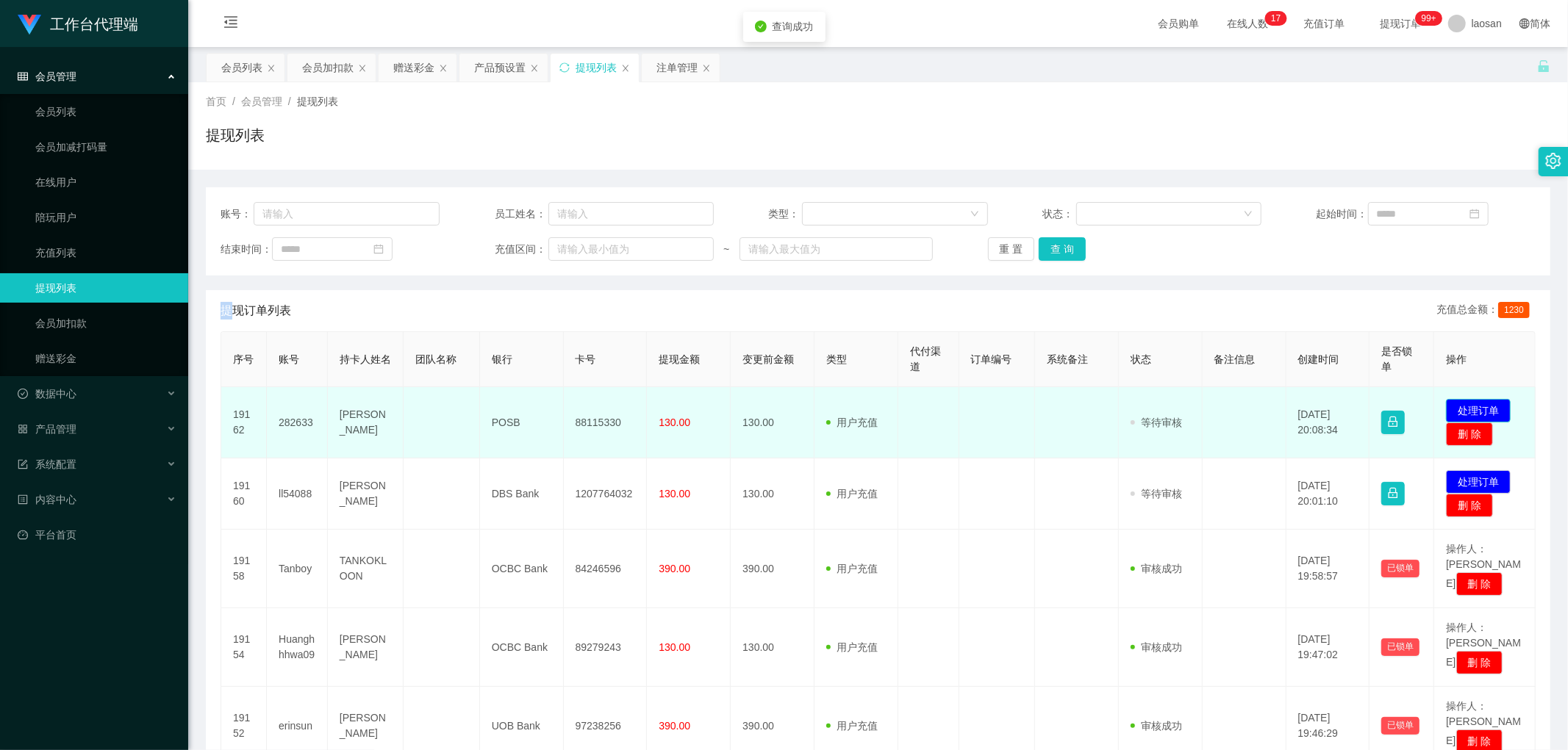
click at [1471, 408] on button "处理订单" at bounding box center [1478, 411] width 64 height 24
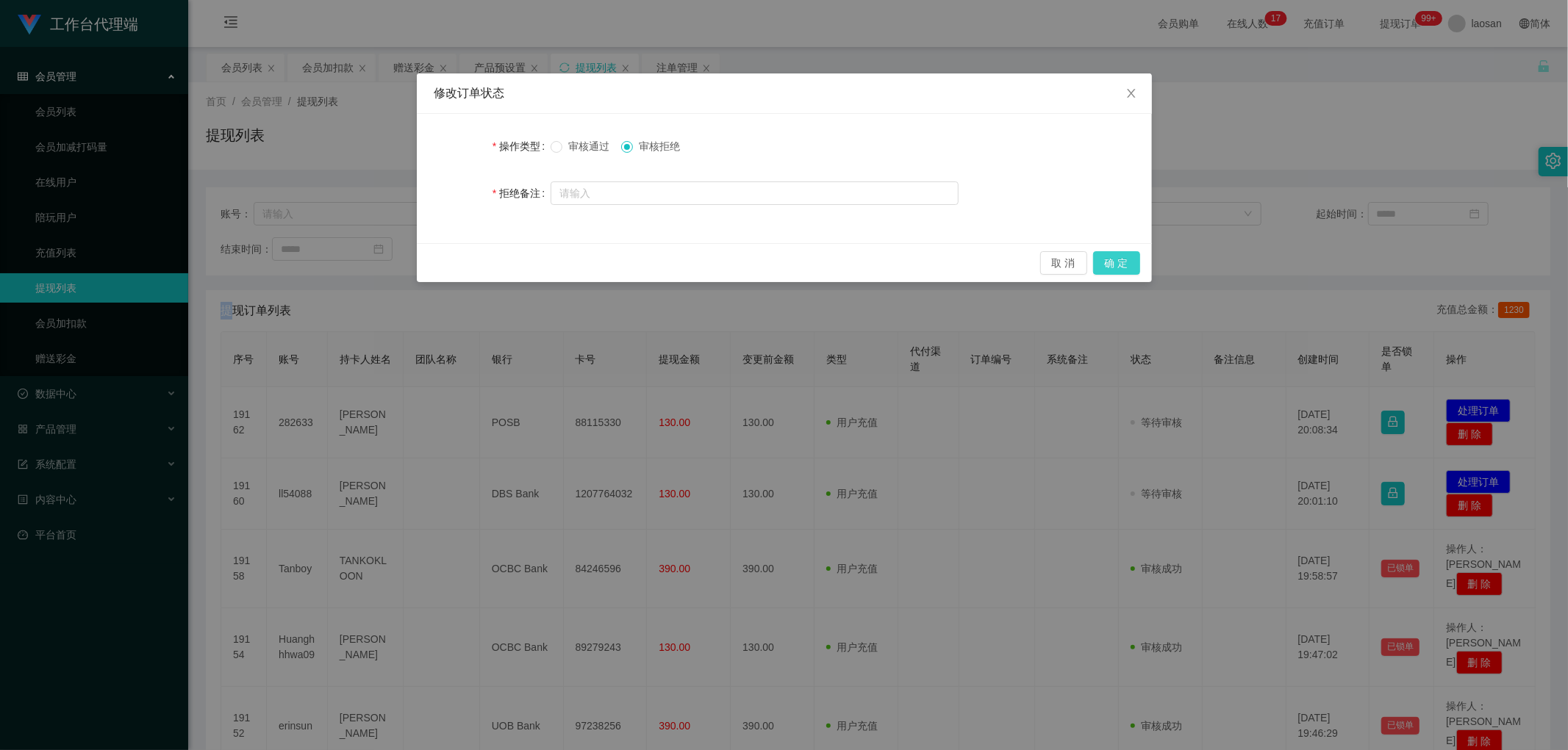
click at [1103, 261] on button "确 定" at bounding box center [1116, 263] width 47 height 24
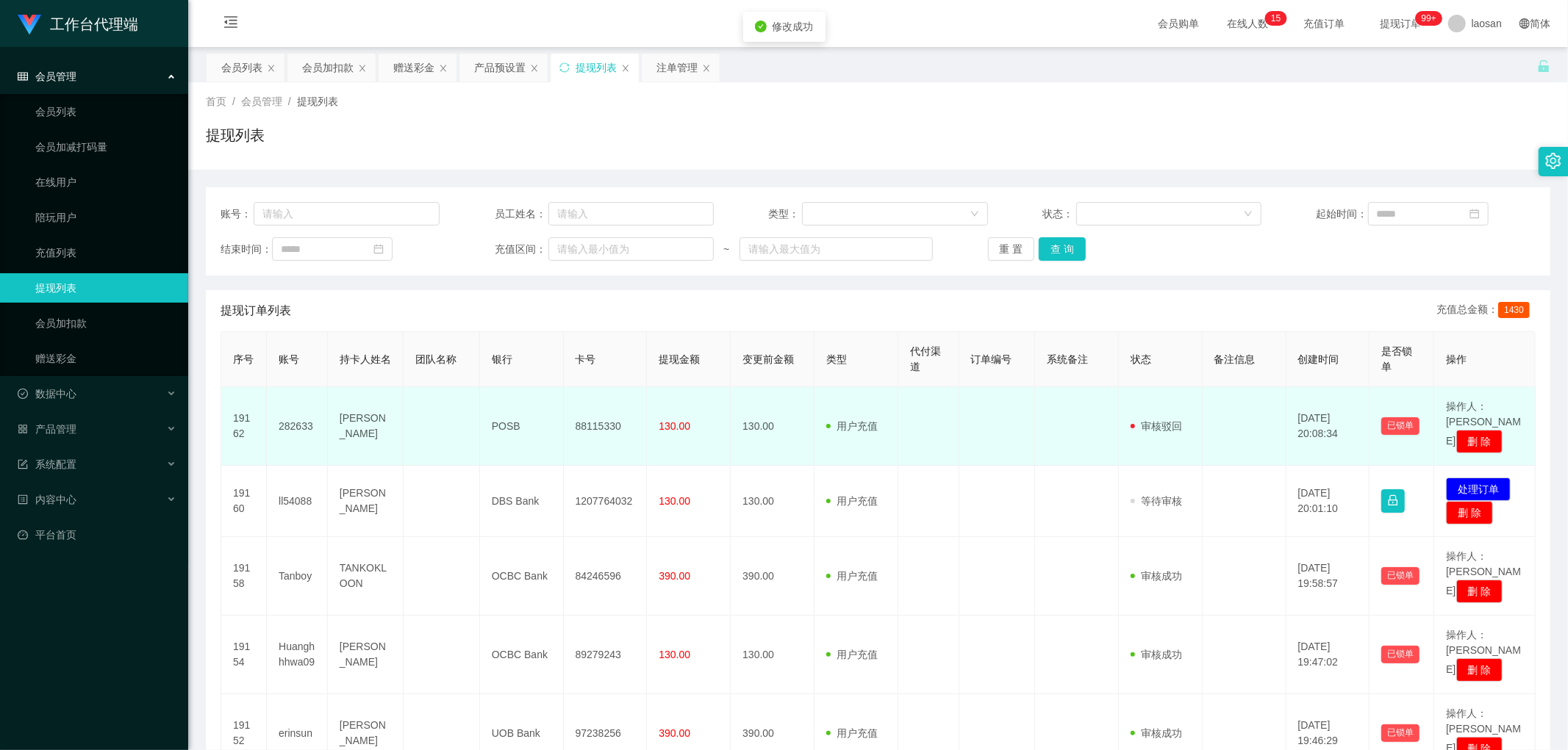
click at [597, 425] on td "88115330" at bounding box center [606, 426] width 84 height 78
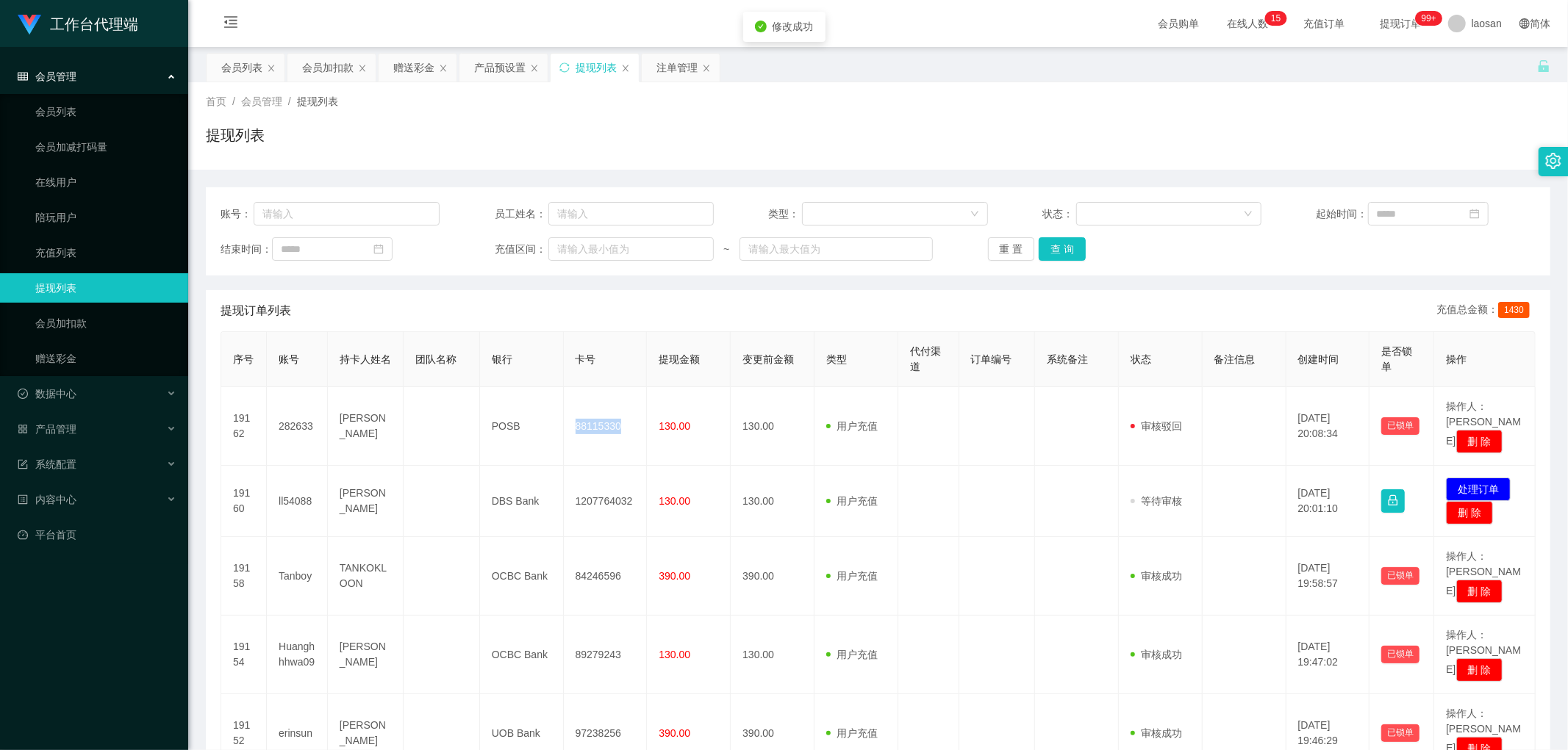
copy td "88115330"
